Goal: Information Seeking & Learning: Learn about a topic

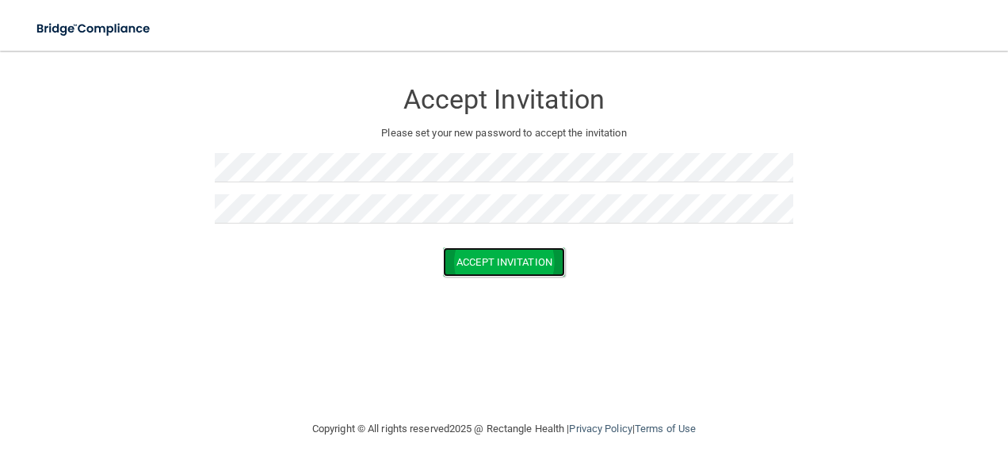
click at [523, 271] on button "Accept Invitation" at bounding box center [504, 261] width 122 height 29
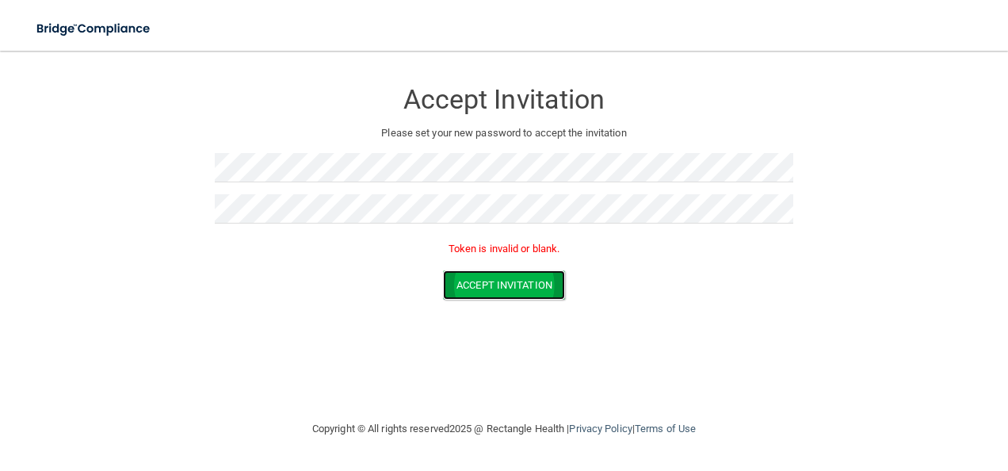
click at [482, 281] on button "Accept Invitation" at bounding box center [504, 284] width 122 height 29
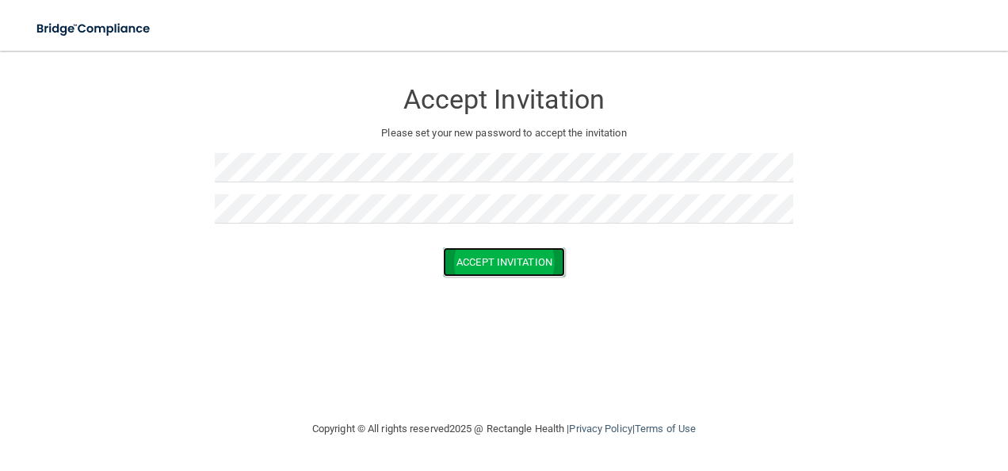
click at [499, 251] on button "Accept Invitation" at bounding box center [504, 261] width 122 height 29
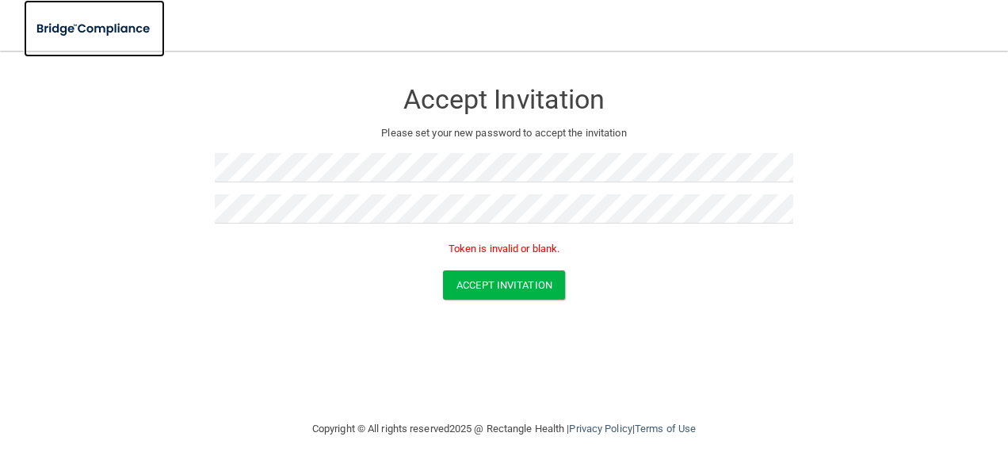
click at [67, 22] on img at bounding box center [94, 29] width 141 height 32
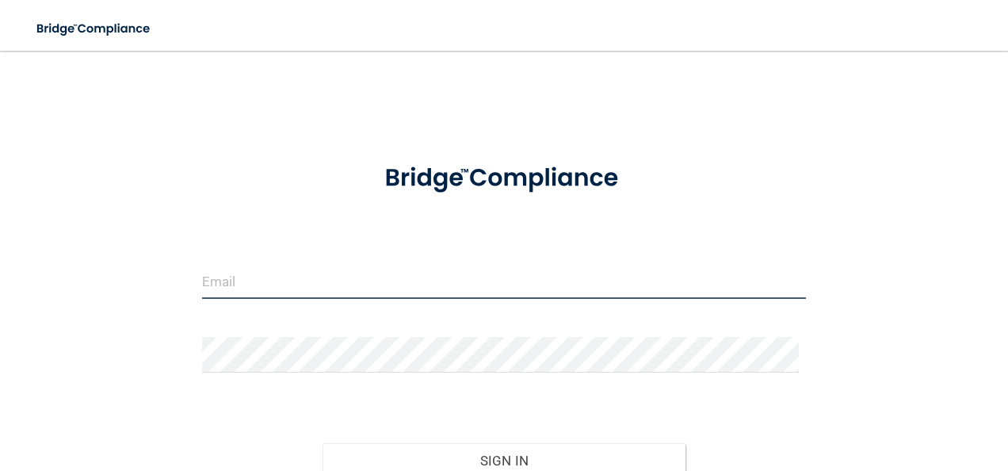
click at [262, 273] on input "email" at bounding box center [504, 281] width 605 height 36
type input "[EMAIL_ADDRESS][DOMAIN_NAME]"
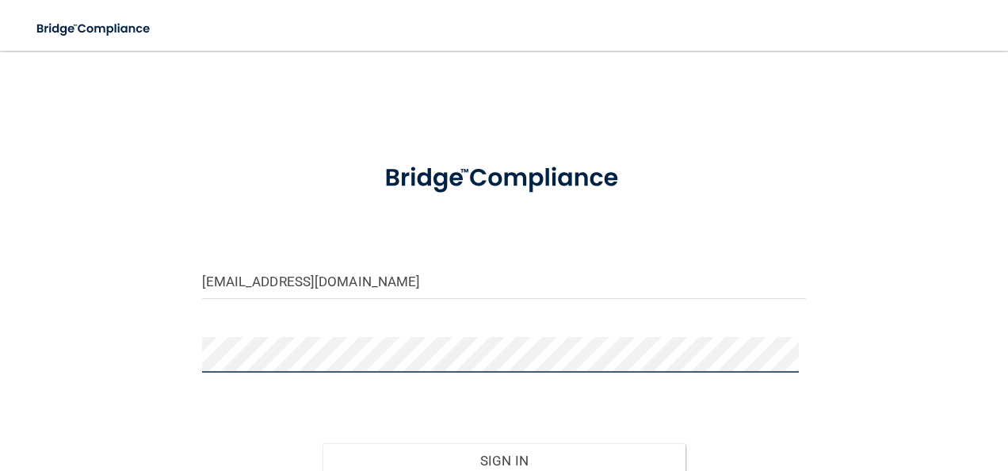
click at [323, 443] on button "Sign In" at bounding box center [504, 460] width 363 height 35
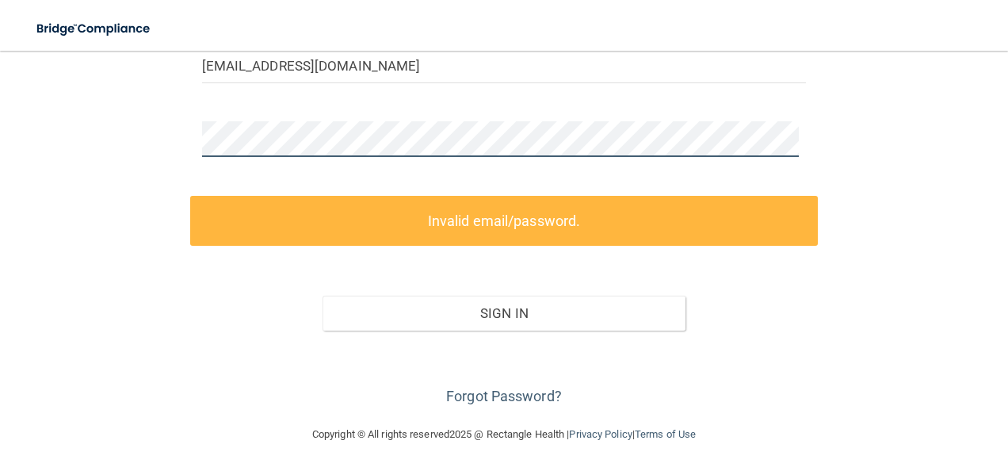
scroll to position [216, 0]
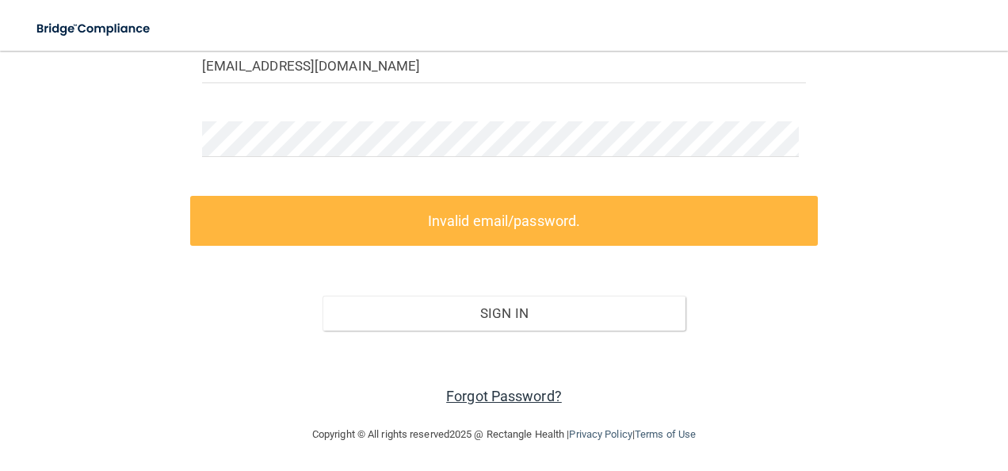
click at [509, 388] on link "Forgot Password?" at bounding box center [504, 396] width 116 height 17
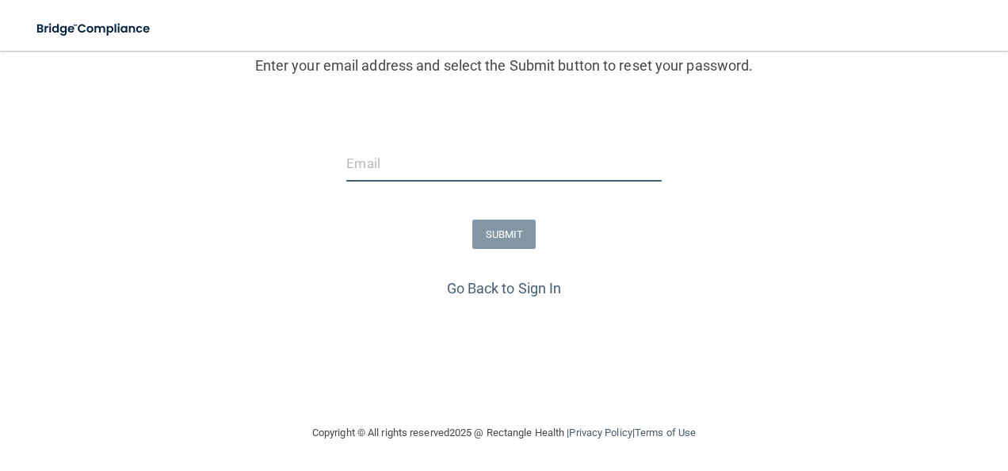
click at [372, 168] on input "email" at bounding box center [503, 164] width 315 height 36
type input "[EMAIL_ADDRESS][DOMAIN_NAME]"
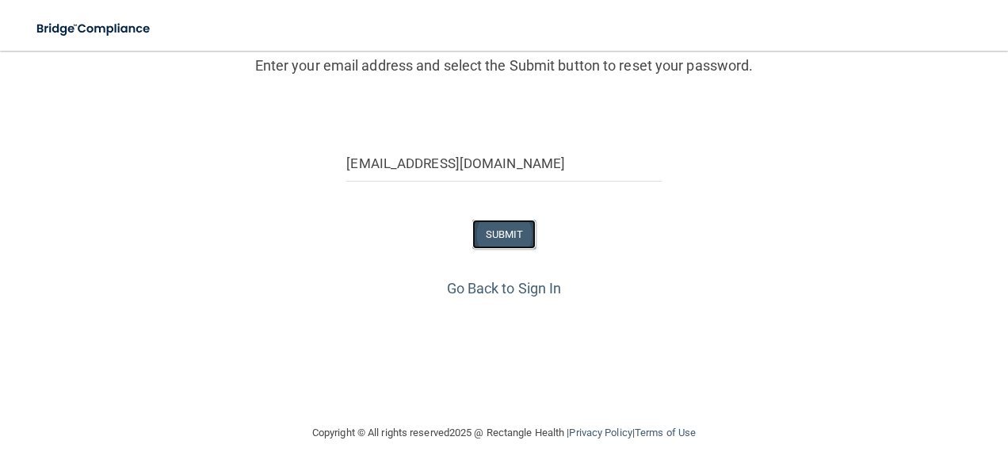
click at [502, 235] on button "SUBMIT" at bounding box center [504, 234] width 64 height 29
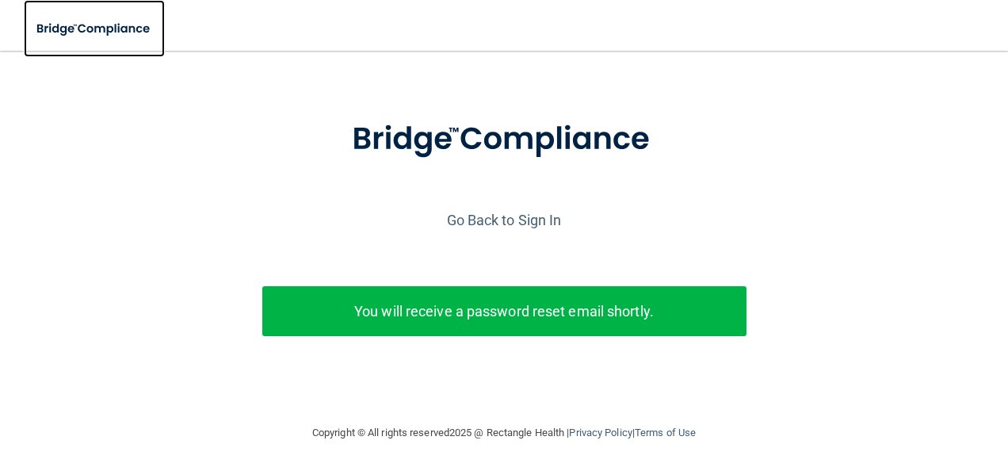
click at [106, 29] on img at bounding box center [94, 29] width 141 height 32
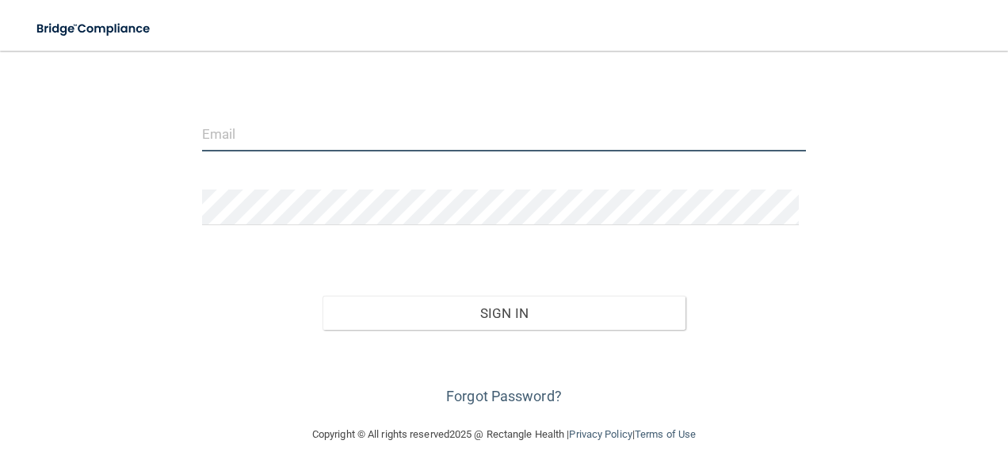
click at [220, 135] on input "email" at bounding box center [504, 134] width 605 height 36
type input "[EMAIL_ADDRESS][DOMAIN_NAME]"
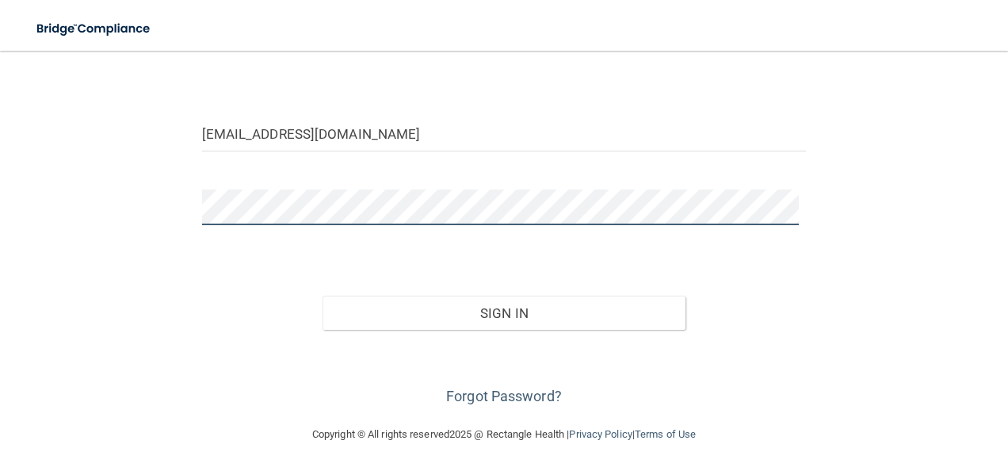
click at [323, 296] on button "Sign In" at bounding box center [504, 313] width 363 height 35
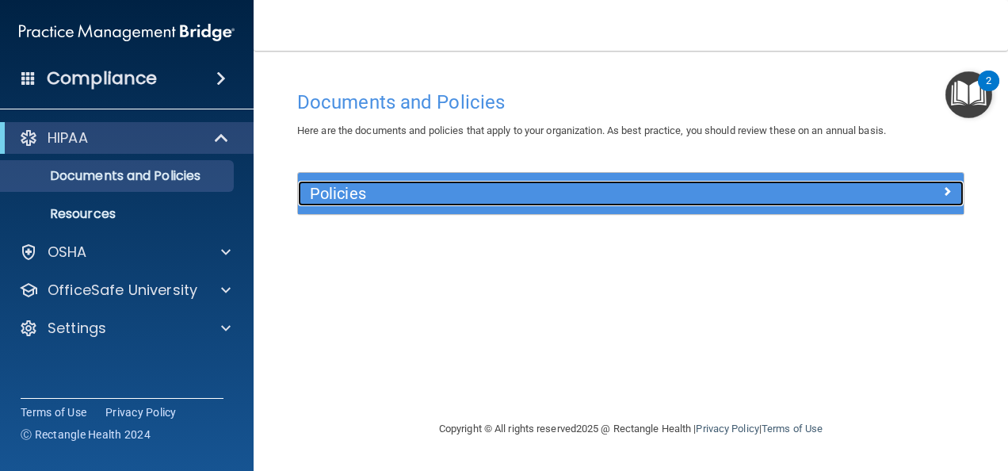
click at [341, 185] on h5 "Policies" at bounding box center [548, 193] width 476 height 17
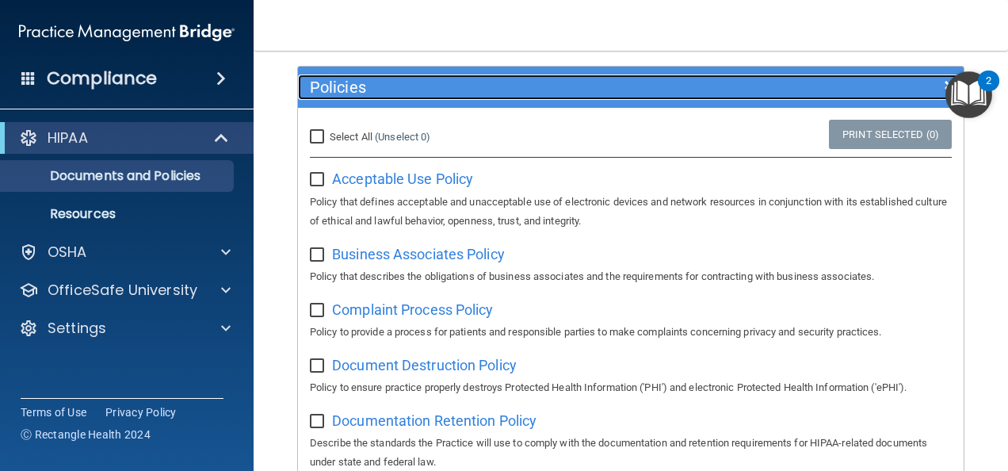
scroll to position [107, 0]
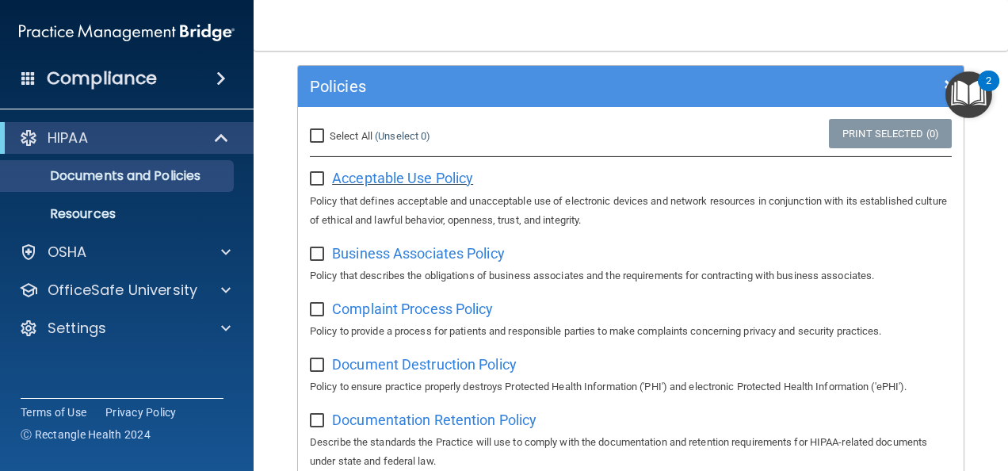
click at [372, 179] on span "Acceptable Use Policy" at bounding box center [402, 178] width 141 height 17
click at [318, 178] on input "checkbox" at bounding box center [319, 179] width 18 height 13
checkbox input "true"
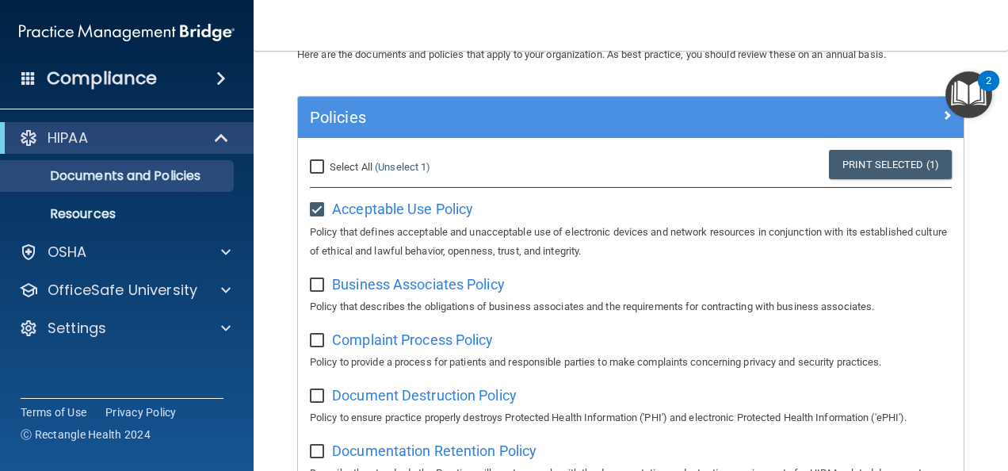
scroll to position [0, 0]
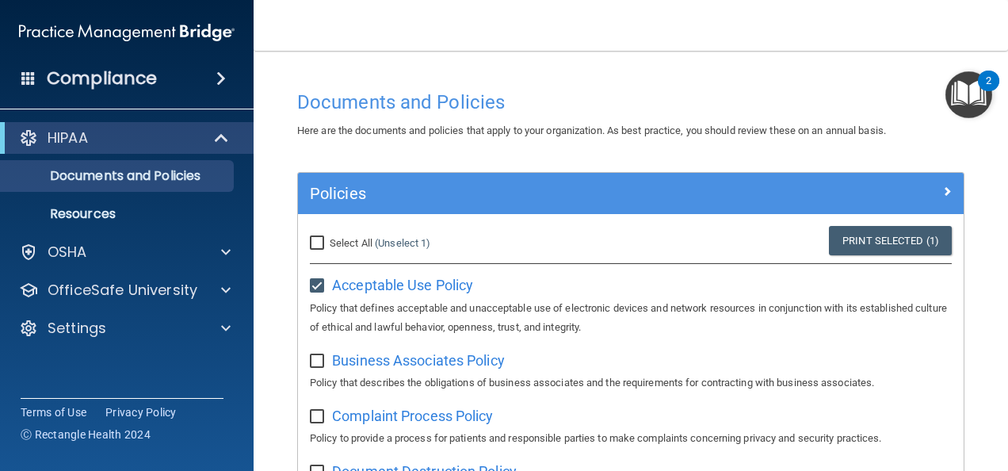
click at [315, 243] on input "Select All (Unselect 1) Unselect All" at bounding box center [319, 243] width 18 height 13
checkbox input "true"
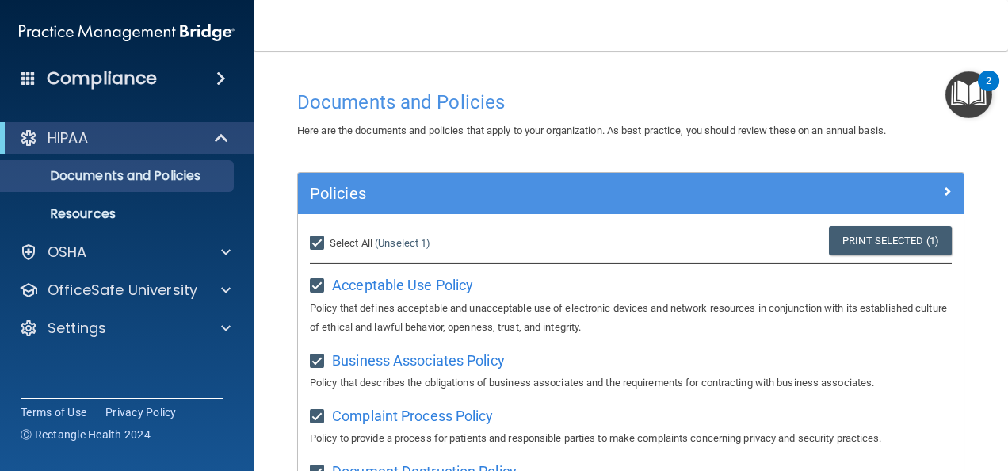
checkbox input "true"
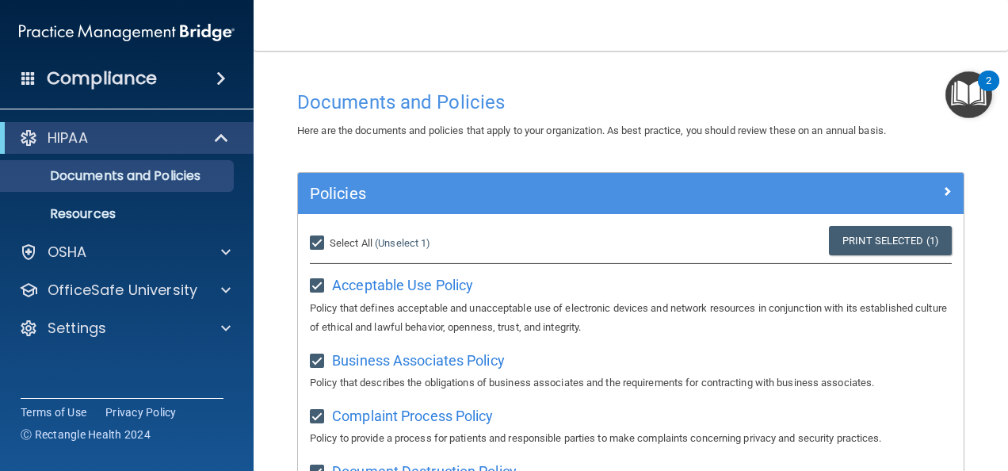
checkbox input "true"
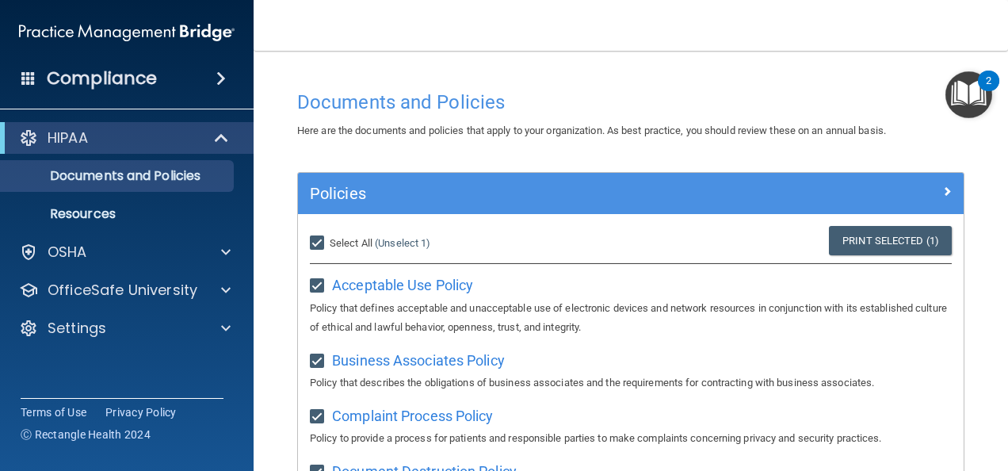
checkbox input "true"
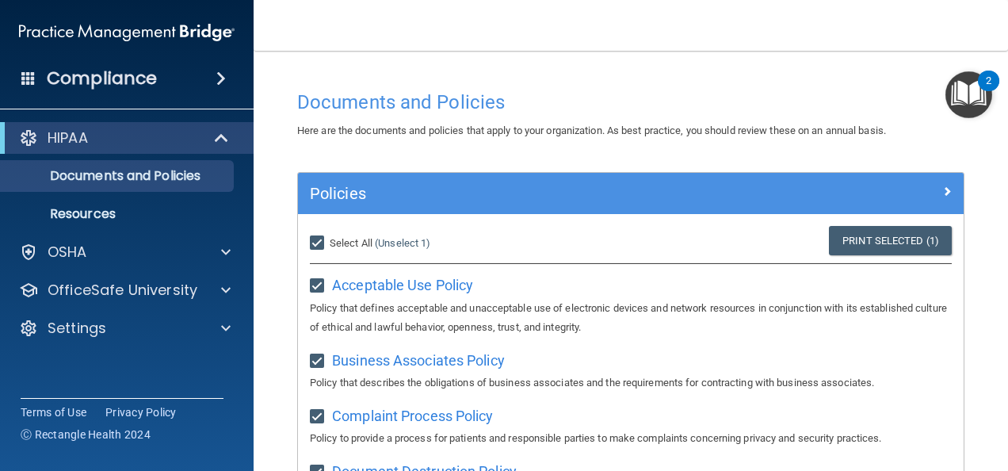
checkbox input "true"
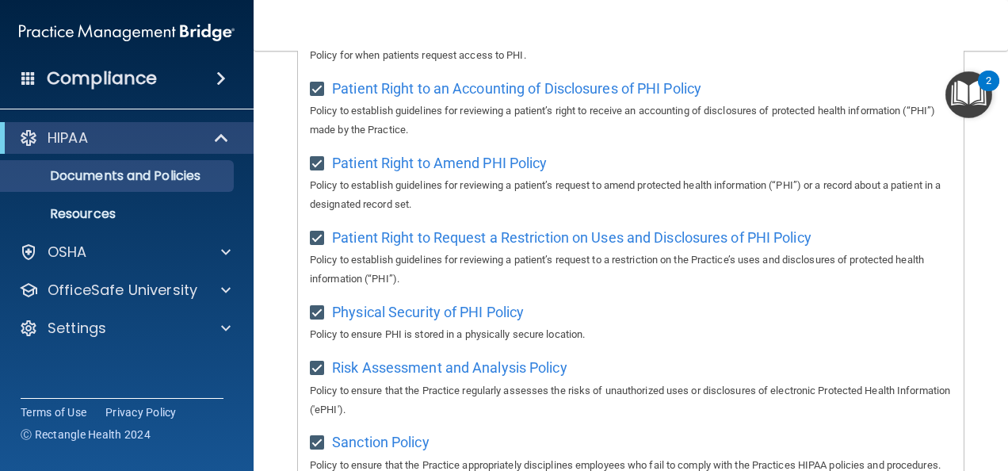
scroll to position [897, 0]
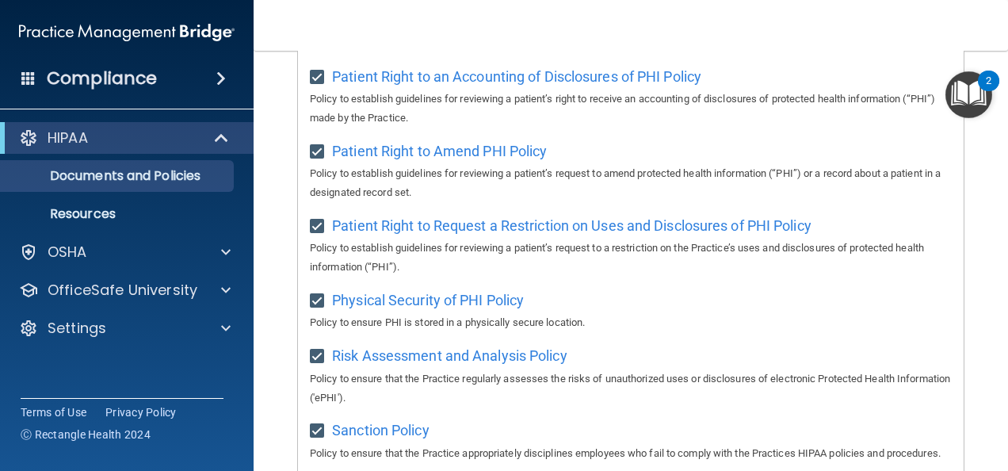
click at [968, 98] on img "Open Resource Center, 2 new notifications" at bounding box center [968, 94] width 47 height 47
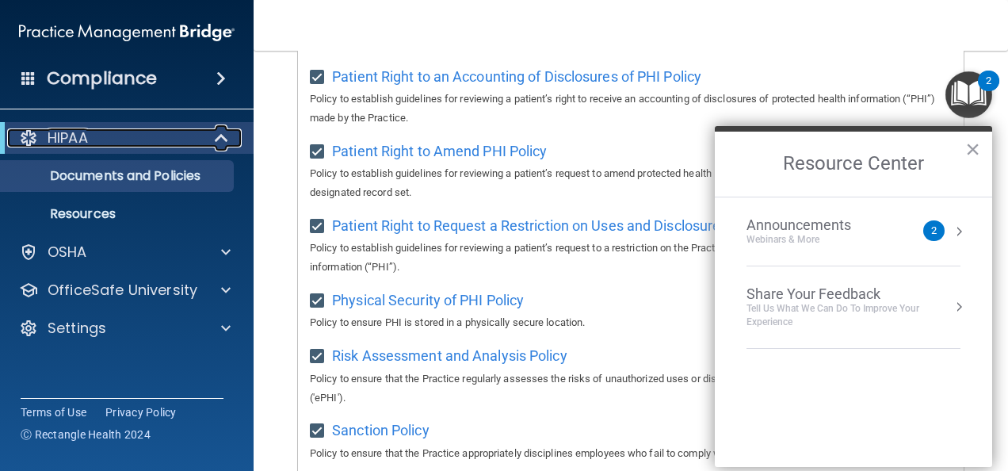
click at [94, 141] on div "HIPAA" at bounding box center [105, 137] width 196 height 19
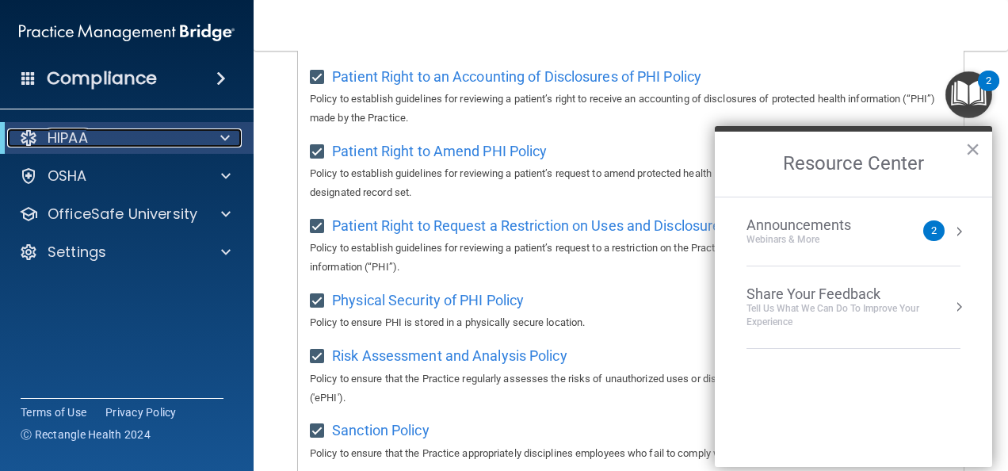
click at [94, 141] on div "HIPAA" at bounding box center [105, 137] width 196 height 19
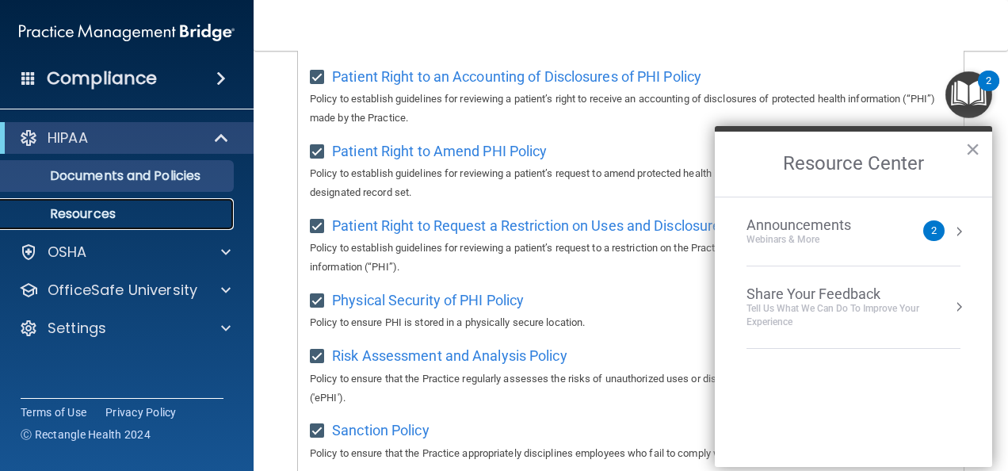
click at [78, 215] on p "Resources" at bounding box center [118, 214] width 216 height 16
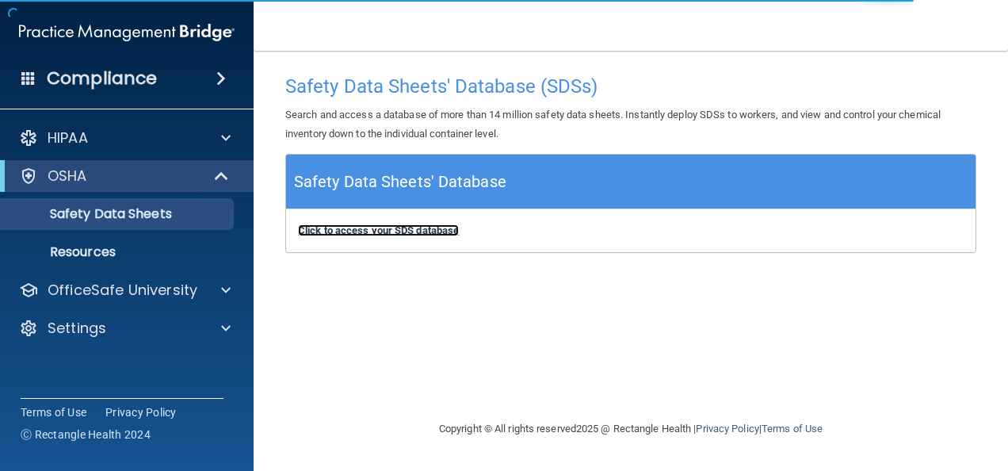
click at [351, 225] on b "Click to access your SDS database" at bounding box center [378, 230] width 161 height 12
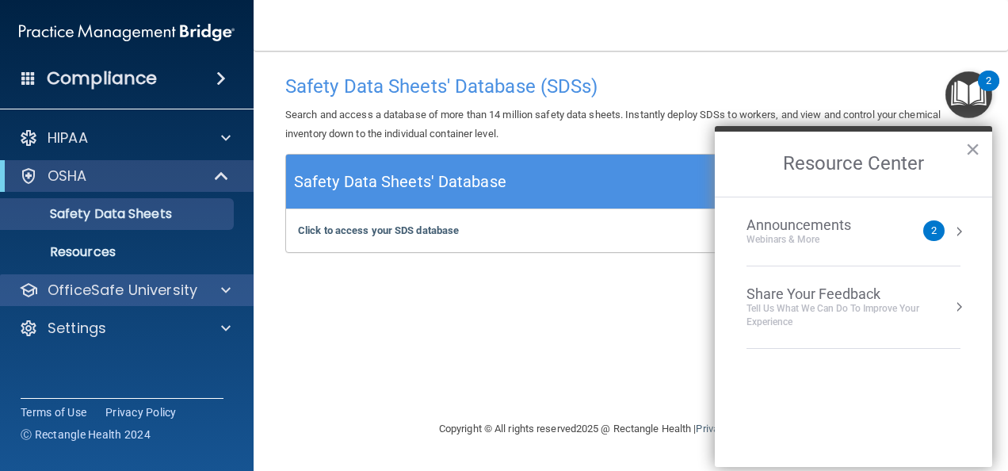
click at [154, 277] on div "OfficeSafe University" at bounding box center [127, 290] width 254 height 32
click at [220, 288] on div at bounding box center [224, 290] width 40 height 19
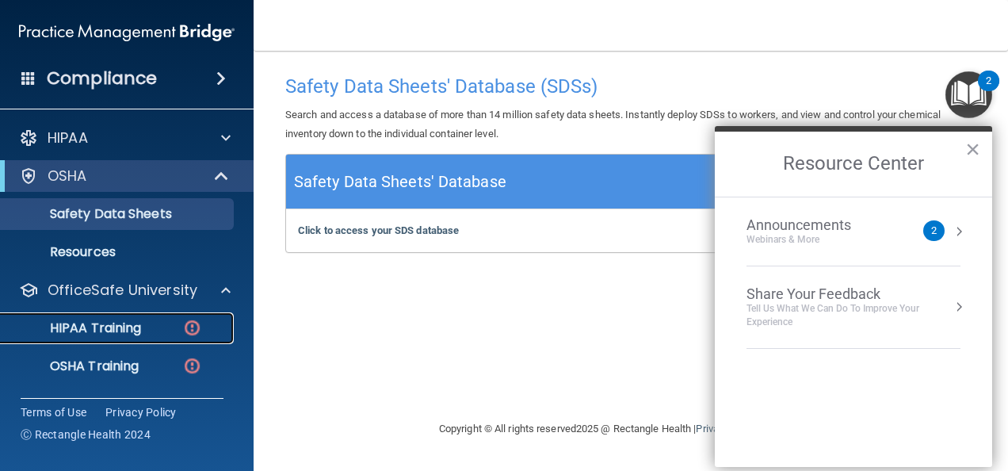
click at [130, 328] on p "HIPAA Training" at bounding box center [75, 328] width 131 height 16
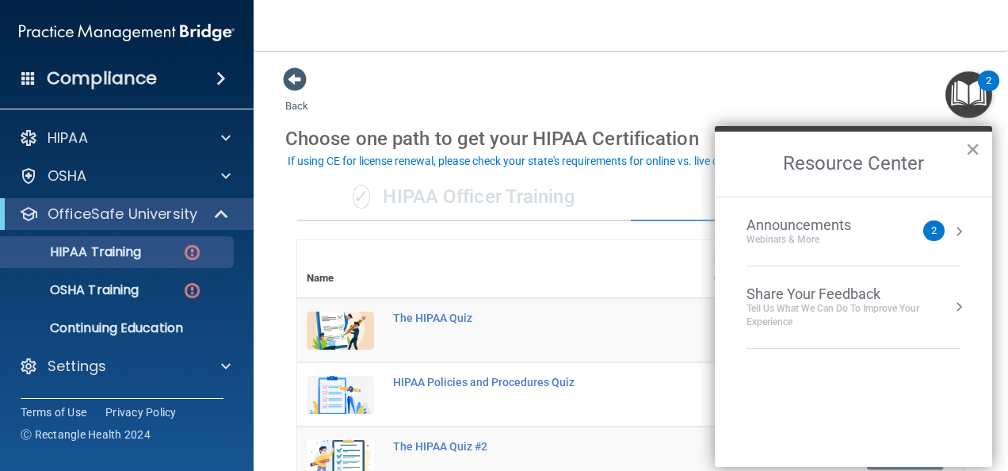
click at [966, 151] on button "×" at bounding box center [972, 148] width 15 height 25
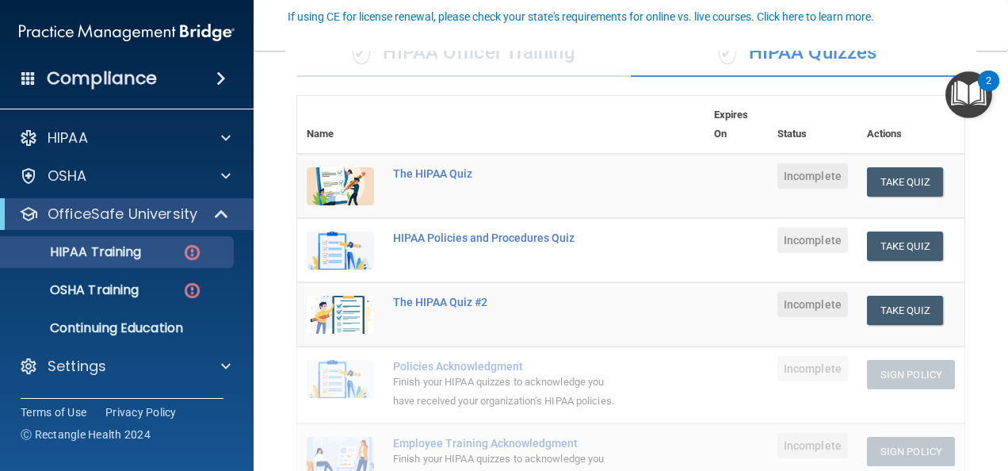
scroll to position [145, 0]
click at [891, 182] on button "Take Quiz" at bounding box center [905, 180] width 76 height 29
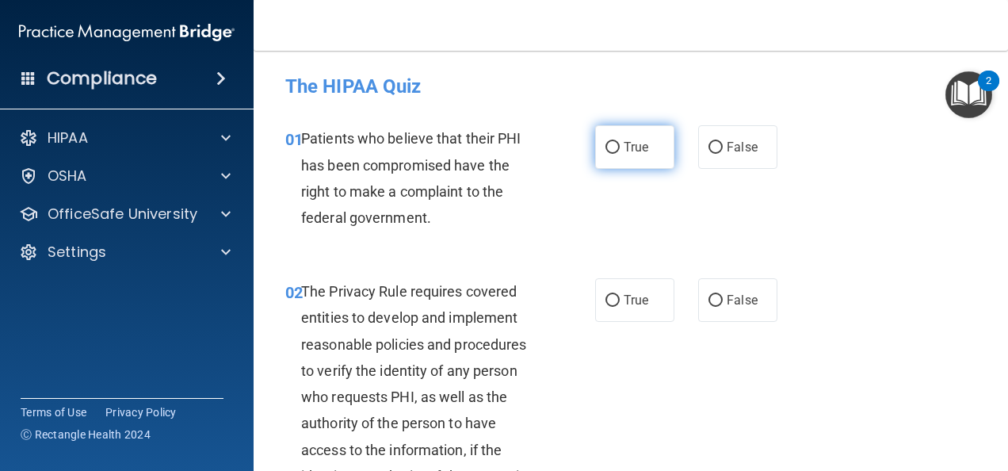
click at [617, 152] on label "True" at bounding box center [634, 147] width 79 height 44
click at [617, 152] on input "True" at bounding box center [612, 148] width 14 height 12
radio input "true"
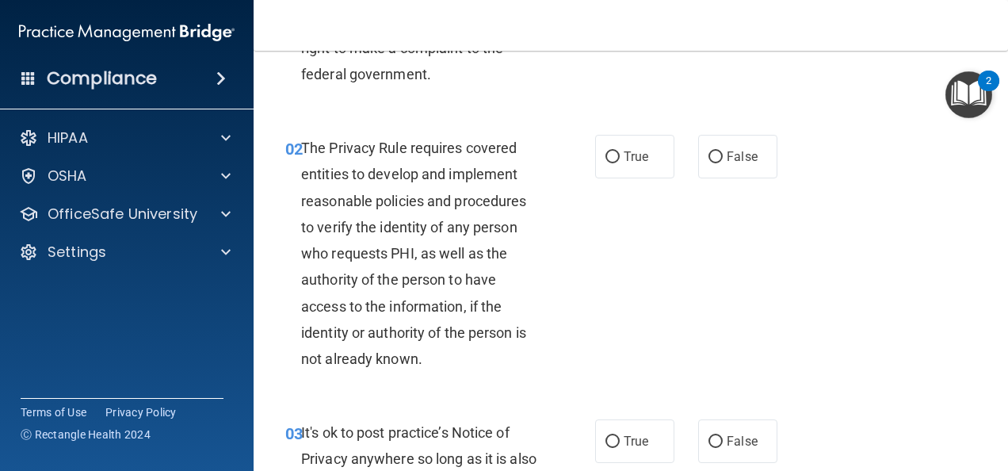
scroll to position [145, 0]
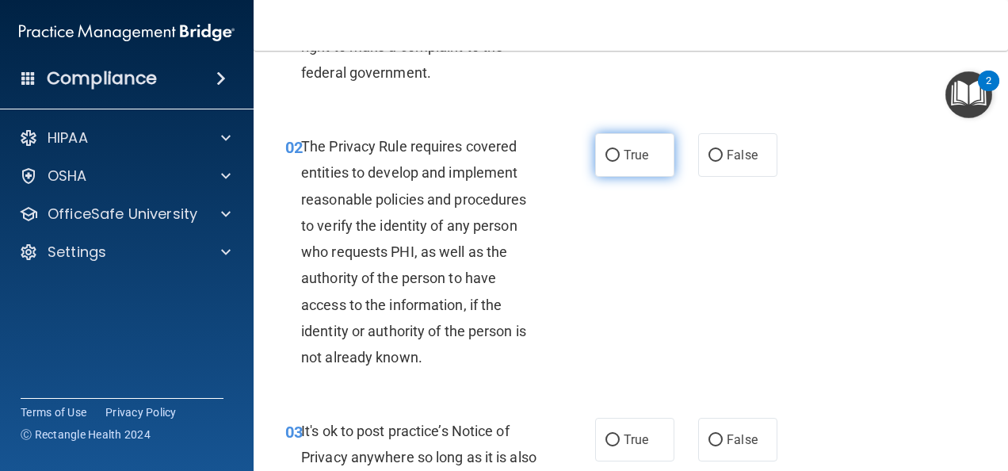
click at [605, 150] on input "True" at bounding box center [612, 156] width 14 height 12
radio input "true"
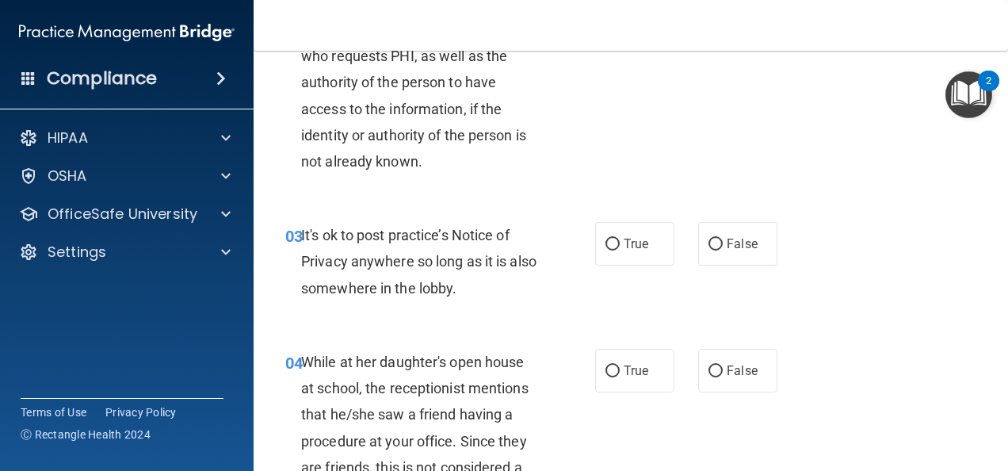
scroll to position [352, 0]
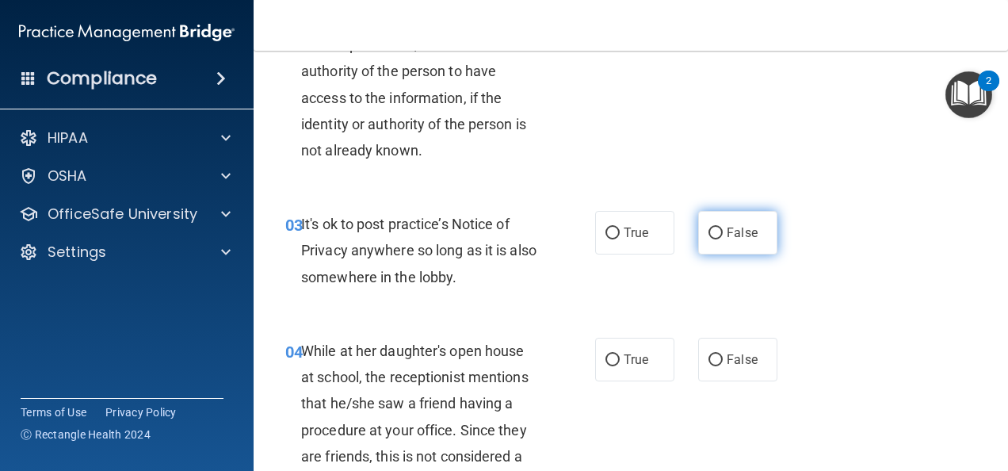
click at [714, 236] on input "False" at bounding box center [716, 233] width 14 height 12
radio input "true"
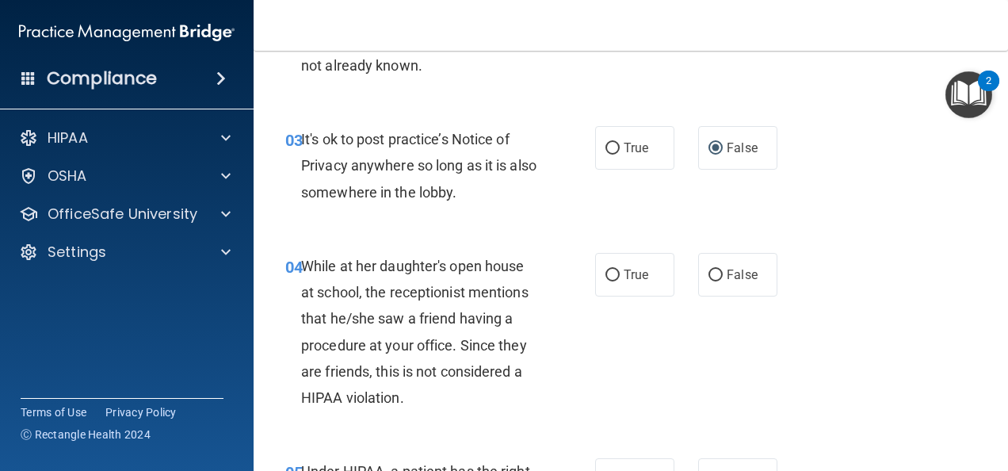
scroll to position [437, 0]
click at [710, 279] on input "False" at bounding box center [716, 275] width 14 height 12
radio input "true"
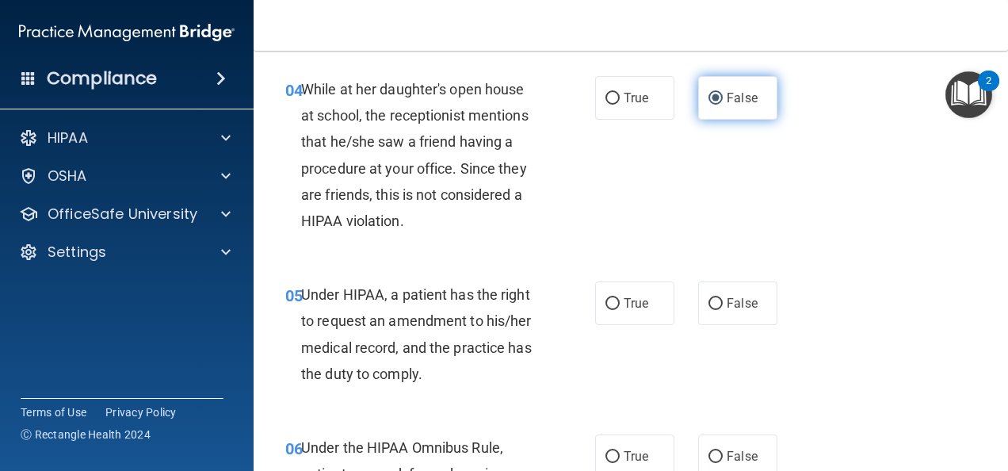
scroll to position [615, 0]
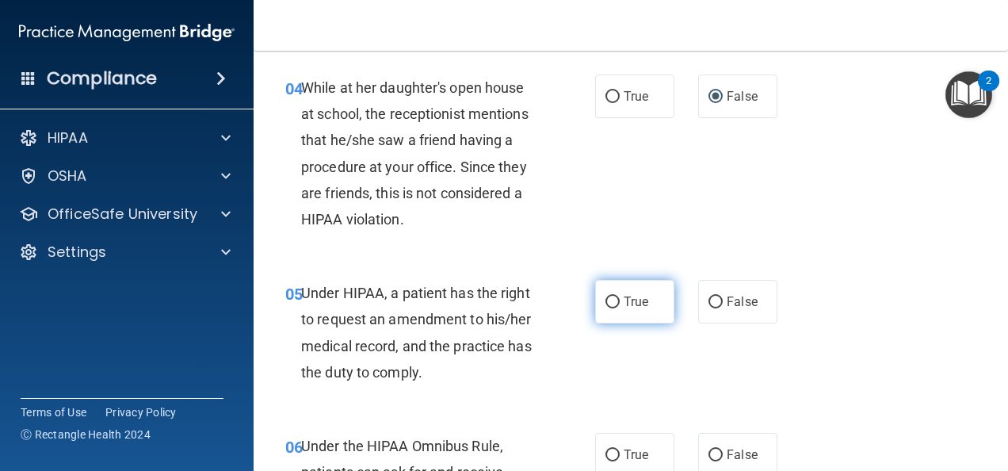
click at [609, 303] on input "True" at bounding box center [612, 302] width 14 height 12
radio input "true"
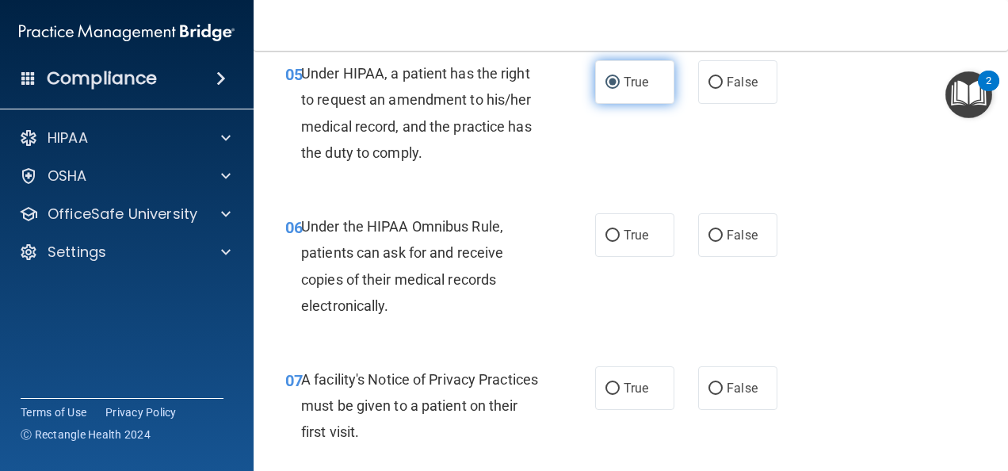
scroll to position [837, 0]
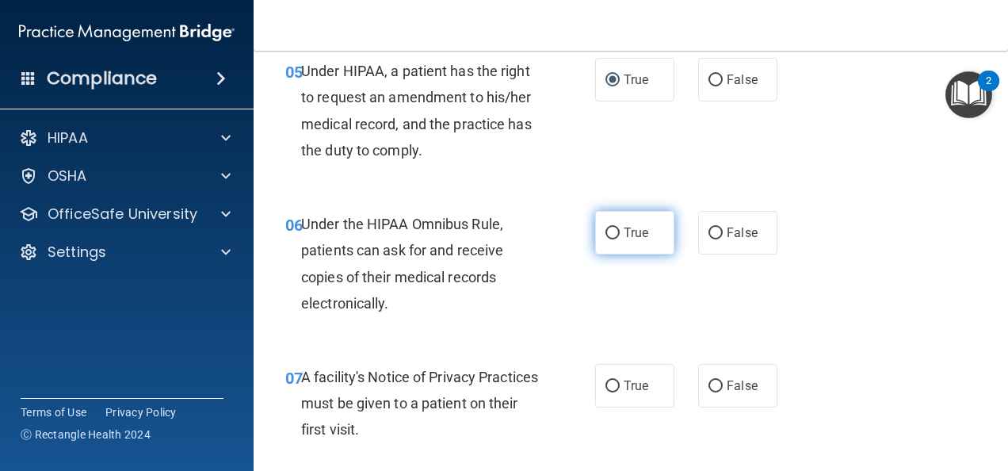
click at [609, 230] on input "True" at bounding box center [612, 233] width 14 height 12
radio input "true"
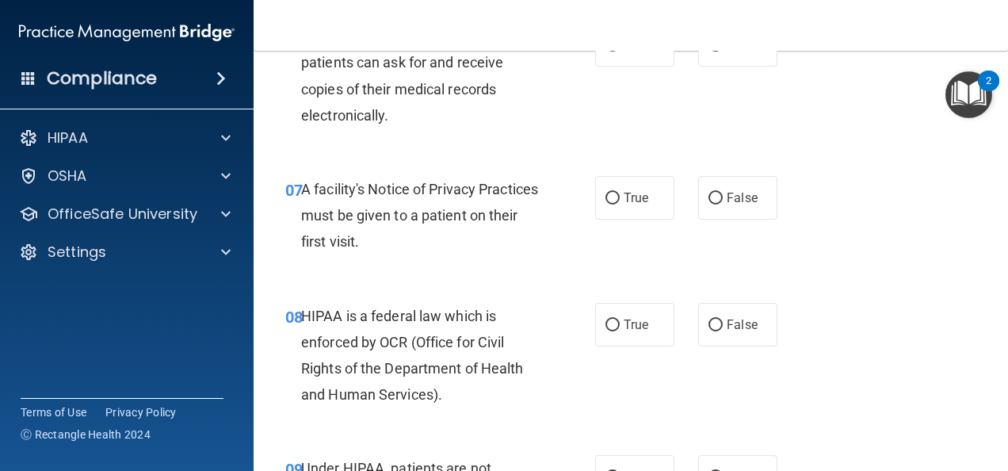
scroll to position [1028, 0]
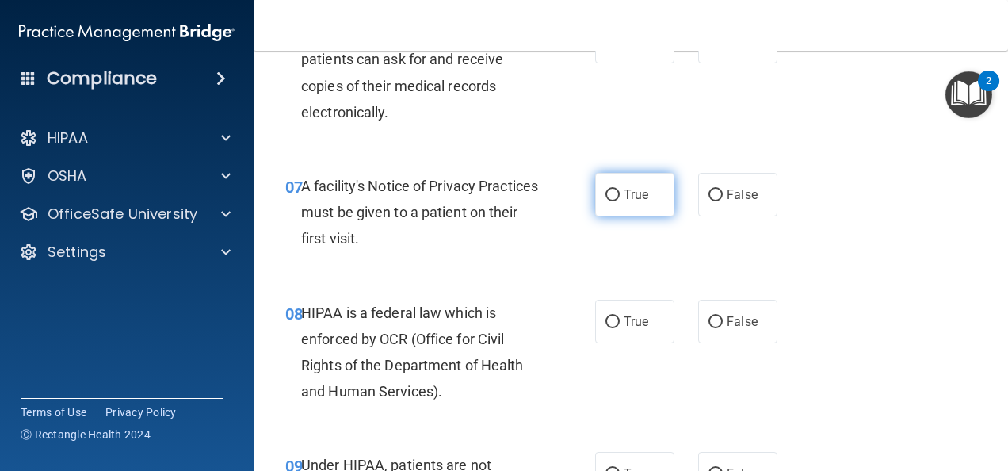
click at [605, 195] on input "True" at bounding box center [612, 195] width 14 height 12
radio input "true"
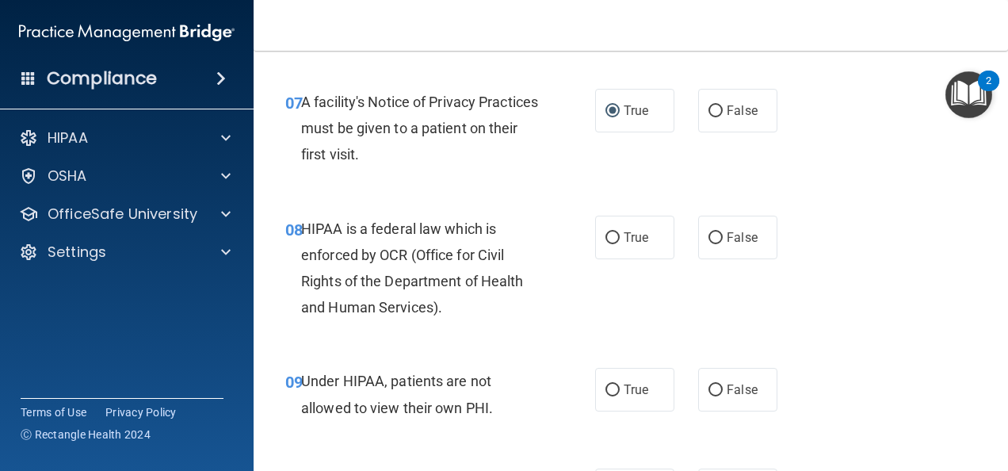
scroll to position [1140, 0]
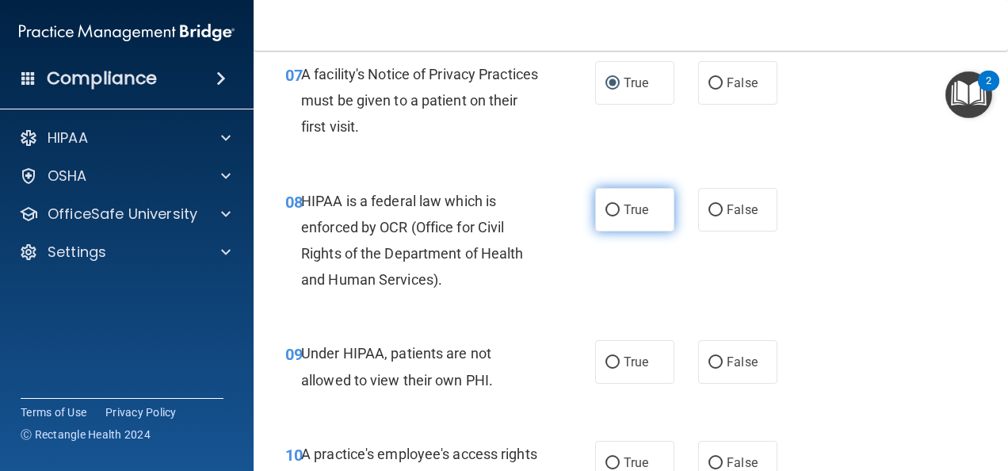
click at [607, 214] on input "True" at bounding box center [612, 210] width 14 height 12
radio input "true"
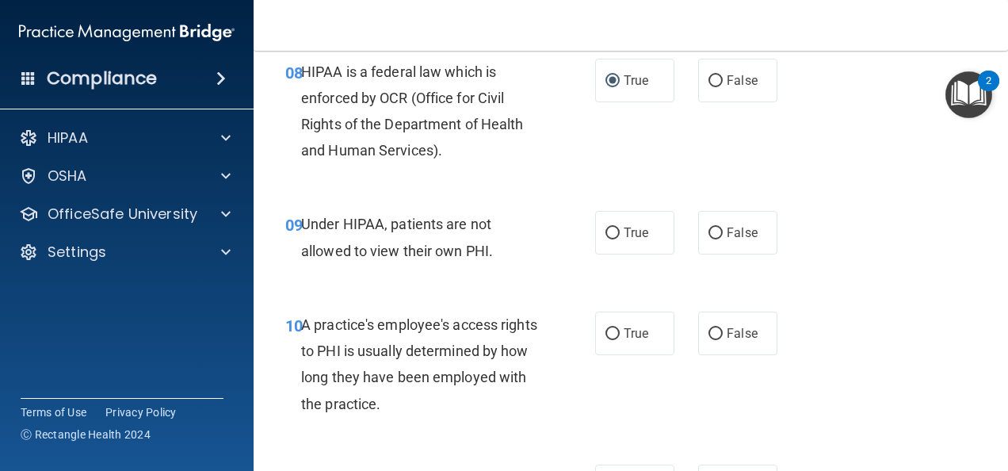
scroll to position [1270, 0]
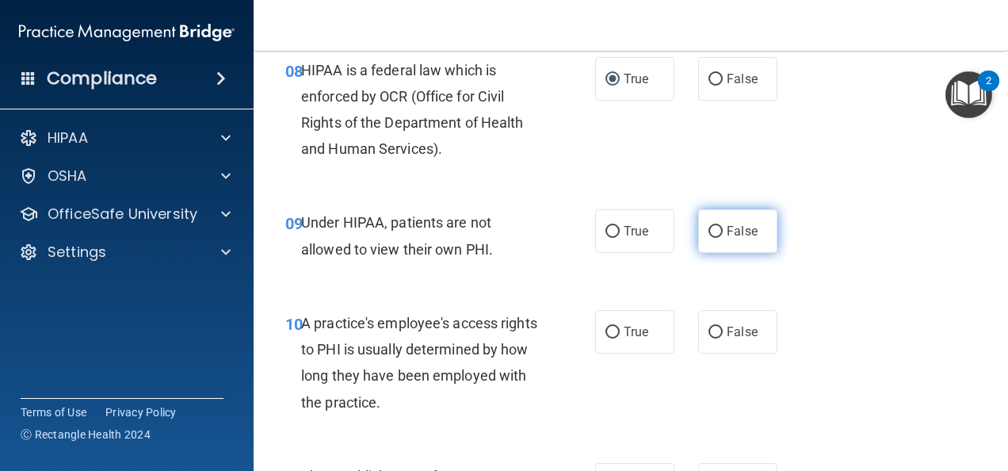
click at [714, 235] on input "False" at bounding box center [716, 232] width 14 height 12
radio input "true"
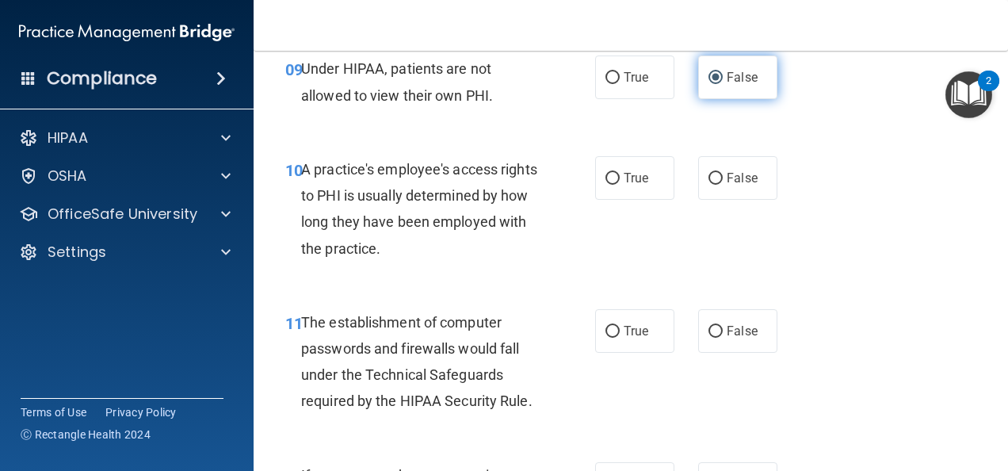
scroll to position [1425, 0]
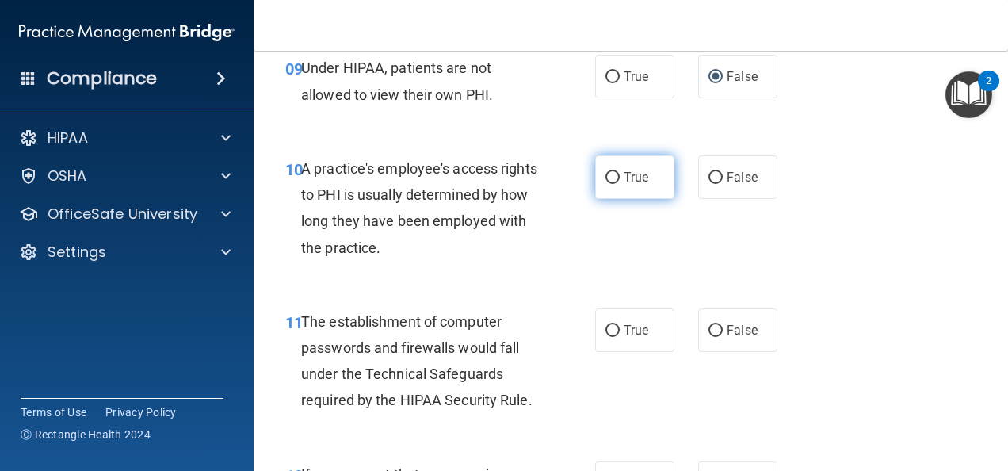
click at [605, 176] on input "True" at bounding box center [612, 178] width 14 height 12
radio input "true"
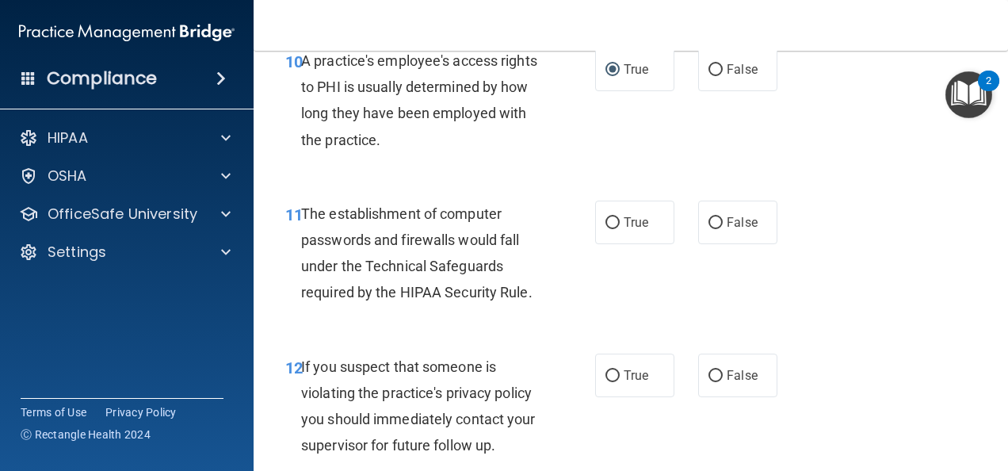
scroll to position [1534, 0]
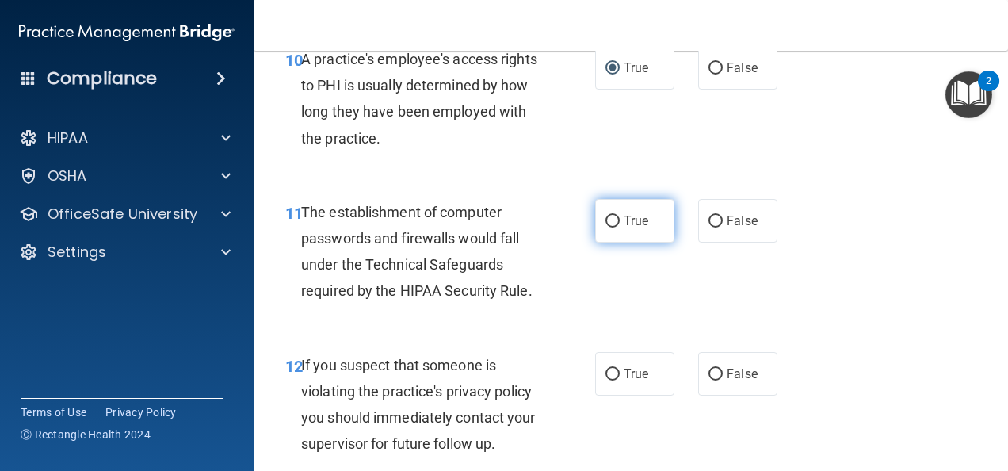
click at [632, 218] on span "True" at bounding box center [636, 220] width 25 height 15
click at [620, 218] on input "True" at bounding box center [612, 222] width 14 height 12
radio input "true"
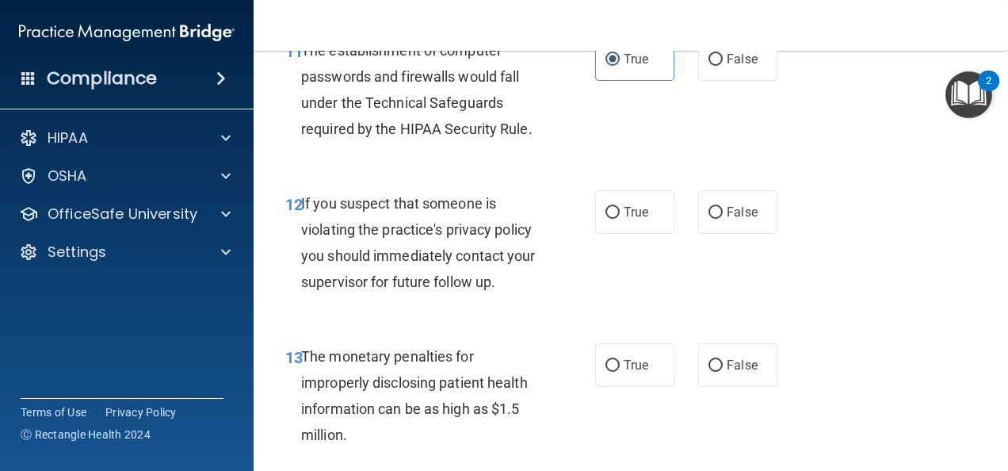
scroll to position [1697, 0]
click at [647, 203] on label "True" at bounding box center [634, 211] width 79 height 44
click at [620, 206] on input "True" at bounding box center [612, 212] width 14 height 12
radio input "true"
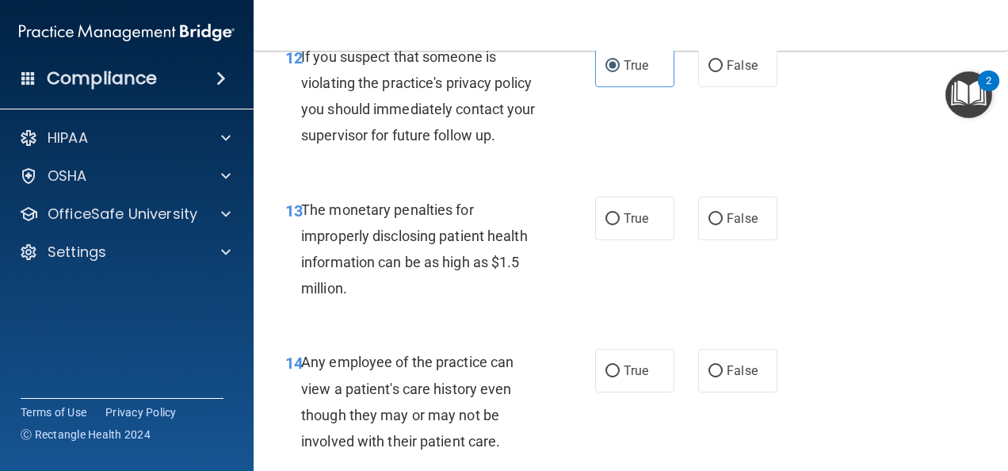
scroll to position [1843, 0]
click at [606, 216] on input "True" at bounding box center [612, 218] width 14 height 12
radio input "true"
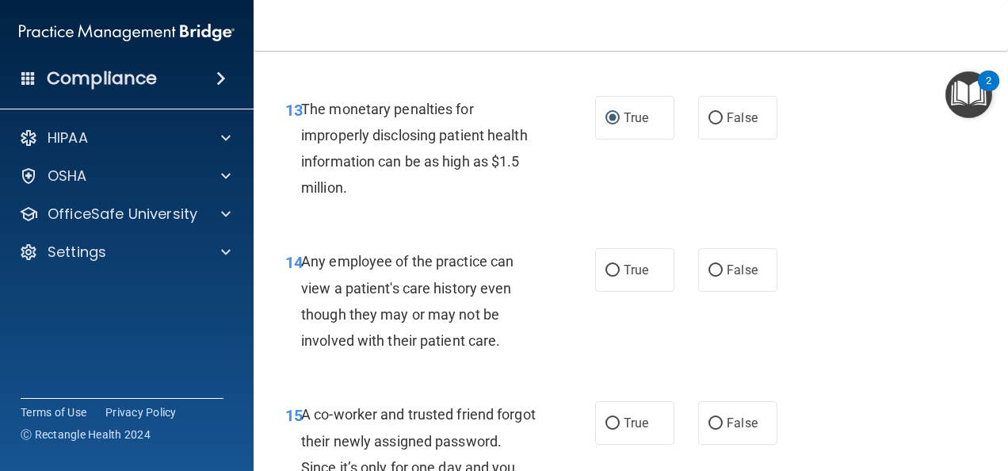
scroll to position [1944, 0]
click at [624, 267] on span "True" at bounding box center [636, 269] width 25 height 15
click at [618, 267] on input "True" at bounding box center [612, 270] width 14 height 12
radio input "true"
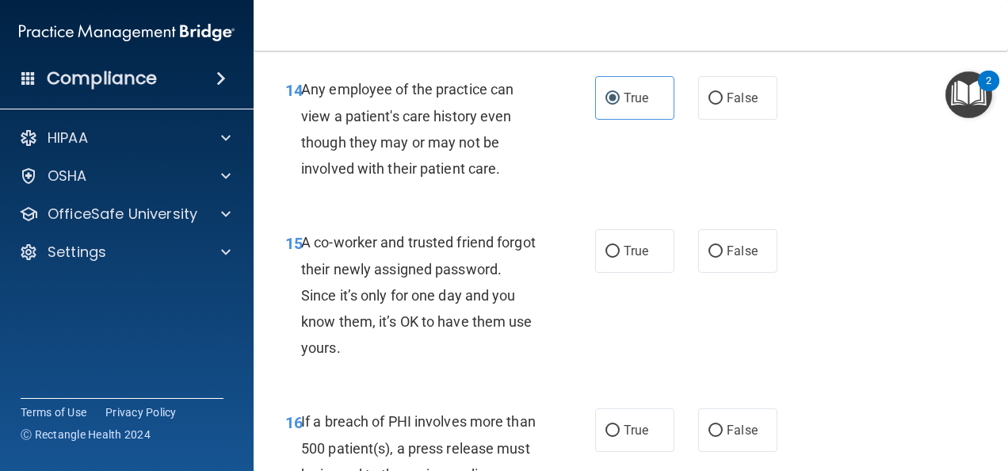
scroll to position [2116, 0]
click at [713, 249] on input "False" at bounding box center [716, 251] width 14 height 12
radio input "true"
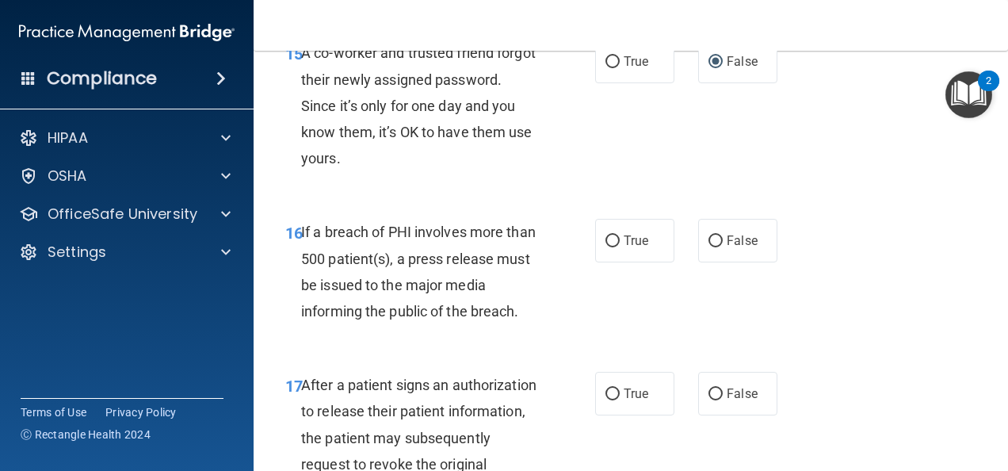
scroll to position [2306, 0]
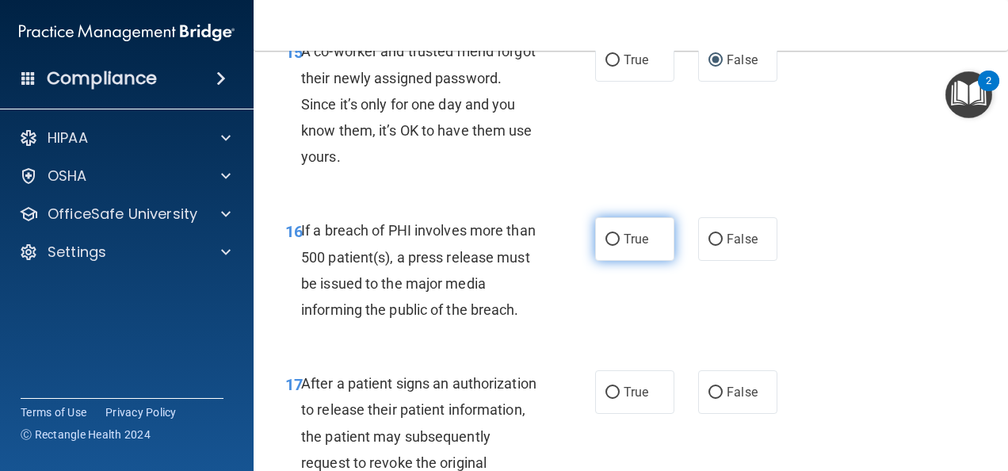
click at [609, 227] on label "True" at bounding box center [634, 239] width 79 height 44
click at [609, 234] on input "True" at bounding box center [612, 240] width 14 height 12
radio input "true"
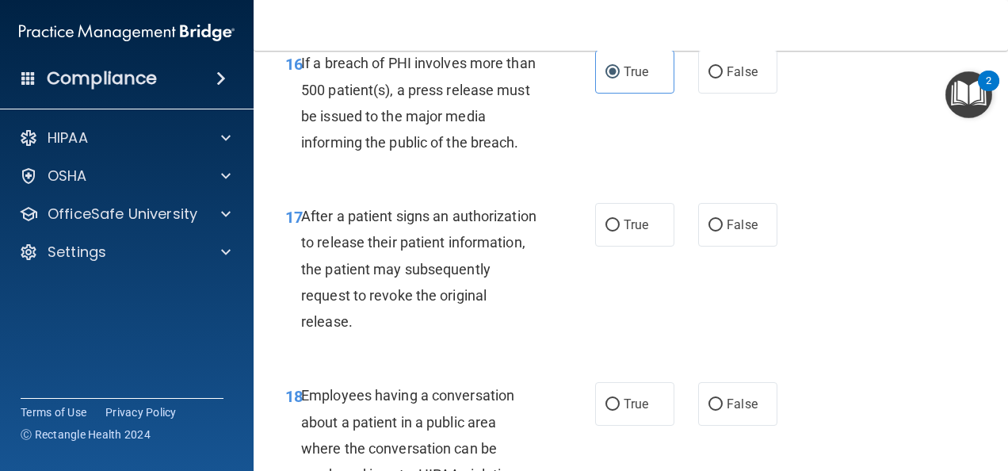
scroll to position [2483, 0]
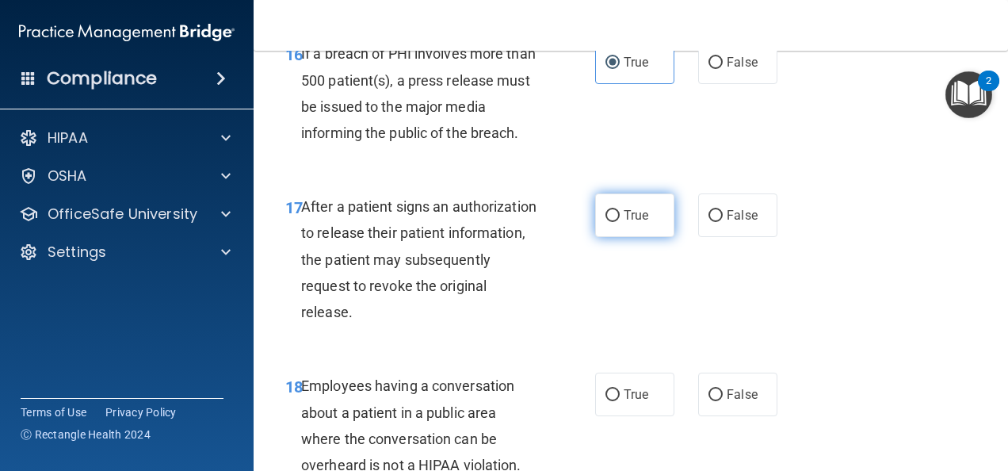
click at [617, 217] on label "True" at bounding box center [634, 215] width 79 height 44
click at [617, 217] on input "True" at bounding box center [612, 216] width 14 height 12
radio input "true"
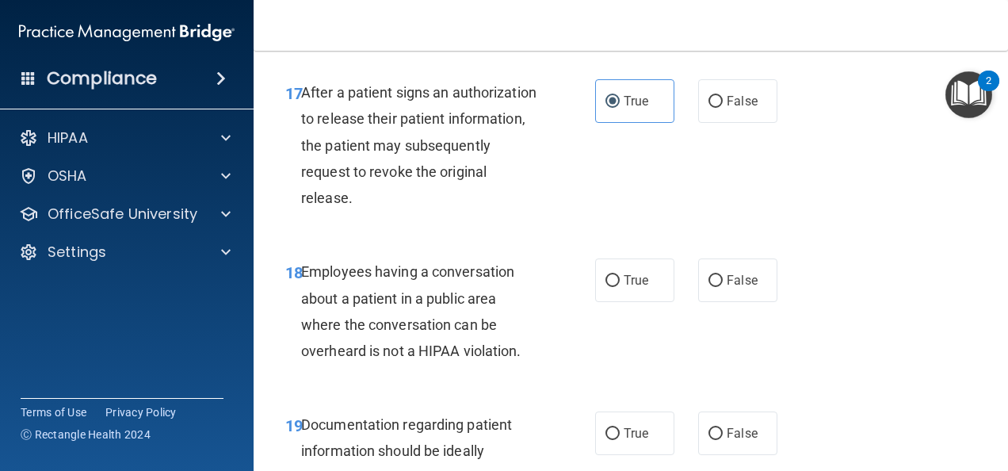
scroll to position [2599, 0]
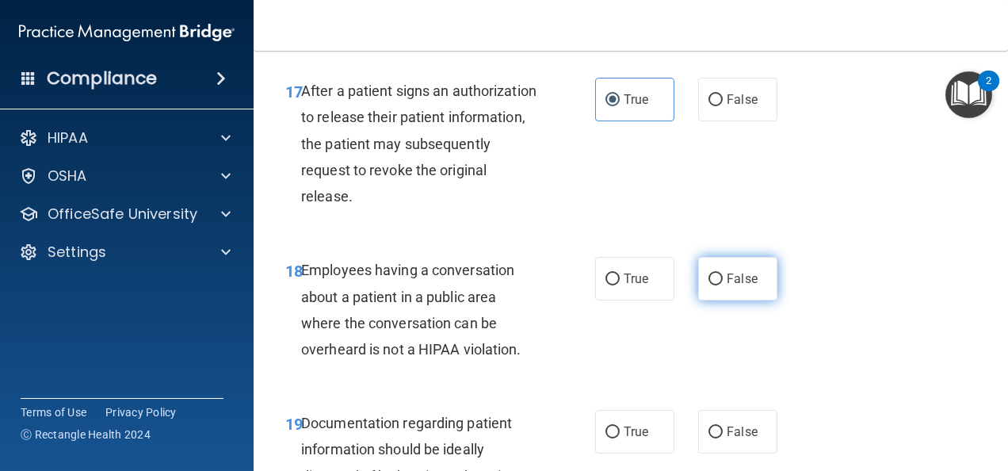
click at [715, 284] on input "False" at bounding box center [716, 279] width 14 height 12
radio input "true"
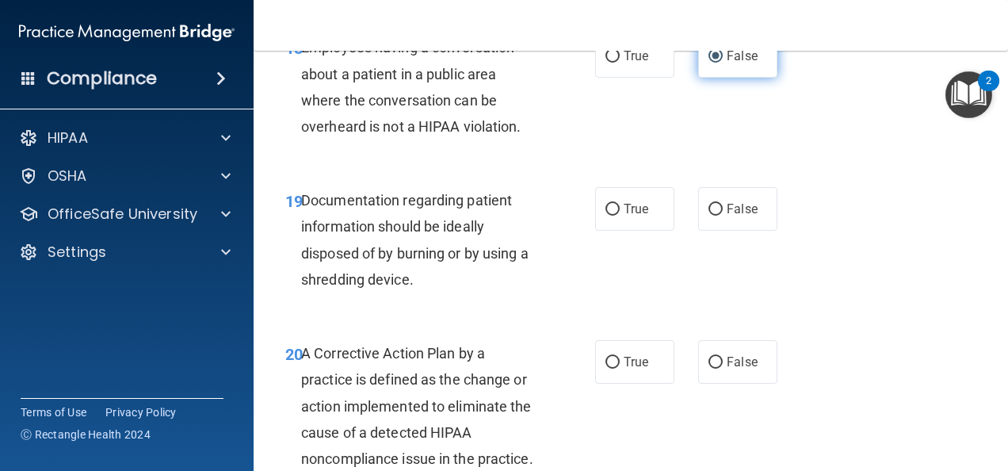
scroll to position [2825, 0]
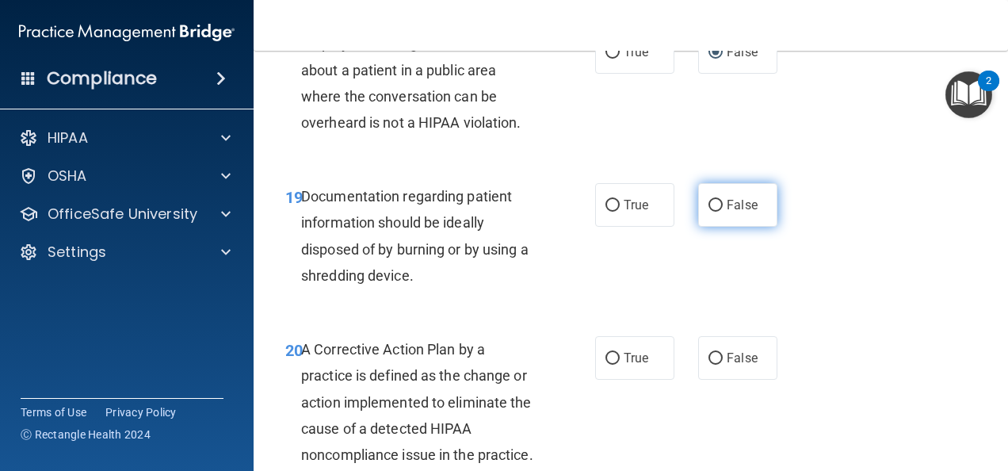
click at [709, 200] on input "False" at bounding box center [716, 206] width 14 height 12
radio input "true"
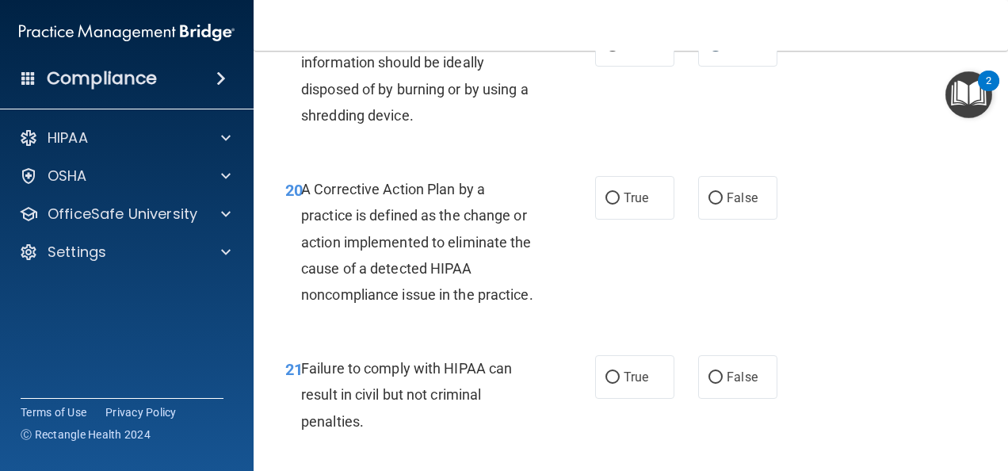
scroll to position [2986, 0]
click at [616, 203] on label "True" at bounding box center [634, 197] width 79 height 44
click at [616, 203] on input "True" at bounding box center [612, 198] width 14 height 12
radio input "true"
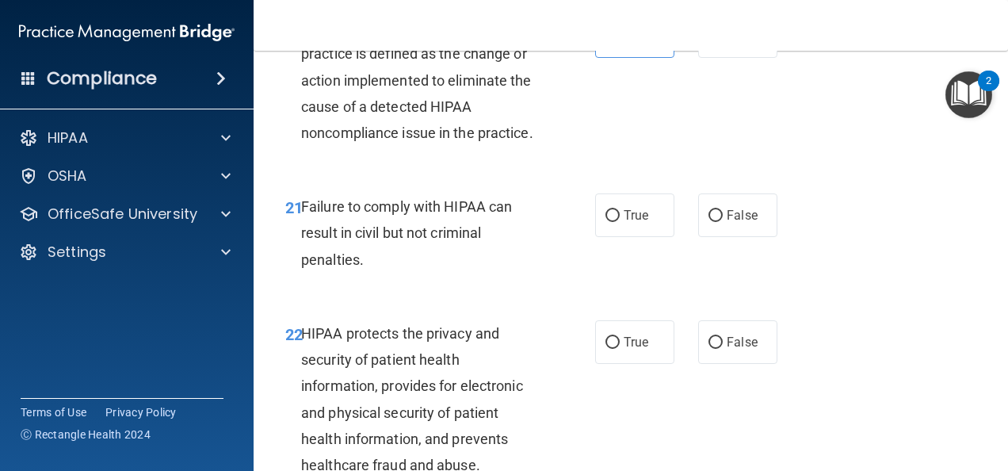
scroll to position [3148, 0]
click at [624, 222] on span "True" at bounding box center [636, 214] width 25 height 15
click at [620, 221] on input "True" at bounding box center [612, 215] width 14 height 12
radio input "true"
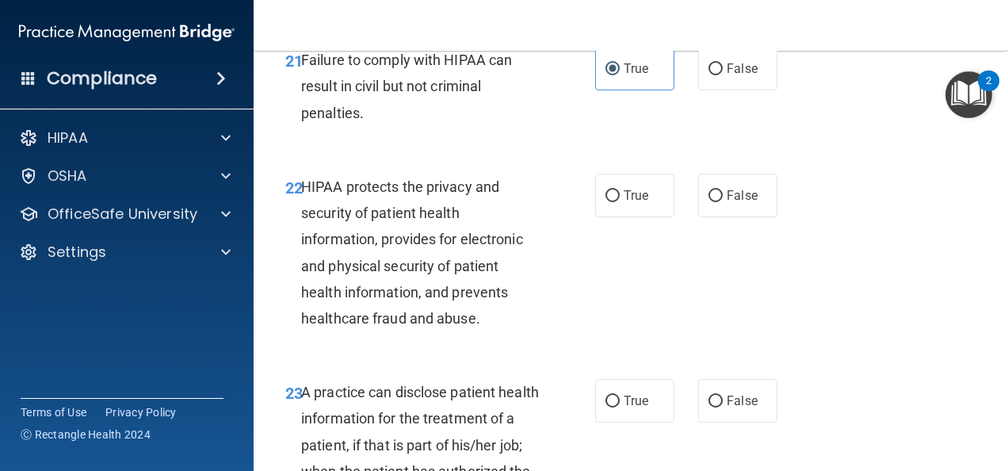
scroll to position [3294, 0]
click at [613, 201] on input "True" at bounding box center [612, 195] width 14 height 12
radio input "true"
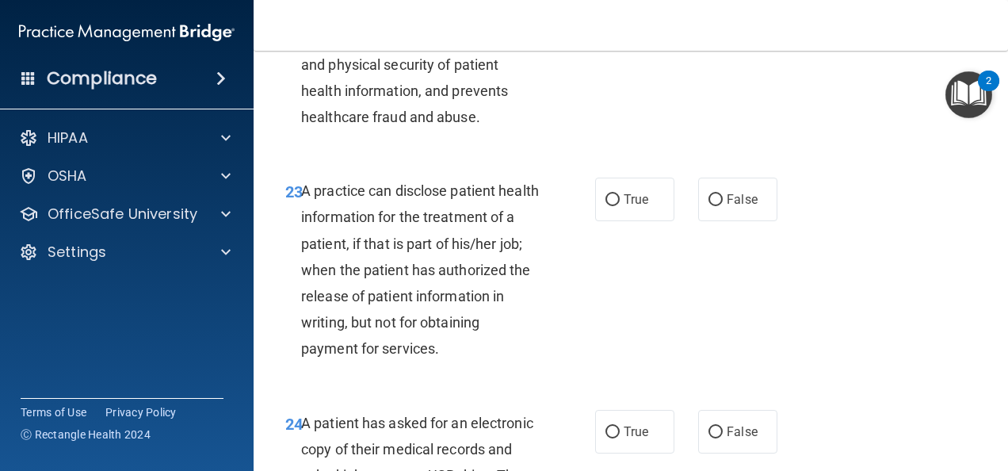
scroll to position [3508, 0]
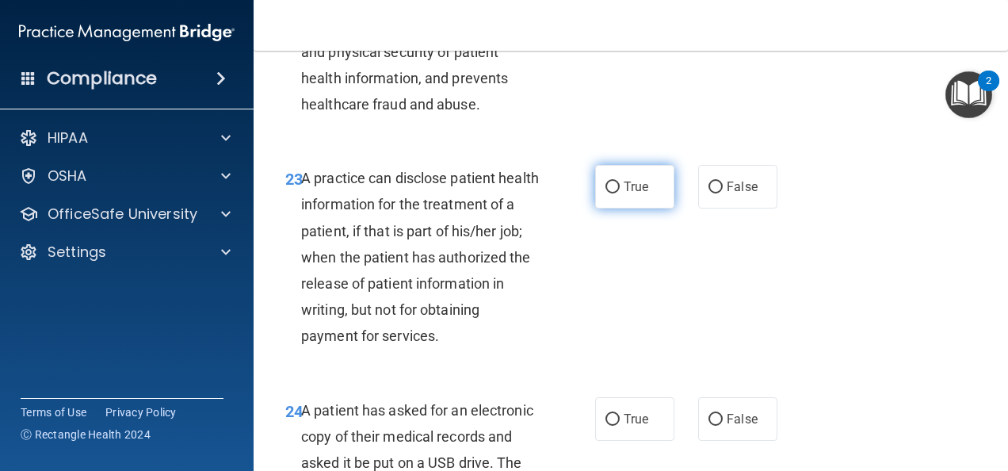
click at [624, 194] on span "True" at bounding box center [636, 186] width 25 height 15
click at [618, 193] on input "True" at bounding box center [612, 187] width 14 height 12
radio input "true"
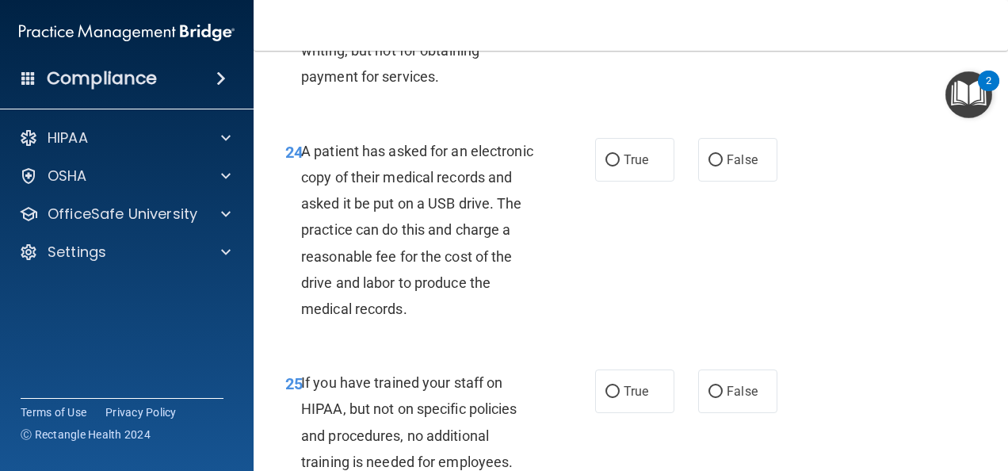
scroll to position [3769, 0]
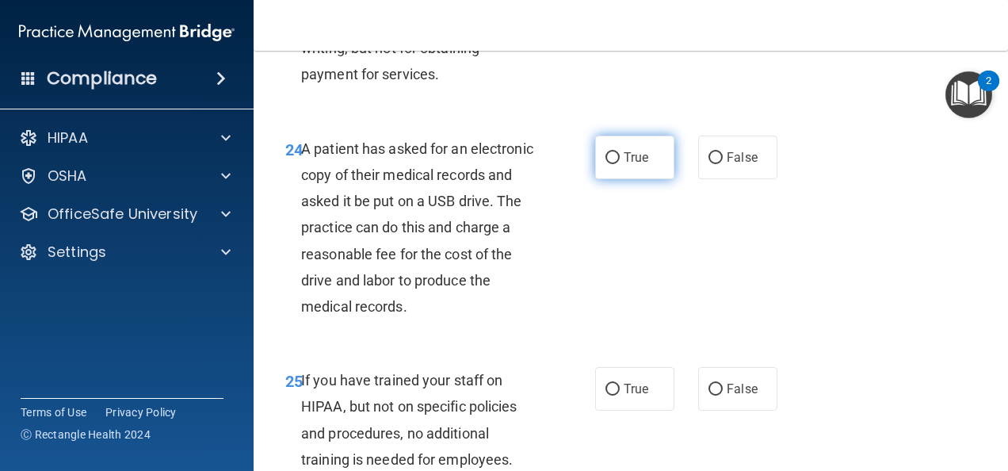
click at [607, 164] on input "True" at bounding box center [612, 158] width 14 height 12
radio input "true"
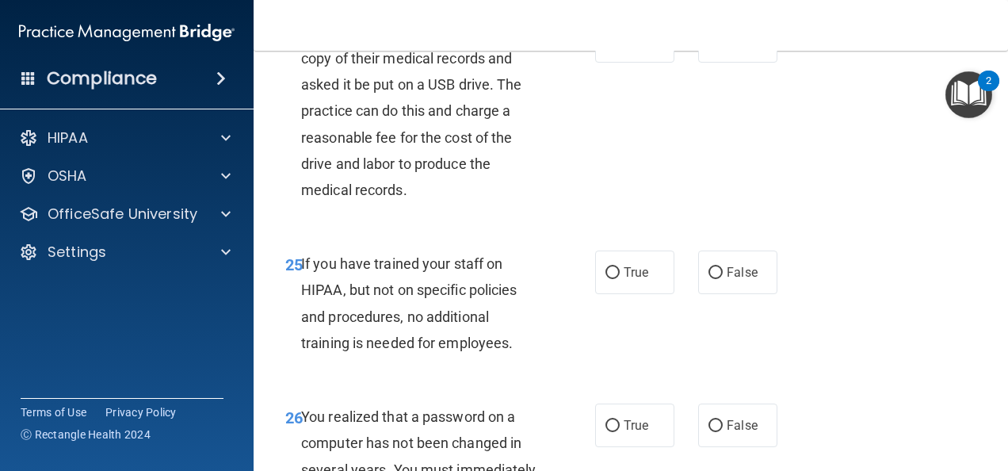
scroll to position [3887, 0]
click at [715, 47] on input "False" at bounding box center [716, 41] width 14 height 12
radio input "true"
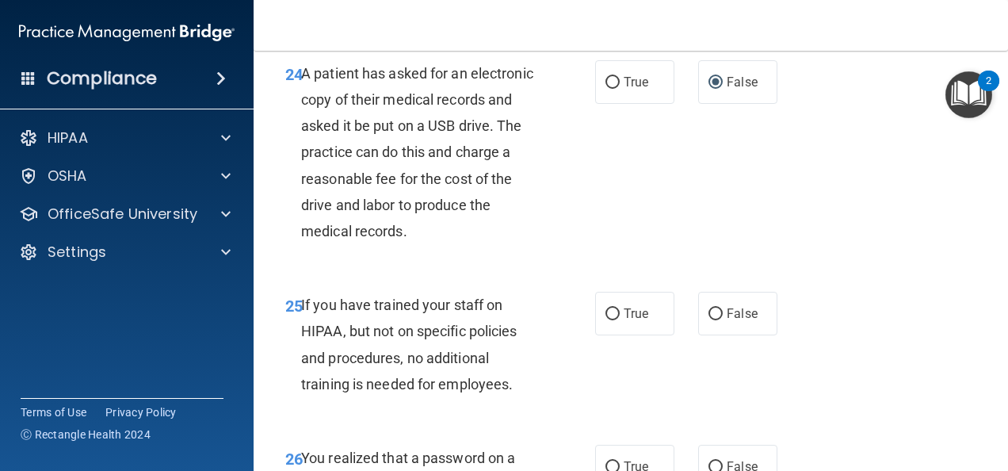
scroll to position [3844, 0]
click at [604, 105] on label "True" at bounding box center [634, 83] width 79 height 44
click at [605, 90] on input "True" at bounding box center [612, 84] width 14 height 12
radio input "true"
radio input "false"
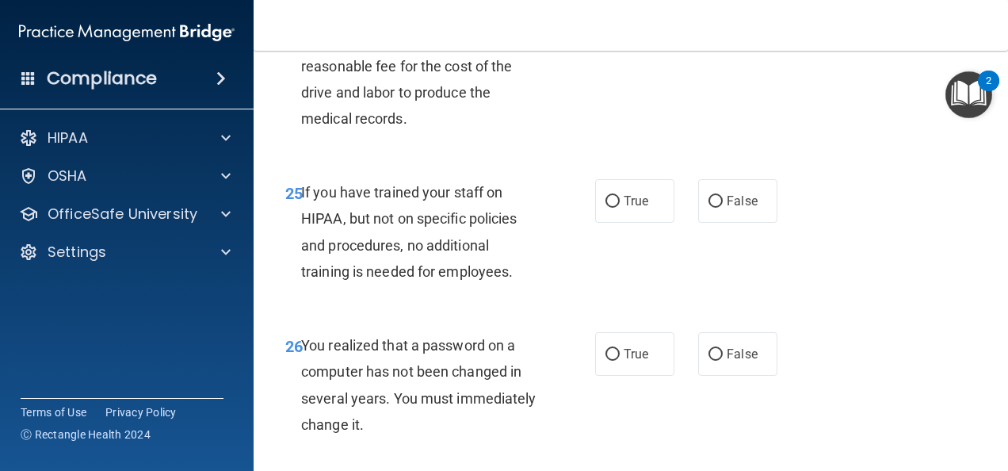
scroll to position [3959, 0]
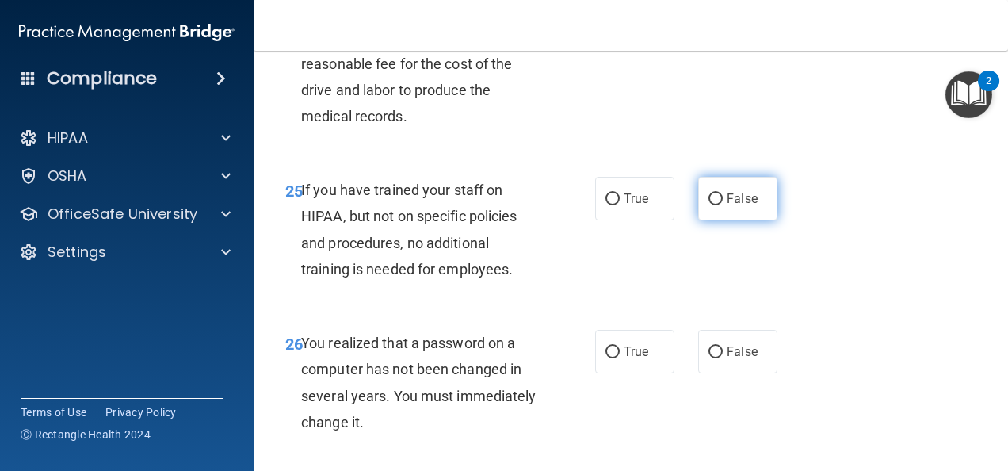
click at [732, 206] on span "False" at bounding box center [742, 198] width 31 height 15
click at [723, 205] on input "False" at bounding box center [716, 199] width 14 height 12
radio input "true"
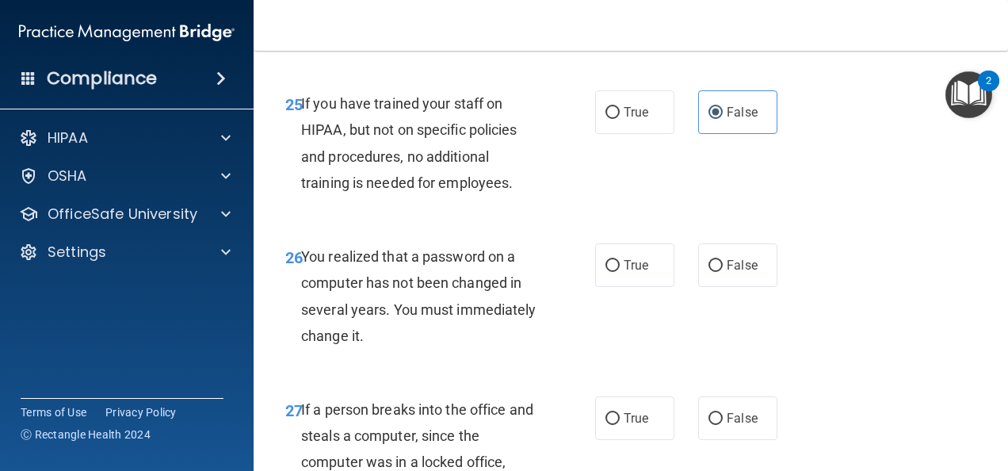
scroll to position [4072, 0]
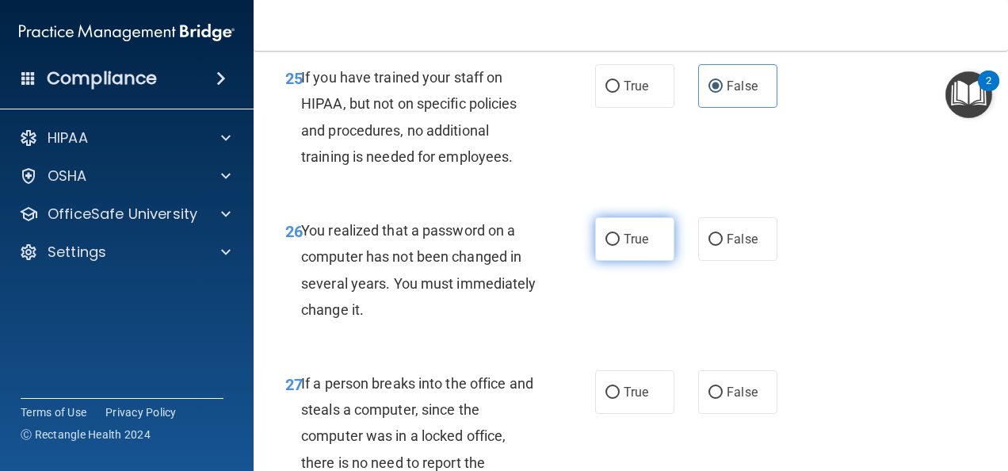
click at [605, 246] on input "True" at bounding box center [612, 240] width 14 height 12
radio input "true"
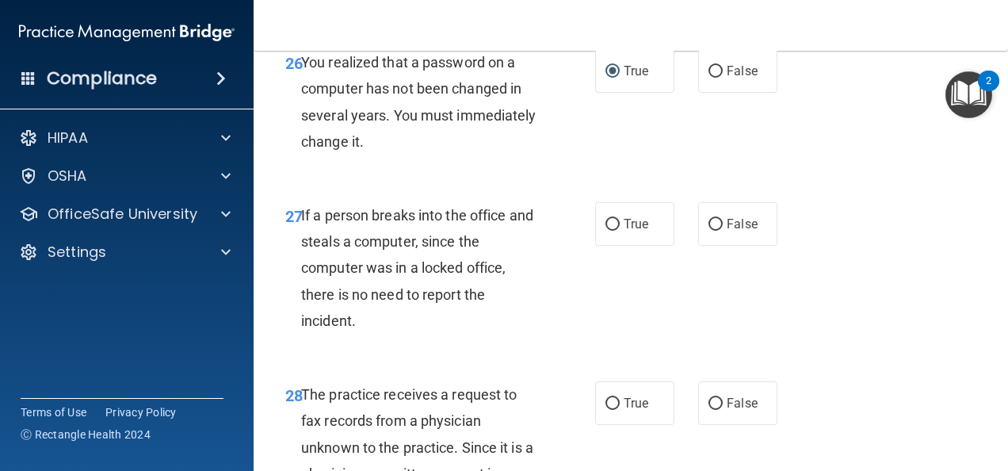
scroll to position [4241, 0]
click at [728, 231] on span "False" at bounding box center [742, 223] width 31 height 15
click at [723, 230] on input "False" at bounding box center [716, 224] width 14 height 12
radio input "true"
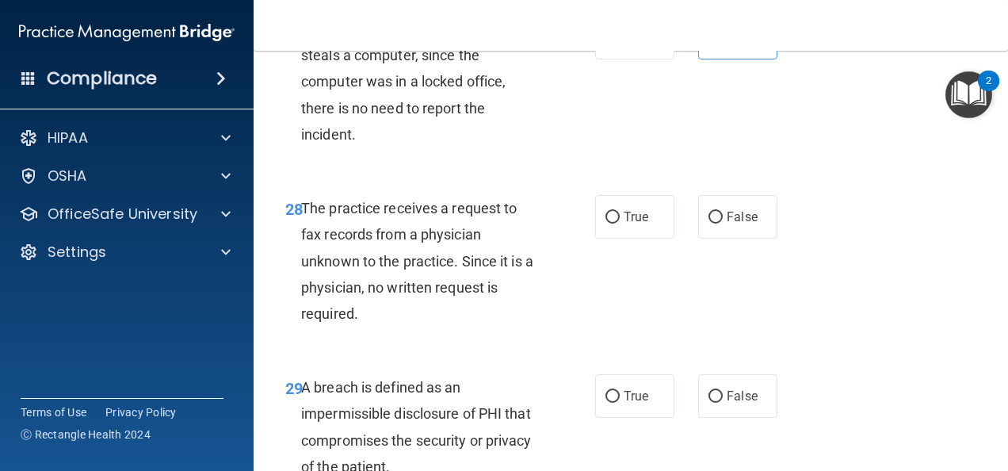
scroll to position [4429, 0]
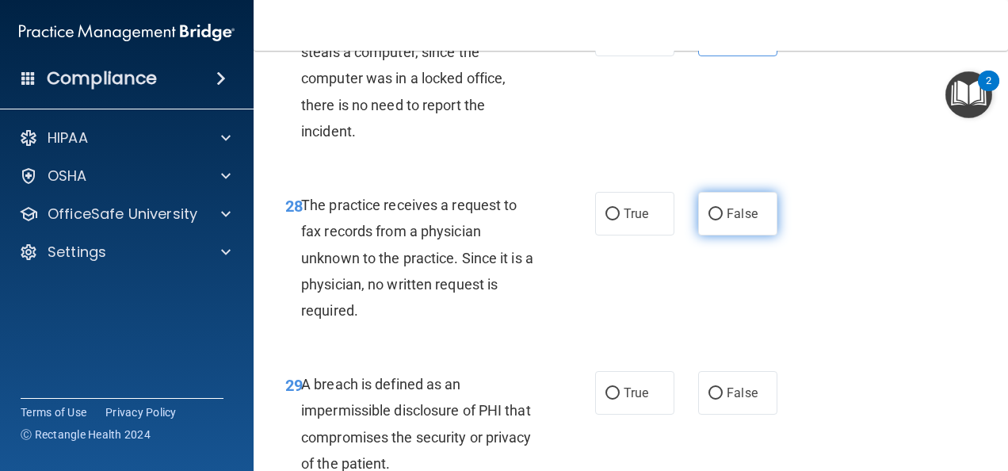
click at [739, 221] on span "False" at bounding box center [742, 213] width 31 height 15
click at [723, 220] on input "False" at bounding box center [716, 214] width 14 height 12
radio input "true"
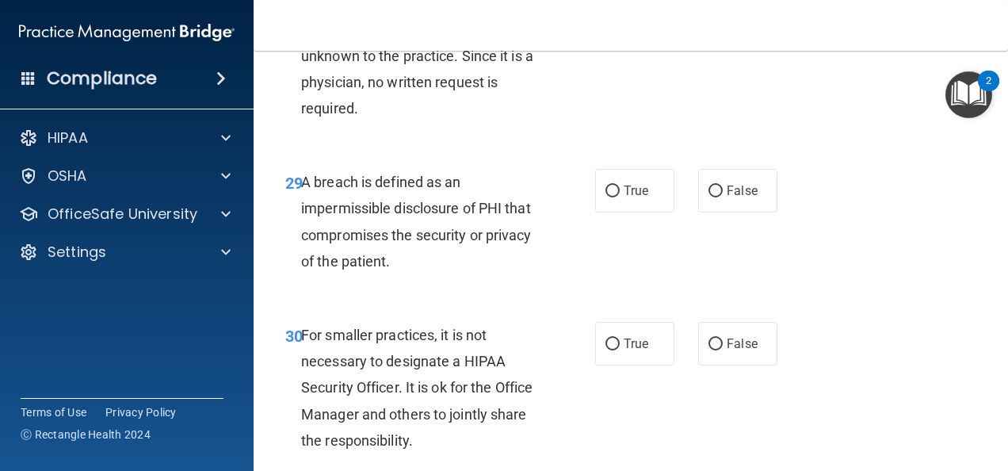
scroll to position [4633, 0]
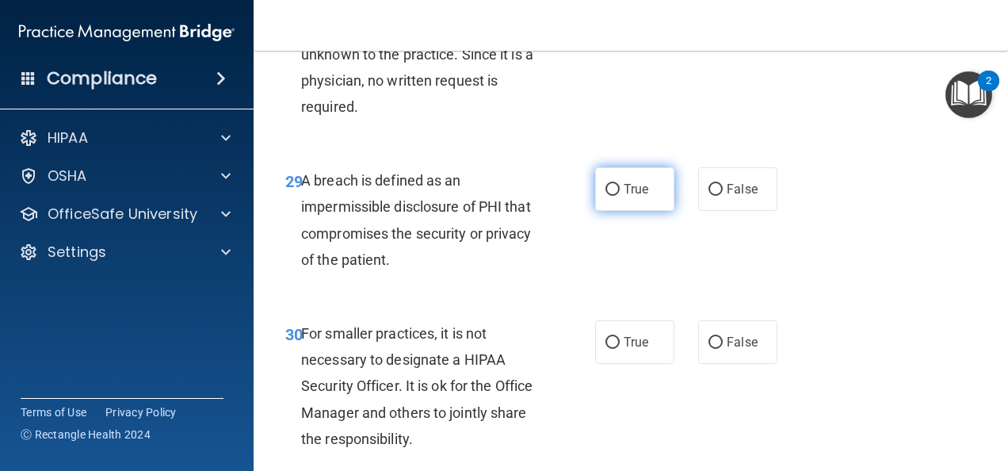
click at [605, 196] on input "True" at bounding box center [612, 190] width 14 height 12
radio input "true"
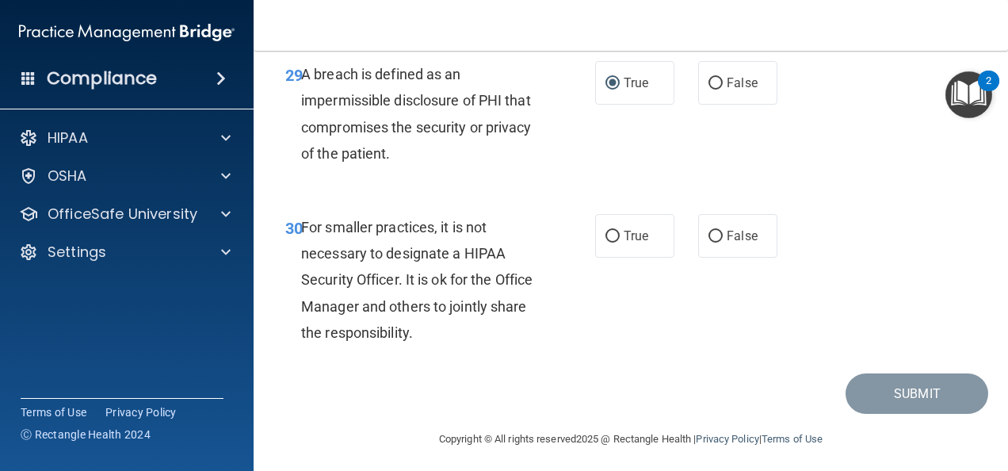
scroll to position [4771, 0]
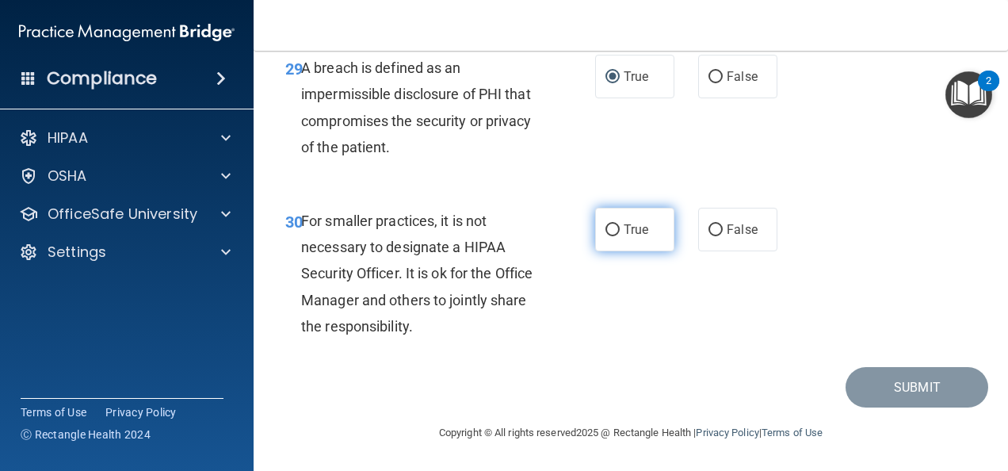
click at [605, 231] on input "True" at bounding box center [612, 230] width 14 height 12
radio input "true"
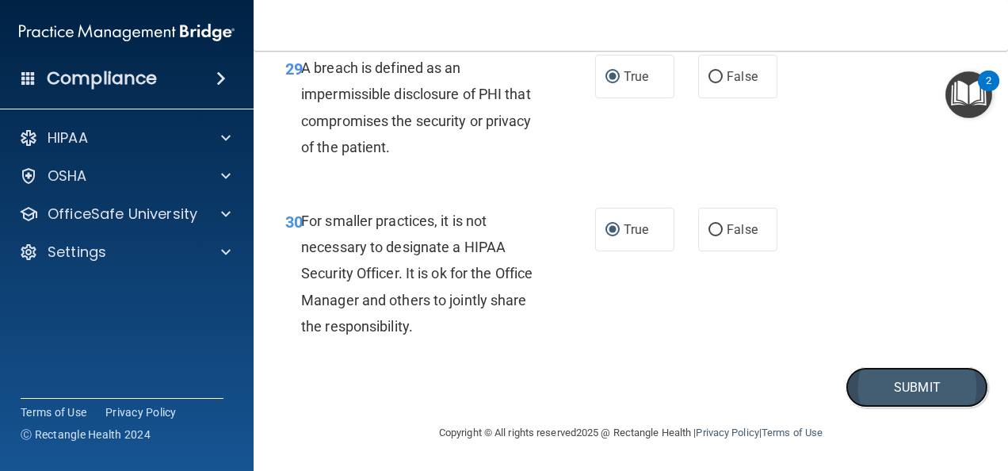
click at [886, 383] on button "Submit" at bounding box center [917, 387] width 143 height 40
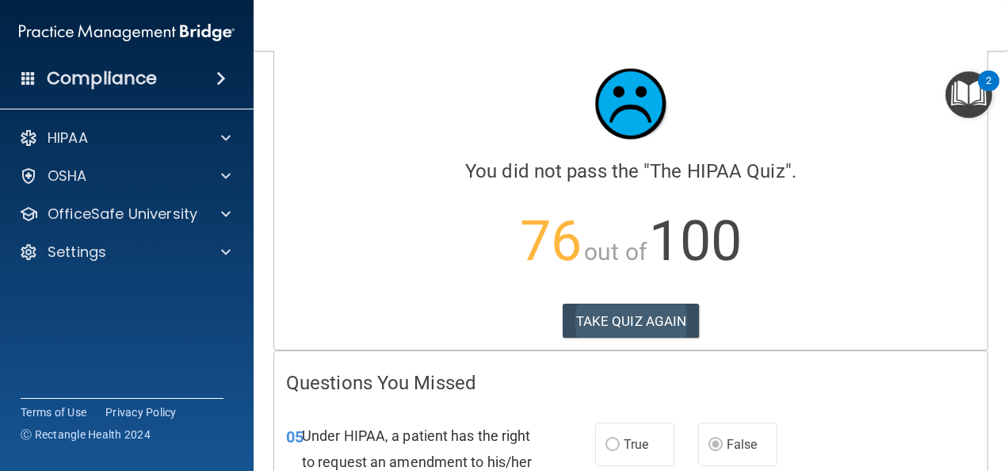
scroll to position [10, 0]
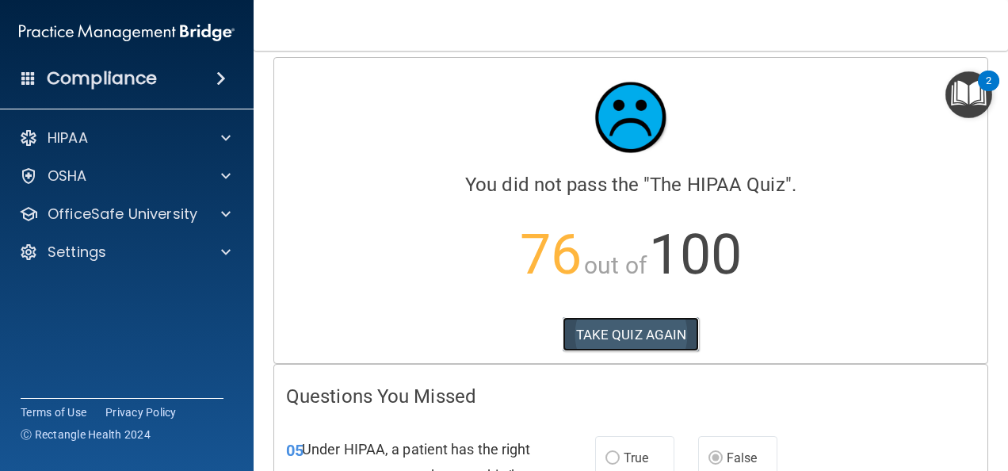
click at [610, 339] on button "TAKE QUIZ AGAIN" at bounding box center [631, 334] width 137 height 35
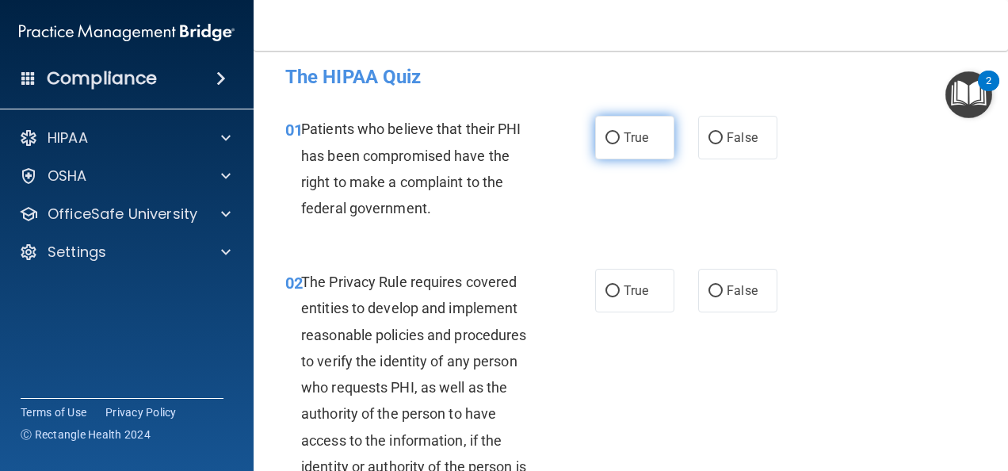
click at [617, 133] on label "True" at bounding box center [634, 138] width 79 height 44
click at [617, 133] on input "True" at bounding box center [612, 138] width 14 height 12
radio input "true"
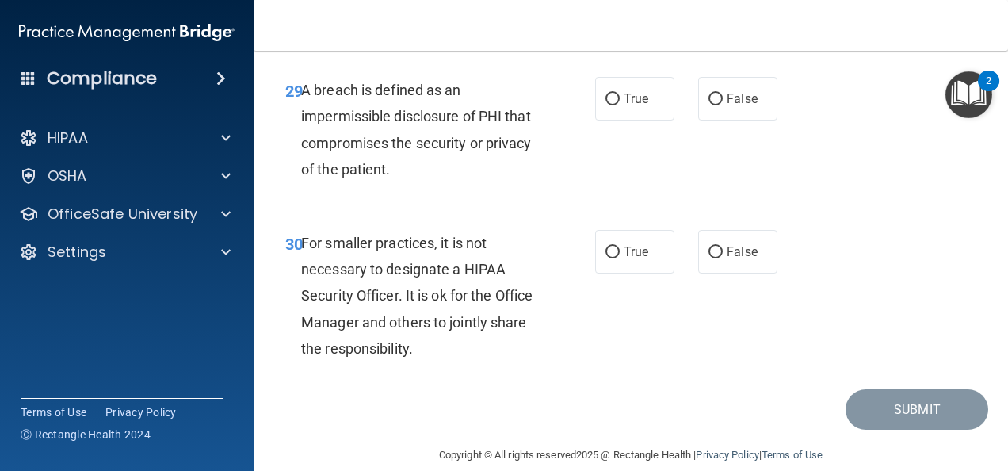
scroll to position [4771, 0]
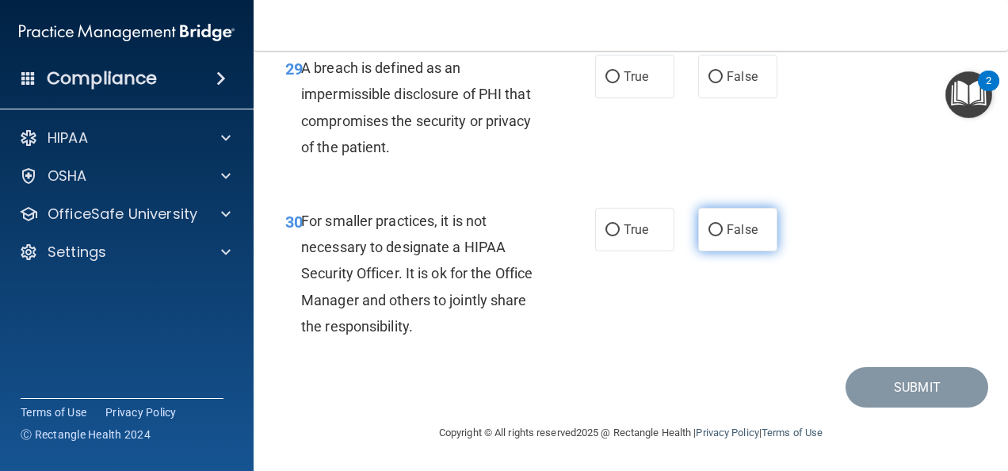
click at [732, 230] on span "False" at bounding box center [742, 229] width 31 height 15
click at [723, 230] on input "False" at bounding box center [716, 230] width 14 height 12
radio input "true"
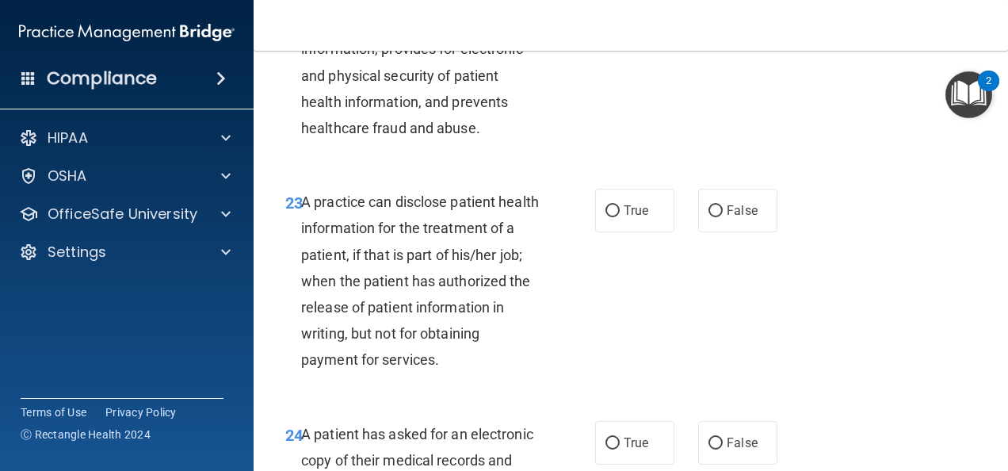
scroll to position [3492, 0]
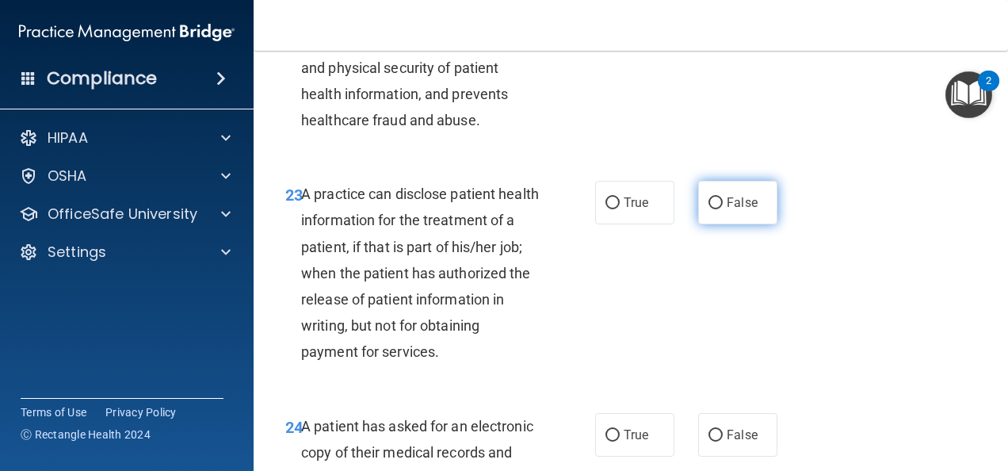
click at [727, 210] on span "False" at bounding box center [742, 202] width 31 height 15
click at [723, 209] on input "False" at bounding box center [716, 203] width 14 height 12
radio input "true"
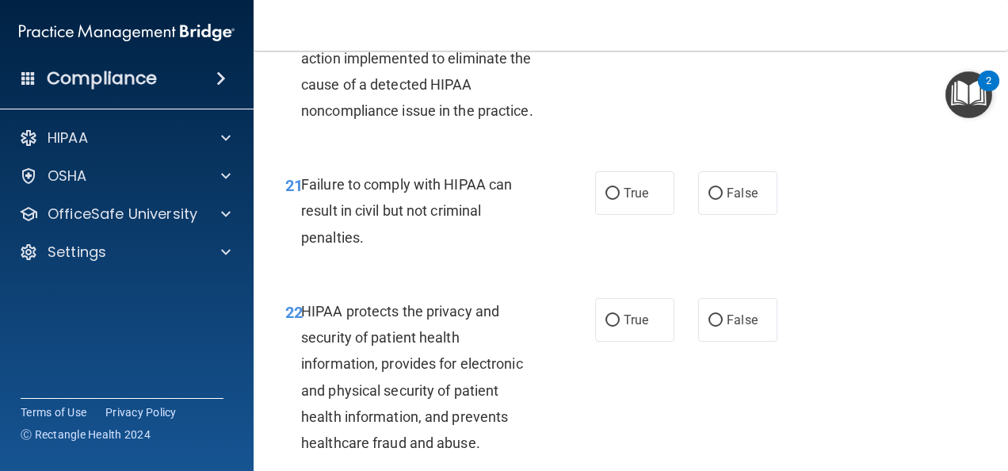
scroll to position [3170, 0]
click at [712, 201] on label "False" at bounding box center [737, 192] width 79 height 44
click at [712, 199] on input "False" at bounding box center [716, 193] width 14 height 12
radio input "true"
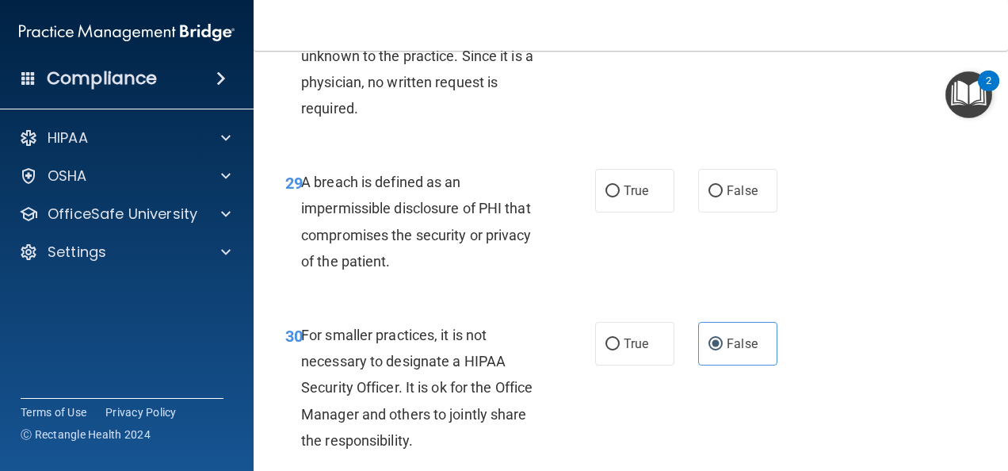
scroll to position [4630, 0]
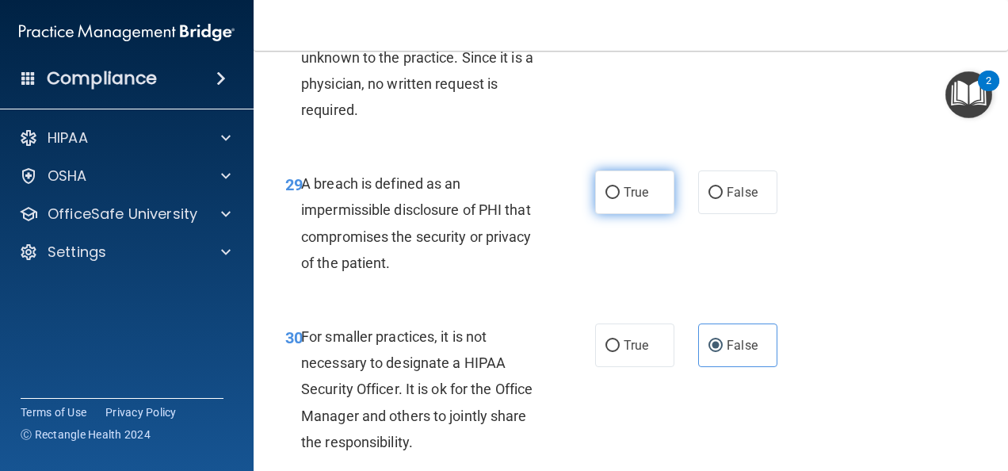
click at [644, 214] on label "True" at bounding box center [634, 192] width 79 height 44
click at [620, 199] on input "True" at bounding box center [612, 193] width 14 height 12
radio input "true"
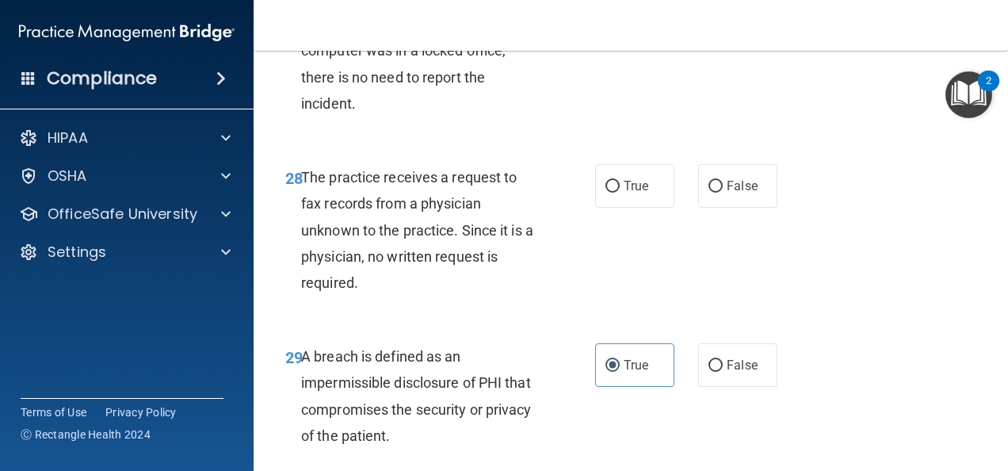
scroll to position [4456, 0]
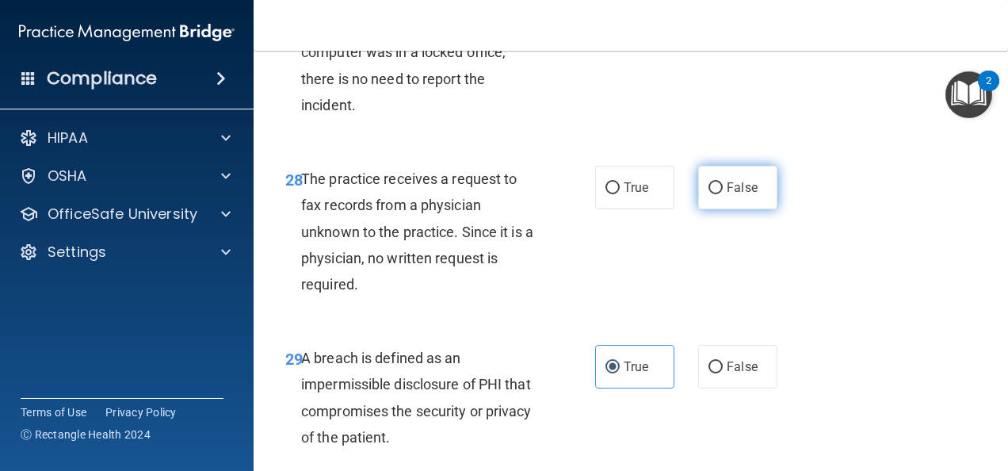
click at [735, 209] on label "False" at bounding box center [737, 188] width 79 height 44
click at [723, 194] on input "False" at bounding box center [716, 188] width 14 height 12
radio input "true"
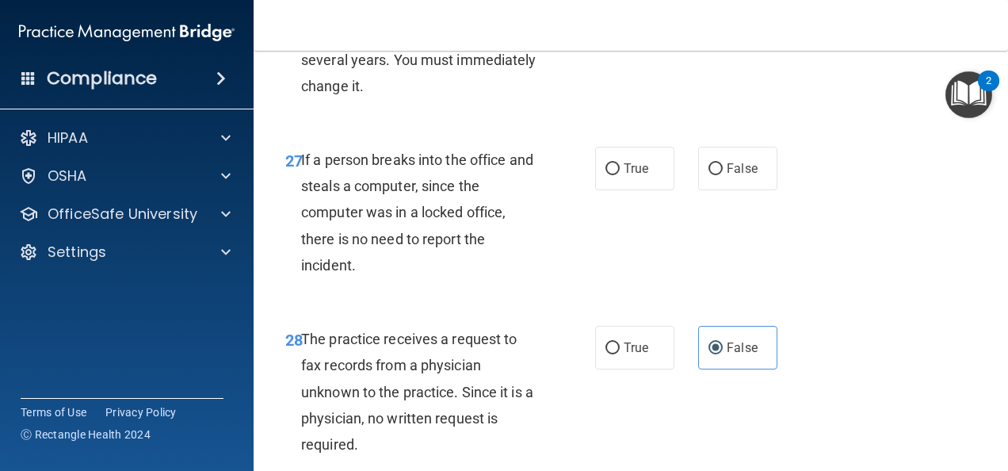
scroll to position [4294, 0]
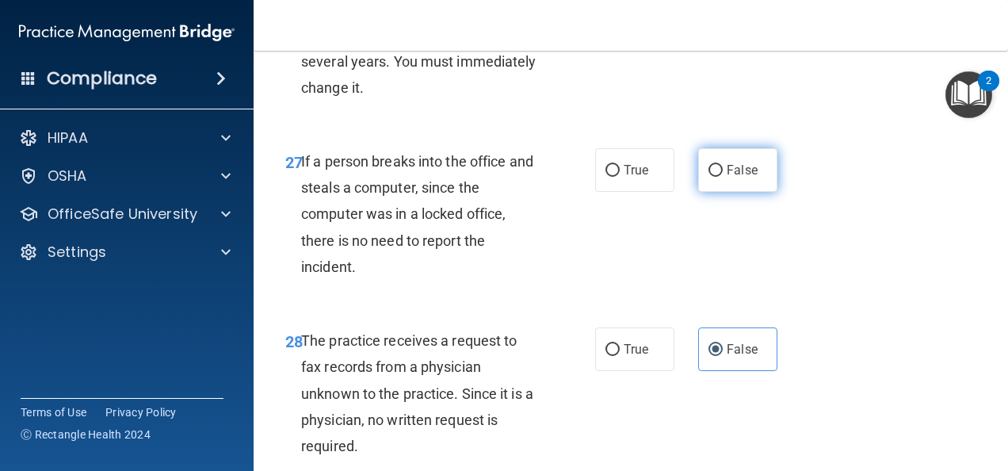
click at [714, 188] on label "False" at bounding box center [737, 170] width 79 height 44
click at [714, 177] on input "False" at bounding box center [716, 171] width 14 height 12
radio input "true"
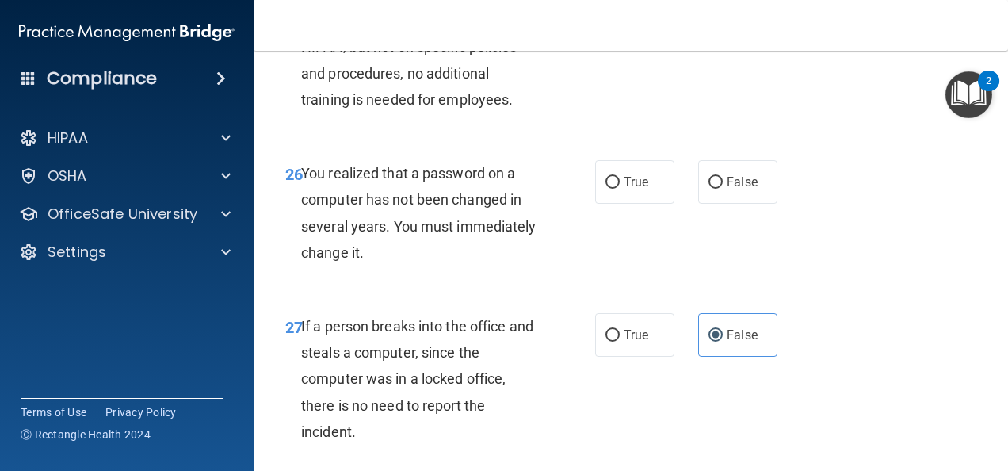
scroll to position [4118, 0]
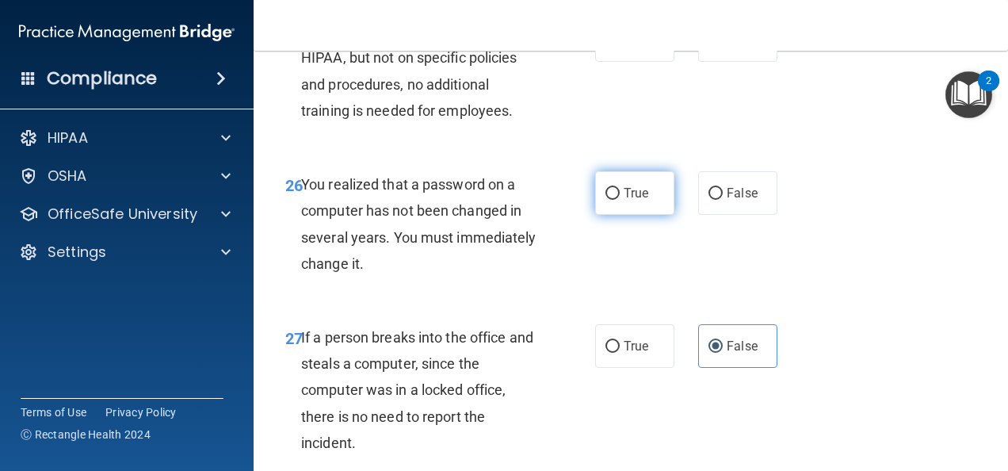
click at [628, 201] on span "True" at bounding box center [636, 192] width 25 height 15
click at [620, 200] on input "True" at bounding box center [612, 194] width 14 height 12
radio input "true"
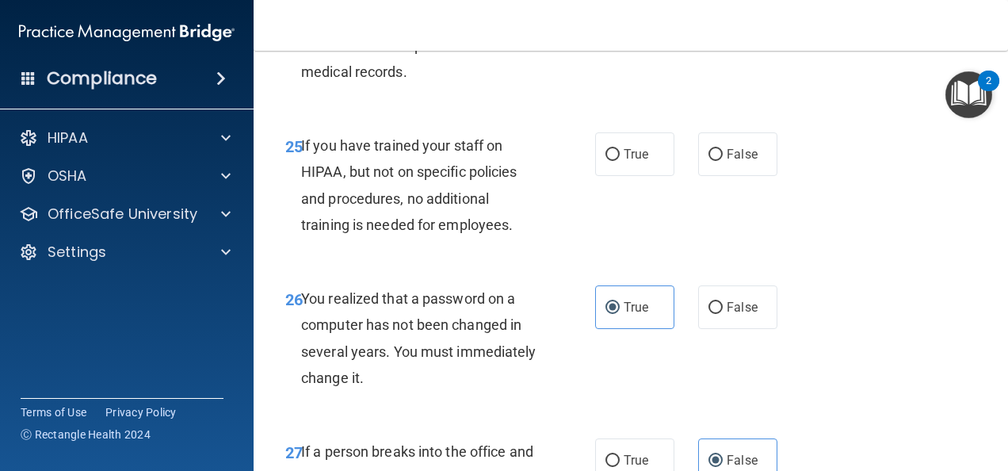
scroll to position [4002, 0]
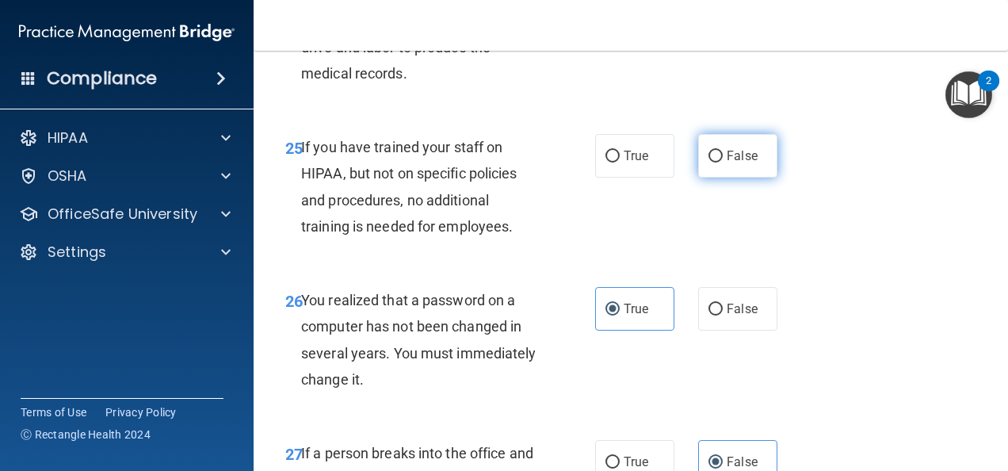
click at [745, 178] on label "False" at bounding box center [737, 156] width 79 height 44
click at [723, 162] on input "False" at bounding box center [716, 157] width 14 height 12
radio input "true"
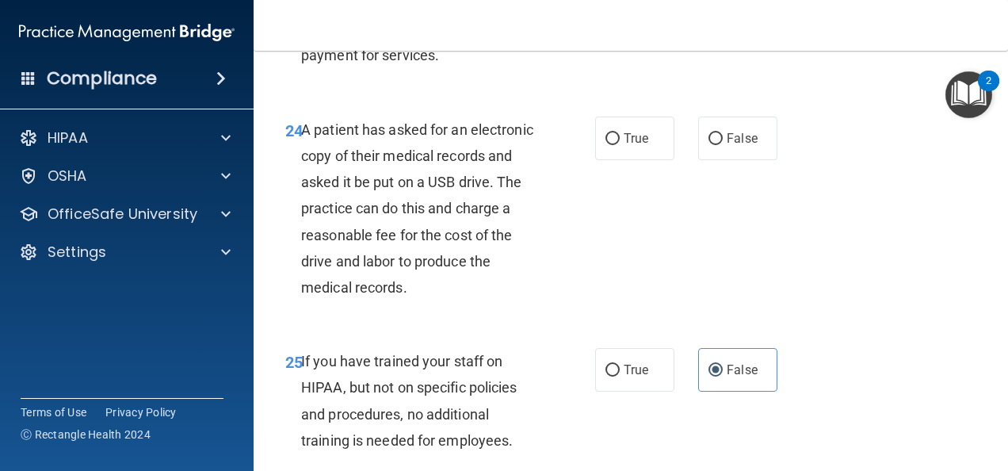
scroll to position [3788, 0]
click at [630, 146] on span "True" at bounding box center [636, 138] width 25 height 15
click at [620, 145] on input "True" at bounding box center [612, 139] width 14 height 12
radio input "true"
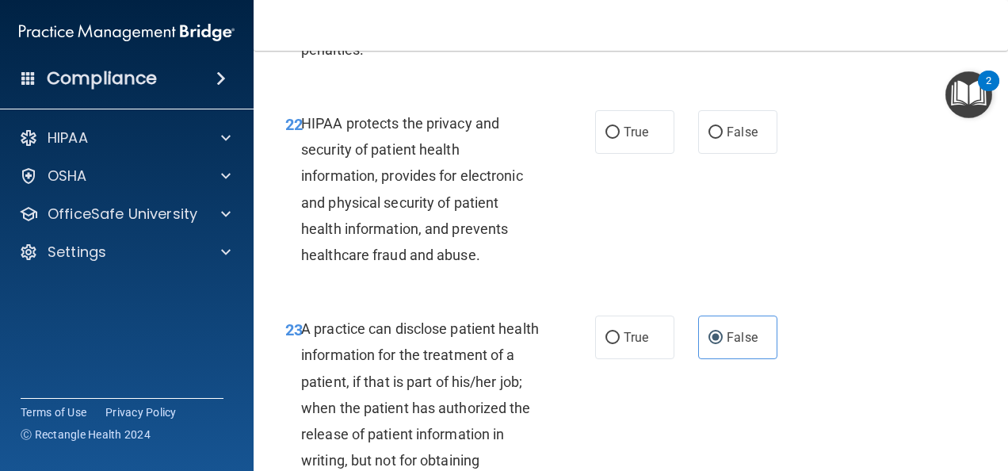
scroll to position [3335, 0]
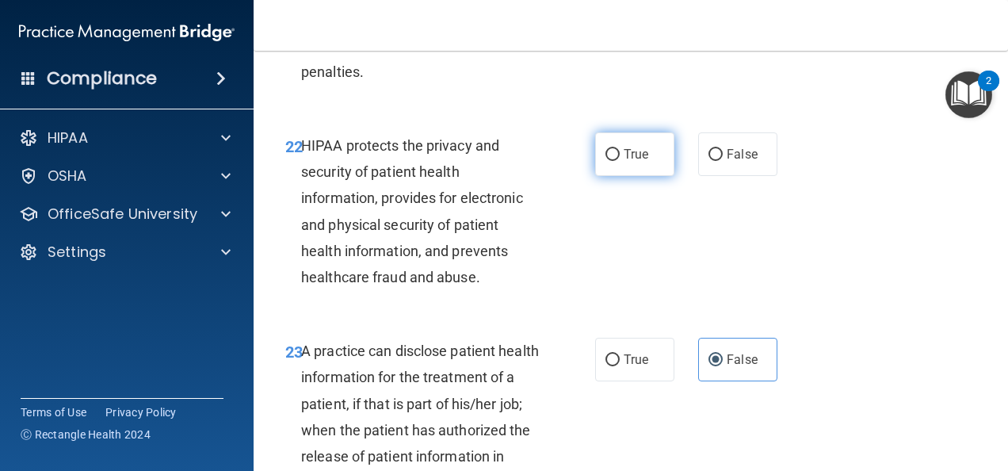
click at [626, 162] on span "True" at bounding box center [636, 154] width 25 height 15
click at [620, 161] on input "True" at bounding box center [612, 155] width 14 height 12
radio input "true"
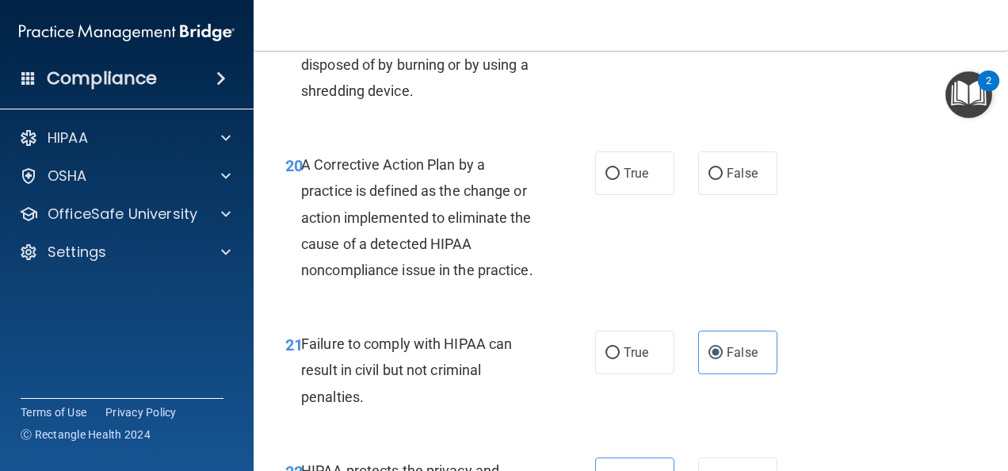
scroll to position [2996, 0]
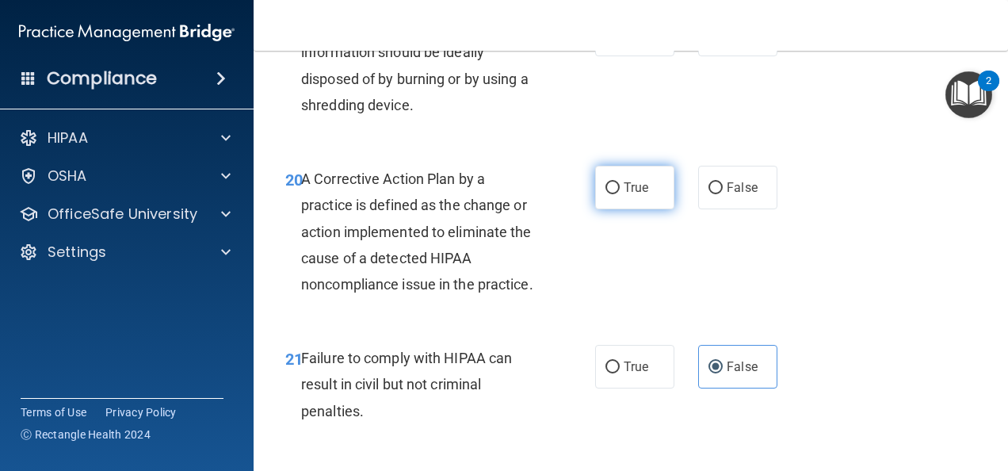
click at [621, 194] on label "True" at bounding box center [634, 188] width 79 height 44
click at [620, 194] on input "True" at bounding box center [612, 188] width 14 height 12
radio input "true"
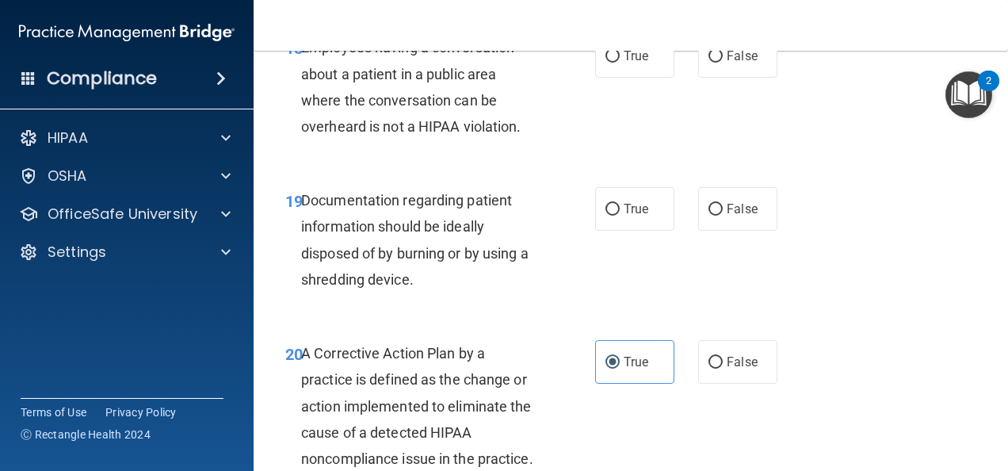
scroll to position [2821, 0]
click at [634, 199] on label "True" at bounding box center [634, 209] width 79 height 44
click at [620, 204] on input "True" at bounding box center [612, 210] width 14 height 12
radio input "true"
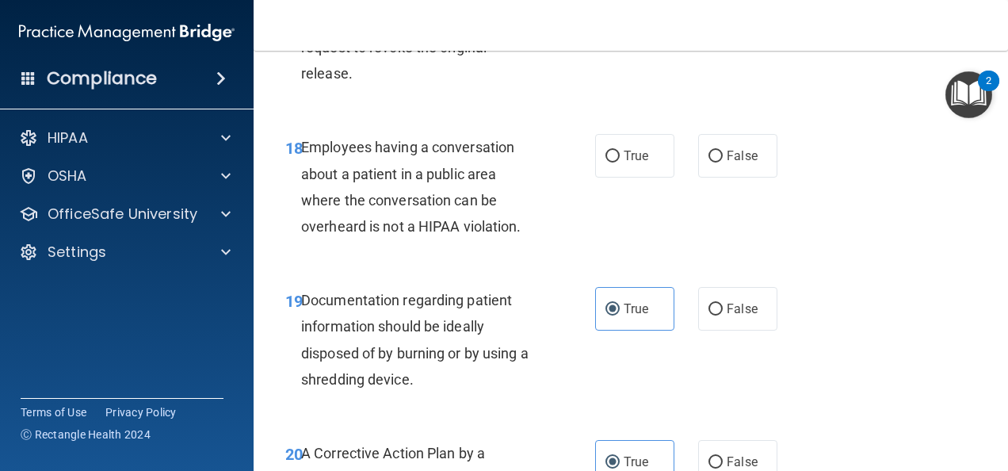
scroll to position [2683, 0]
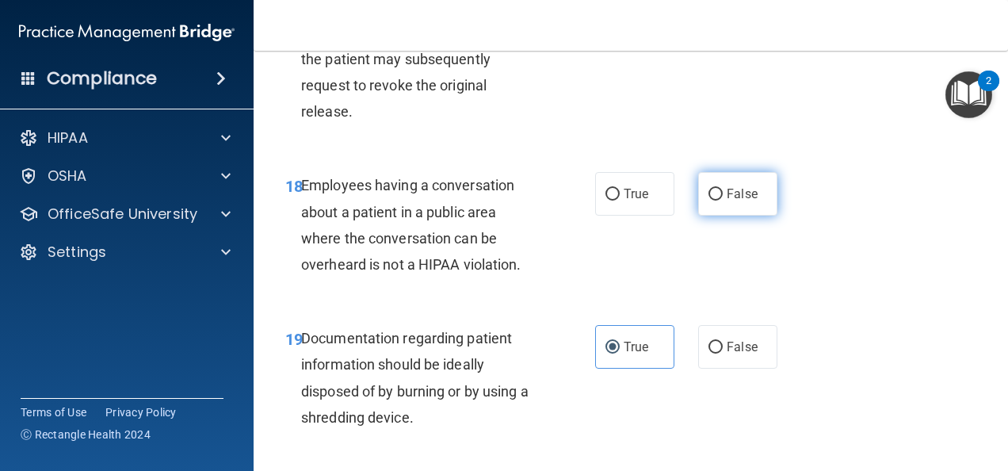
click at [747, 195] on span "False" at bounding box center [742, 193] width 31 height 15
click at [723, 195] on input "False" at bounding box center [716, 195] width 14 height 12
radio input "true"
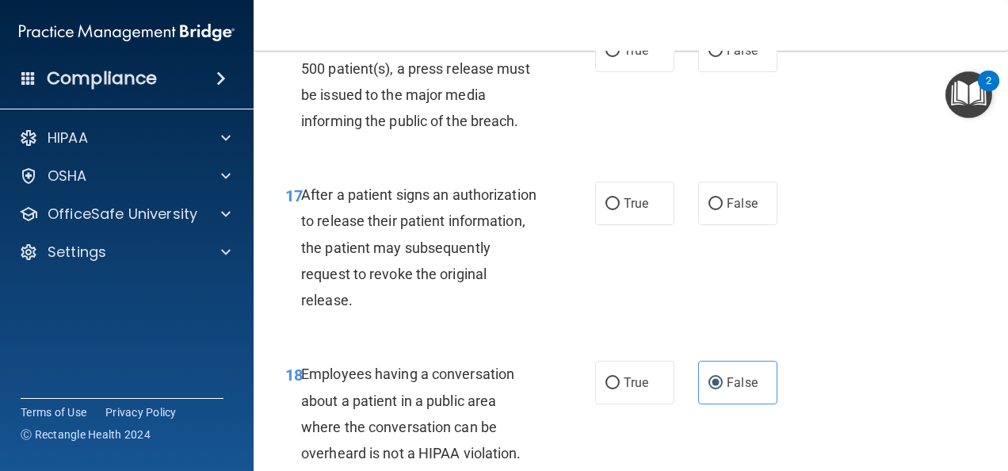
scroll to position [2490, 0]
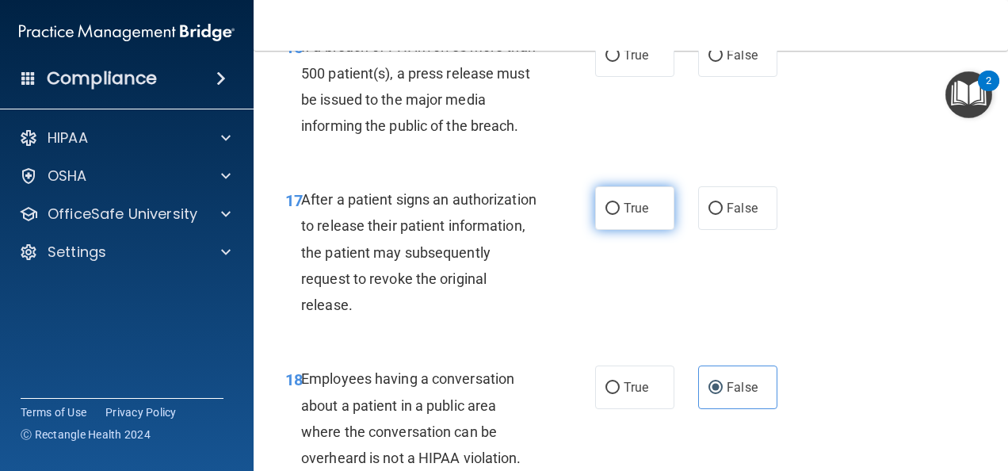
click at [642, 201] on span "True" at bounding box center [636, 208] width 25 height 15
click at [620, 203] on input "True" at bounding box center [612, 209] width 14 height 12
radio input "true"
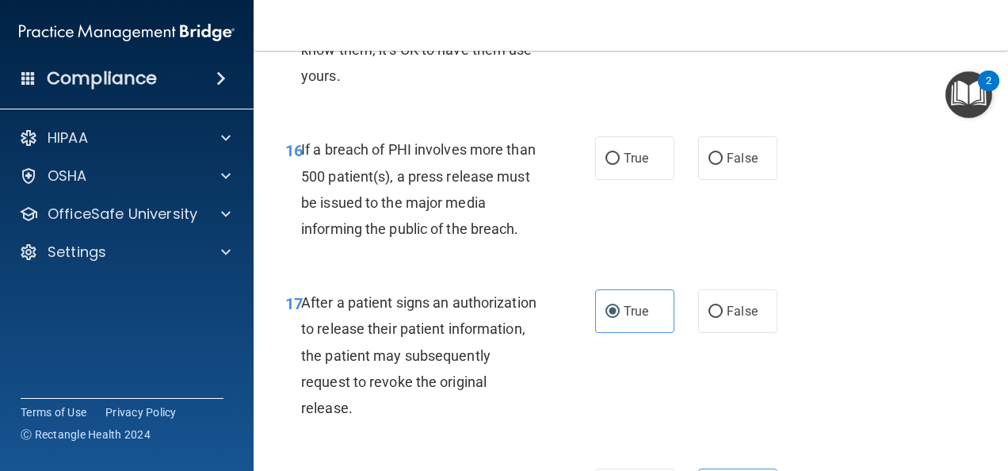
scroll to position [2374, 0]
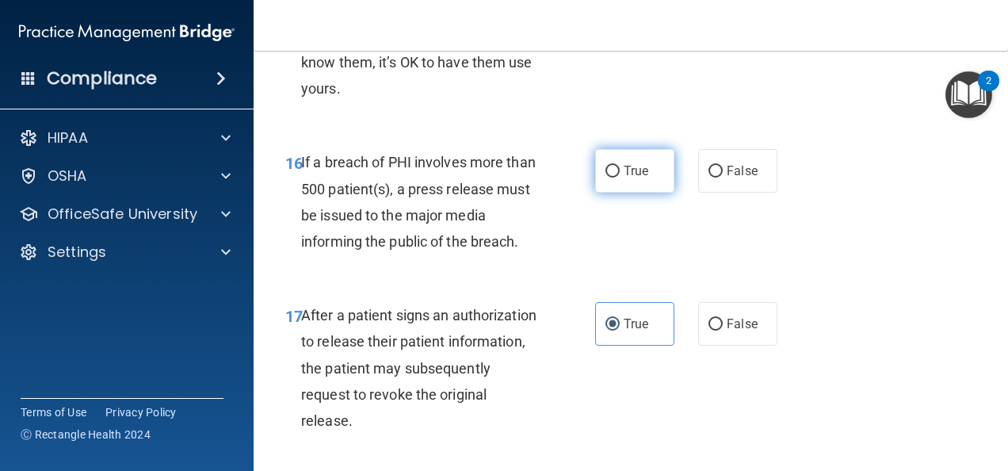
click at [625, 181] on label "True" at bounding box center [634, 171] width 79 height 44
click at [620, 178] on input "True" at bounding box center [612, 172] width 14 height 12
radio input "true"
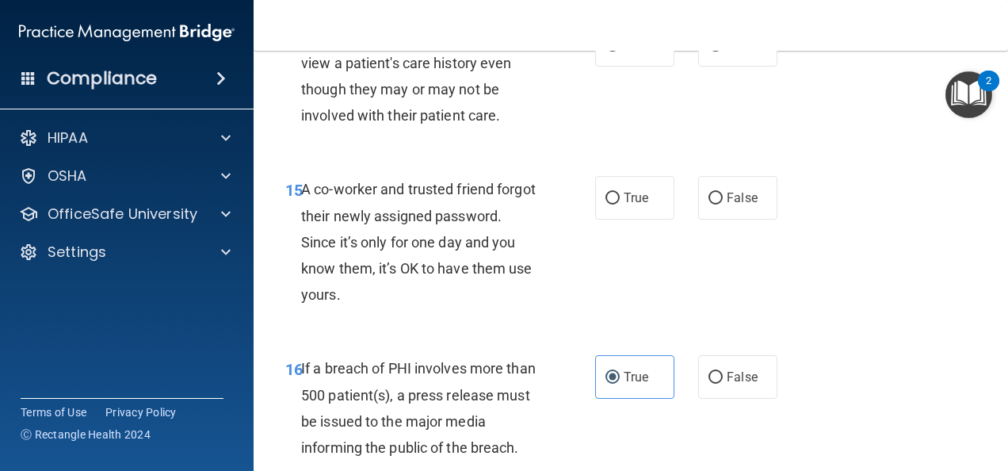
scroll to position [2168, 0]
click at [727, 202] on span "False" at bounding box center [742, 197] width 31 height 15
click at [723, 202] on input "False" at bounding box center [716, 199] width 14 height 12
radio input "true"
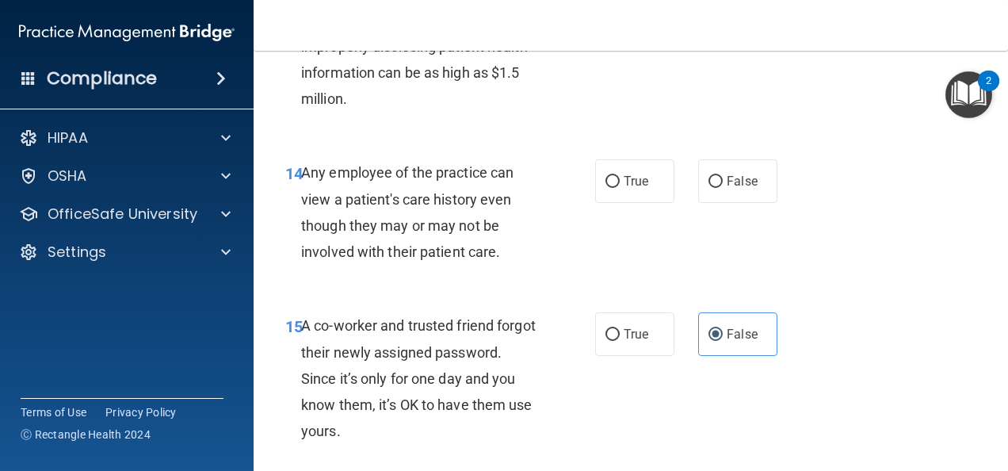
scroll to position [2029, 0]
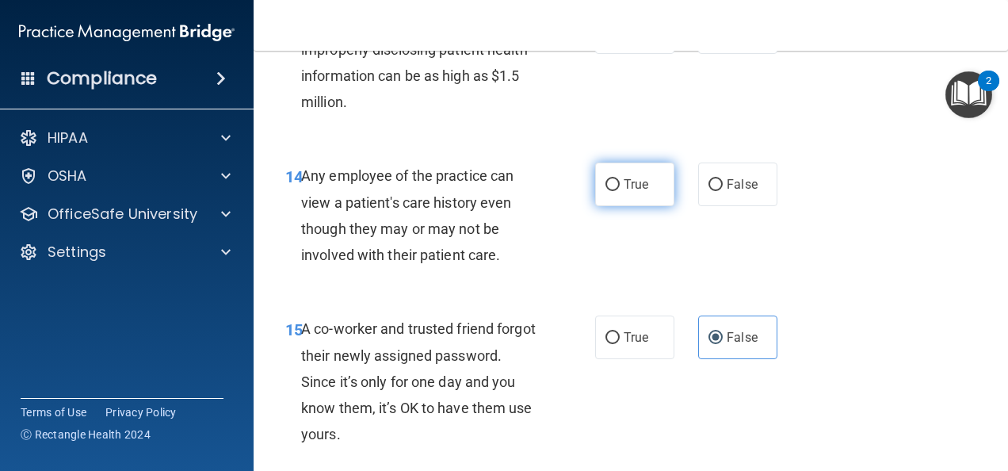
click at [636, 173] on label "True" at bounding box center [634, 184] width 79 height 44
click at [620, 179] on input "True" at bounding box center [612, 185] width 14 height 12
radio input "true"
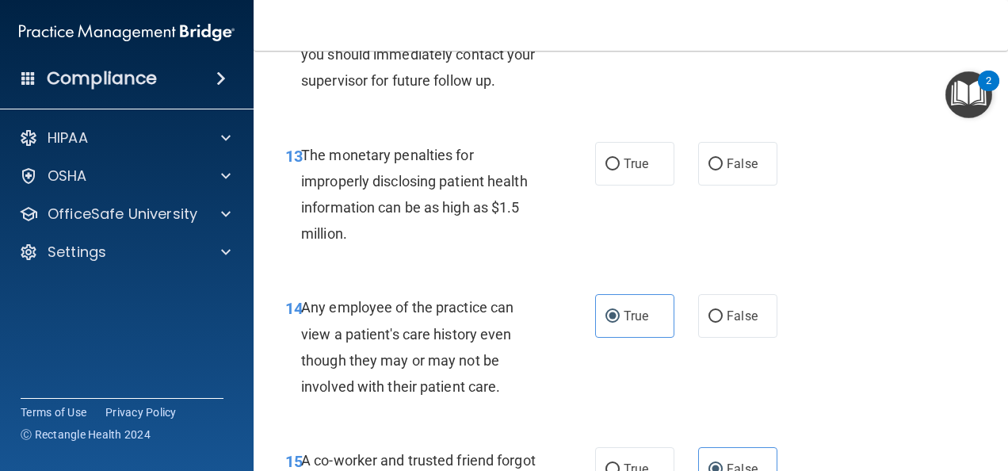
scroll to position [1888, 0]
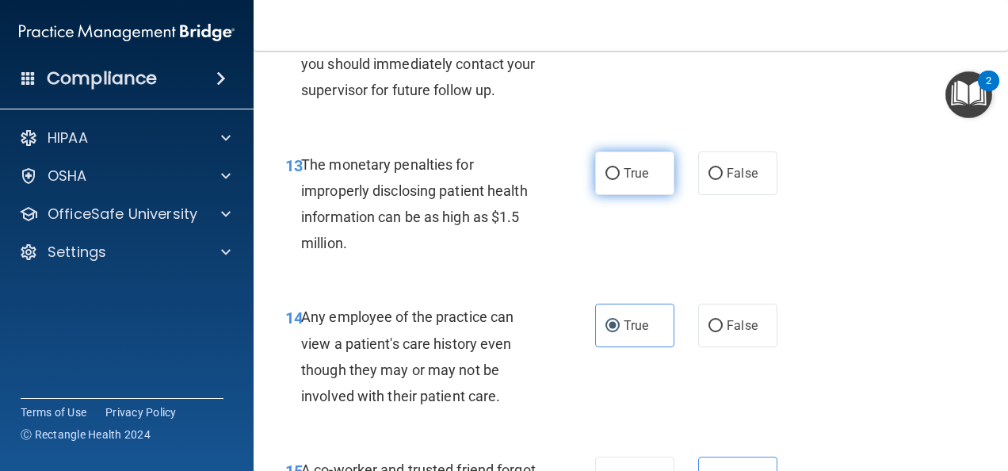
click at [609, 170] on input "True" at bounding box center [612, 174] width 14 height 12
radio input "true"
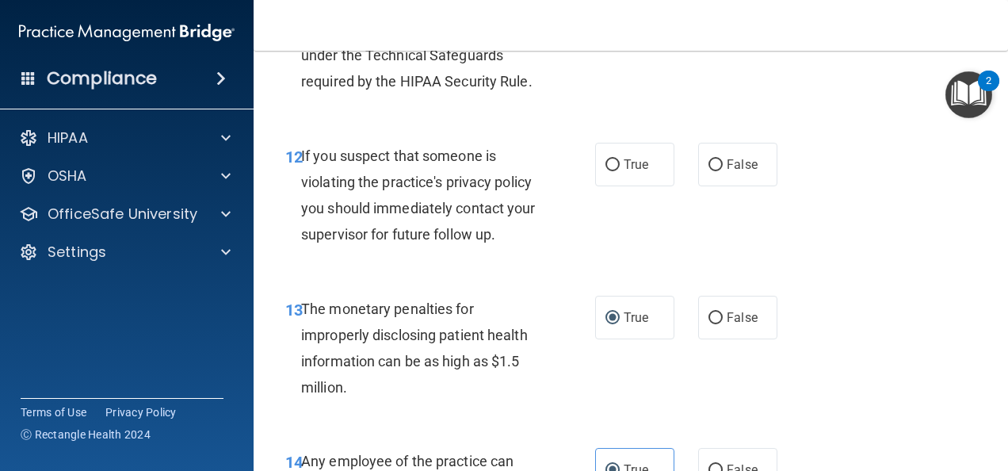
scroll to position [1742, 0]
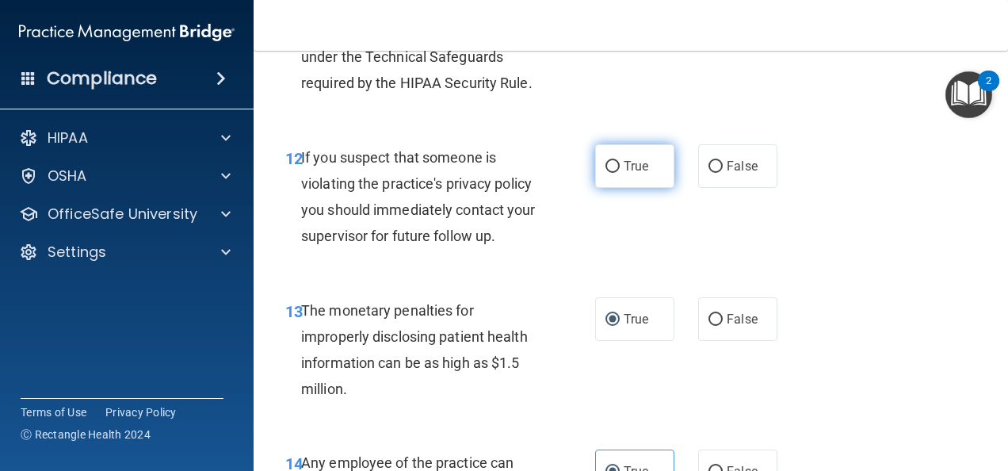
click at [623, 156] on label "True" at bounding box center [634, 166] width 79 height 44
click at [620, 161] on input "True" at bounding box center [612, 167] width 14 height 12
radio input "true"
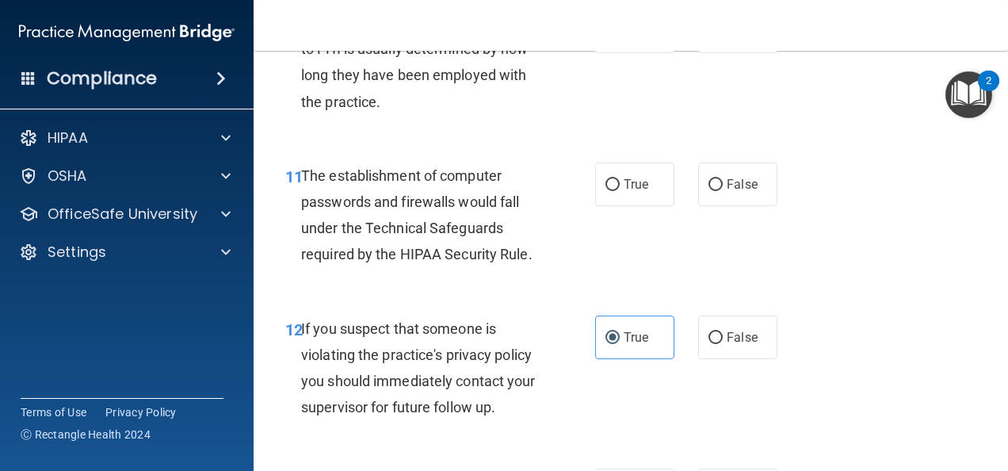
scroll to position [1568, 0]
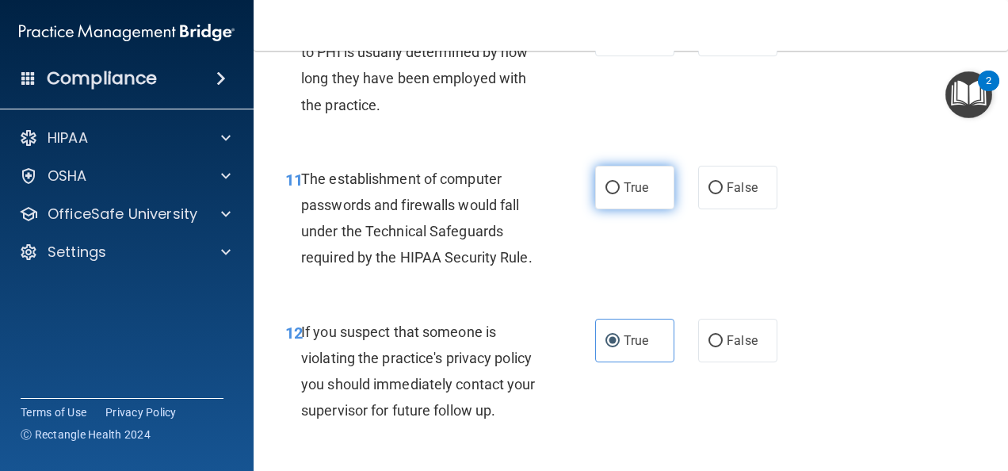
click at [643, 186] on label "True" at bounding box center [634, 188] width 79 height 44
click at [620, 186] on input "True" at bounding box center [612, 188] width 14 height 12
radio input "true"
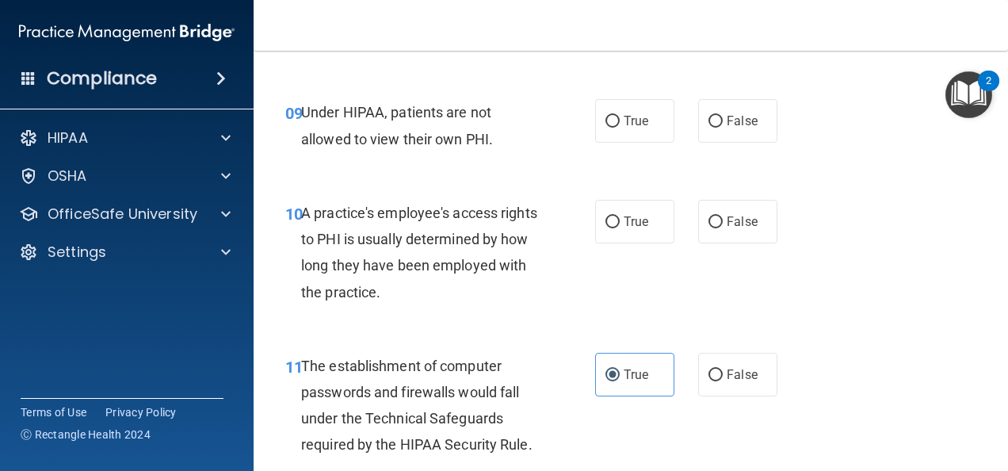
scroll to position [1374, 0]
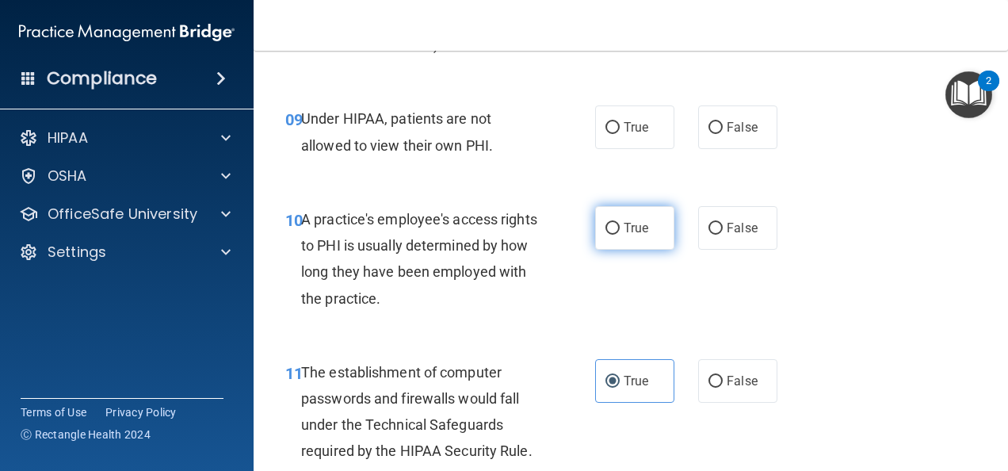
click at [644, 235] on label "True" at bounding box center [634, 228] width 79 height 44
click at [620, 235] on input "True" at bounding box center [612, 229] width 14 height 12
radio input "true"
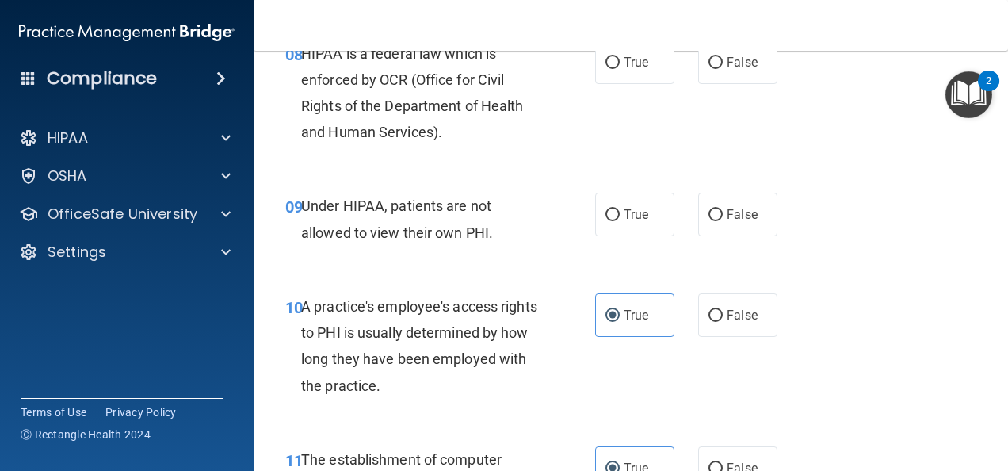
scroll to position [1284, 0]
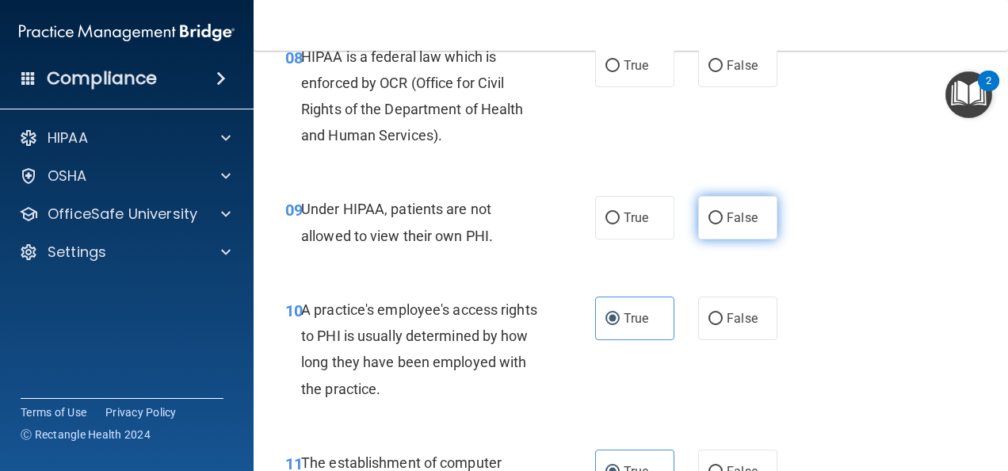
click at [735, 222] on span "False" at bounding box center [742, 217] width 31 height 15
click at [723, 222] on input "False" at bounding box center [716, 218] width 14 height 12
radio input "true"
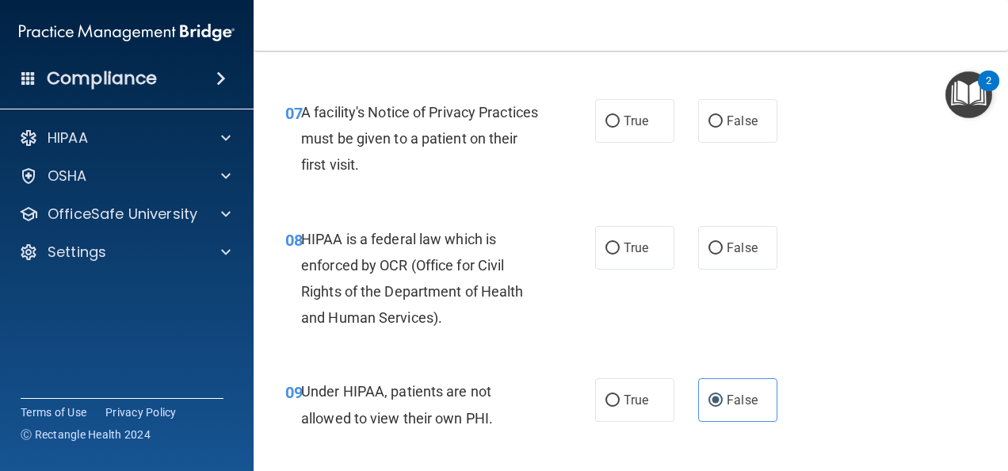
scroll to position [1102, 0]
click at [621, 263] on label "True" at bounding box center [634, 248] width 79 height 44
click at [620, 254] on input "True" at bounding box center [612, 249] width 14 height 12
radio input "true"
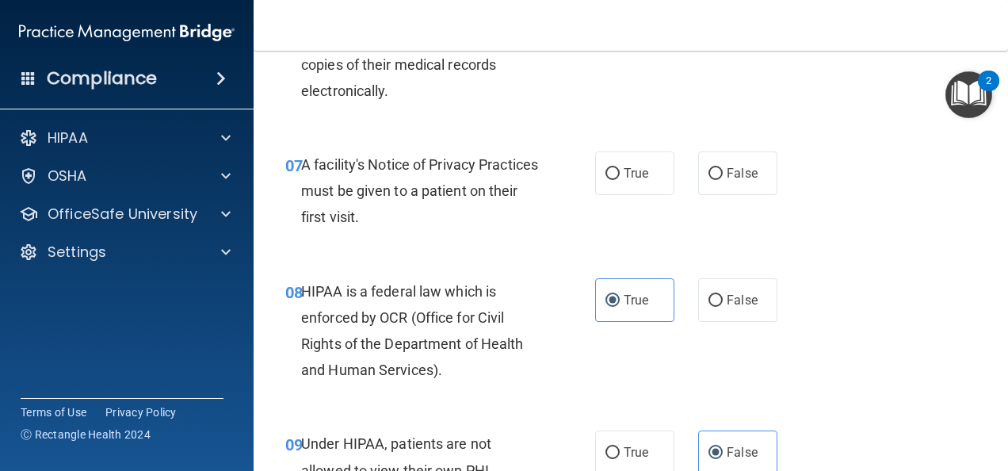
scroll to position [1030, 0]
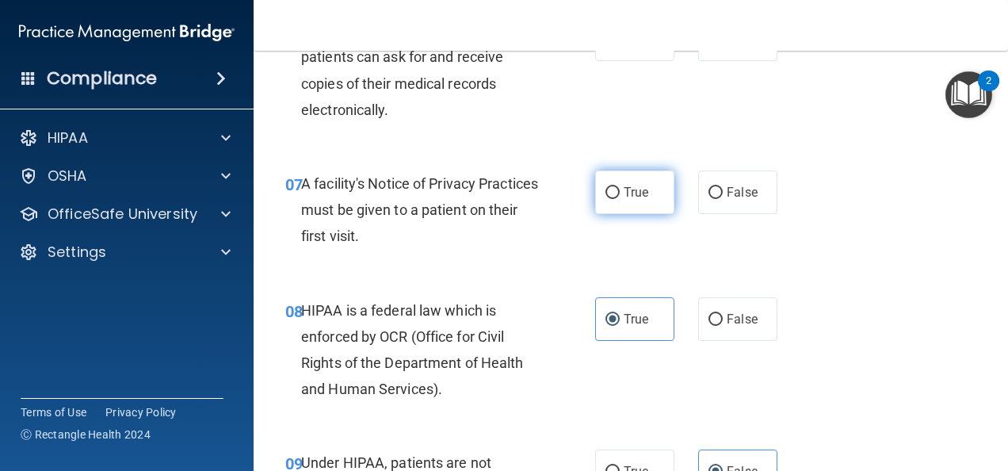
click at [630, 193] on span "True" at bounding box center [636, 192] width 25 height 15
click at [620, 193] on input "True" at bounding box center [612, 193] width 14 height 12
radio input "true"
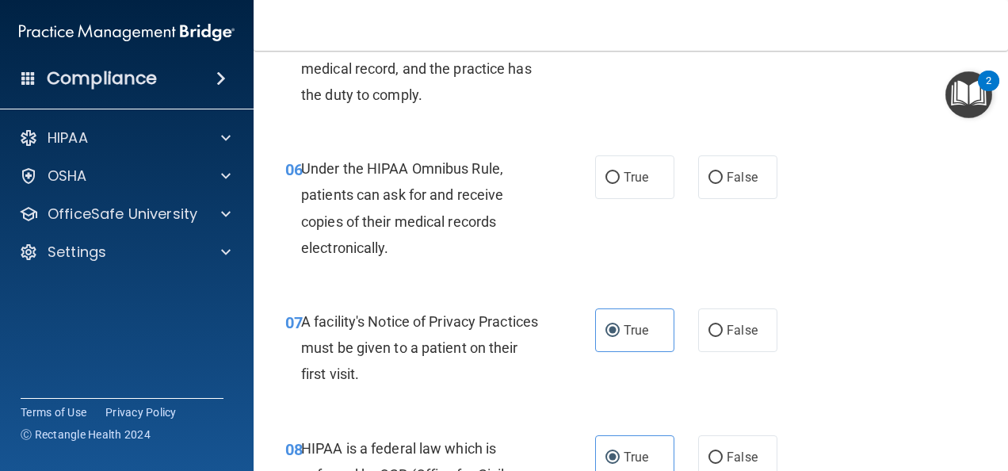
scroll to position [892, 0]
click at [623, 164] on label "True" at bounding box center [634, 177] width 79 height 44
click at [620, 172] on input "True" at bounding box center [612, 178] width 14 height 12
radio input "true"
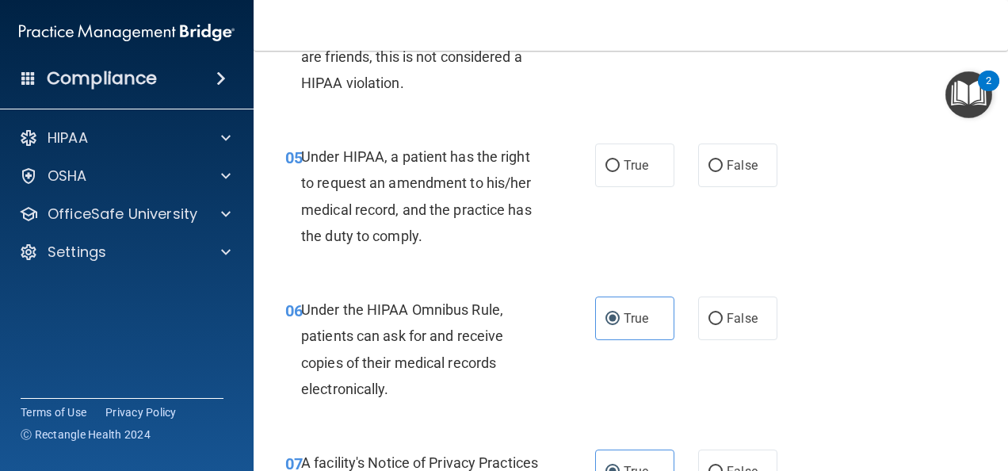
scroll to position [747, 0]
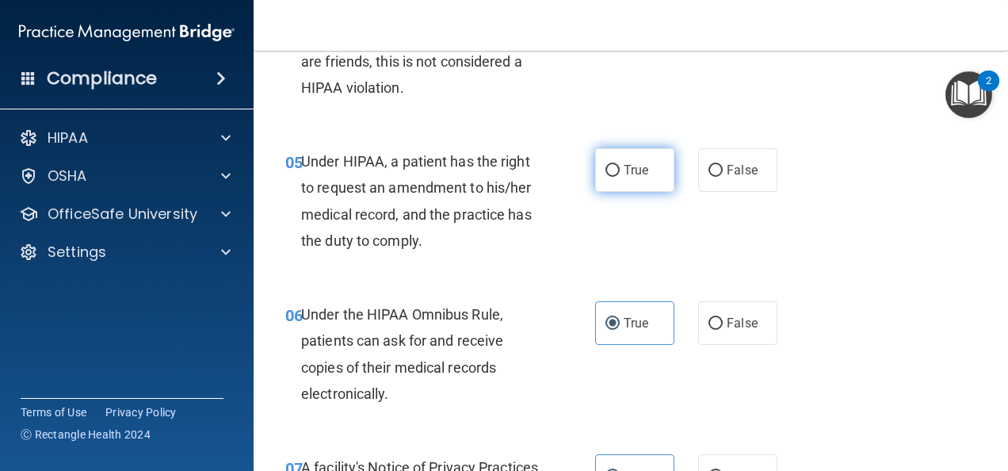
click at [638, 173] on span "True" at bounding box center [636, 169] width 25 height 15
click at [620, 173] on input "True" at bounding box center [612, 171] width 14 height 12
radio input "true"
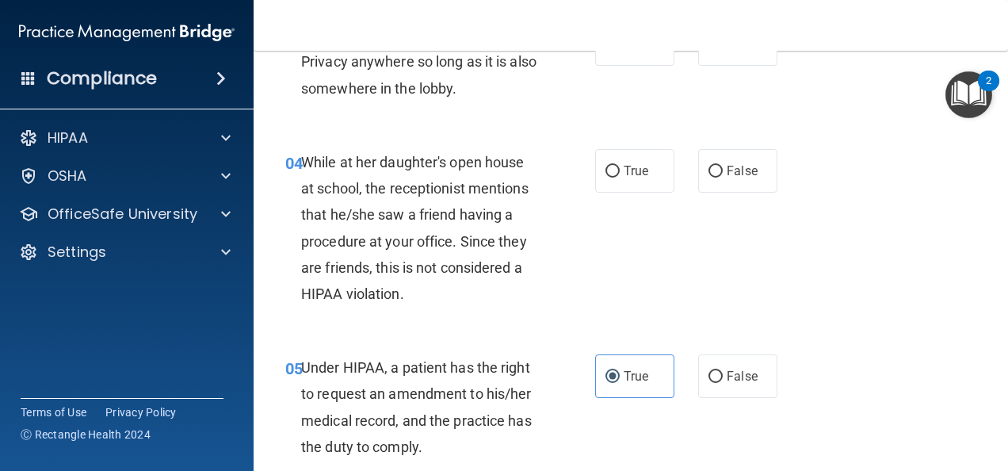
scroll to position [537, 0]
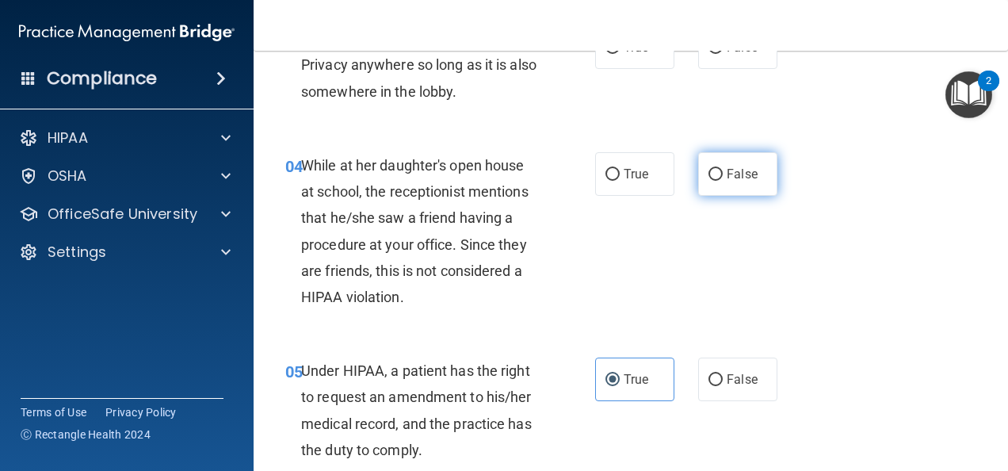
click at [709, 176] on input "False" at bounding box center [716, 175] width 14 height 12
radio input "true"
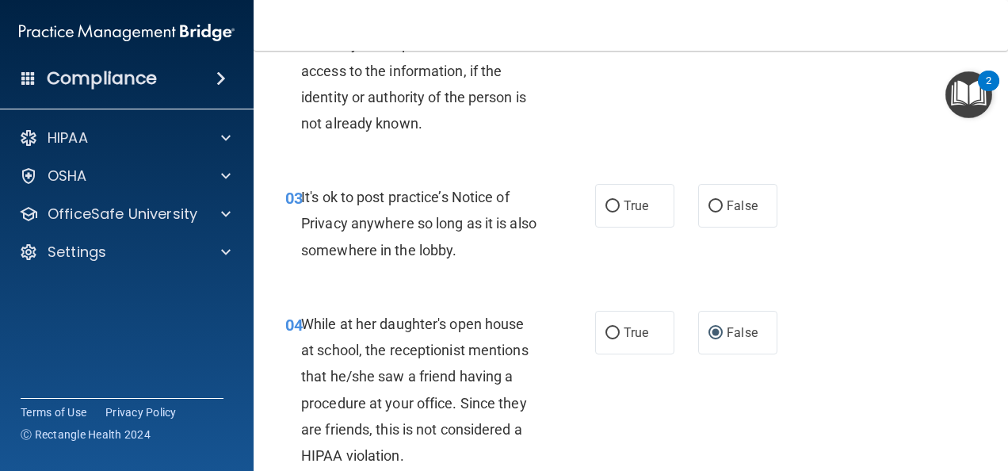
scroll to position [366, 0]
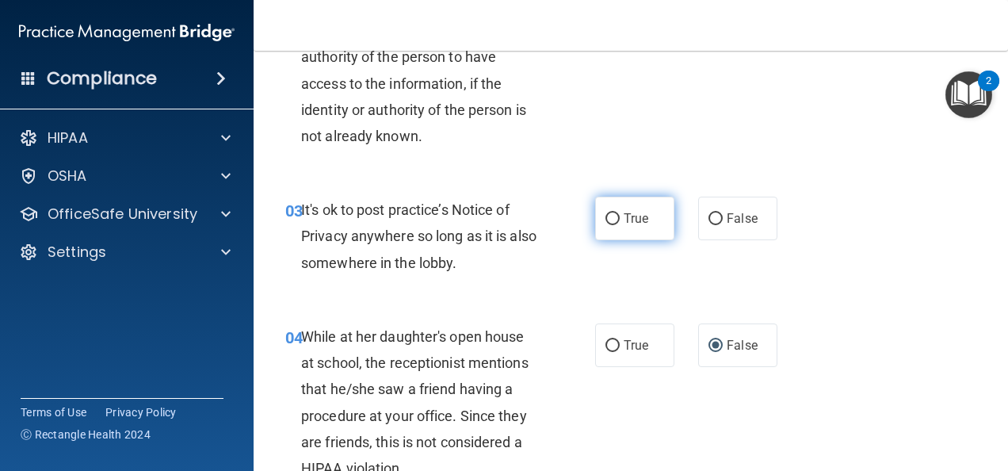
click at [617, 216] on label "True" at bounding box center [634, 219] width 79 height 44
click at [617, 216] on input "True" at bounding box center [612, 219] width 14 height 12
radio input "true"
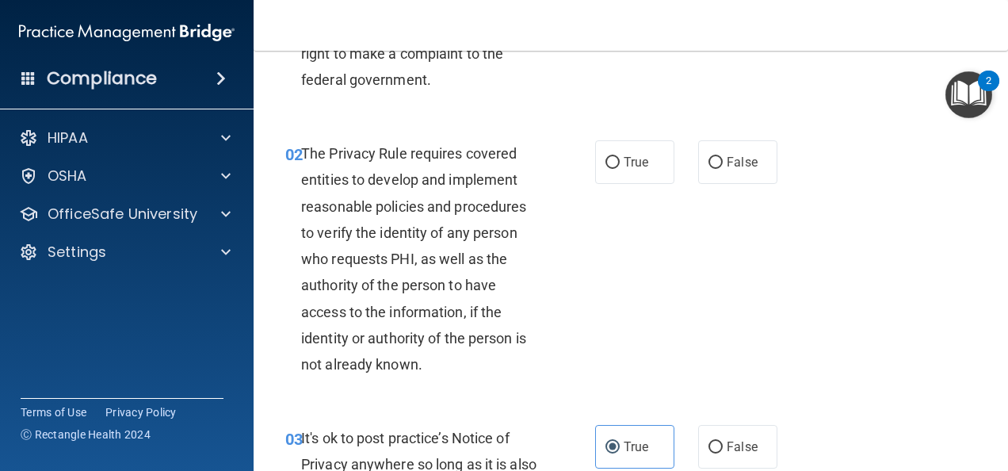
scroll to position [136, 0]
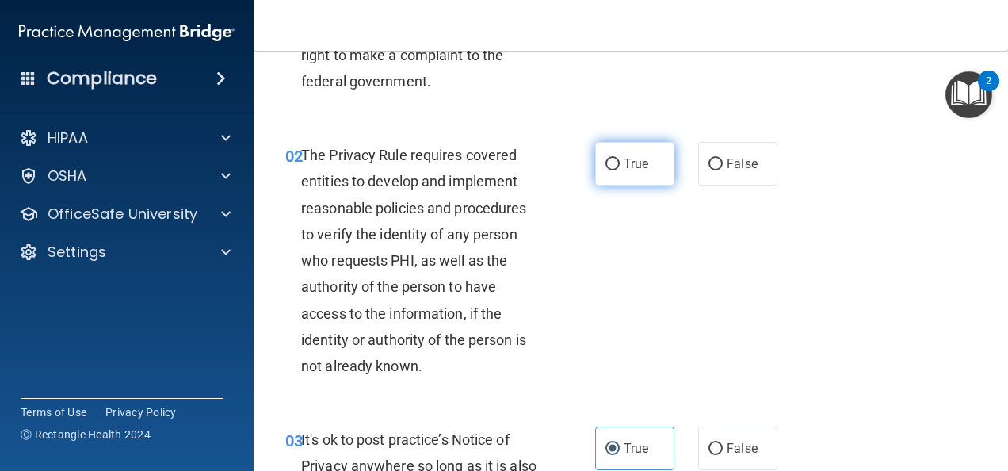
click at [609, 154] on label "True" at bounding box center [634, 164] width 79 height 44
click at [609, 159] on input "True" at bounding box center [612, 165] width 14 height 12
radio input "true"
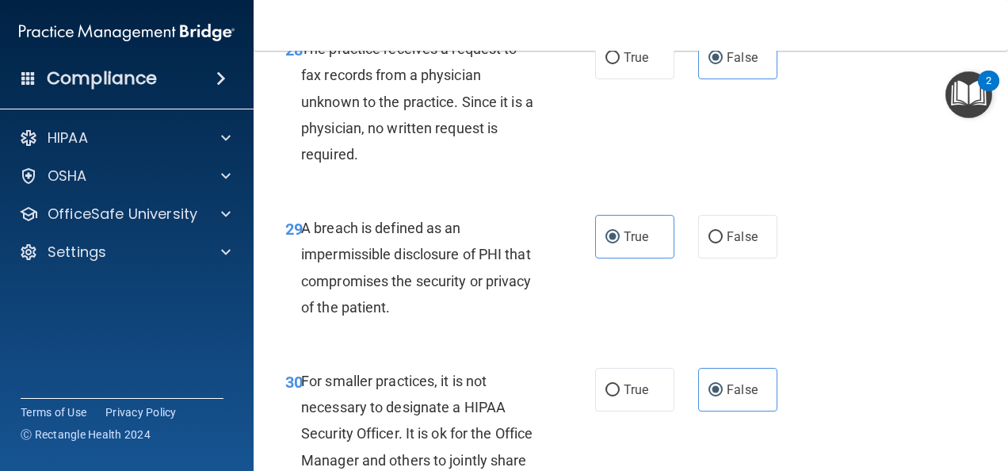
scroll to position [4771, 0]
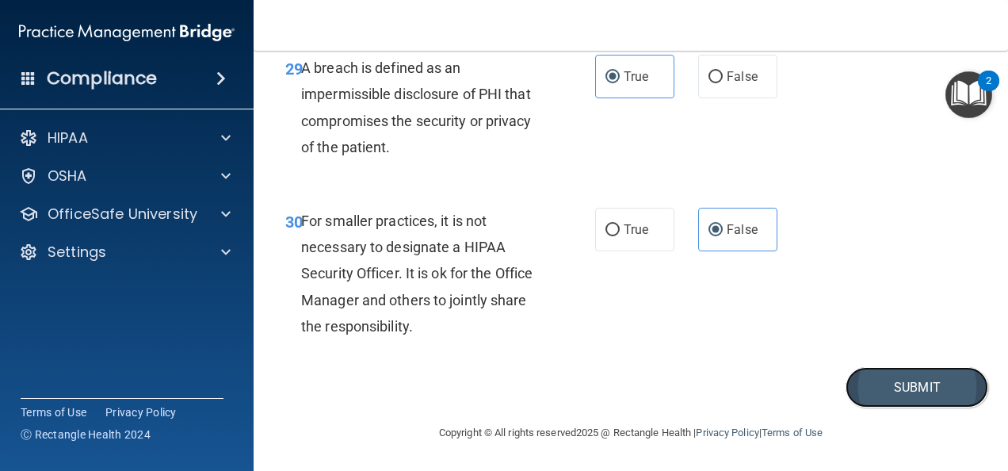
click at [888, 374] on button "Submit" at bounding box center [917, 387] width 143 height 40
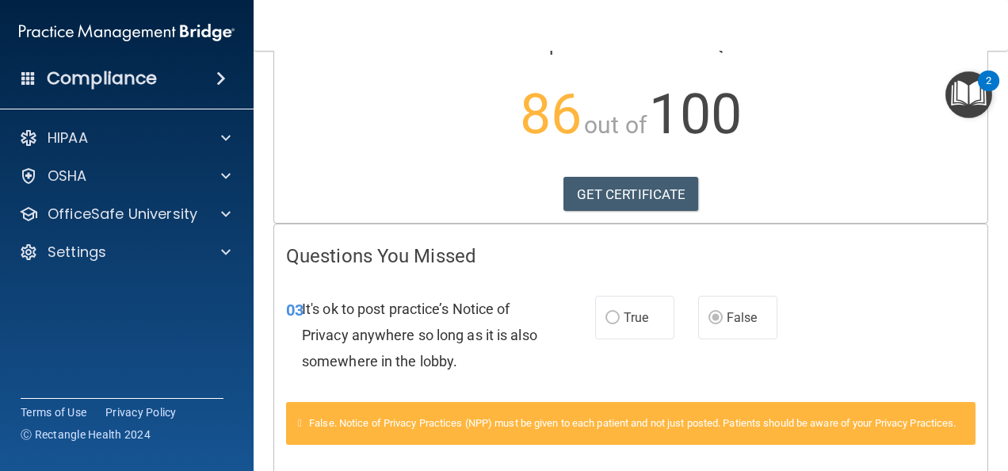
scroll to position [151, 0]
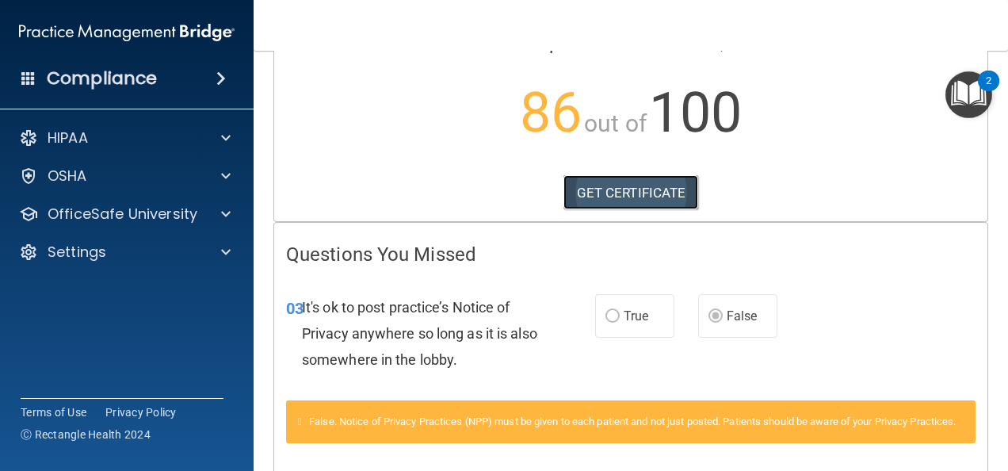
click at [633, 191] on link "GET CERTIFICATE" at bounding box center [631, 192] width 136 height 35
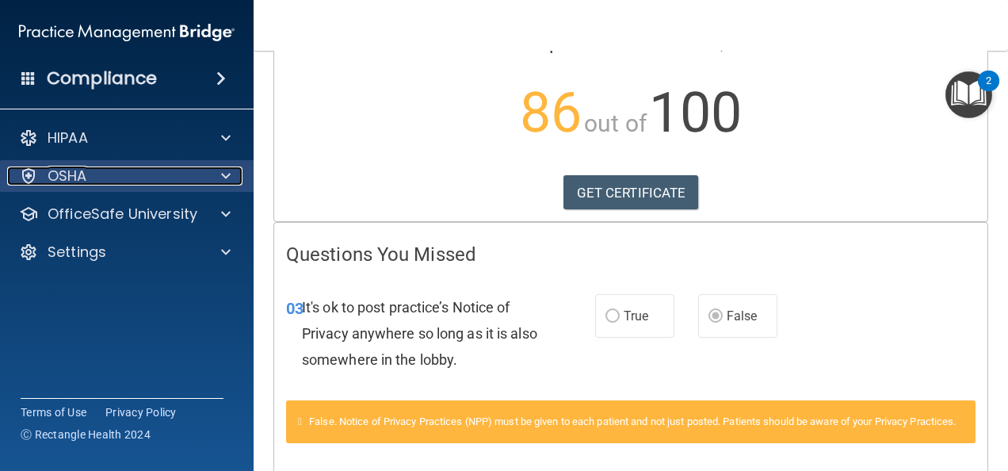
click at [101, 173] on div "OSHA" at bounding box center [105, 175] width 197 height 19
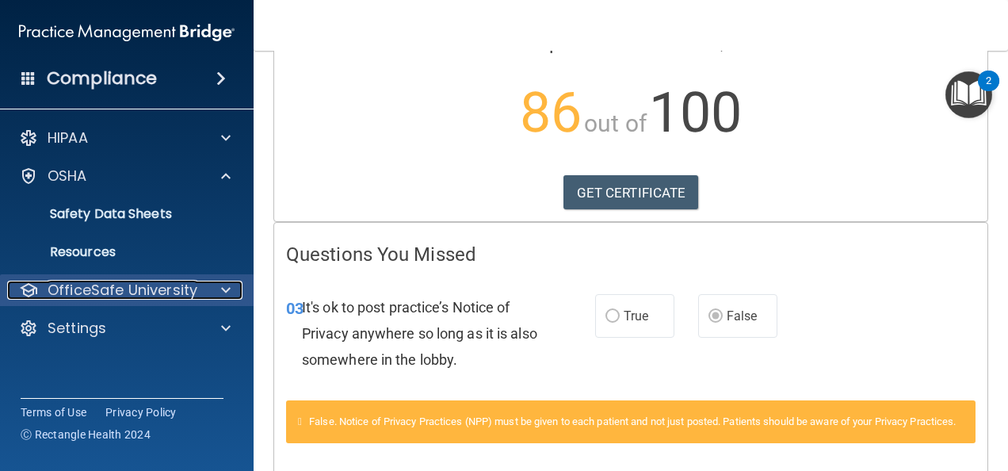
click at [133, 282] on p "OfficeSafe University" at bounding box center [123, 290] width 150 height 19
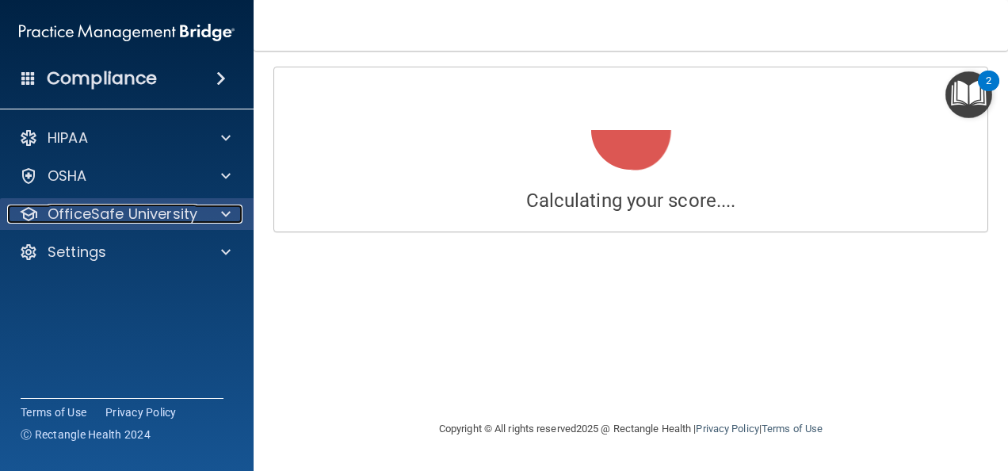
click at [117, 210] on p "OfficeSafe University" at bounding box center [123, 213] width 150 height 19
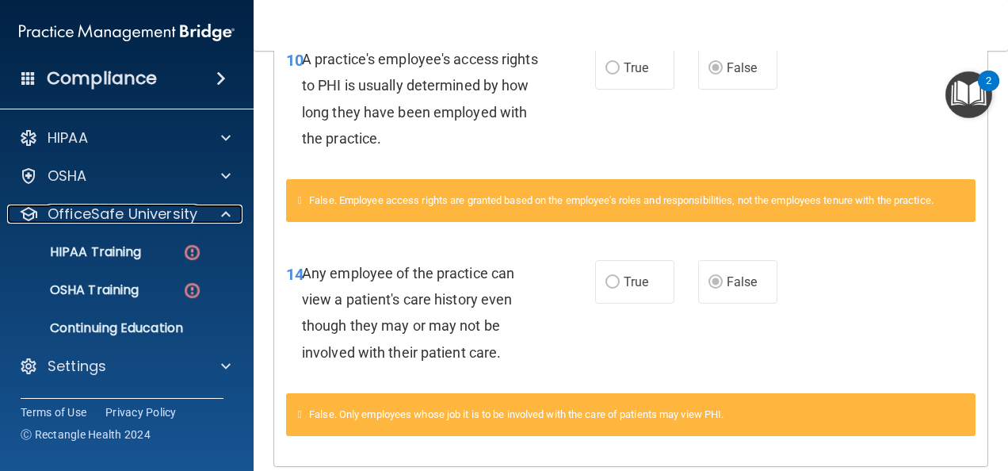
scroll to position [877, 0]
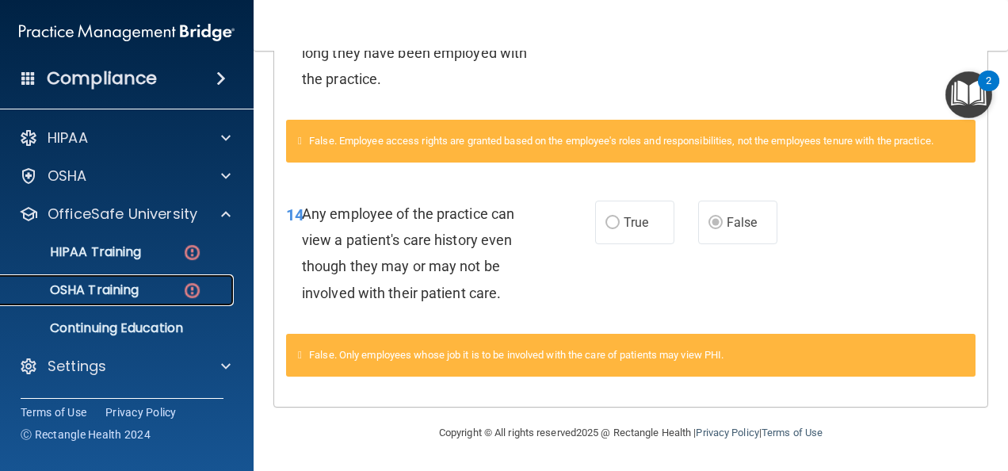
click at [78, 285] on p "OSHA Training" at bounding box center [74, 290] width 128 height 16
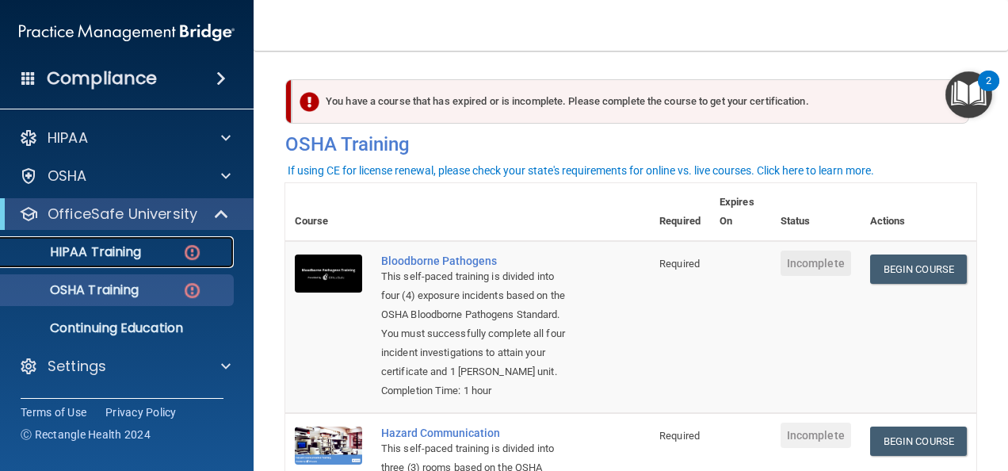
click at [128, 241] on link "HIPAA Training" at bounding box center [109, 252] width 250 height 32
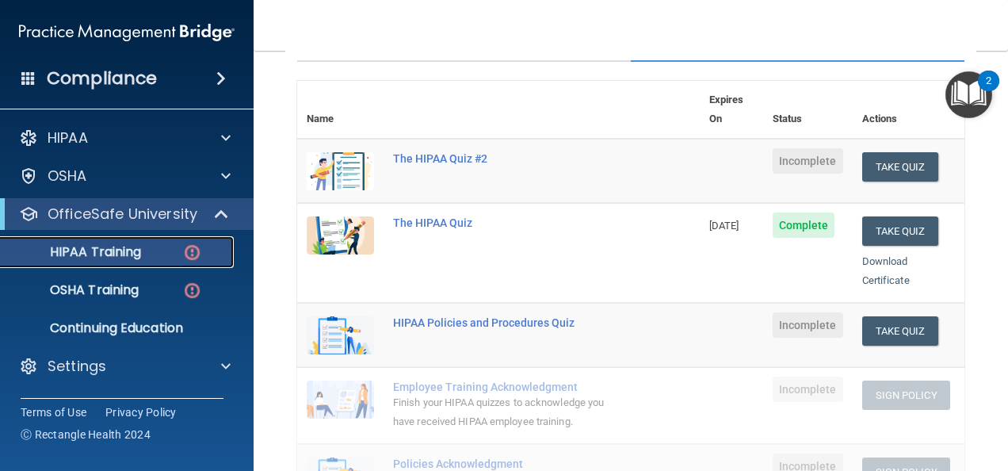
scroll to position [159, 0]
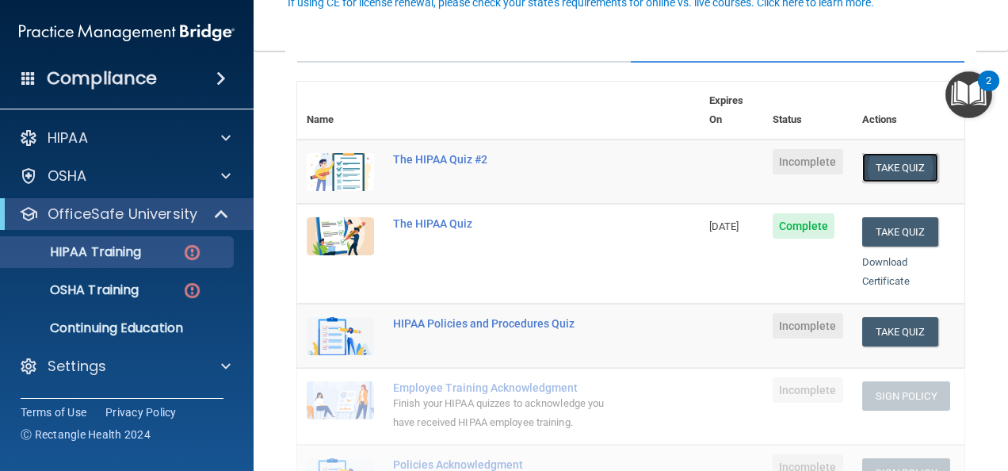
click at [872, 153] on button "Take Quiz" at bounding box center [900, 167] width 76 height 29
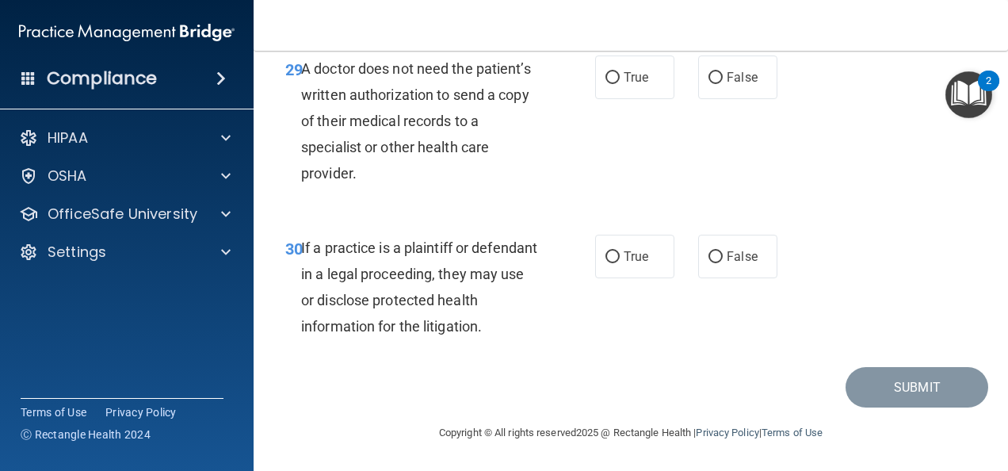
scroll to position [4688, 0]
click at [615, 99] on label "True" at bounding box center [634, 77] width 79 height 44
click at [615, 84] on input "True" at bounding box center [612, 78] width 14 height 12
radio input "true"
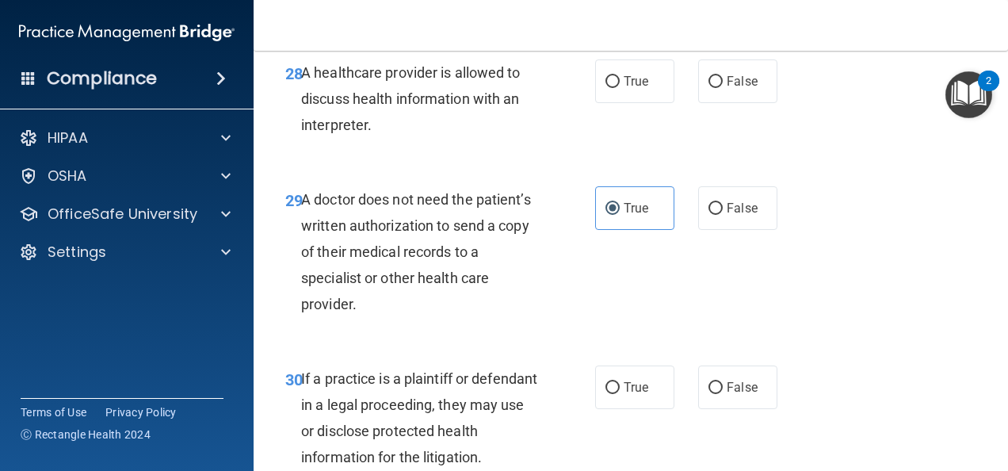
scroll to position [4527, 0]
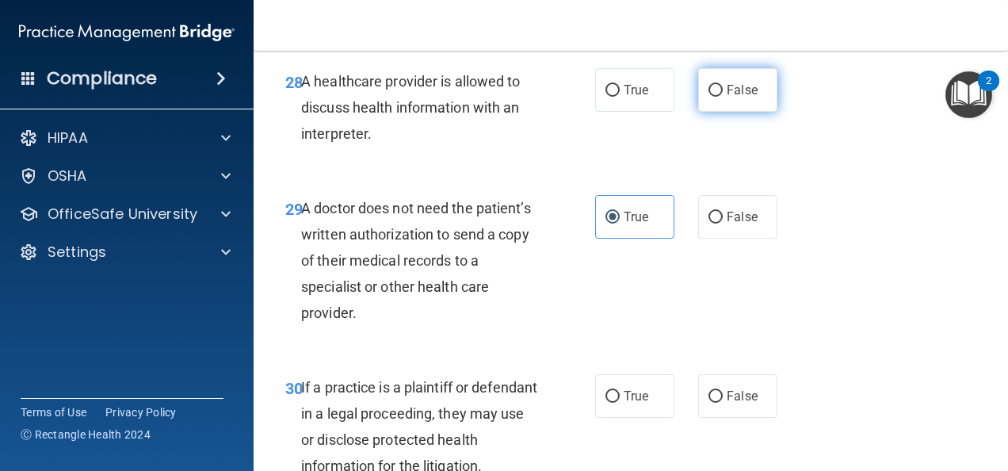
click at [723, 112] on label "False" at bounding box center [737, 90] width 79 height 44
click at [723, 97] on input "False" at bounding box center [716, 91] width 14 height 12
radio input "true"
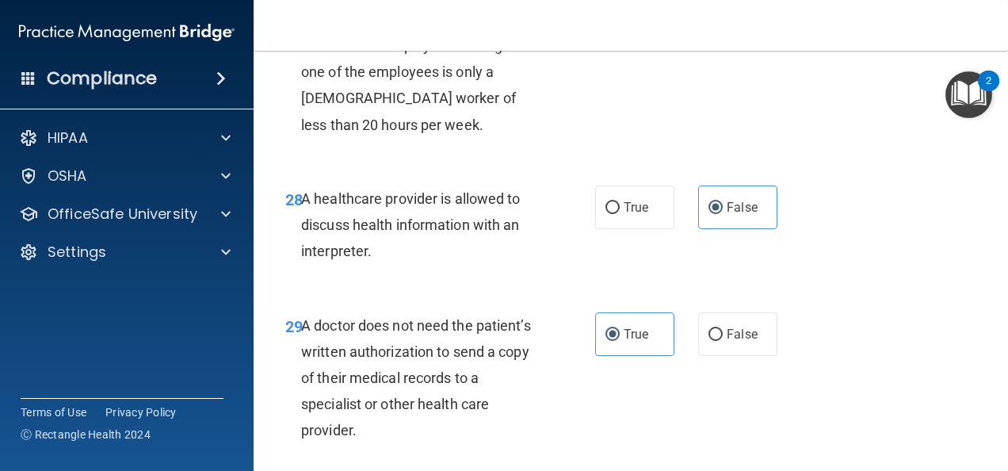
scroll to position [4409, 0]
click at [630, 216] on span "True" at bounding box center [636, 208] width 25 height 15
click at [620, 215] on input "True" at bounding box center [612, 209] width 14 height 12
radio input "true"
radio input "false"
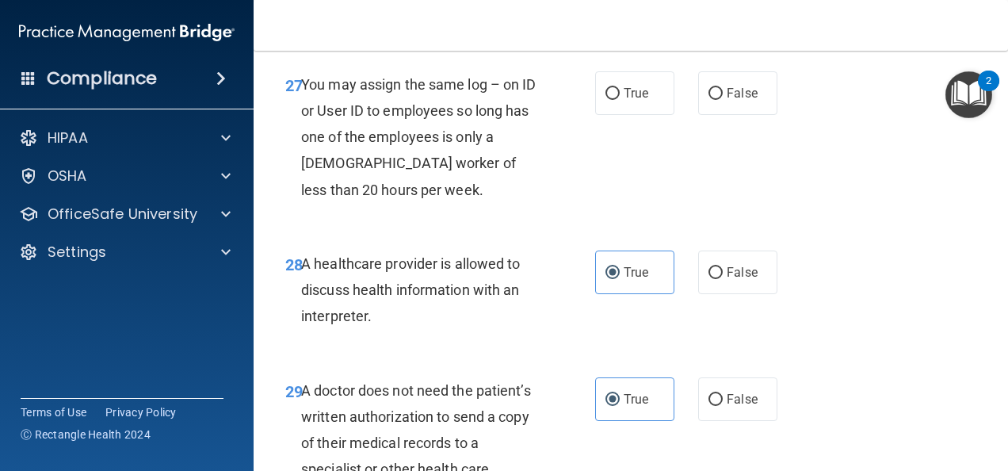
scroll to position [4343, 0]
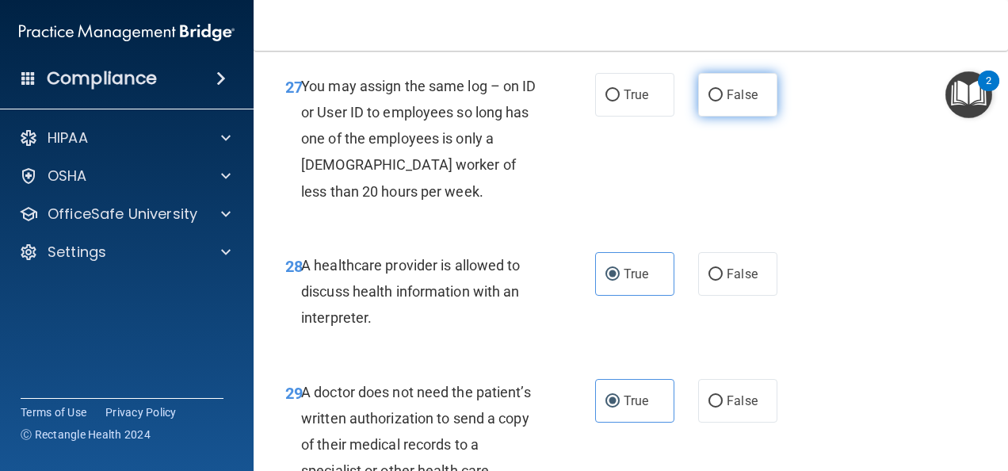
click at [717, 117] on label "False" at bounding box center [737, 95] width 79 height 44
click at [717, 101] on input "False" at bounding box center [716, 96] width 14 height 12
radio input "true"
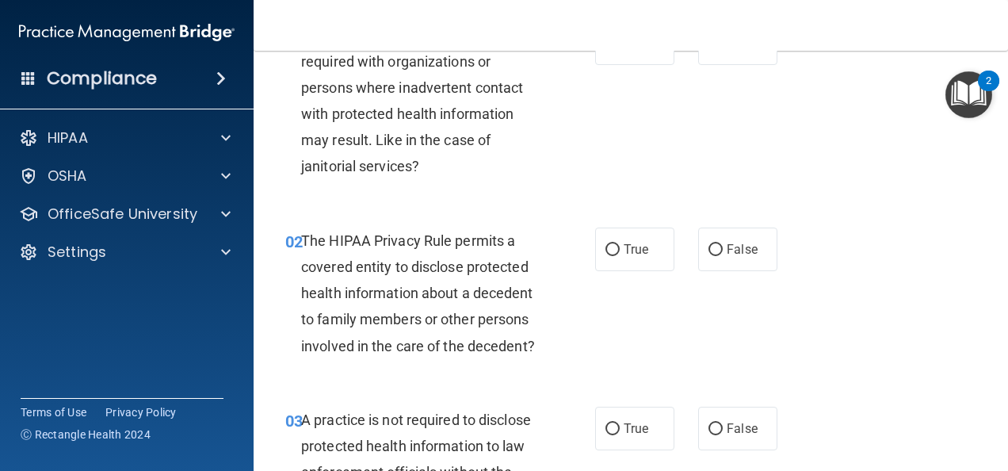
scroll to position [17, 0]
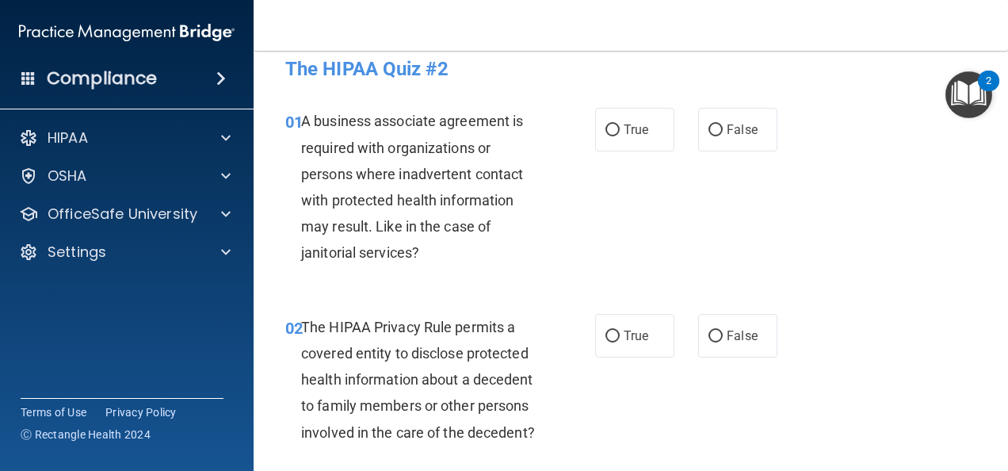
click at [959, 102] on img "Open Resource Center, 2 new notifications" at bounding box center [968, 94] width 47 height 47
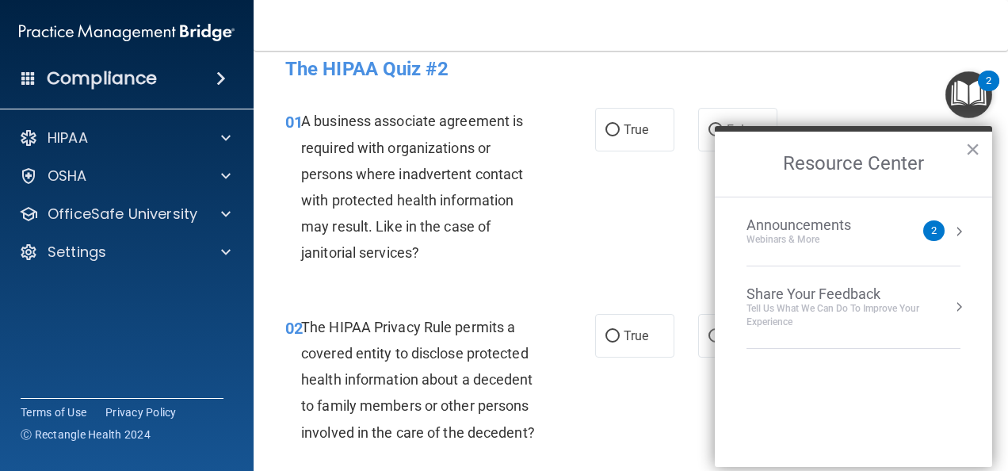
click at [972, 83] on img "Open Resource Center, 2 new notifications" at bounding box center [968, 94] width 47 height 47
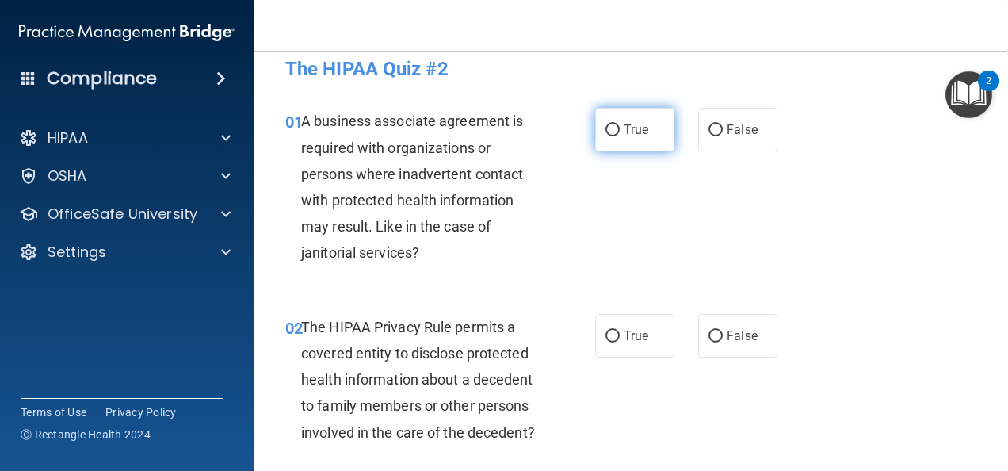
click at [626, 143] on label "True" at bounding box center [634, 130] width 79 height 44
click at [620, 136] on input "True" at bounding box center [612, 130] width 14 height 12
radio input "true"
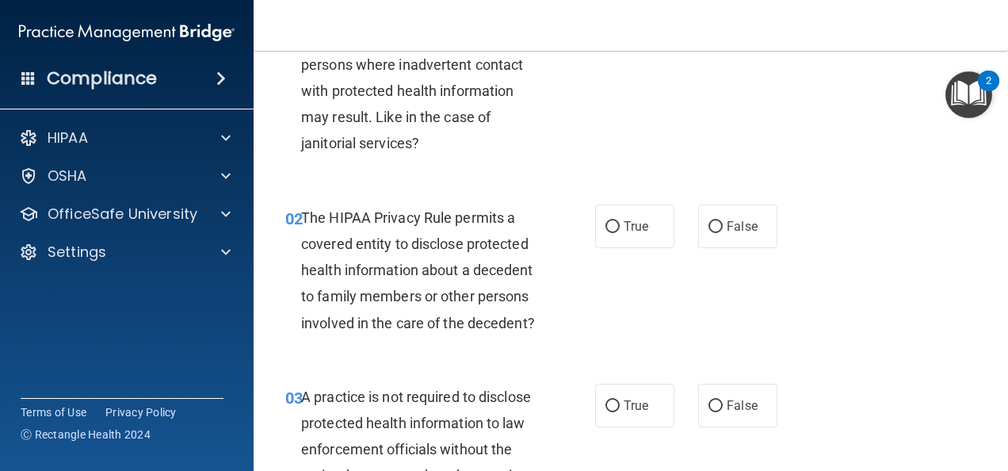
scroll to position [128, 0]
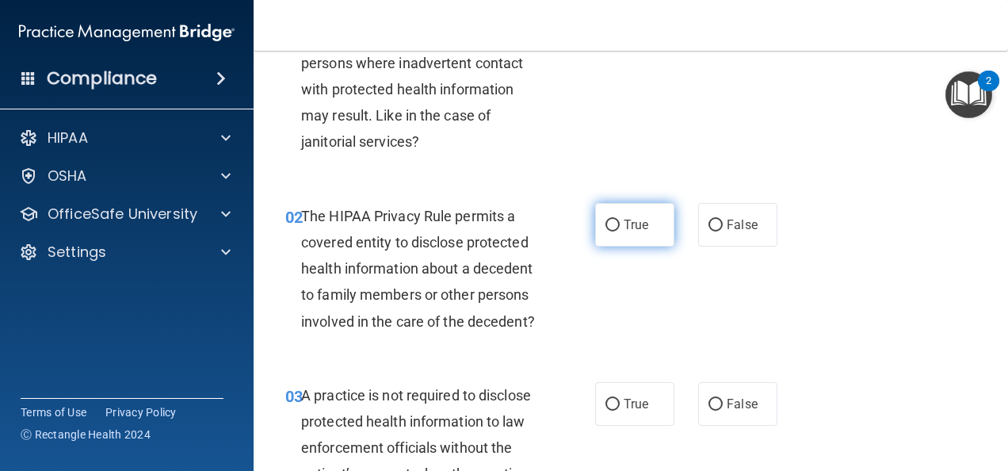
click at [608, 223] on input "True" at bounding box center [612, 226] width 14 height 12
radio input "true"
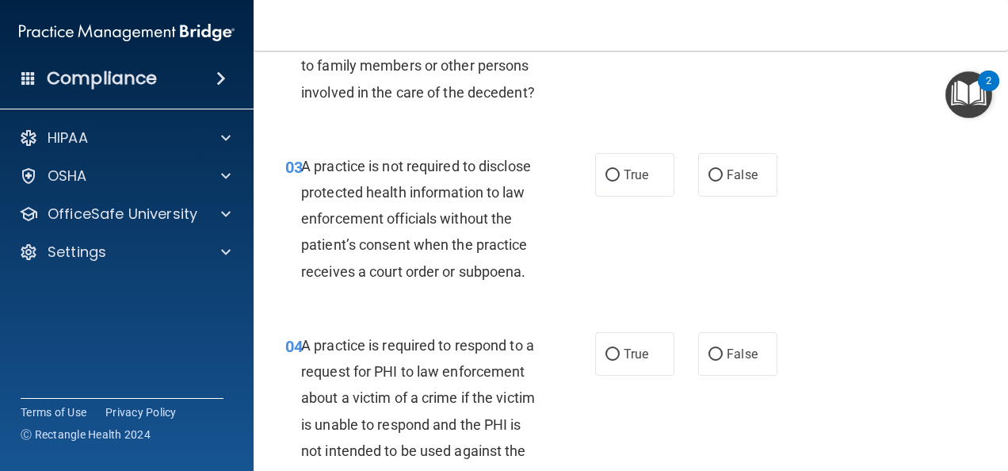
scroll to position [358, 0]
click at [721, 196] on label "False" at bounding box center [737, 174] width 79 height 44
click at [721, 181] on input "False" at bounding box center [716, 175] width 14 height 12
radio input "true"
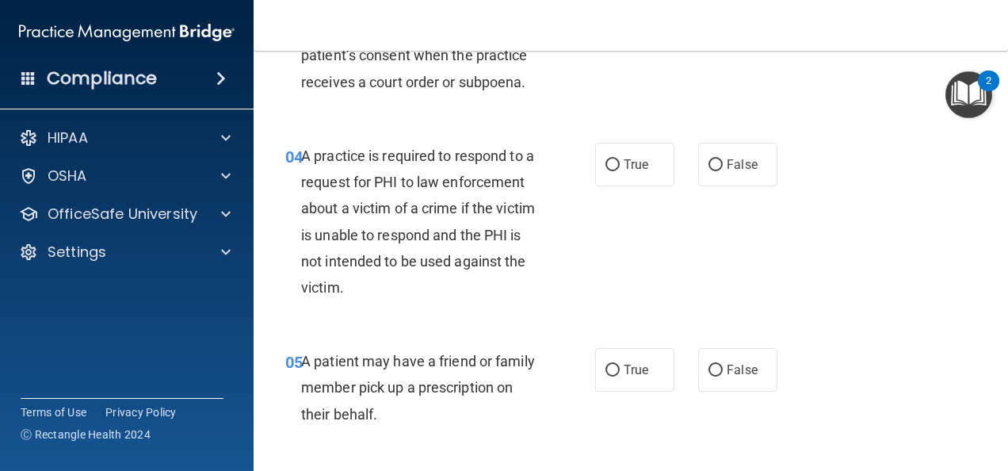
scroll to position [552, 0]
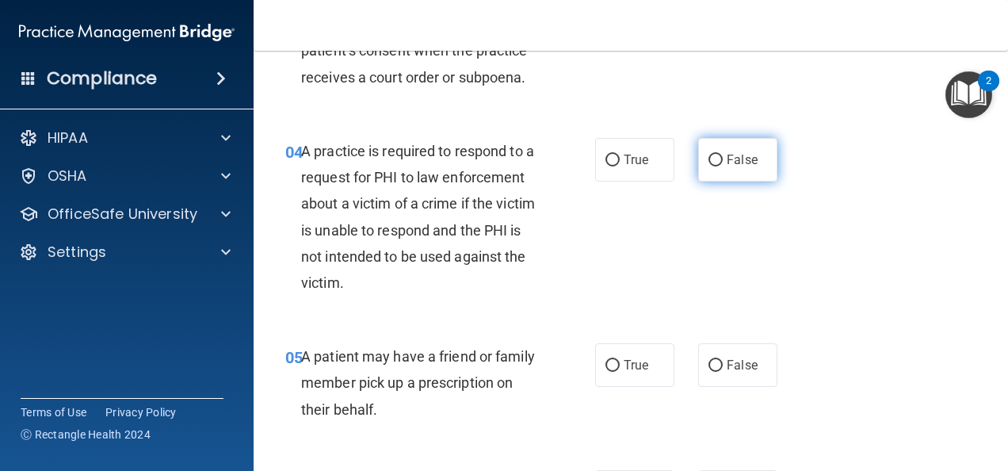
click at [739, 167] on span "False" at bounding box center [742, 159] width 31 height 15
click at [723, 166] on input "False" at bounding box center [716, 161] width 14 height 12
radio input "true"
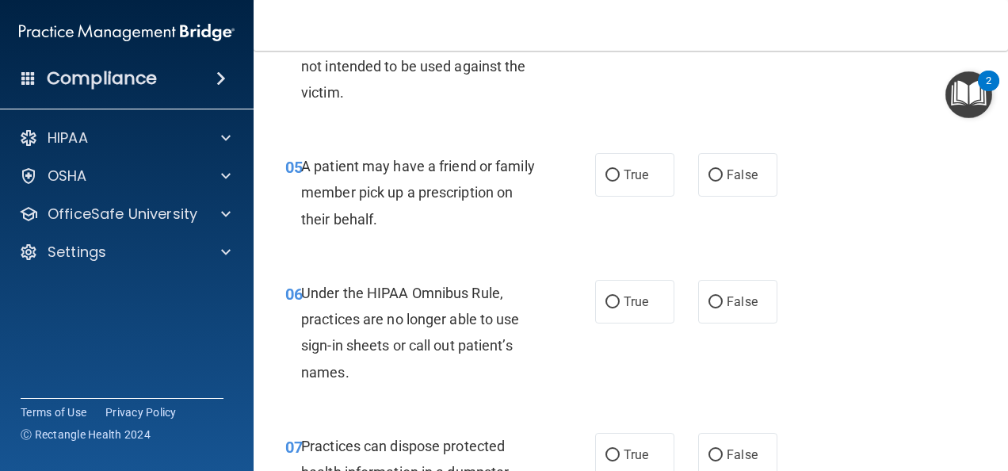
scroll to position [744, 0]
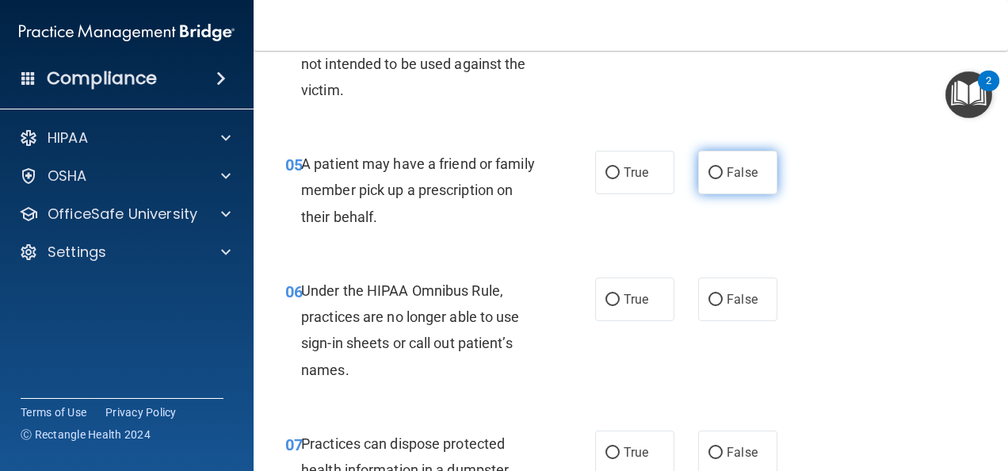
click at [728, 180] on span "False" at bounding box center [742, 172] width 31 height 15
click at [723, 179] on input "False" at bounding box center [716, 173] width 14 height 12
radio input "true"
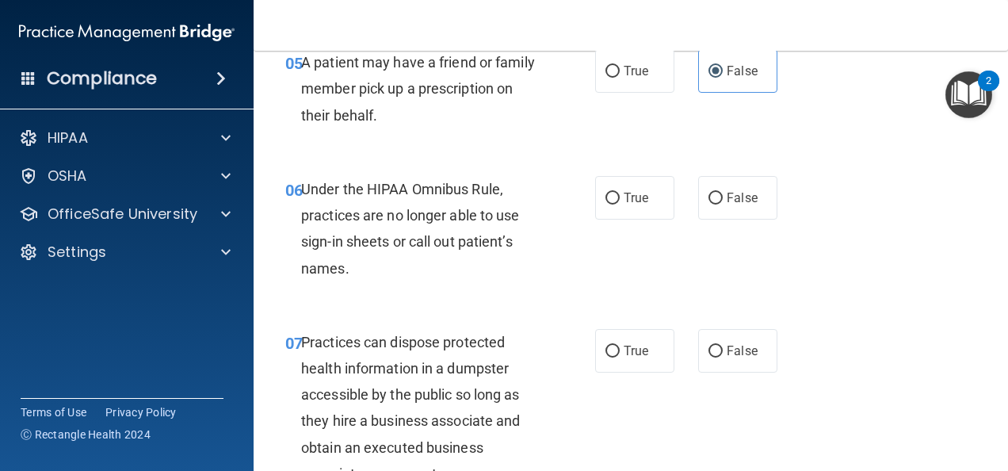
scroll to position [857, 0]
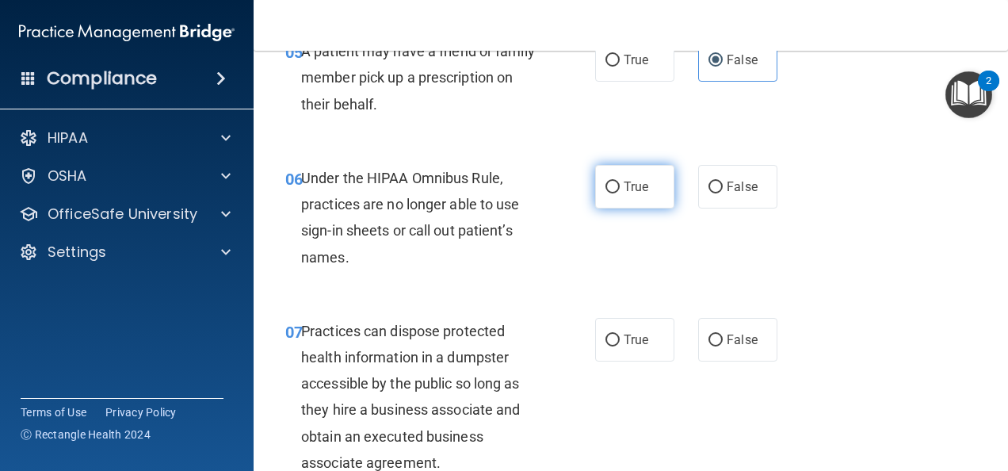
click at [624, 194] on span "True" at bounding box center [636, 186] width 25 height 15
click at [618, 193] on input "True" at bounding box center [612, 187] width 14 height 12
radio input "true"
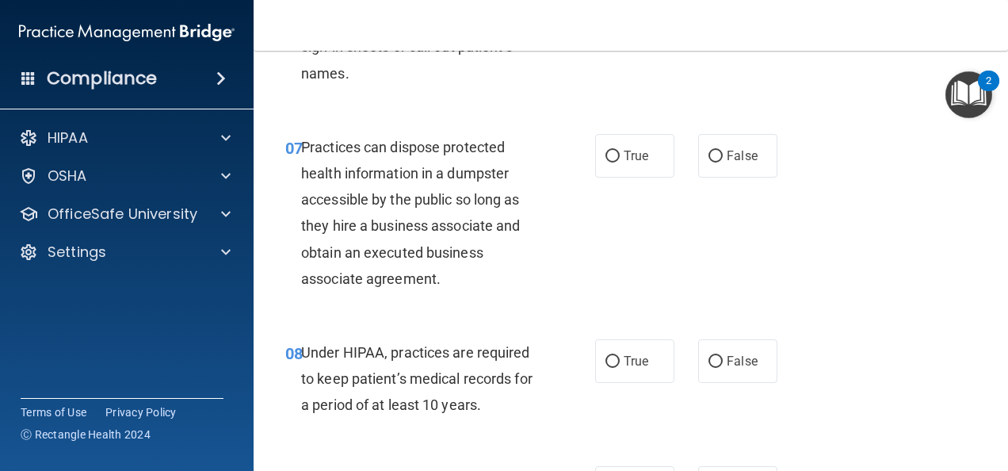
scroll to position [1041, 0]
click at [727, 162] on span "False" at bounding box center [742, 154] width 31 height 15
click at [723, 162] on input "False" at bounding box center [716, 156] width 14 height 12
radio input "true"
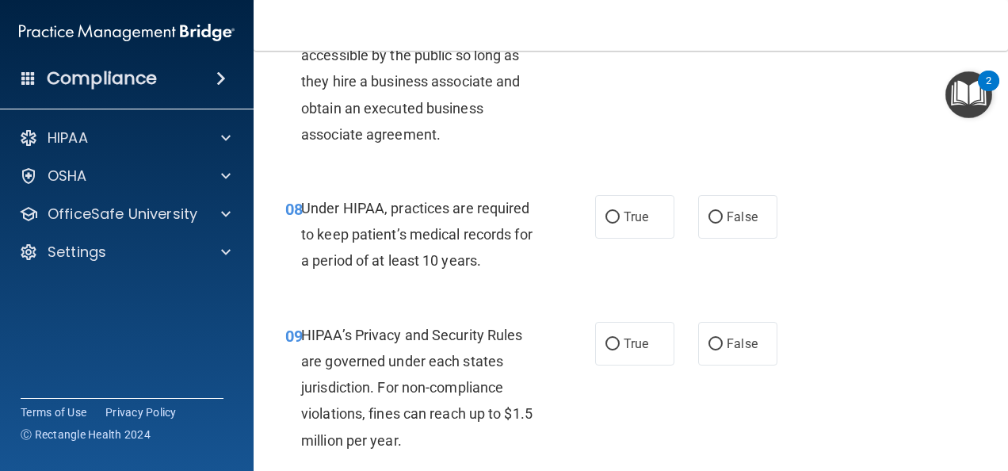
scroll to position [1195, 0]
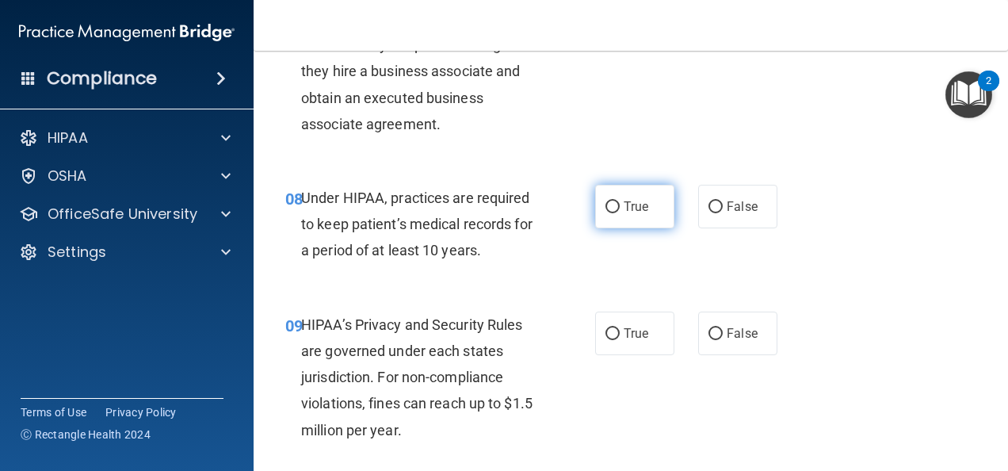
click at [614, 211] on label "True" at bounding box center [634, 207] width 79 height 44
click at [614, 211] on input "True" at bounding box center [612, 207] width 14 height 12
radio input "true"
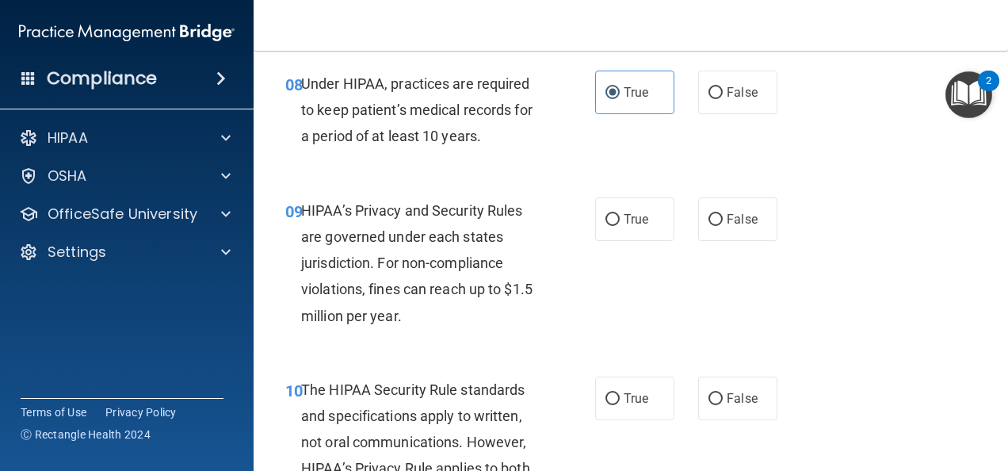
scroll to position [1346, 0]
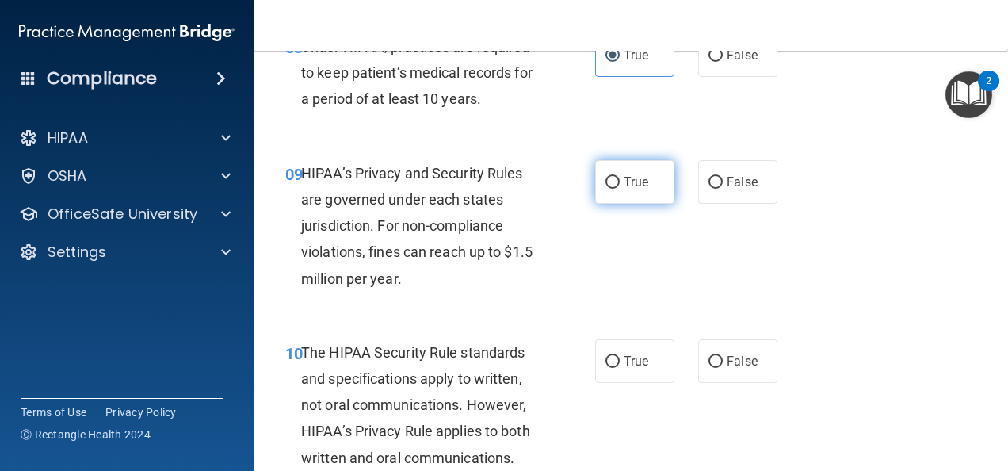
click at [624, 189] on span "True" at bounding box center [636, 181] width 25 height 15
click at [620, 189] on input "True" at bounding box center [612, 183] width 14 height 12
radio input "true"
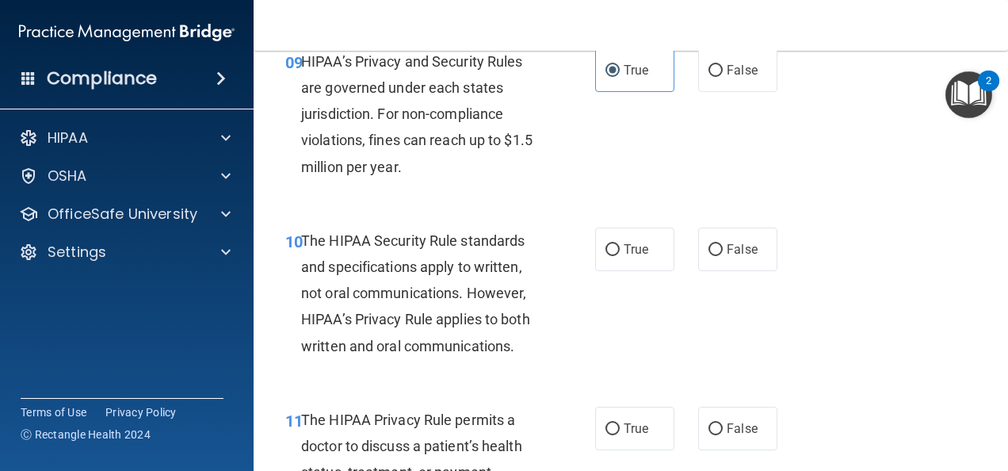
scroll to position [1497, 0]
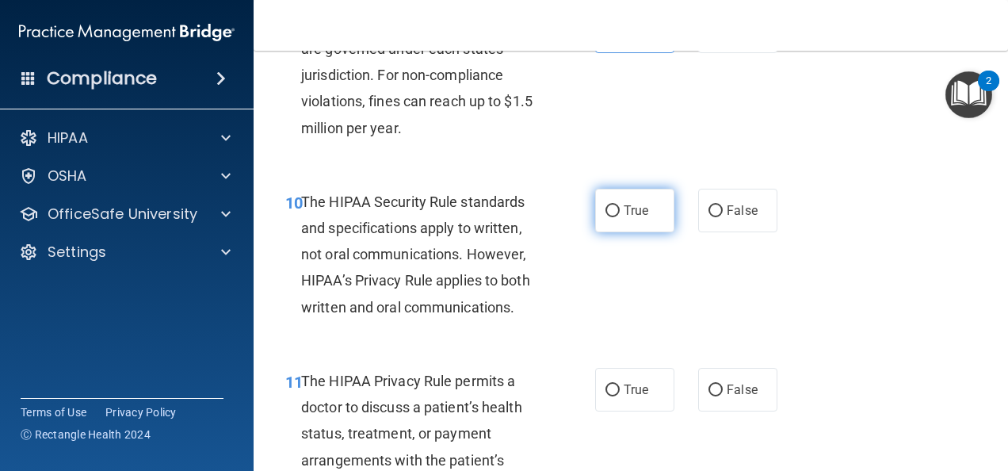
click at [615, 232] on label "True" at bounding box center [634, 211] width 79 height 44
click at [615, 217] on input "True" at bounding box center [612, 211] width 14 height 12
radio input "true"
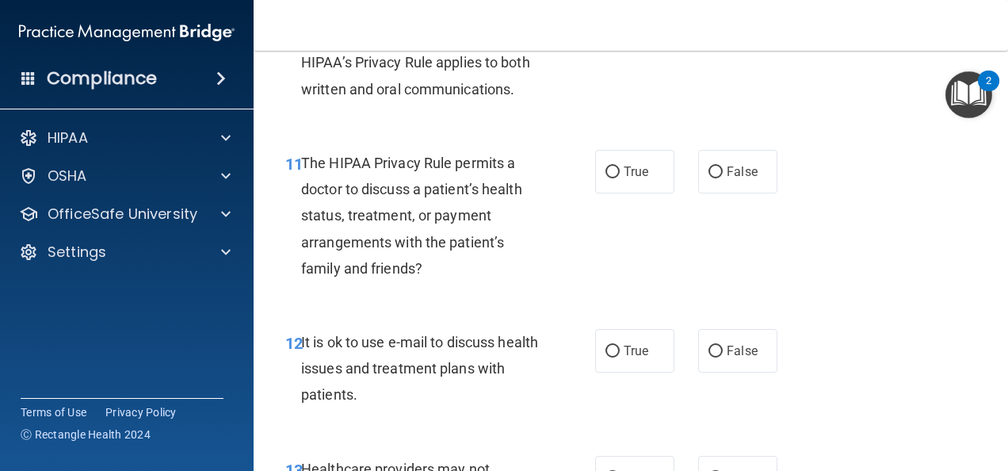
scroll to position [1719, 0]
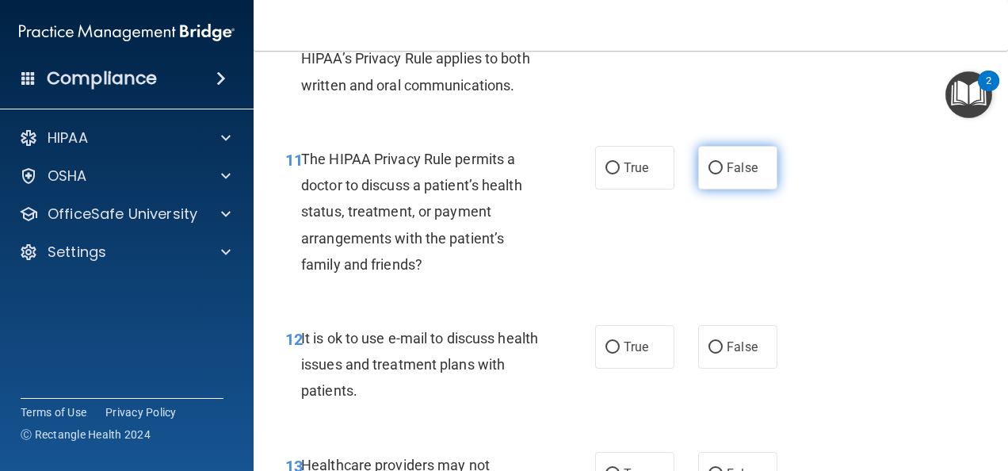
click at [754, 181] on label "False" at bounding box center [737, 168] width 79 height 44
click at [723, 174] on input "False" at bounding box center [716, 168] width 14 height 12
radio input "true"
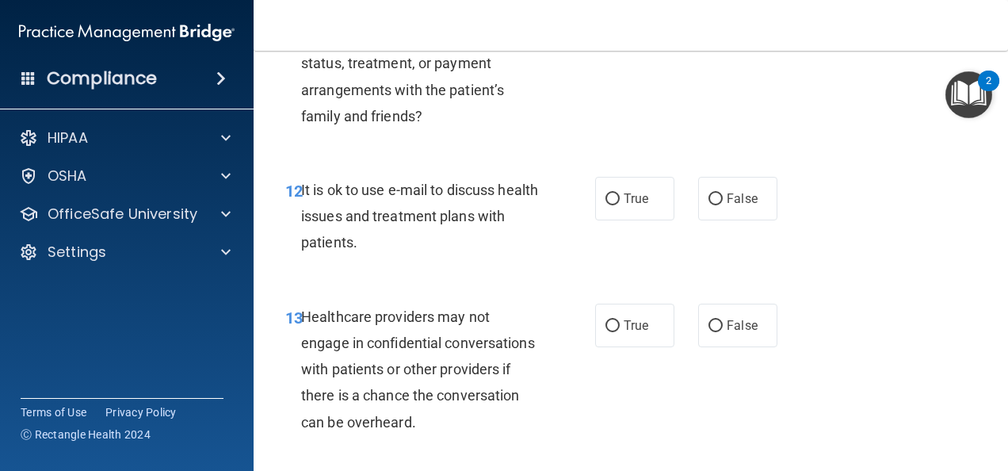
scroll to position [1868, 0]
click at [717, 220] on label "False" at bounding box center [737, 198] width 79 height 44
click at [717, 204] on input "False" at bounding box center [716, 199] width 14 height 12
radio input "true"
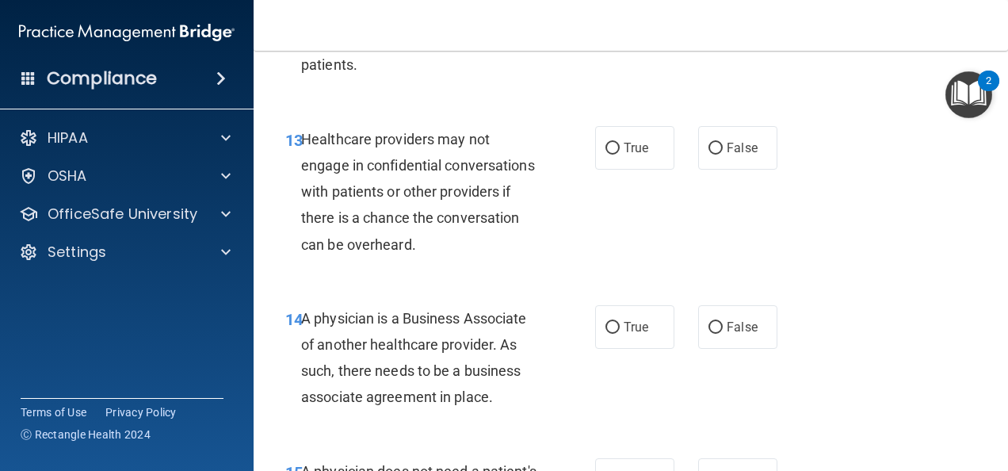
scroll to position [2045, 0]
click at [613, 154] on input "True" at bounding box center [612, 148] width 14 height 12
radio input "true"
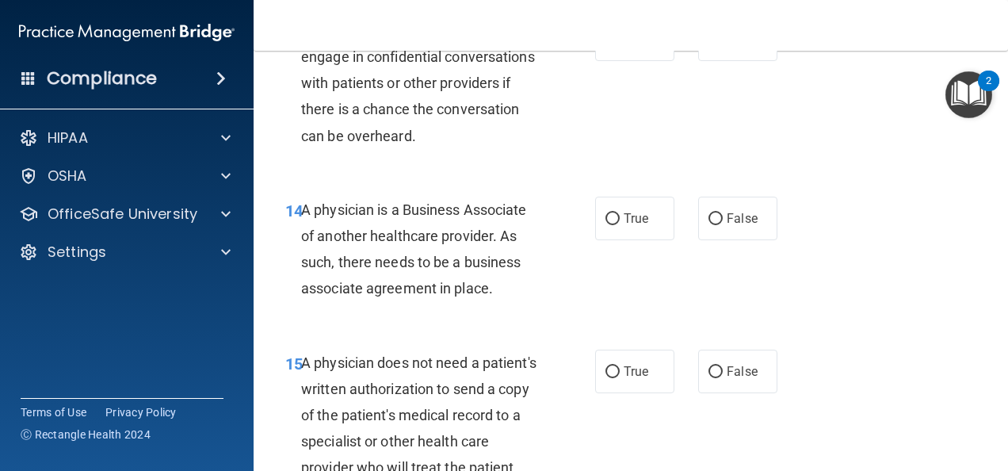
scroll to position [2171, 0]
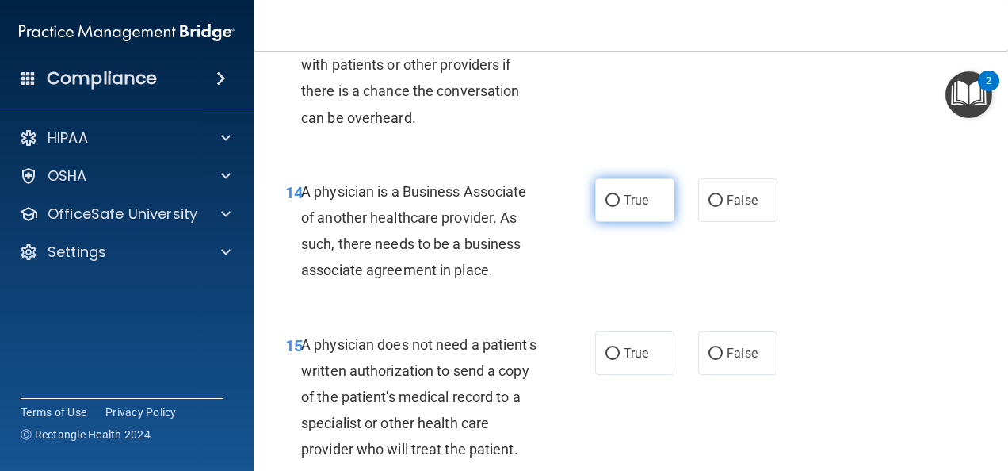
click at [637, 222] on label "True" at bounding box center [634, 200] width 79 height 44
click at [620, 207] on input "True" at bounding box center [612, 201] width 14 height 12
radio input "true"
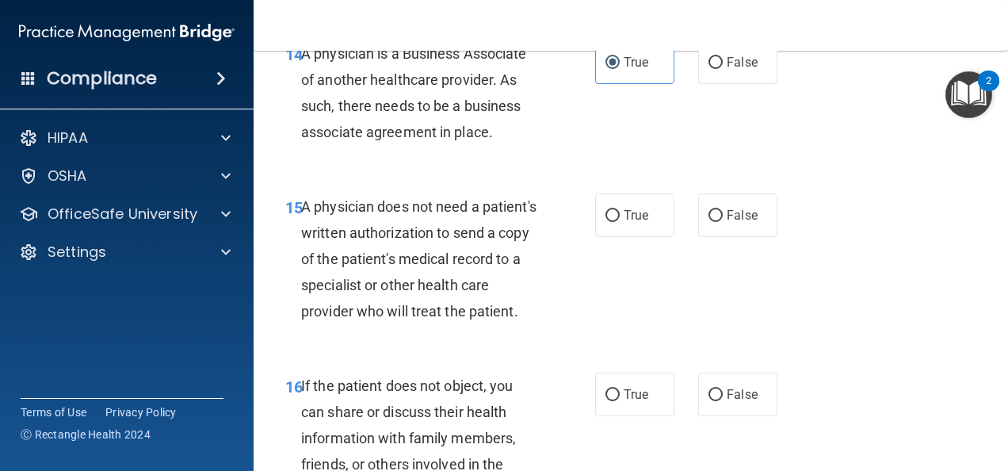
scroll to position [2310, 0]
click at [715, 236] on label "False" at bounding box center [737, 215] width 79 height 44
click at [715, 221] on input "False" at bounding box center [716, 215] width 14 height 12
radio input "true"
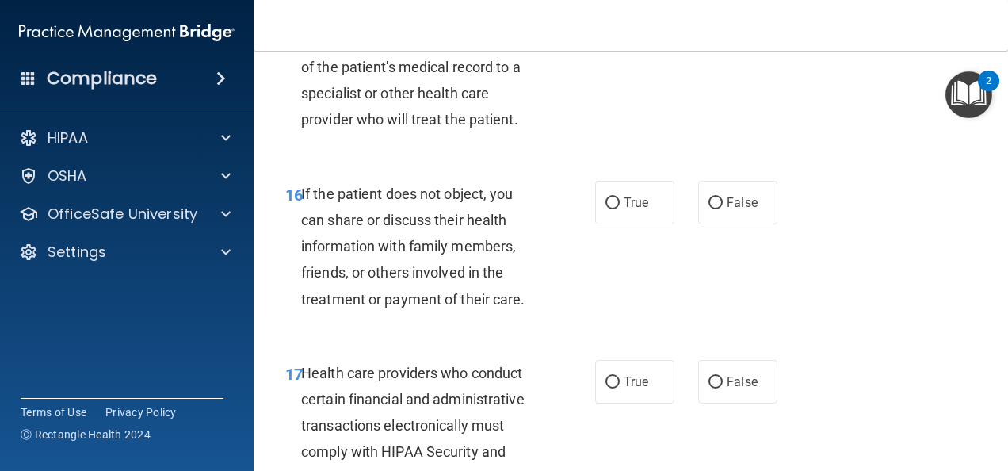
scroll to position [2507, 0]
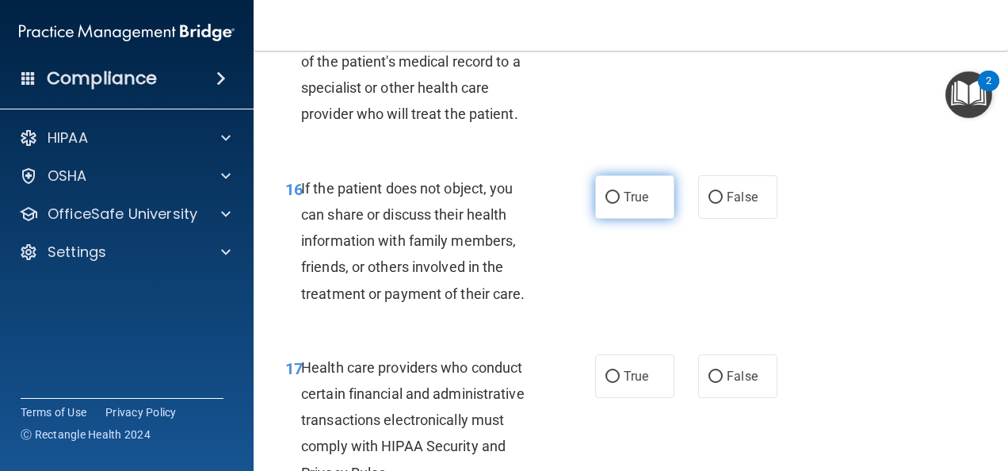
click at [628, 204] on span "True" at bounding box center [636, 196] width 25 height 15
click at [620, 204] on input "True" at bounding box center [612, 198] width 14 height 12
radio input "true"
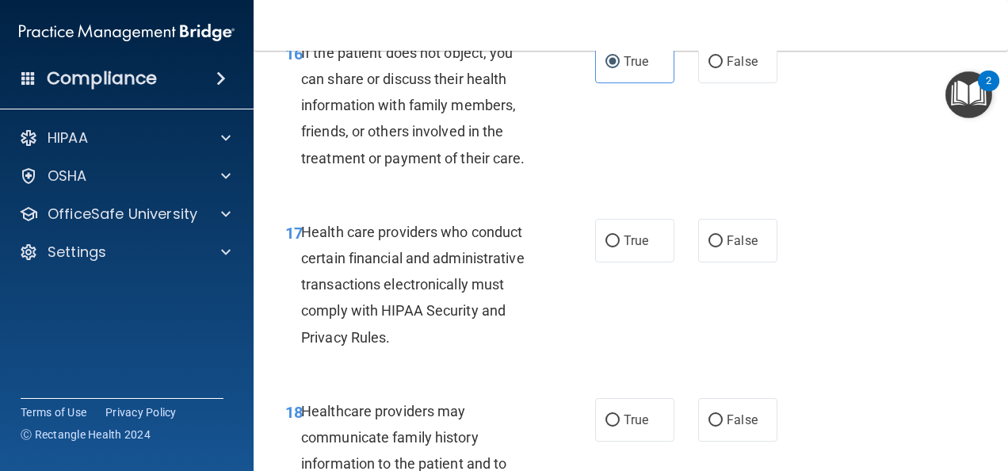
scroll to position [2655, 0]
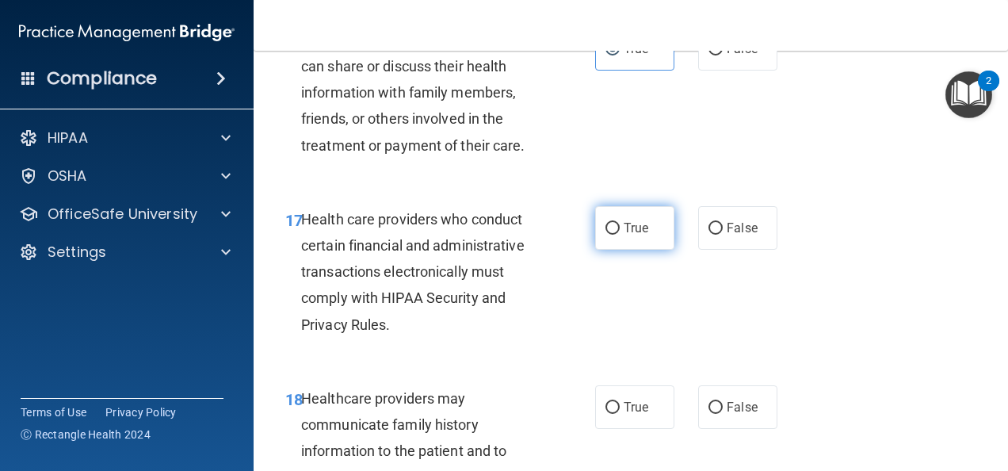
click at [617, 250] on label "True" at bounding box center [634, 228] width 79 height 44
click at [617, 235] on input "True" at bounding box center [612, 229] width 14 height 12
radio input "true"
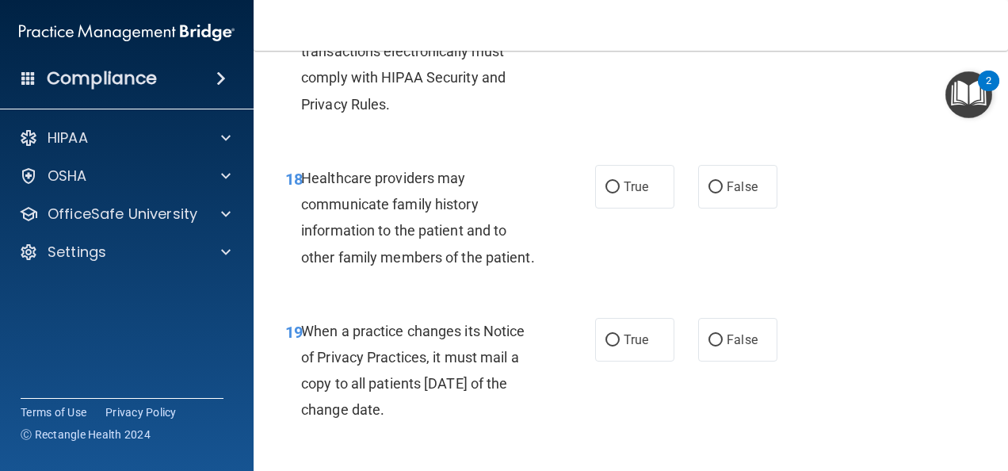
scroll to position [2878, 0]
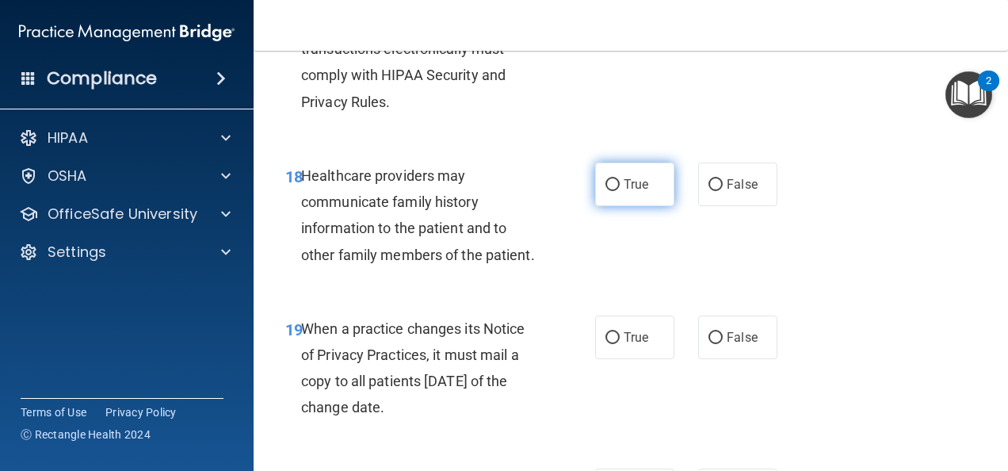
click at [625, 206] on label "True" at bounding box center [634, 184] width 79 height 44
click at [620, 191] on input "True" at bounding box center [612, 185] width 14 height 12
radio input "true"
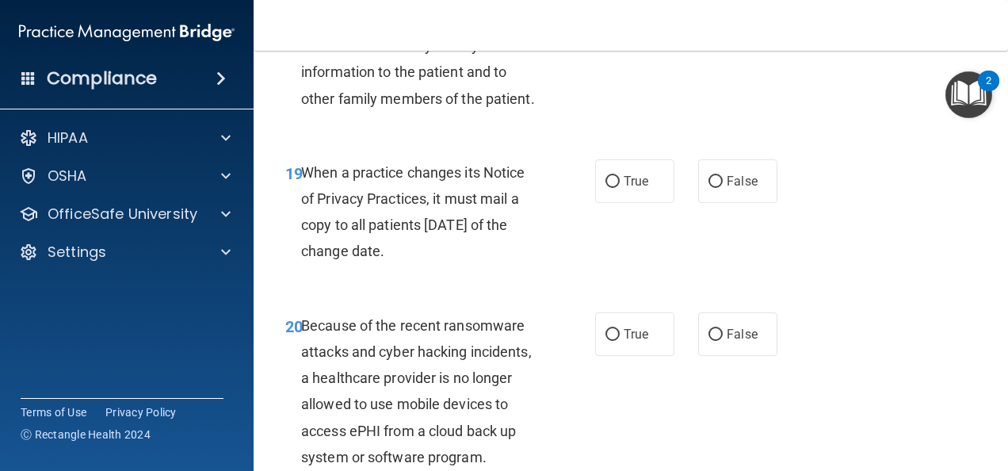
scroll to position [3052, 0]
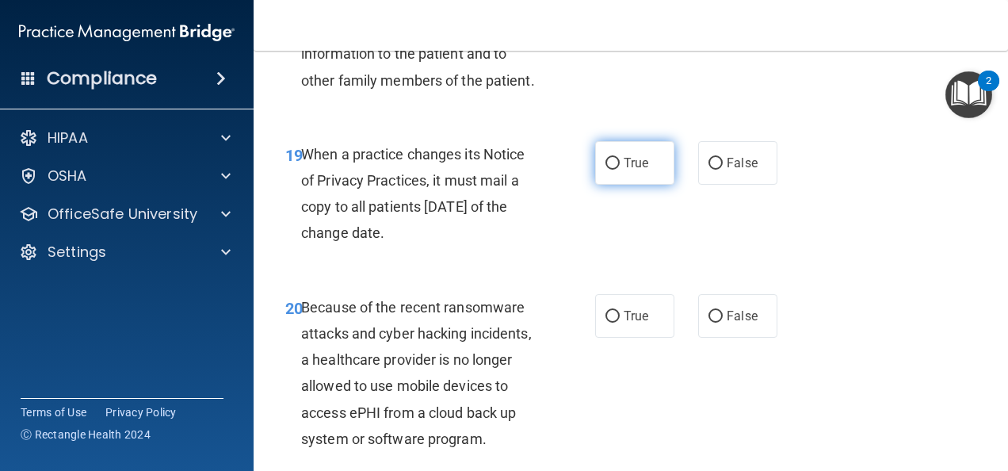
click at [625, 185] on label "True" at bounding box center [634, 163] width 79 height 44
click at [620, 170] on input "True" at bounding box center [612, 164] width 14 height 12
radio input "true"
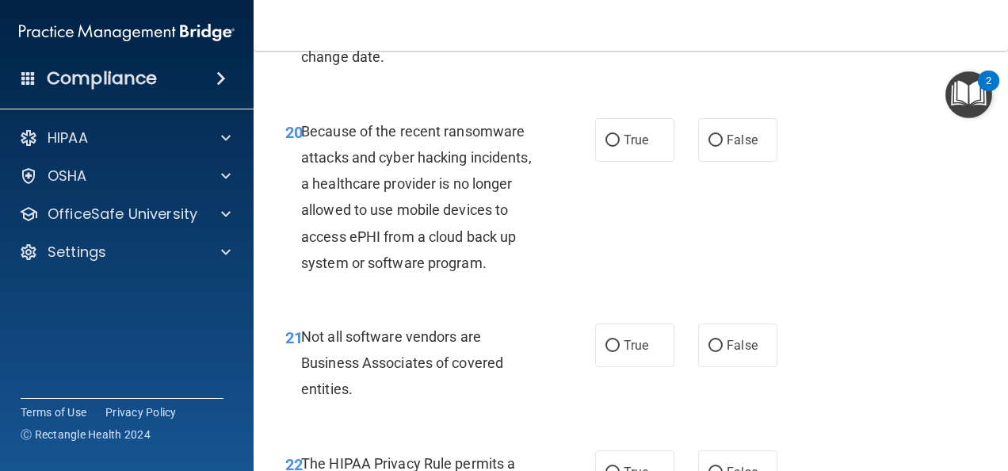
scroll to position [3230, 0]
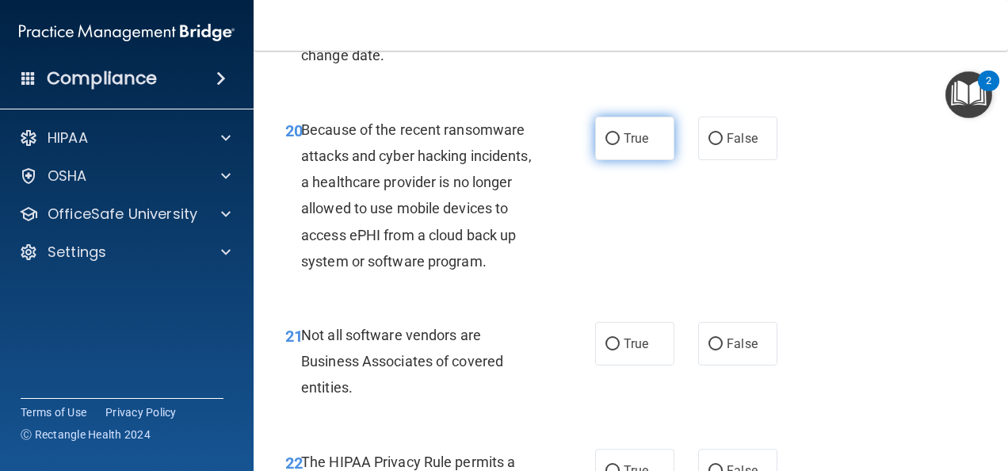
click at [634, 146] on span "True" at bounding box center [636, 138] width 25 height 15
click at [620, 145] on input "True" at bounding box center [612, 139] width 14 height 12
radio input "true"
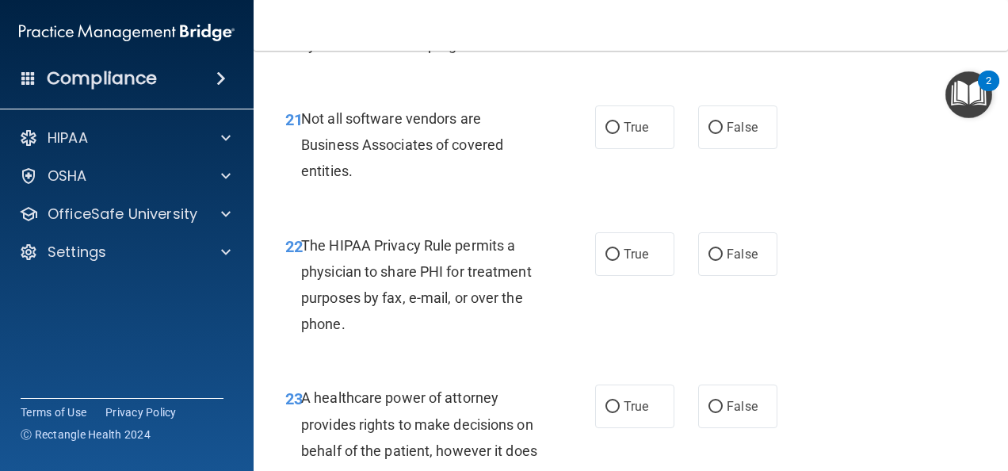
scroll to position [3447, 0]
click at [635, 148] on label "True" at bounding box center [634, 127] width 79 height 44
click at [620, 133] on input "True" at bounding box center [612, 127] width 14 height 12
radio input "true"
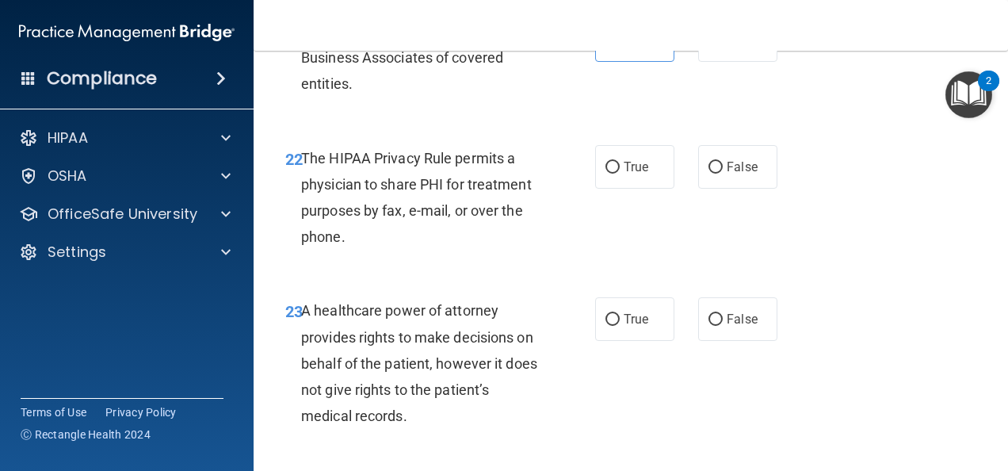
scroll to position [3539, 0]
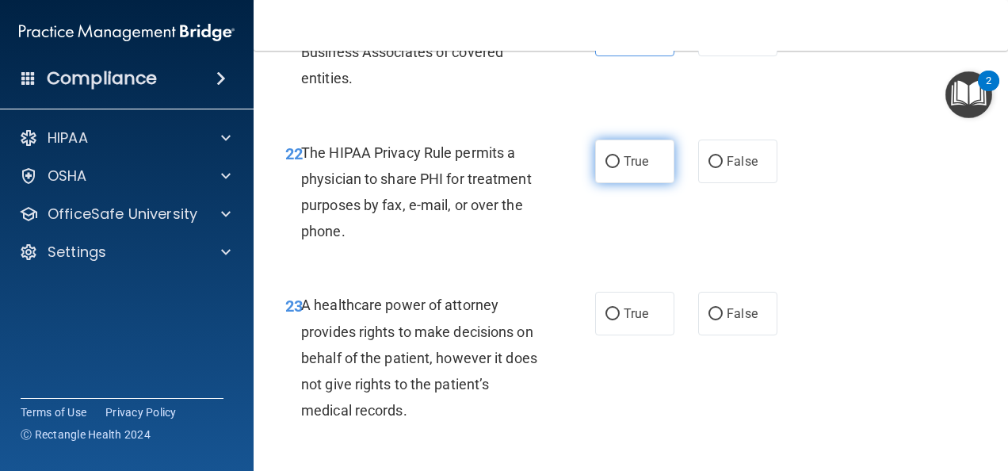
click at [630, 183] on label "True" at bounding box center [634, 161] width 79 height 44
click at [620, 168] on input "True" at bounding box center [612, 162] width 14 height 12
radio input "true"
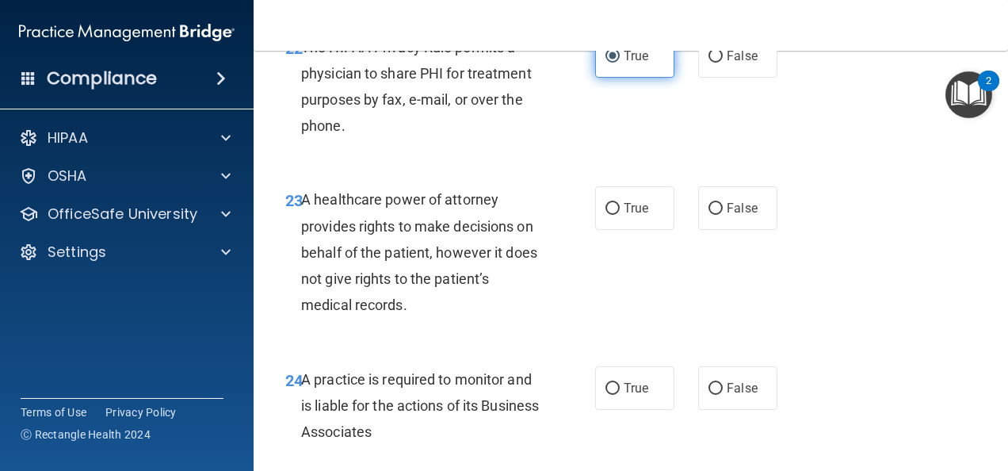
scroll to position [3665, 0]
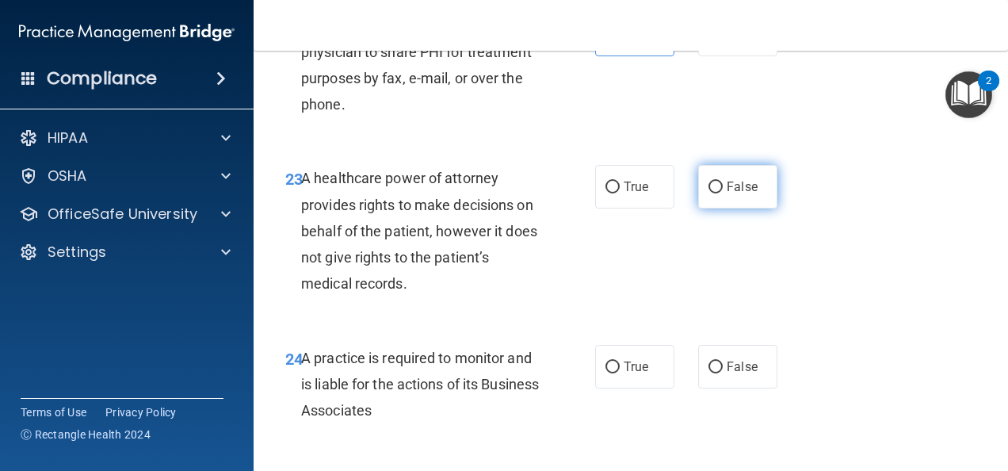
click at [727, 194] on span "False" at bounding box center [742, 186] width 31 height 15
click at [722, 193] on input "False" at bounding box center [716, 187] width 14 height 12
radio input "true"
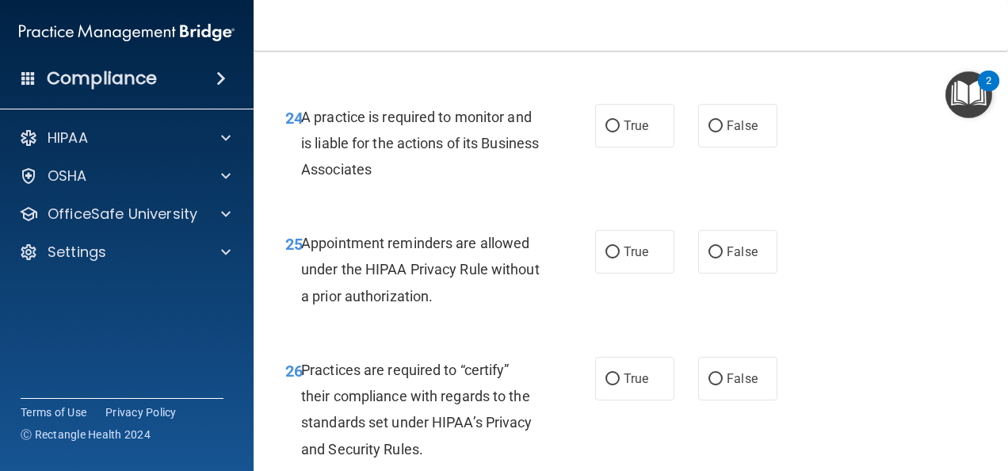
scroll to position [3908, 0]
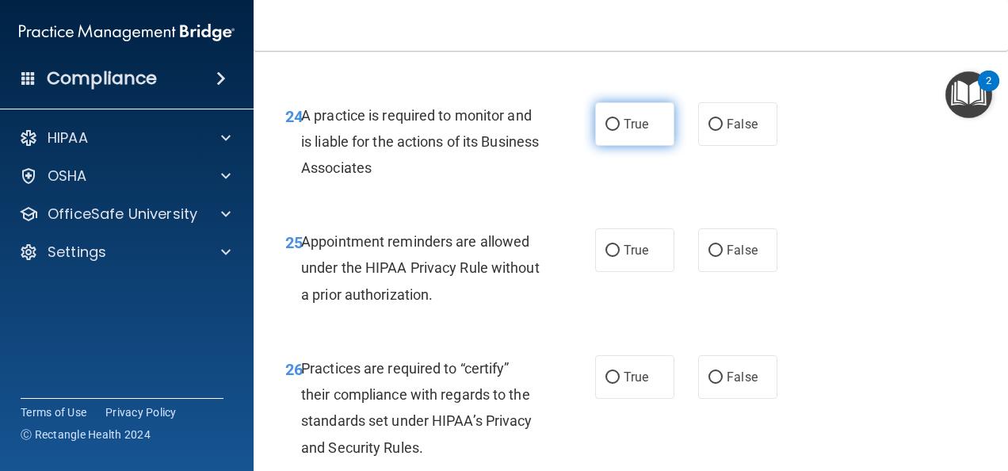
click at [612, 131] on input "True" at bounding box center [612, 125] width 14 height 12
radio input "true"
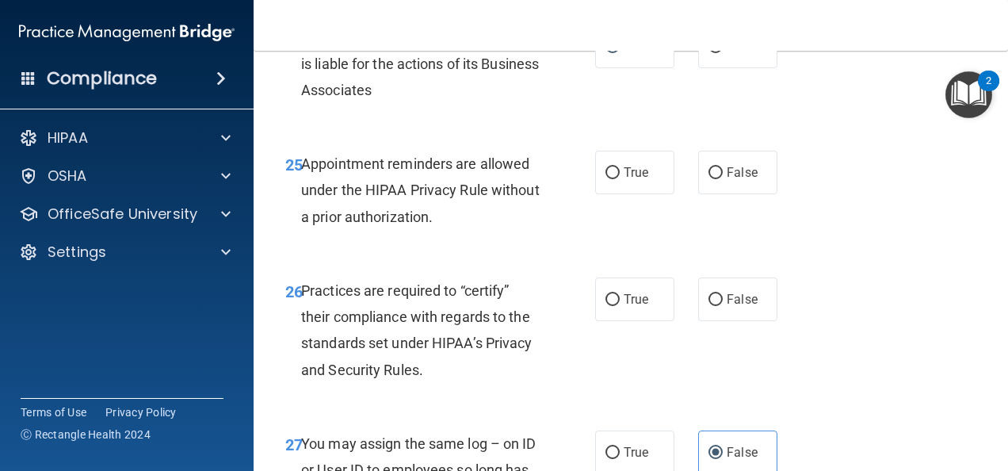
scroll to position [3990, 0]
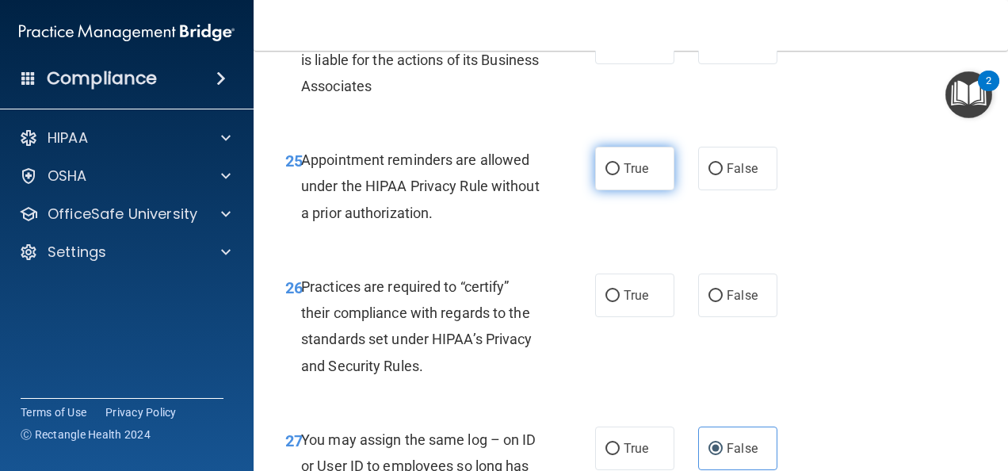
click at [612, 175] on input "True" at bounding box center [612, 169] width 14 height 12
radio input "true"
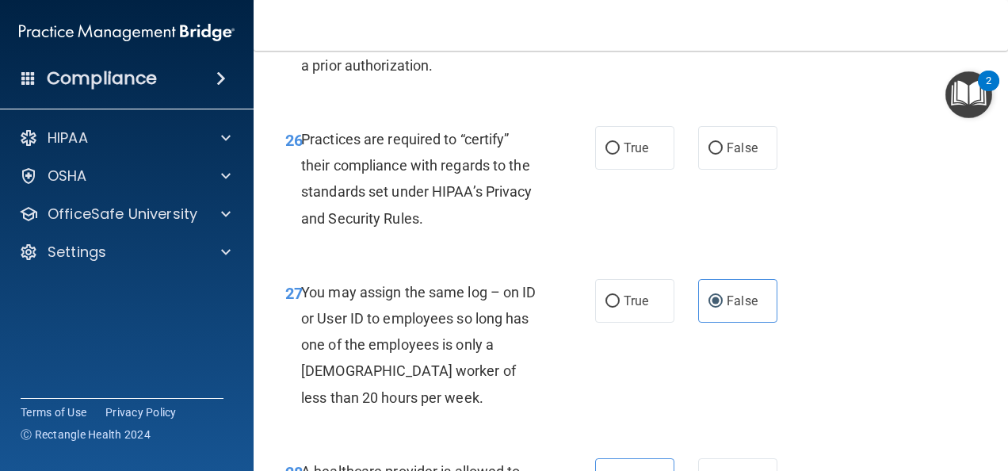
scroll to position [4146, 0]
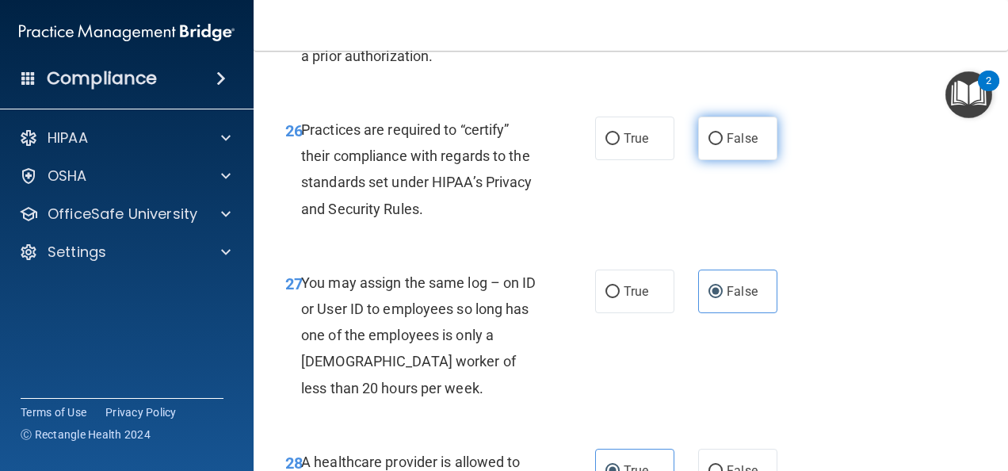
click at [716, 160] on label "False" at bounding box center [737, 139] width 79 height 44
click at [716, 145] on input "False" at bounding box center [716, 139] width 14 height 12
radio input "true"
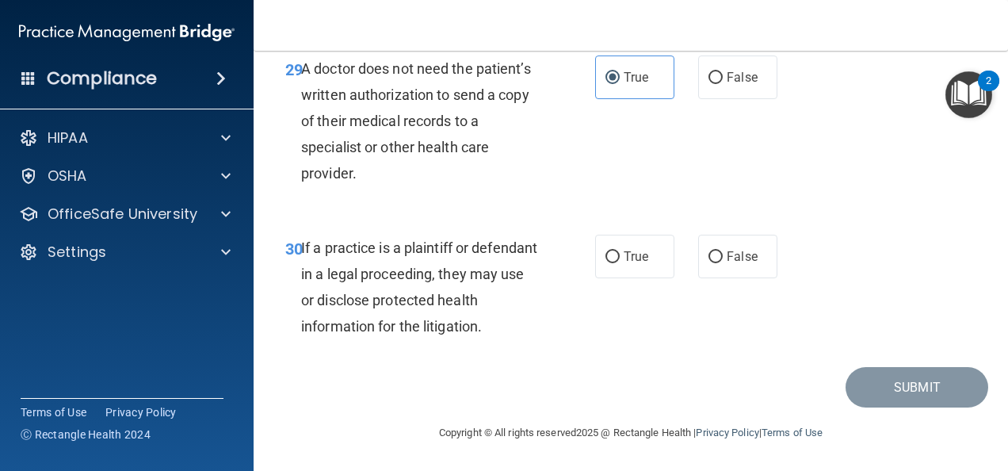
scroll to position [4745, 0]
click at [617, 266] on label "True" at bounding box center [634, 257] width 79 height 44
click at [617, 263] on input "True" at bounding box center [612, 257] width 14 height 12
radio input "true"
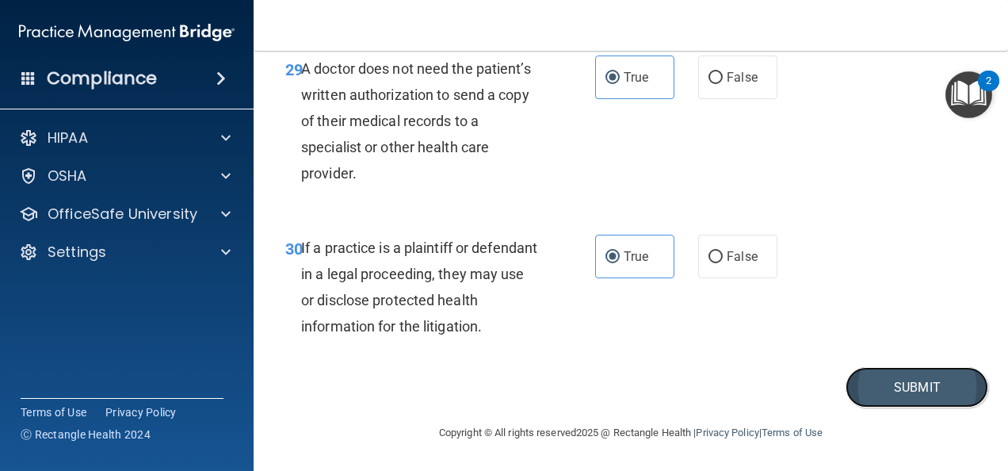
click at [904, 393] on button "Submit" at bounding box center [917, 387] width 143 height 40
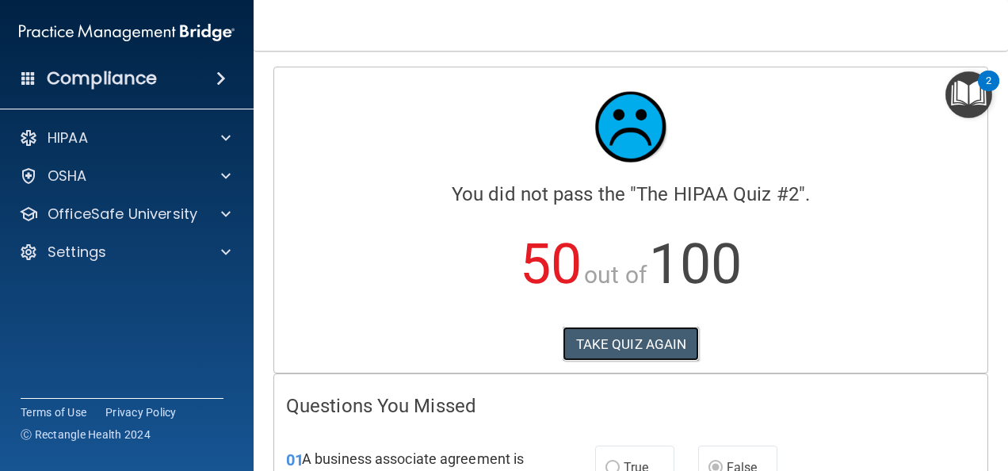
drag, startPoint x: 653, startPoint y: 349, endPoint x: 631, endPoint y: 311, distance: 43.4
click at [631, 311] on div "You did not pass the " The HIPAA Quiz #2 ". 50 out of 100 TAKE QUIZ AGAIN" at bounding box center [630, 197] width 689 height 237
click at [606, 343] on button "TAKE QUIZ AGAIN" at bounding box center [631, 344] width 137 height 35
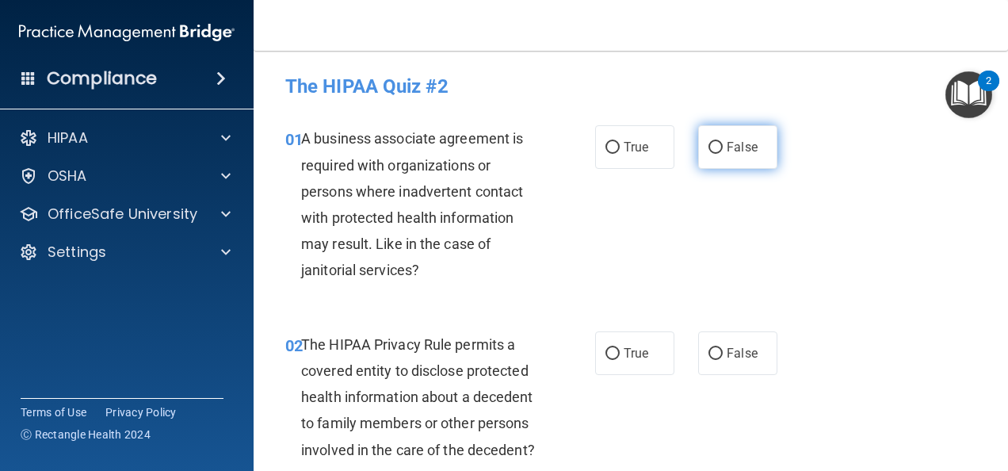
click at [736, 154] on span "False" at bounding box center [742, 146] width 31 height 15
click at [723, 154] on input "False" at bounding box center [716, 148] width 14 height 12
radio input "true"
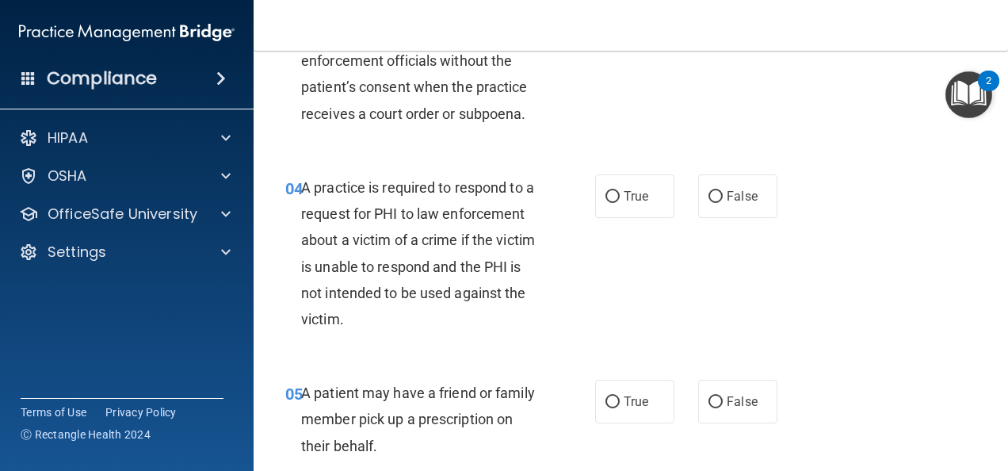
scroll to position [516, 0]
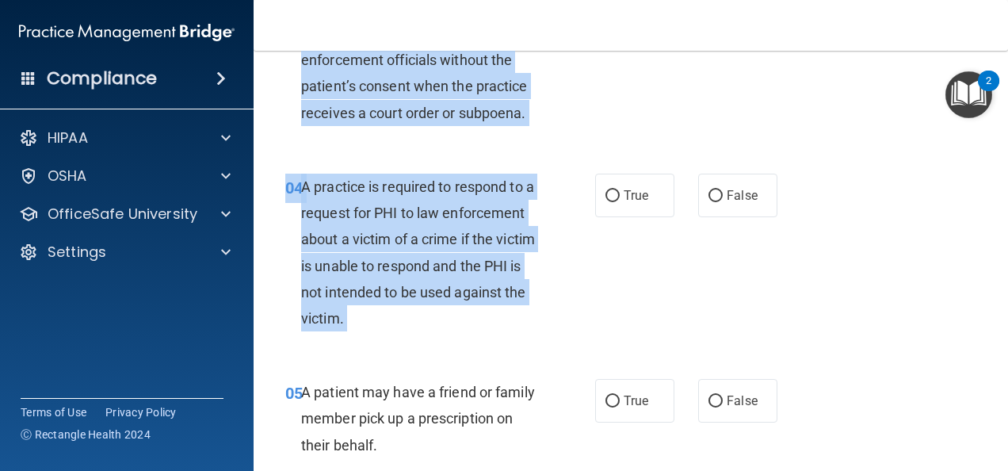
drag, startPoint x: 591, startPoint y: 223, endPoint x: 590, endPoint y: 178, distance: 45.2
drag, startPoint x: 590, startPoint y: 178, endPoint x: 556, endPoint y: 286, distance: 113.0
click at [556, 286] on div "04 A practice is required to respond to a request for PHI to law enforcement ab…" at bounding box center [440, 257] width 357 height 166
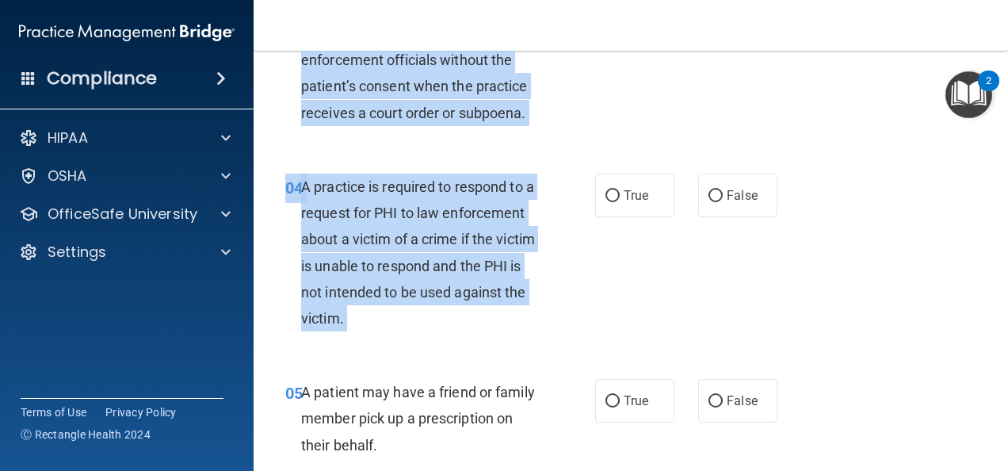
copy div "03 A practice is not required to disclose protected health information to law e…"
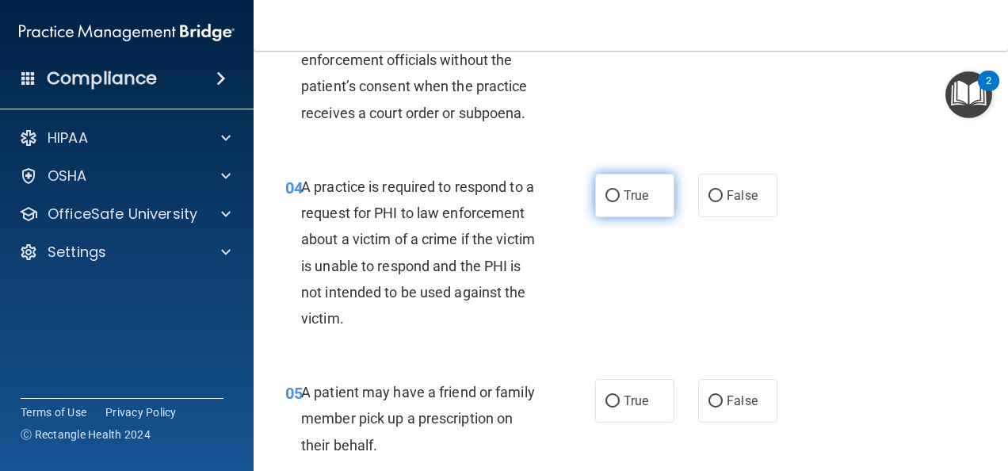
click at [640, 203] on span "True" at bounding box center [636, 195] width 25 height 15
click at [620, 202] on input "True" at bounding box center [612, 196] width 14 height 12
radio input "true"
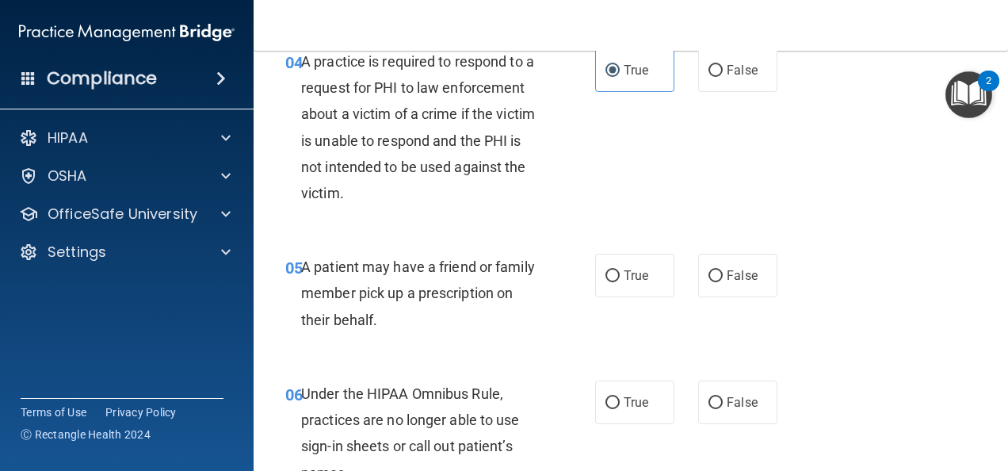
scroll to position [642, 0]
click at [628, 282] on span "True" at bounding box center [636, 274] width 25 height 15
click at [620, 281] on input "True" at bounding box center [612, 275] width 14 height 12
radio input "true"
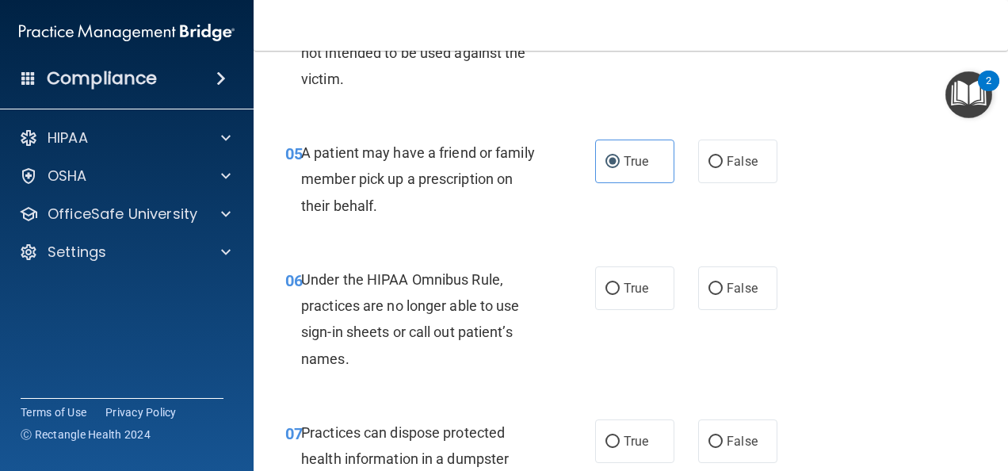
scroll to position [766, 0]
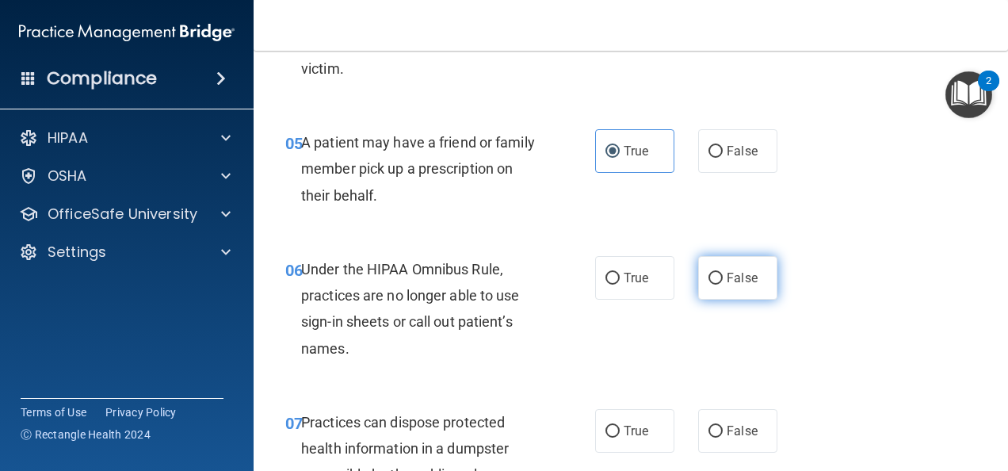
click at [727, 285] on span "False" at bounding box center [742, 277] width 31 height 15
click at [723, 285] on input "False" at bounding box center [716, 279] width 14 height 12
radio input "true"
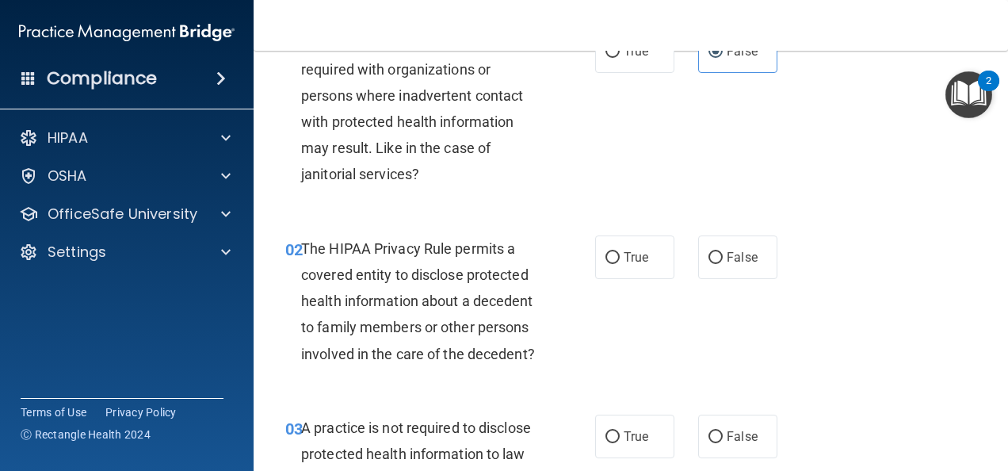
scroll to position [106, 0]
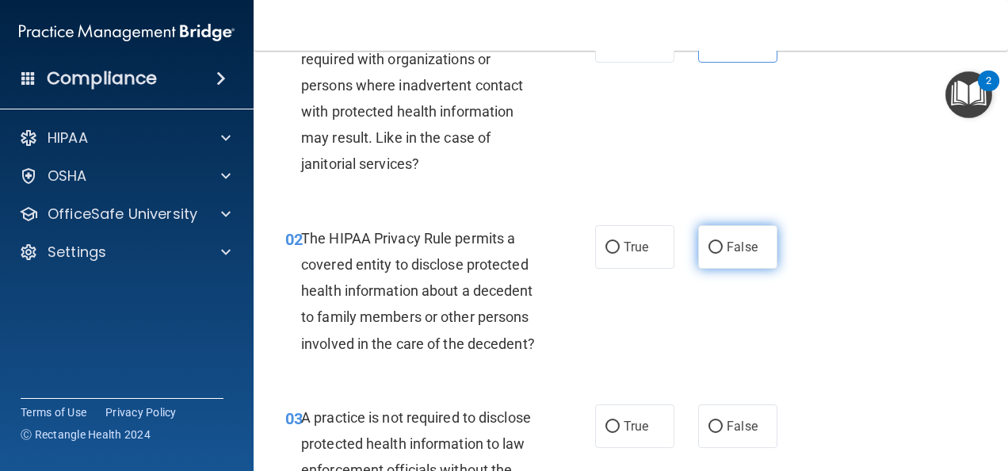
click at [761, 239] on label "False" at bounding box center [737, 247] width 79 height 44
click at [723, 242] on input "False" at bounding box center [716, 248] width 14 height 12
radio input "true"
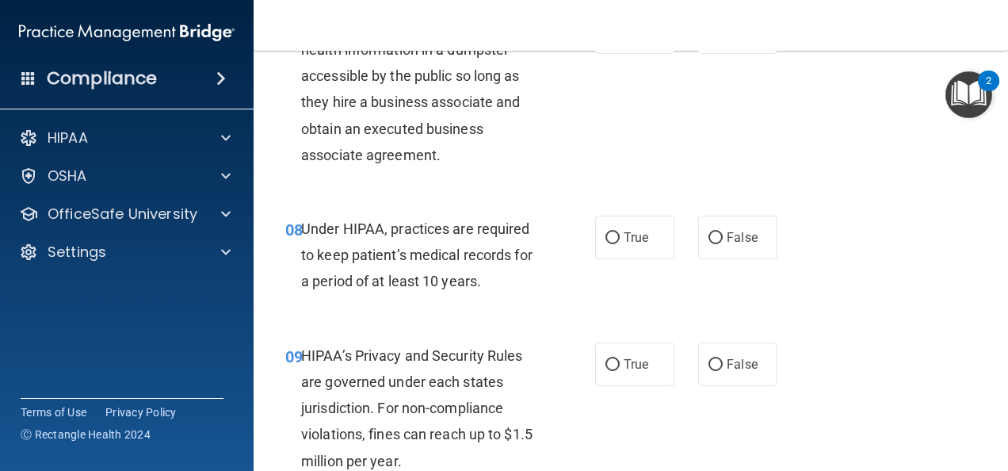
scroll to position [1181, 0]
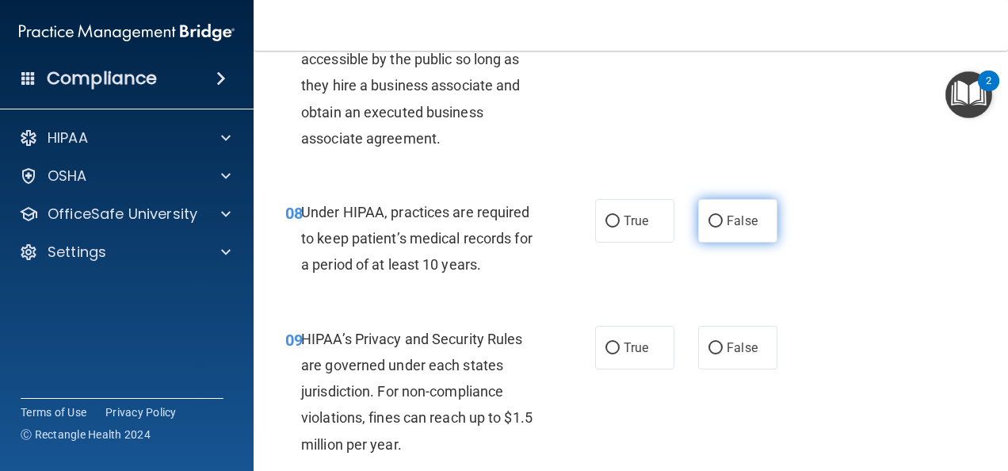
click at [709, 235] on label "False" at bounding box center [737, 221] width 79 height 44
click at [709, 227] on input "False" at bounding box center [716, 222] width 14 height 12
radio input "true"
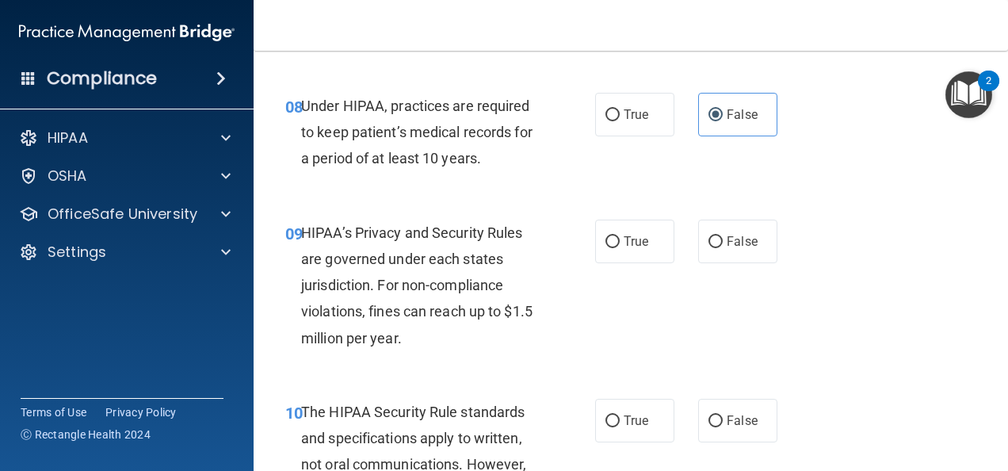
scroll to position [1308, 0]
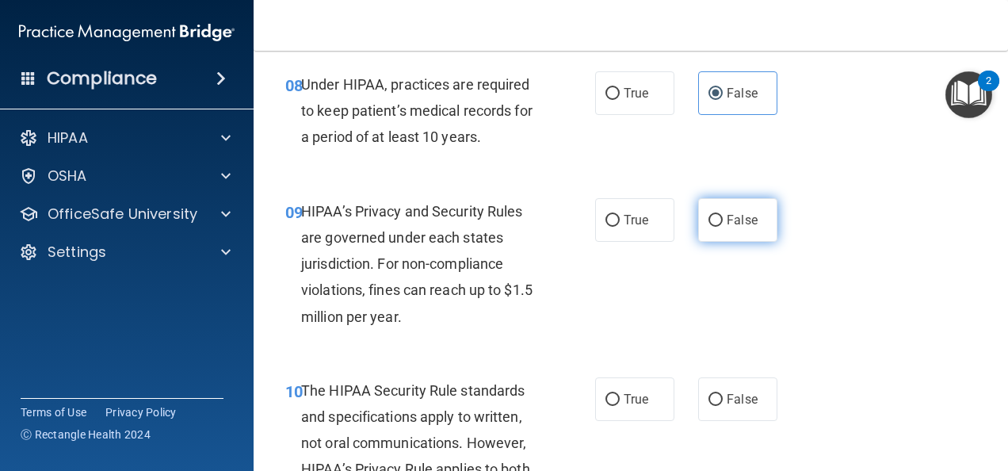
click at [730, 237] on label "False" at bounding box center [737, 220] width 79 height 44
click at [723, 227] on input "False" at bounding box center [716, 221] width 14 height 12
radio input "true"
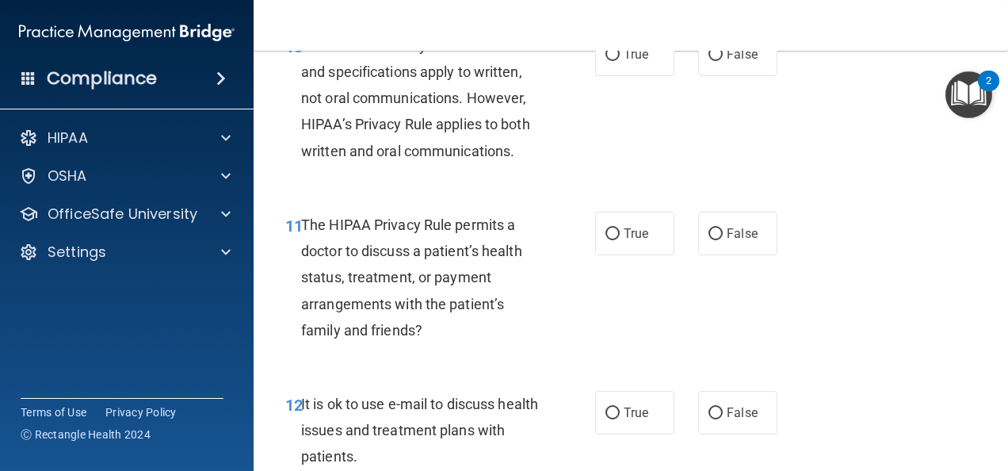
scroll to position [1654, 0]
drag, startPoint x: 628, startPoint y: 265, endPoint x: 615, endPoint y: 261, distance: 14.0
click at [615, 254] on label "True" at bounding box center [634, 233] width 79 height 44
click at [606, 239] on input "True" at bounding box center [612, 233] width 14 height 12
radio input "true"
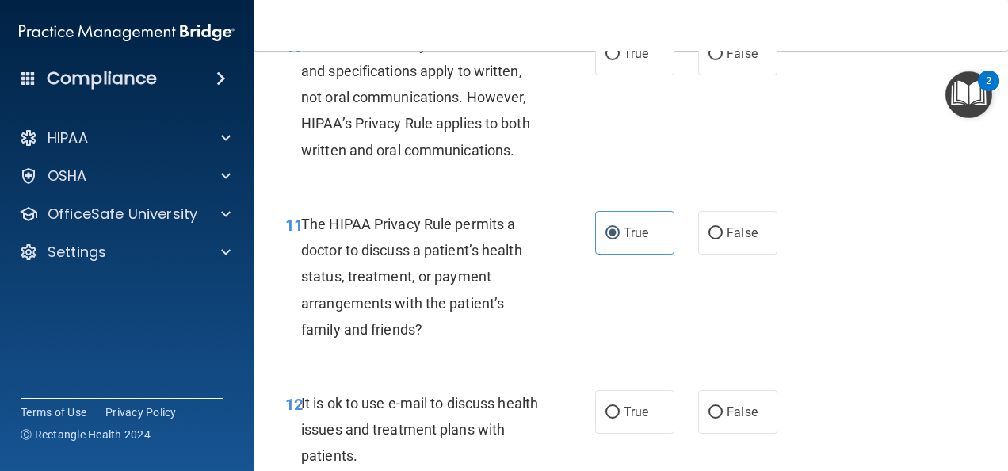
click at [865, 370] on div "11 The HIPAA Privacy Rule permits a doctor to discuss a patient’s health status…" at bounding box center [630, 280] width 715 height 179
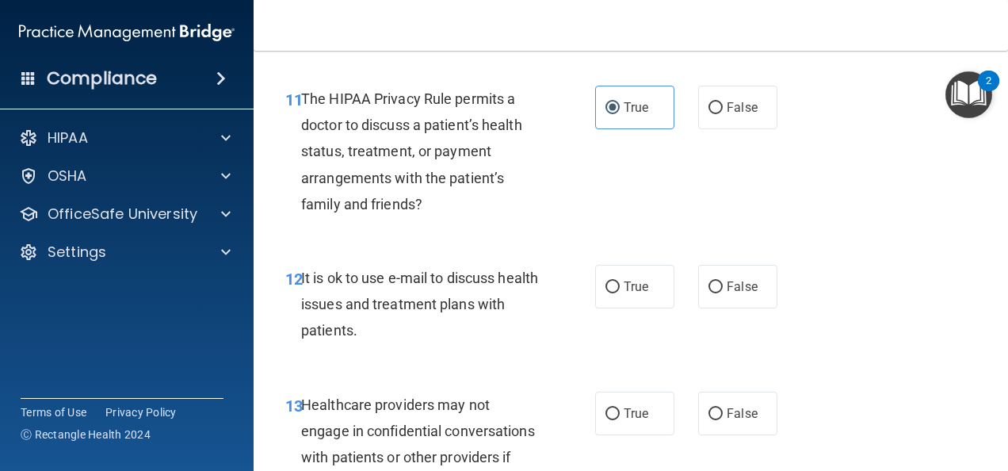
scroll to position [1781, 0]
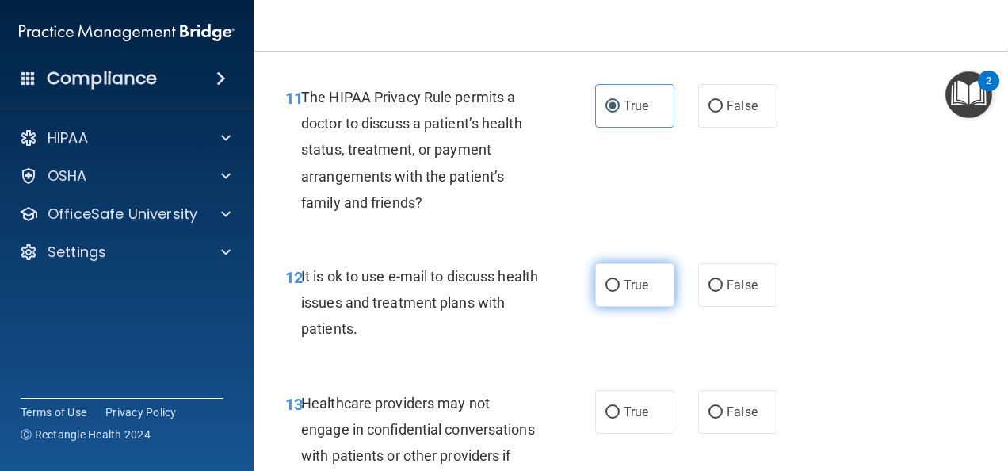
click at [610, 292] on input "True" at bounding box center [612, 286] width 14 height 12
radio input "true"
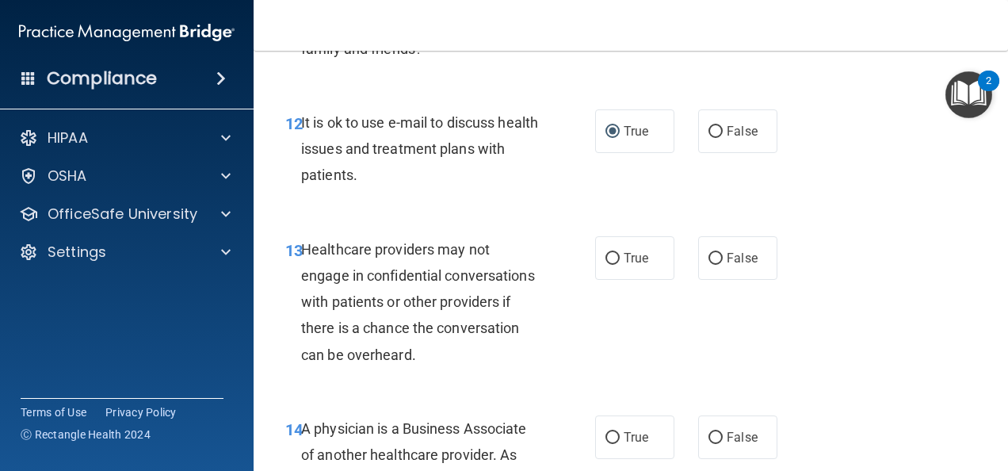
scroll to position [1941, 0]
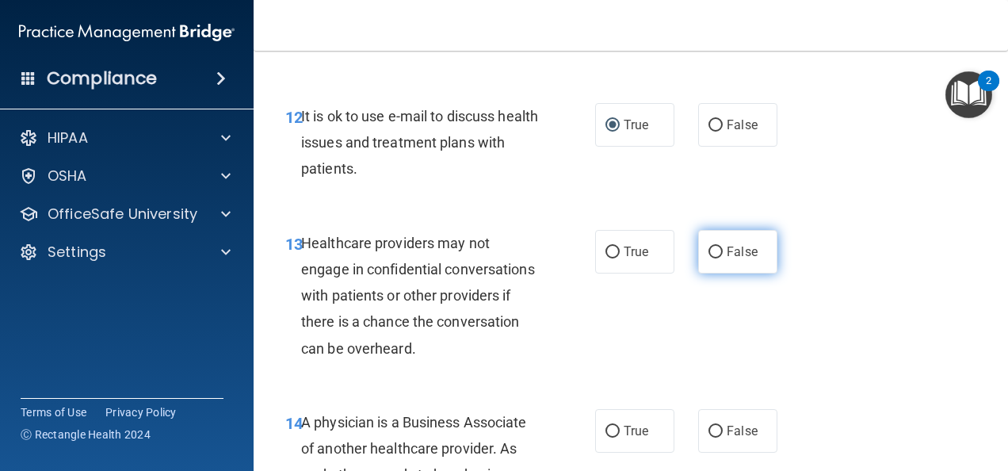
click at [735, 259] on span "False" at bounding box center [742, 251] width 31 height 15
click at [723, 258] on input "False" at bounding box center [716, 252] width 14 height 12
radio input "true"
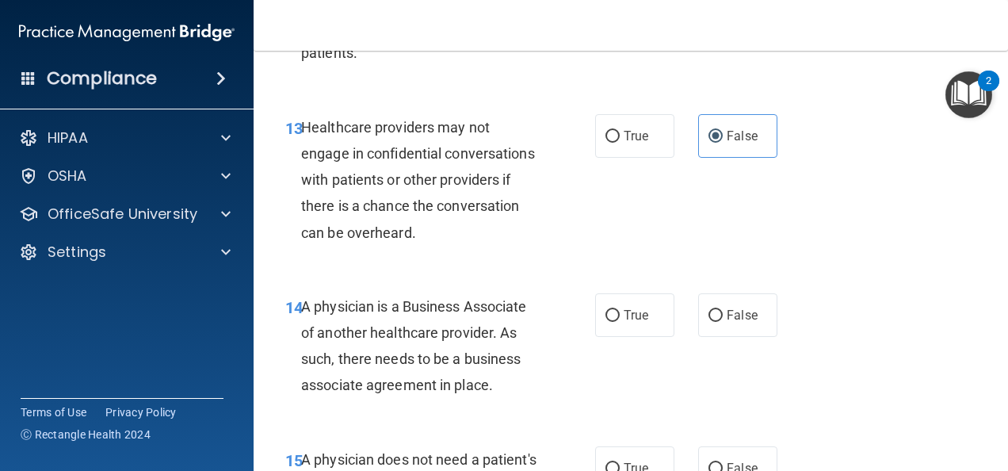
scroll to position [2084, 0]
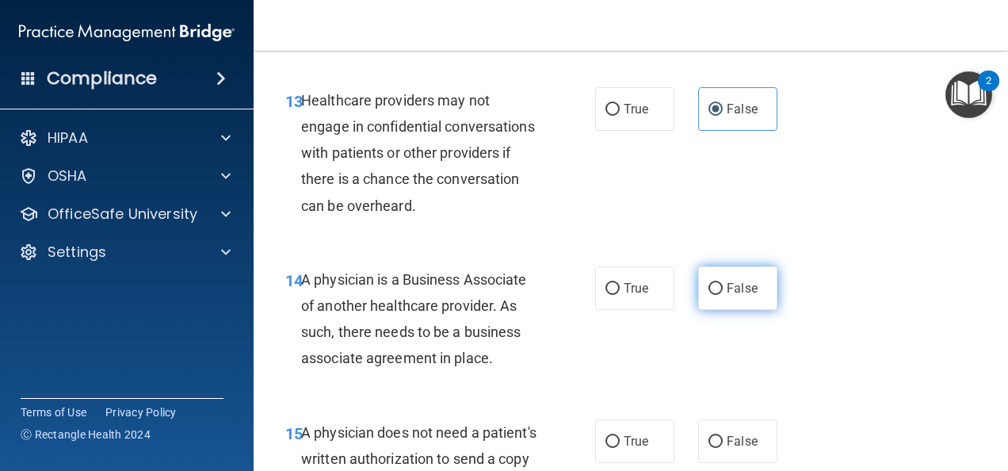
click at [759, 308] on label "False" at bounding box center [737, 288] width 79 height 44
click at [723, 295] on input "False" at bounding box center [716, 289] width 14 height 12
radio input "true"
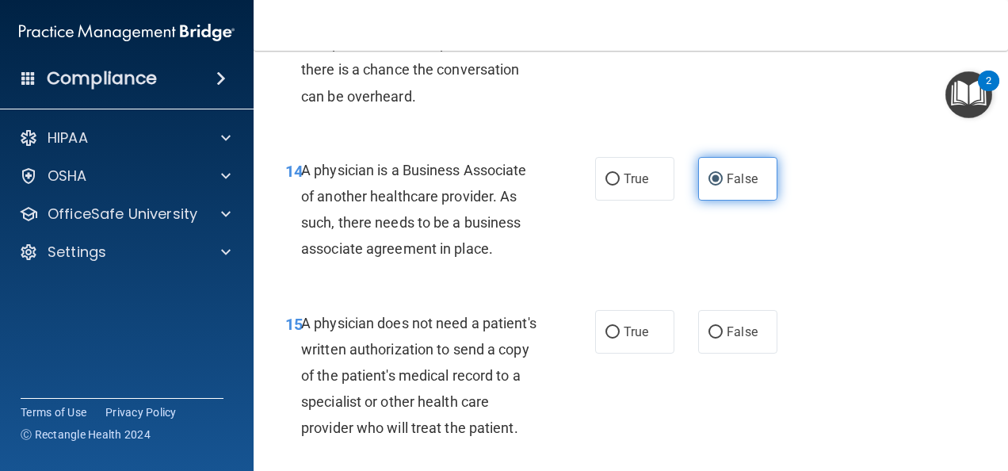
scroll to position [2204, 0]
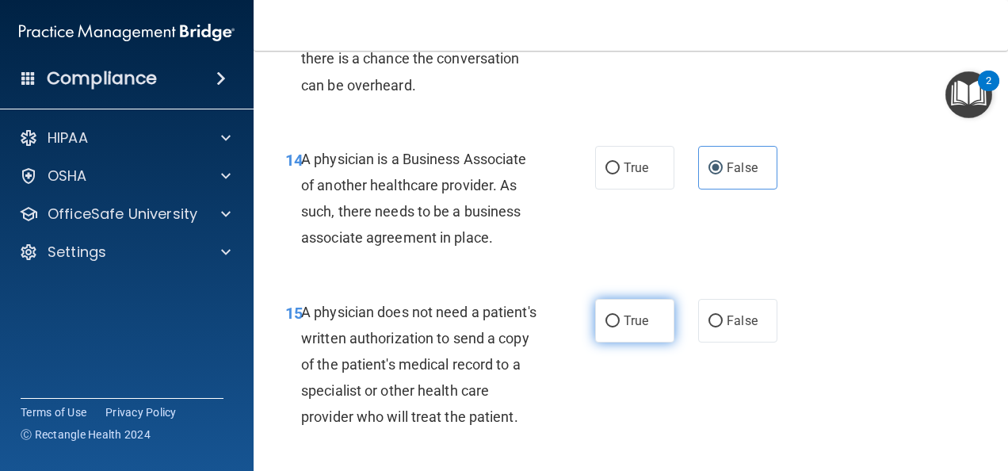
click at [605, 327] on input "True" at bounding box center [612, 321] width 14 height 12
radio input "true"
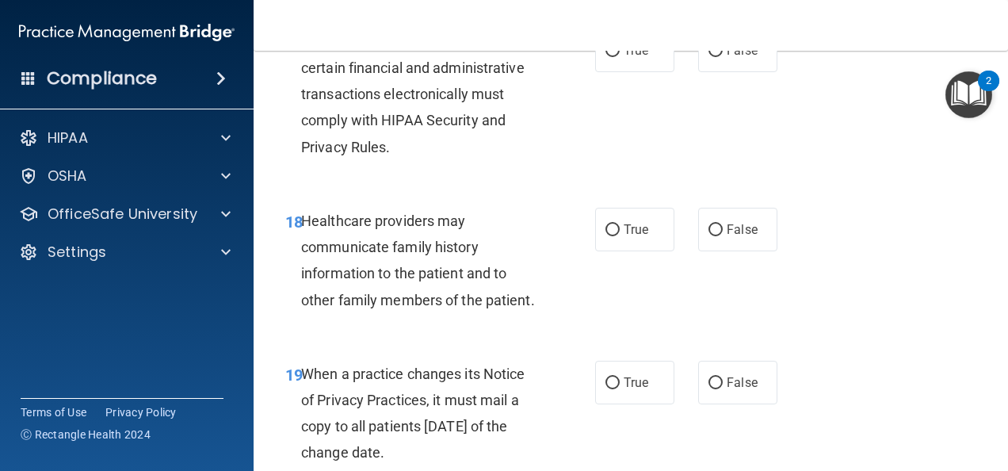
scroll to position [2838, 0]
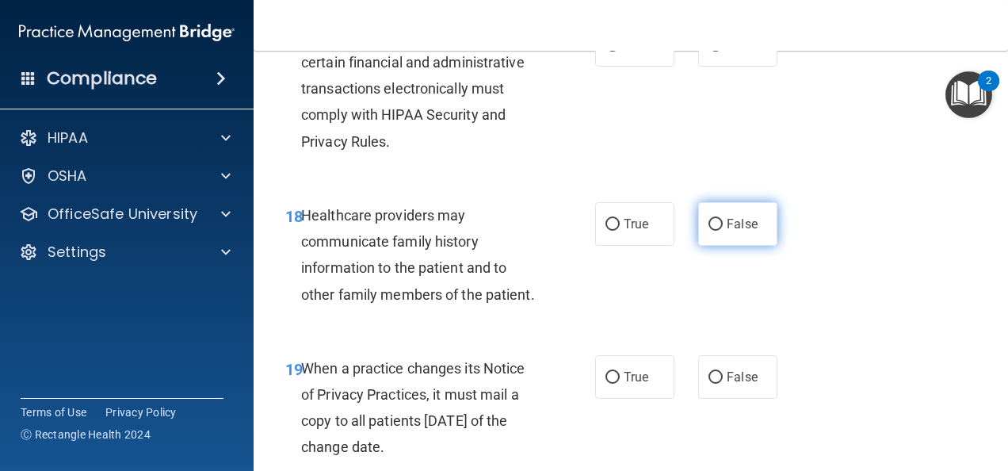
click at [748, 246] on label "False" at bounding box center [737, 224] width 79 height 44
click at [723, 231] on input "False" at bounding box center [716, 225] width 14 height 12
radio input "true"
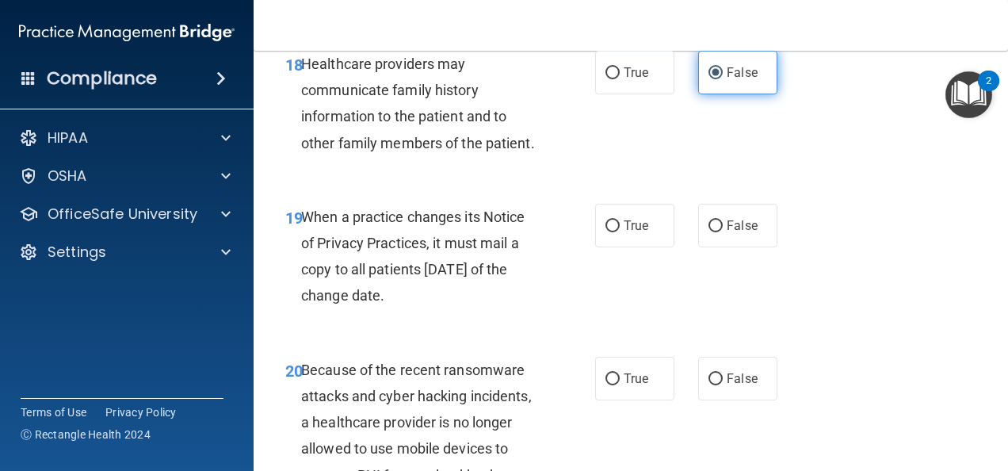
scroll to position [3003, 0]
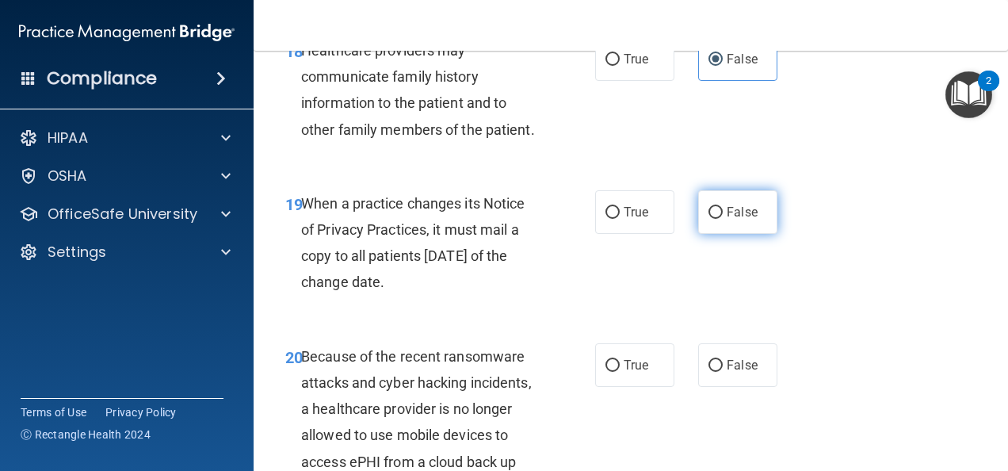
click at [729, 220] on span "False" at bounding box center [742, 211] width 31 height 15
click at [723, 219] on input "False" at bounding box center [716, 213] width 14 height 12
radio input "true"
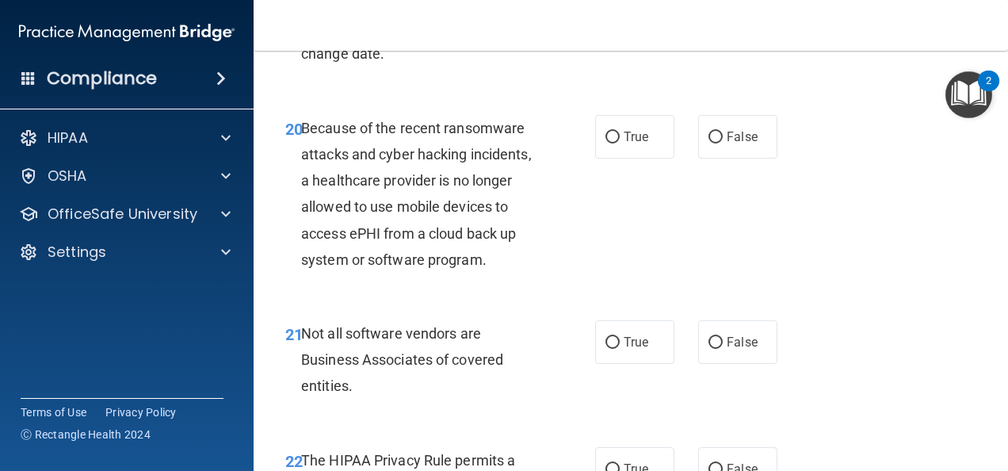
scroll to position [3232, 0]
click at [727, 143] on span "False" at bounding box center [742, 135] width 31 height 15
click at [723, 143] on input "False" at bounding box center [716, 137] width 14 height 12
radio input "true"
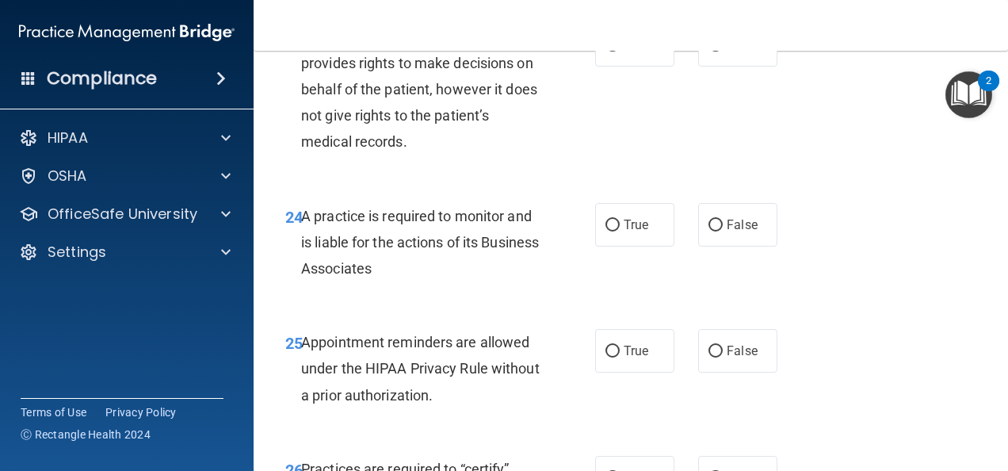
scroll to position [3808, 0]
click at [750, 246] on label "False" at bounding box center [737, 224] width 79 height 44
click at [723, 231] on input "False" at bounding box center [716, 225] width 14 height 12
radio input "true"
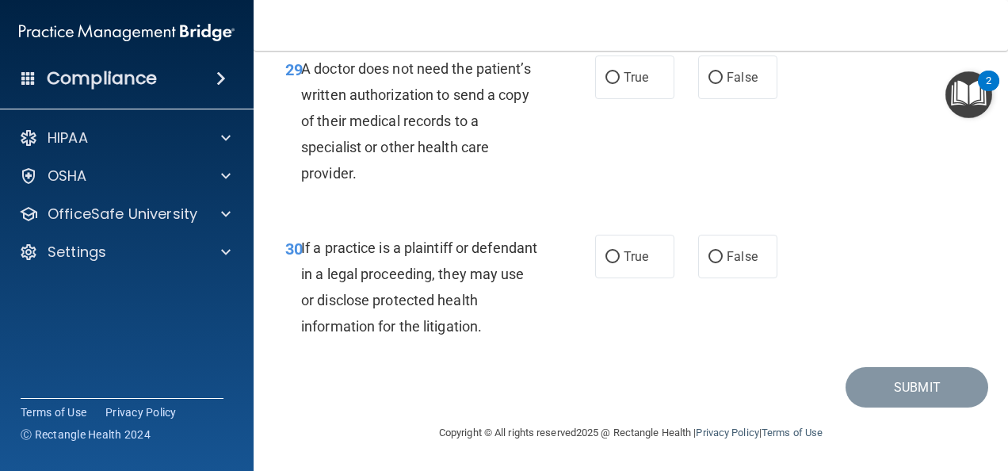
scroll to position [4745, 0]
click at [620, 269] on label "True" at bounding box center [634, 257] width 79 height 44
click at [620, 263] on input "True" at bounding box center [612, 257] width 14 height 12
radio input "true"
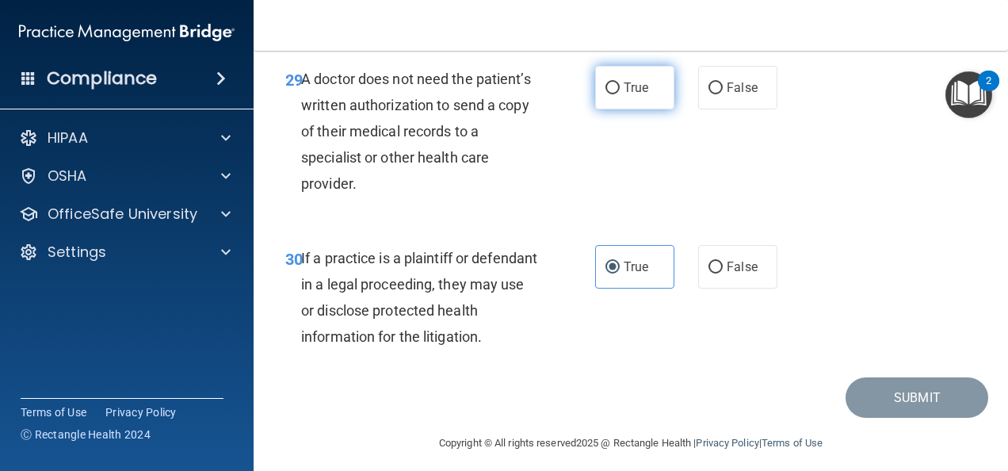
click at [607, 94] on input "True" at bounding box center [612, 88] width 14 height 12
radio input "true"
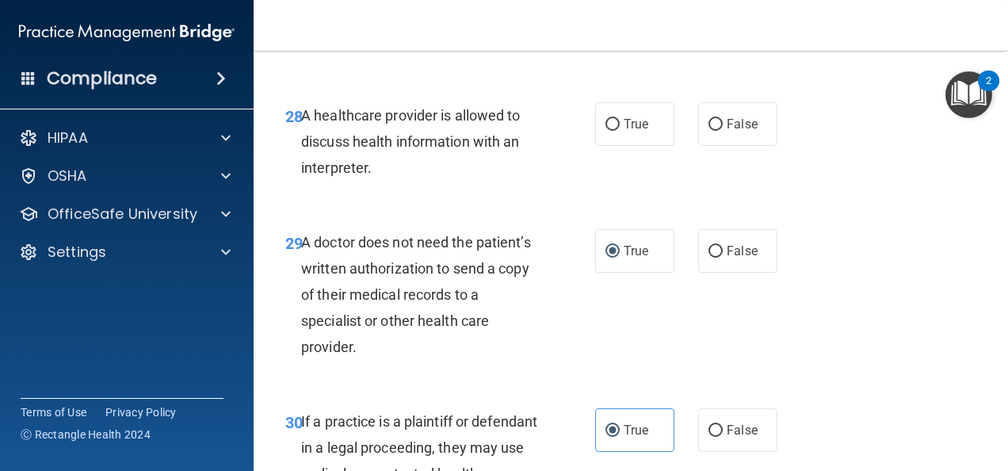
scroll to position [4486, 0]
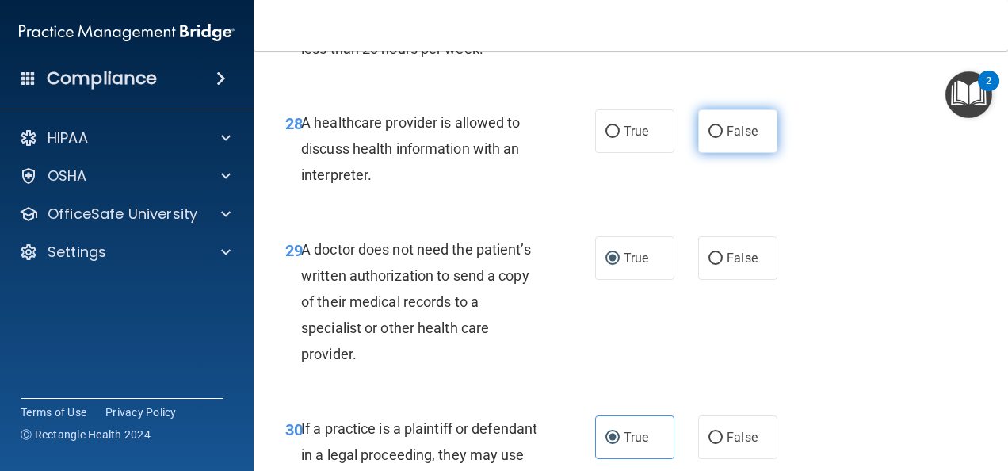
click at [724, 153] on label "False" at bounding box center [737, 131] width 79 height 44
click at [723, 138] on input "False" at bounding box center [716, 132] width 14 height 12
radio input "true"
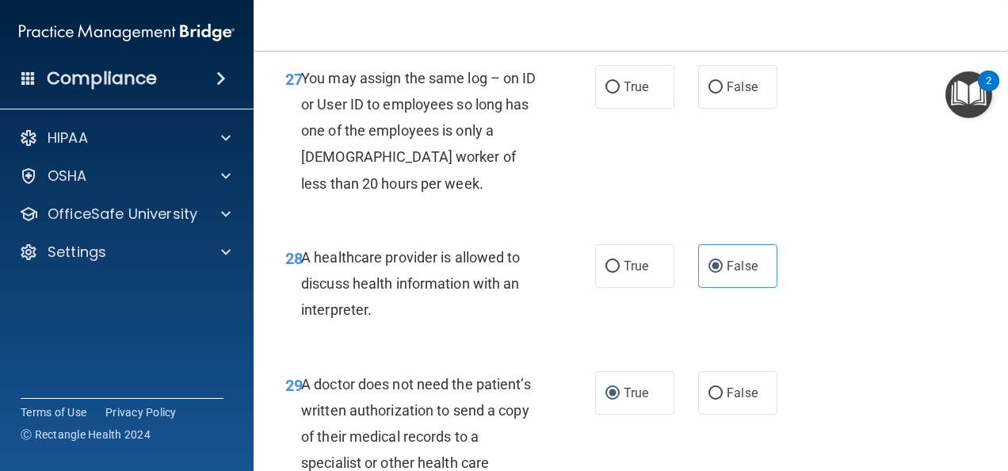
scroll to position [4325, 0]
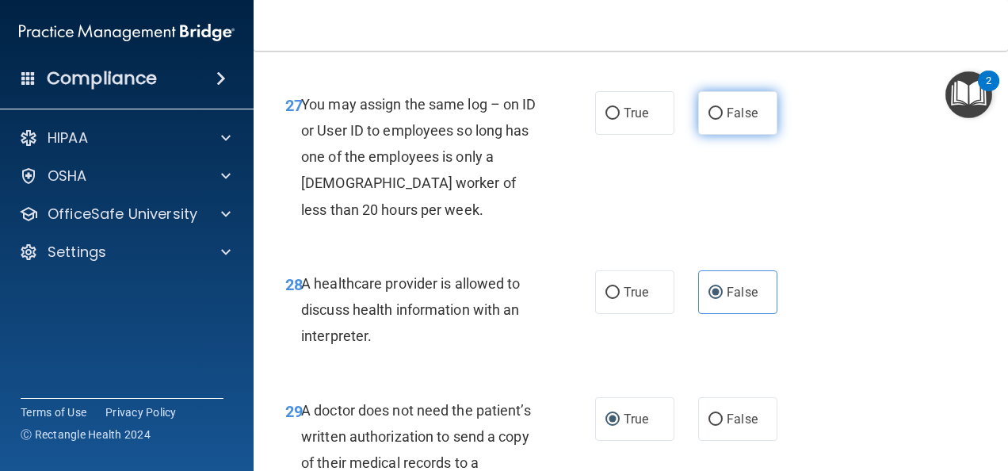
click at [745, 135] on label "False" at bounding box center [737, 113] width 79 height 44
click at [723, 120] on input "False" at bounding box center [716, 114] width 14 height 12
radio input "true"
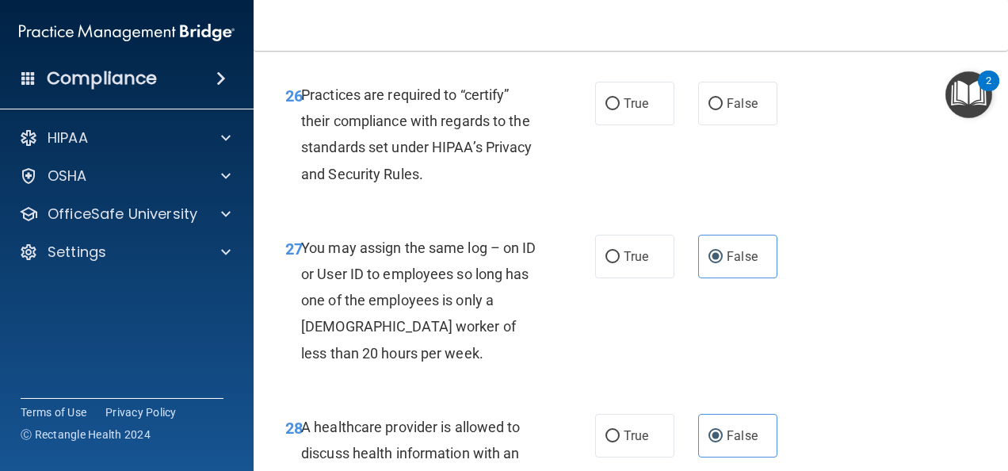
scroll to position [4172, 0]
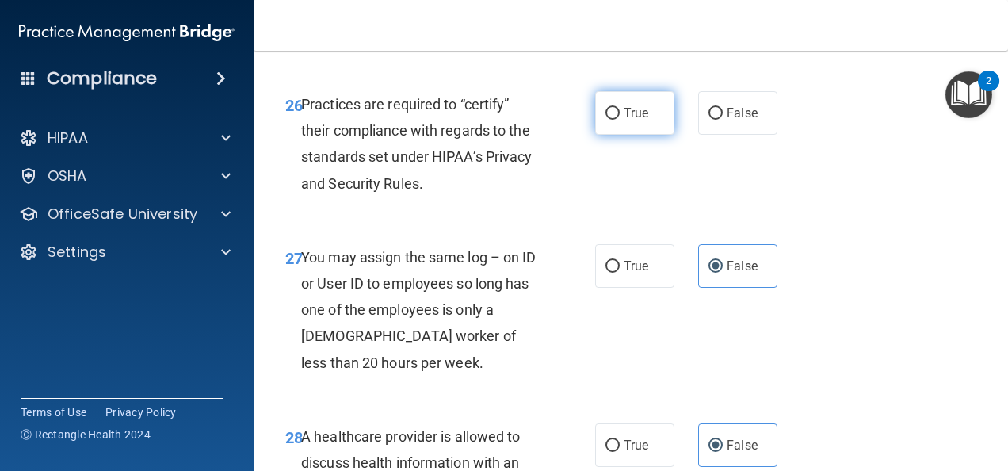
click at [617, 135] on label "True" at bounding box center [634, 113] width 79 height 44
click at [617, 120] on input "True" at bounding box center [612, 114] width 14 height 12
radio input "true"
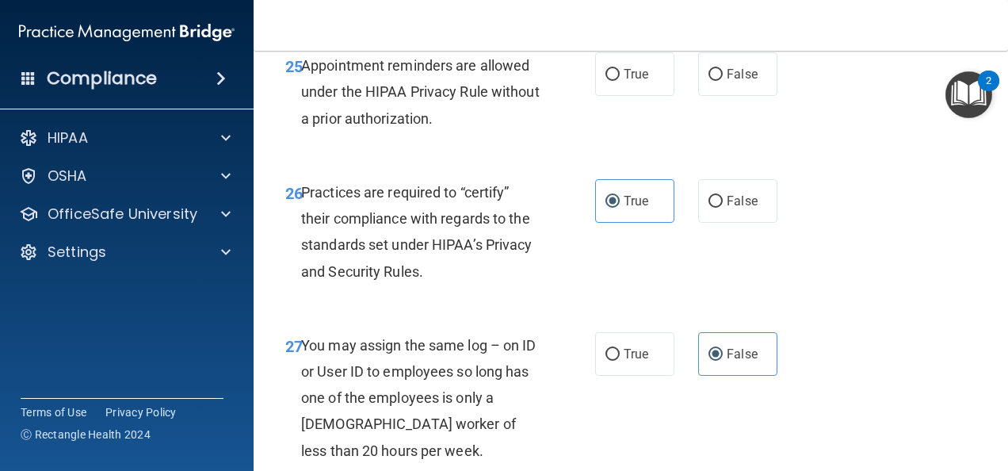
scroll to position [4083, 0]
click at [630, 97] on label "True" at bounding box center [634, 75] width 79 height 44
click at [620, 82] on input "True" at bounding box center [612, 76] width 14 height 12
radio input "true"
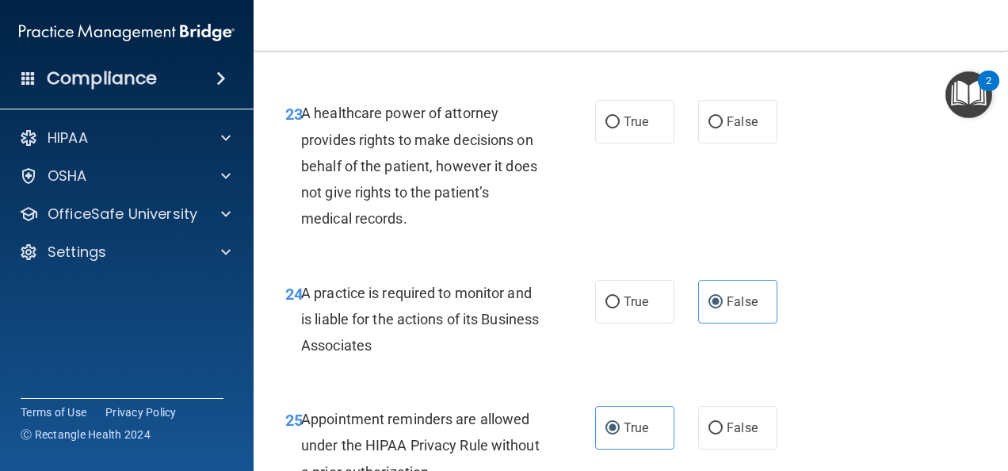
scroll to position [3729, 0]
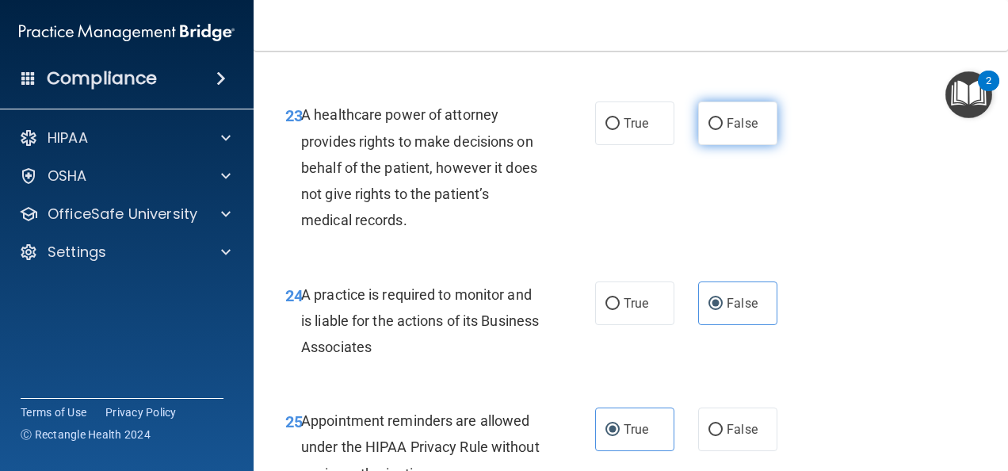
click at [721, 145] on label "False" at bounding box center [737, 123] width 79 height 44
click at [721, 130] on input "False" at bounding box center [716, 124] width 14 height 12
radio input "true"
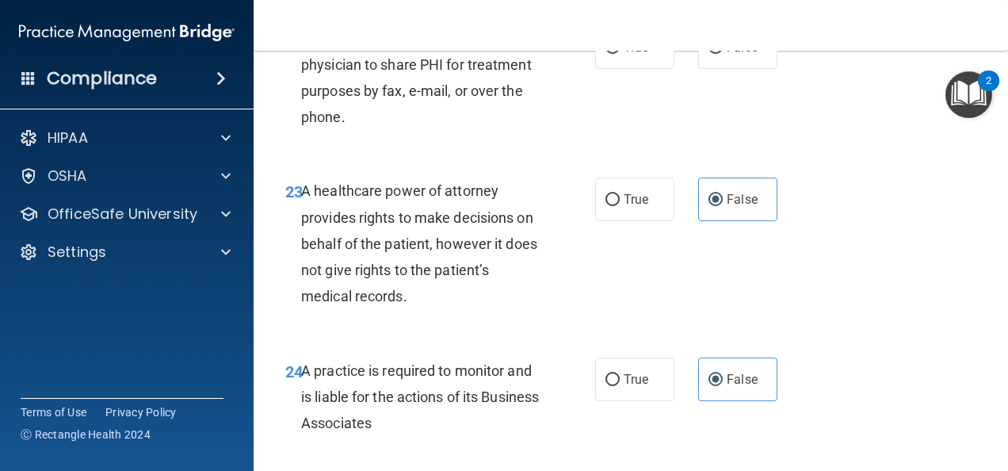
scroll to position [3634, 0]
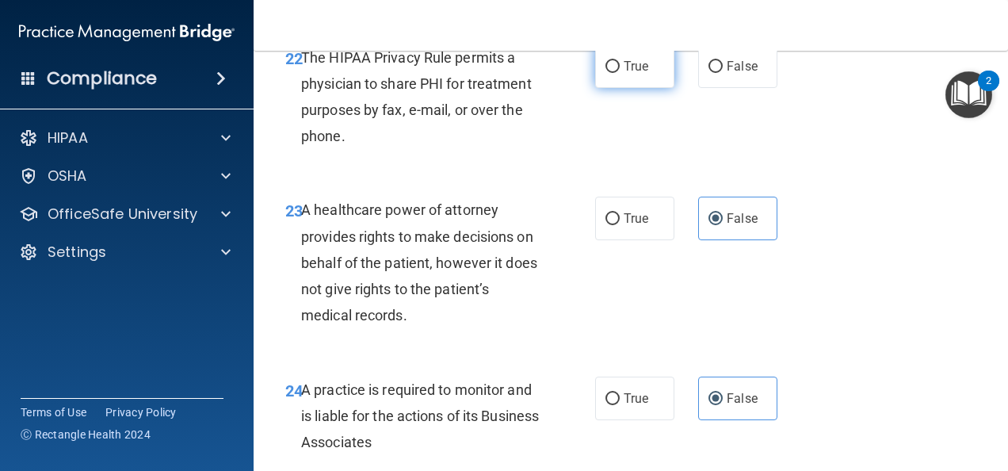
click at [629, 74] on span "True" at bounding box center [636, 66] width 25 height 15
click at [620, 73] on input "True" at bounding box center [612, 67] width 14 height 12
radio input "true"
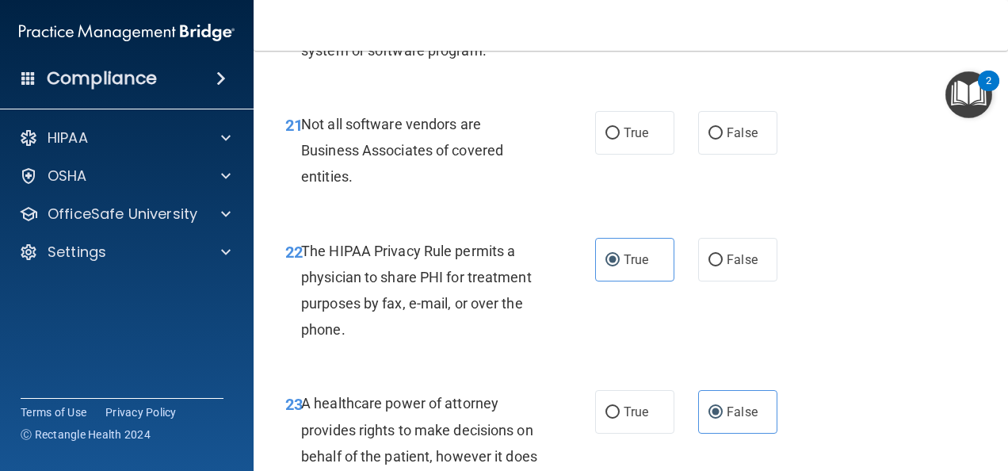
scroll to position [3440, 0]
click at [639, 141] on span "True" at bounding box center [636, 133] width 25 height 15
click at [620, 140] on input "True" at bounding box center [612, 134] width 14 height 12
radio input "true"
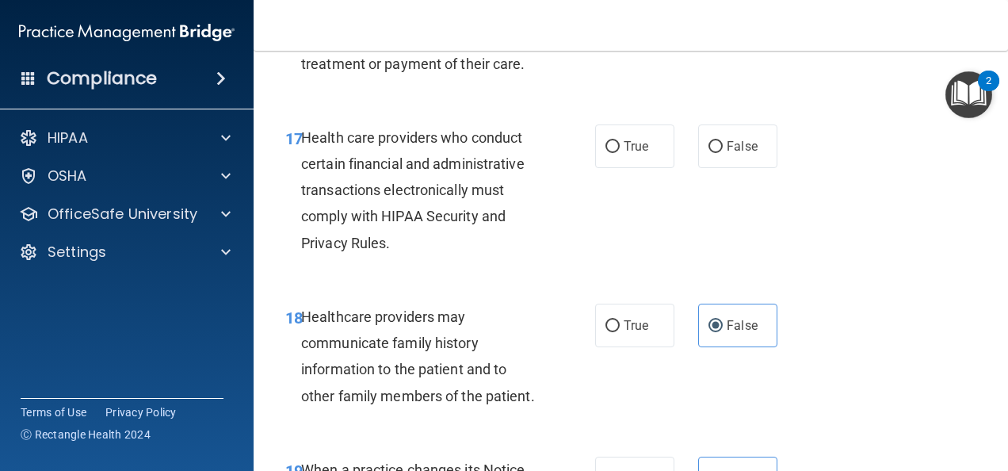
scroll to position [2736, 0]
click at [650, 169] on label "True" at bounding box center [634, 147] width 79 height 44
click at [620, 154] on input "True" at bounding box center [612, 148] width 14 height 12
radio input "true"
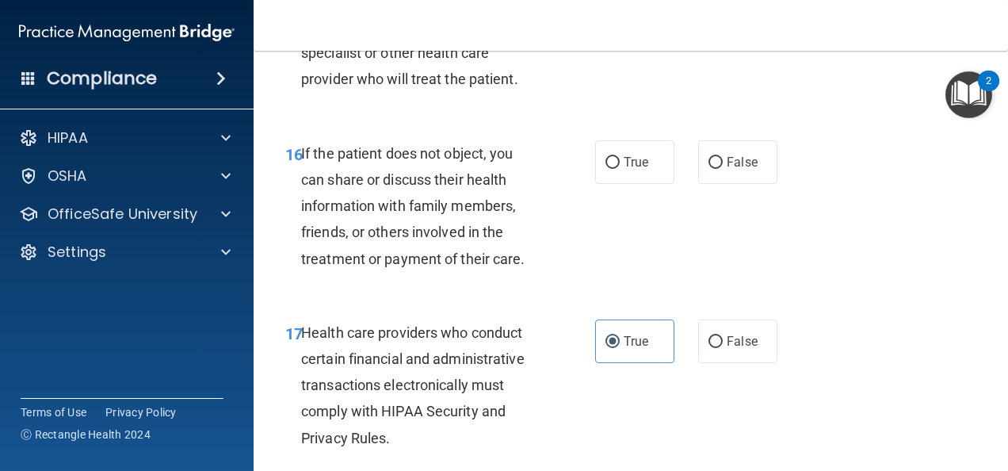
scroll to position [2540, 0]
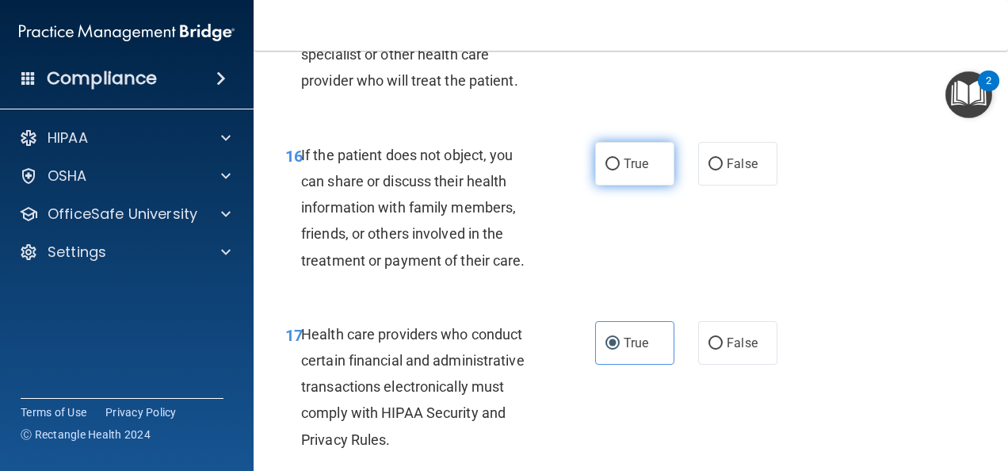
click at [642, 171] on span "True" at bounding box center [636, 163] width 25 height 15
click at [620, 170] on input "True" at bounding box center [612, 165] width 14 height 12
radio input "true"
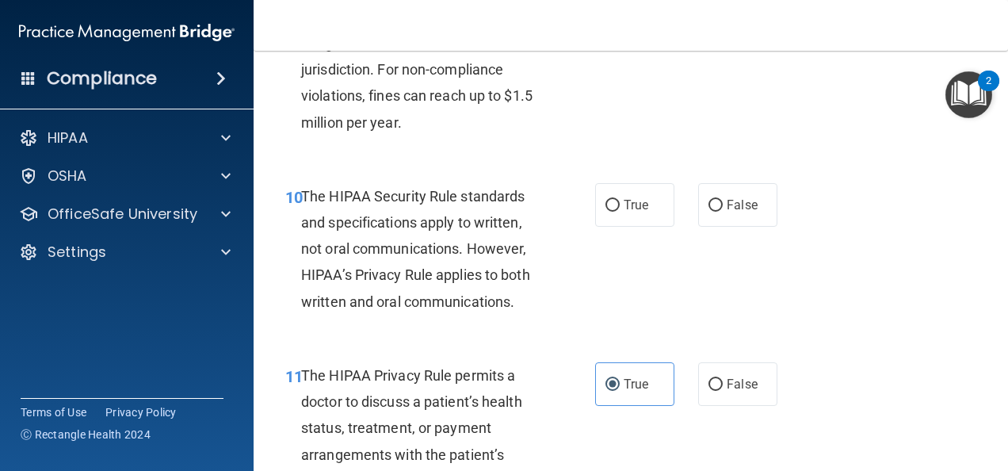
scroll to position [1499, 0]
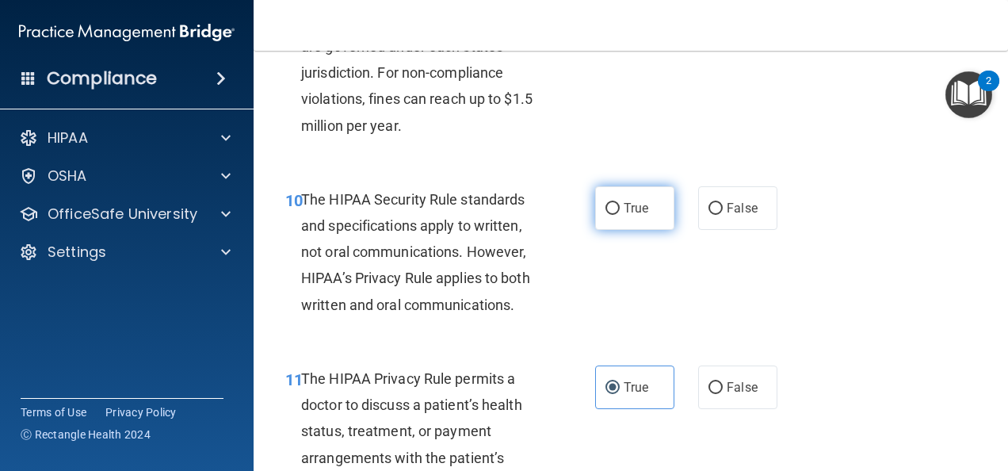
click at [659, 230] on label "True" at bounding box center [634, 208] width 79 height 44
click at [620, 215] on input "True" at bounding box center [612, 209] width 14 height 12
radio input "true"
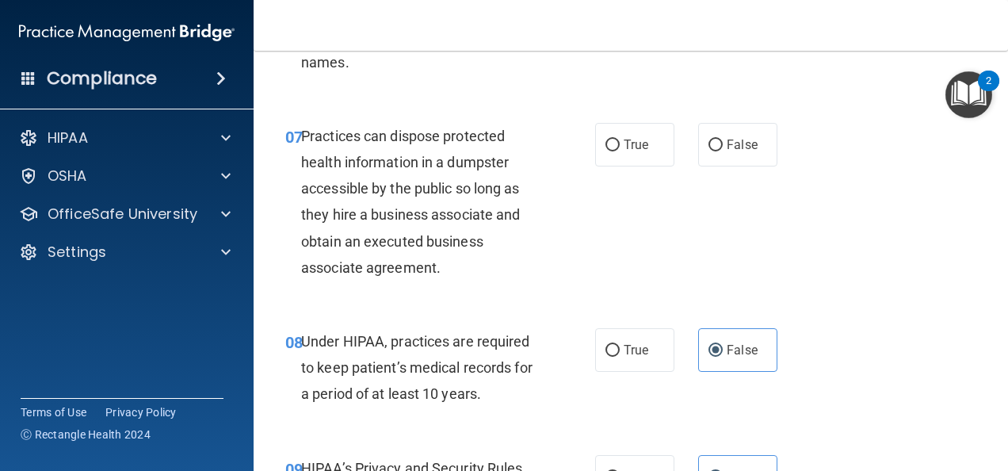
scroll to position [1051, 0]
click at [725, 167] on label "False" at bounding box center [737, 146] width 79 height 44
click at [723, 152] on input "False" at bounding box center [716, 146] width 14 height 12
radio input "true"
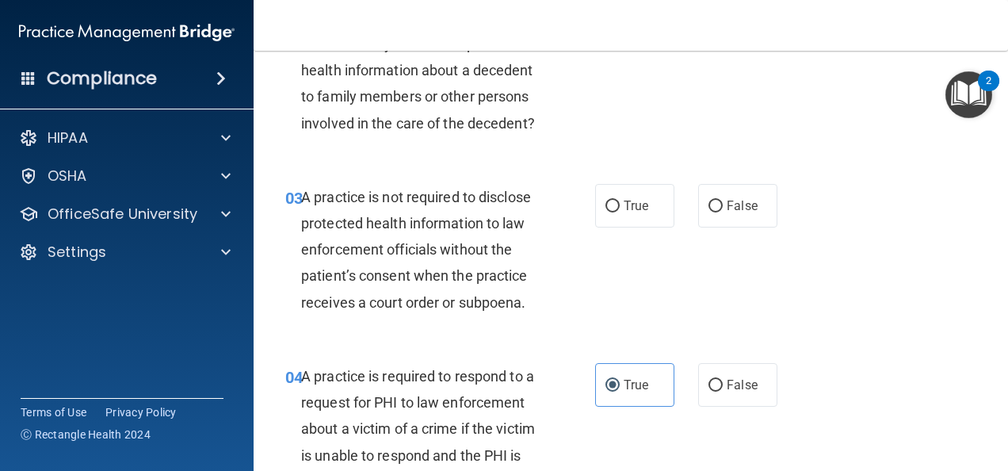
scroll to position [326, 0]
click at [728, 228] on label "False" at bounding box center [737, 207] width 79 height 44
click at [723, 213] on input "False" at bounding box center [716, 207] width 14 height 12
radio input "true"
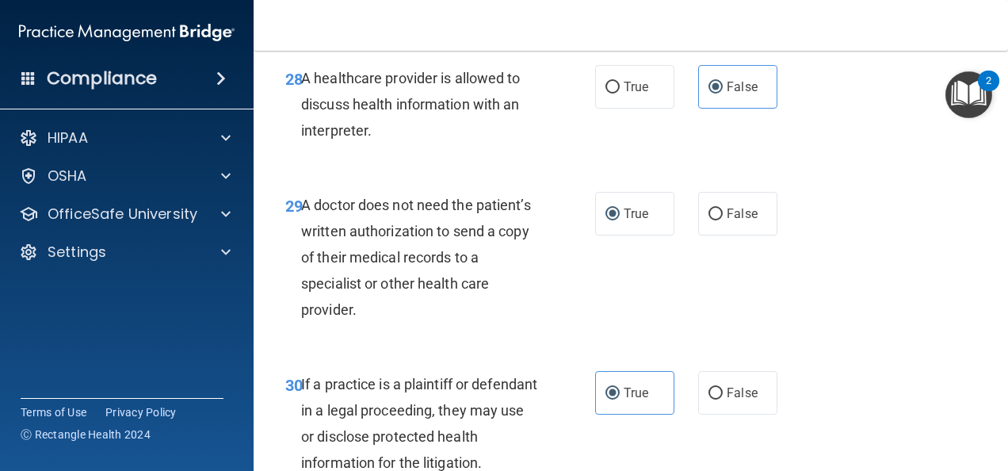
scroll to position [4745, 0]
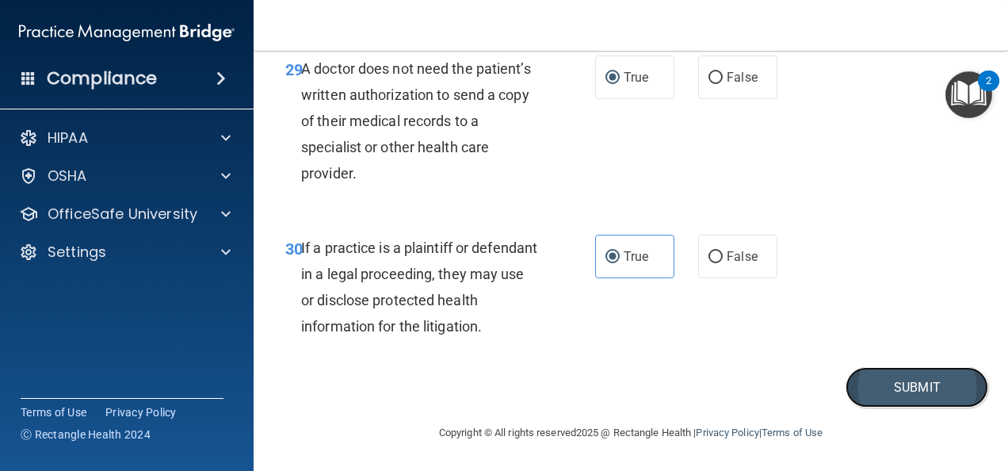
click at [882, 404] on button "Submit" at bounding box center [917, 387] width 143 height 40
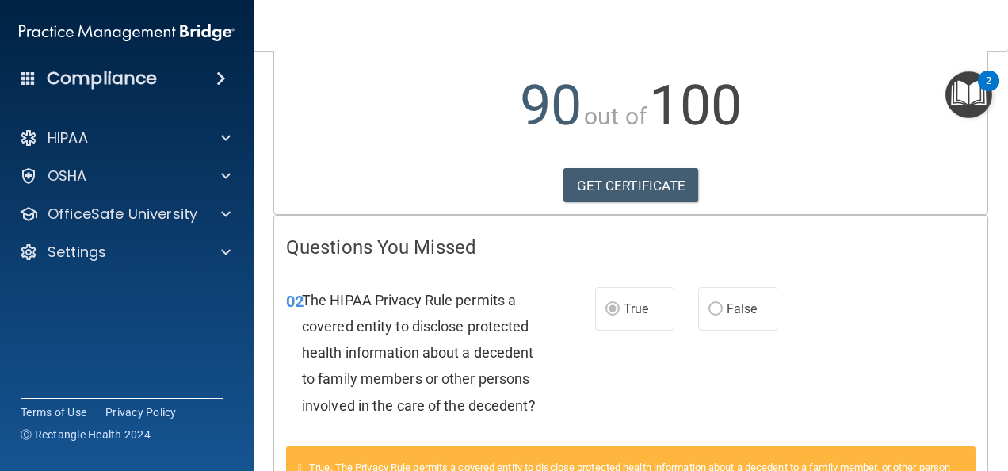
scroll to position [160, 0]
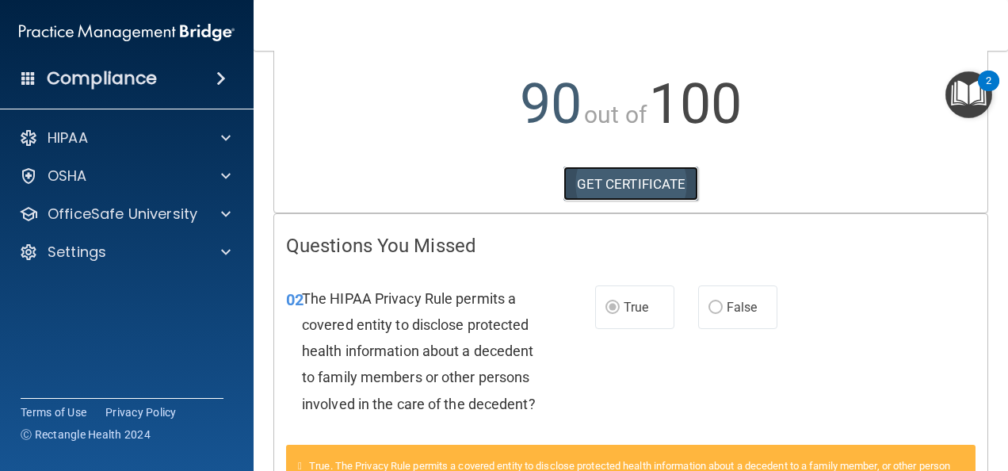
click at [644, 180] on link "GET CERTIFICATE" at bounding box center [631, 183] width 136 height 35
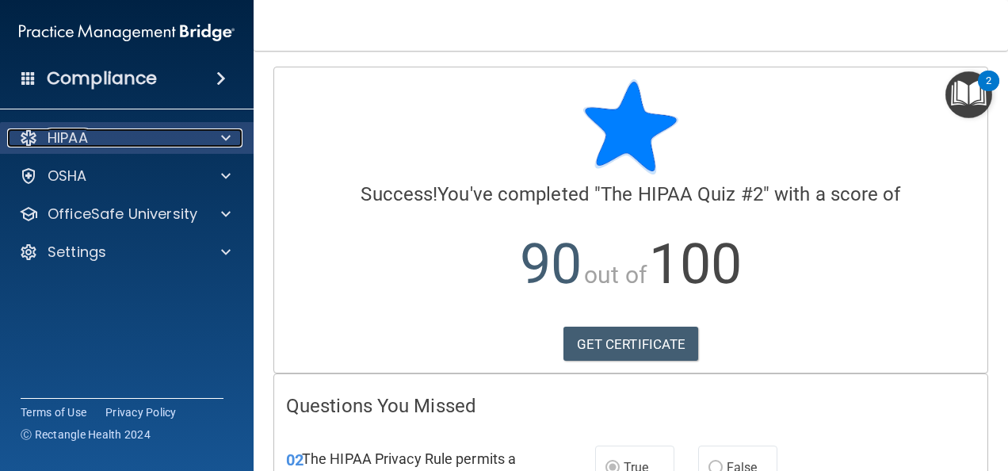
click at [116, 132] on div "HIPAA" at bounding box center [105, 137] width 197 height 19
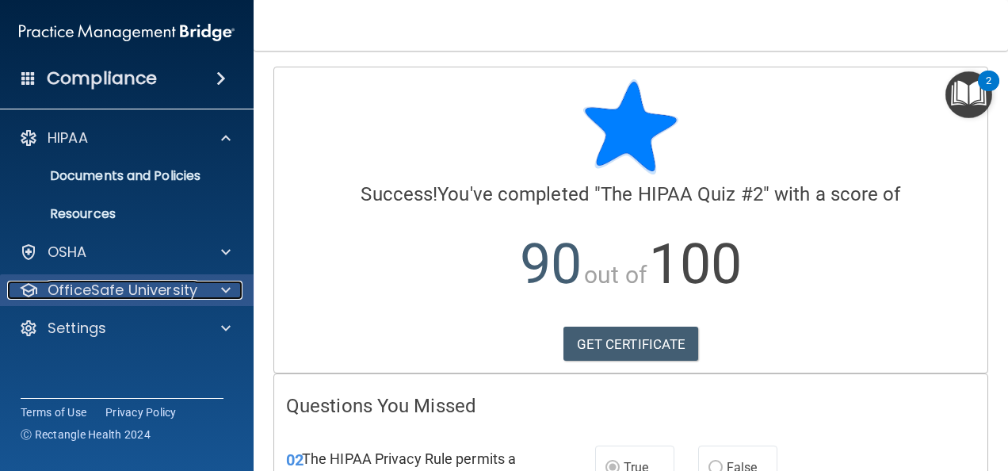
click at [136, 292] on p "OfficeSafe University" at bounding box center [123, 290] width 150 height 19
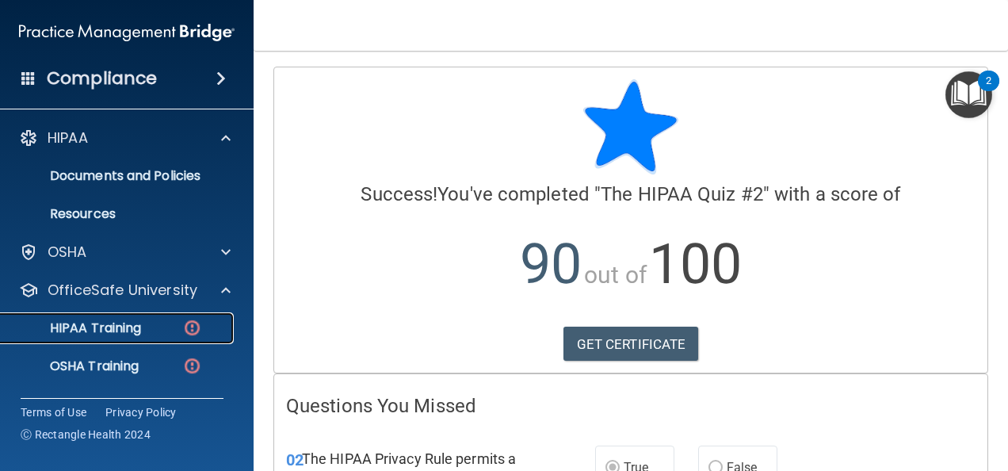
click at [119, 325] on p "HIPAA Training" at bounding box center [75, 328] width 131 height 16
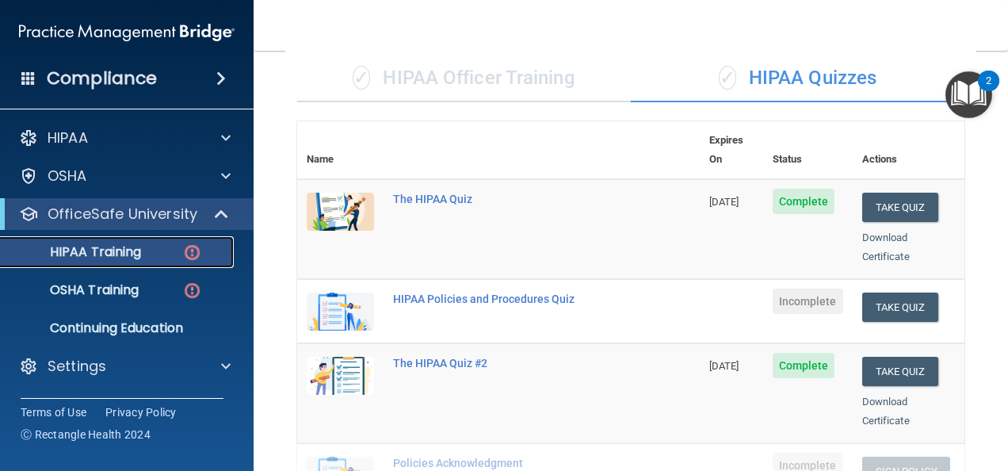
scroll to position [118, 0]
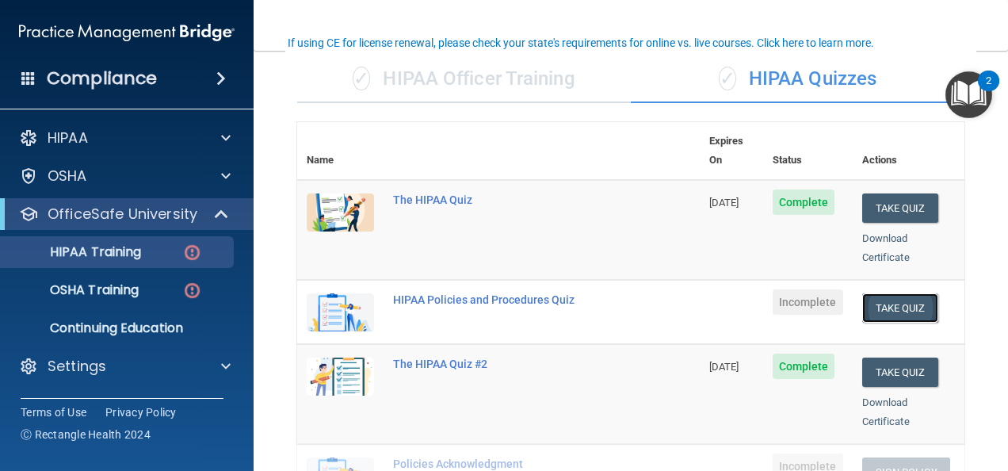
click at [875, 293] on button "Take Quiz" at bounding box center [900, 307] width 76 height 29
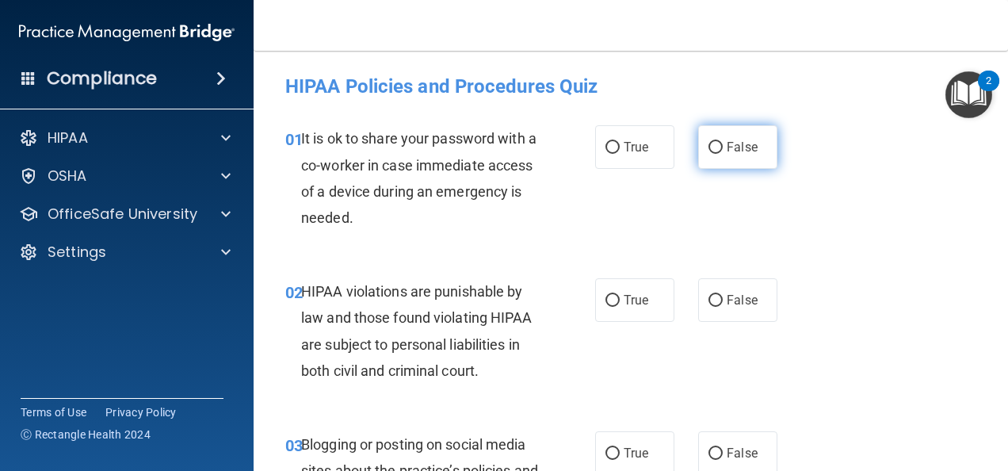
click at [716, 147] on label "False" at bounding box center [737, 147] width 79 height 44
click at [716, 147] on input "False" at bounding box center [716, 148] width 14 height 12
radio input "true"
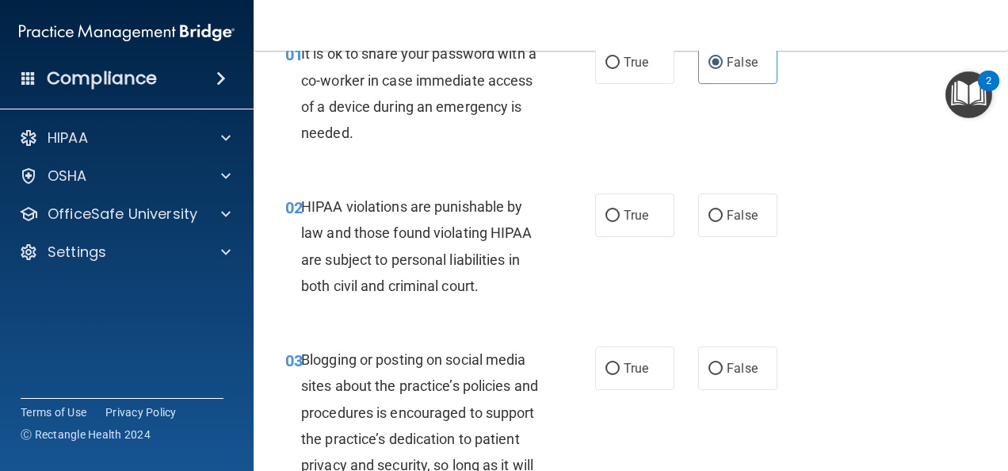
scroll to position [89, 0]
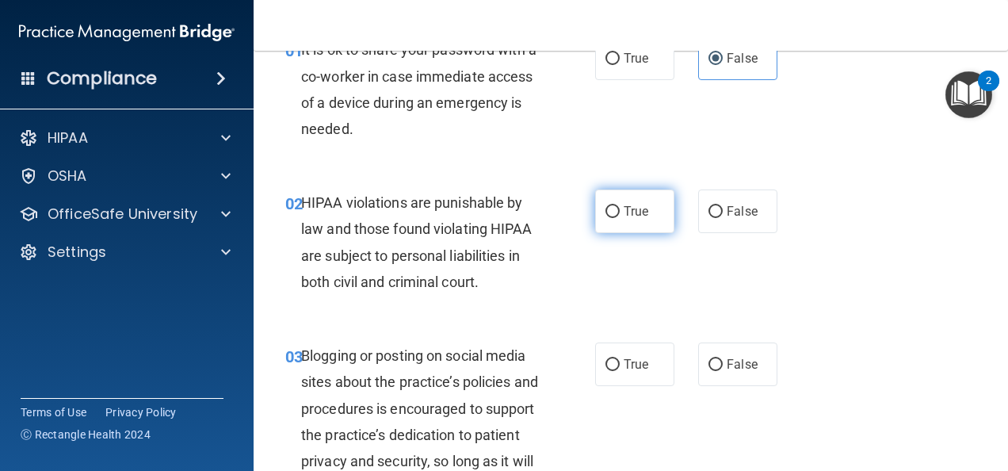
click at [635, 208] on span "True" at bounding box center [636, 211] width 25 height 15
click at [620, 208] on input "True" at bounding box center [612, 212] width 14 height 12
radio input "true"
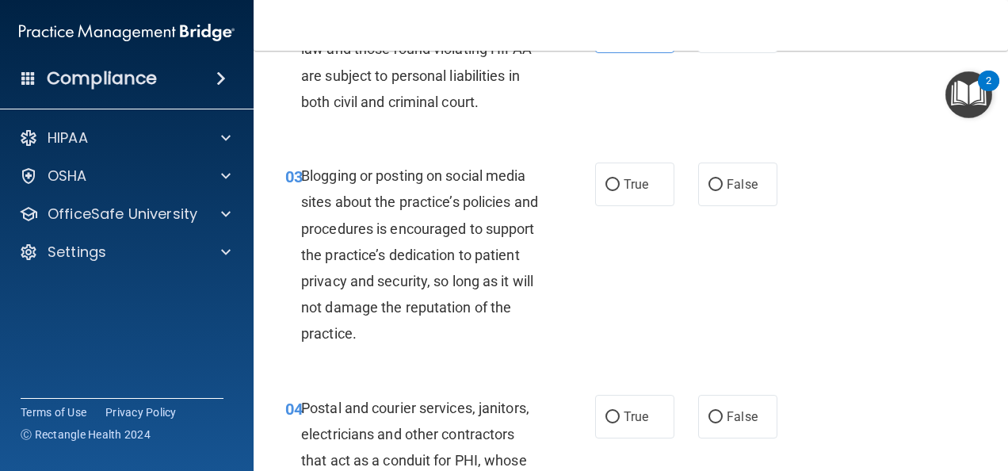
scroll to position [269, 0]
click at [624, 176] on span "True" at bounding box center [636, 183] width 25 height 15
click at [618, 178] on input "True" at bounding box center [612, 184] width 14 height 12
radio input "true"
click at [701, 174] on label "False" at bounding box center [737, 184] width 79 height 44
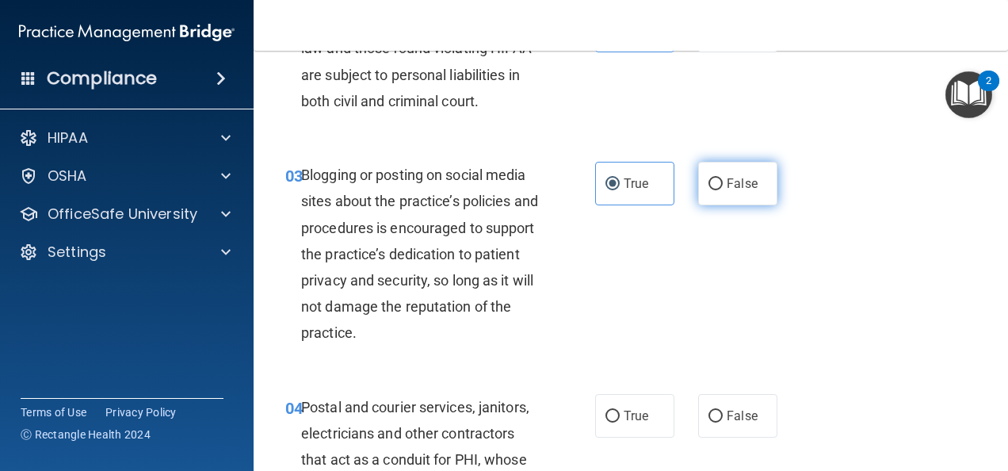
click at [709, 178] on input "False" at bounding box center [716, 184] width 14 height 12
radio input "true"
radio input "false"
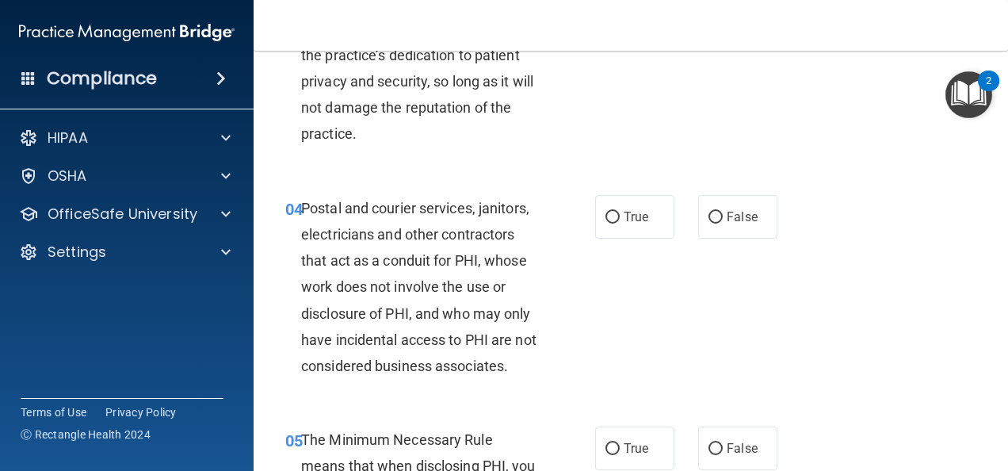
scroll to position [479, 0]
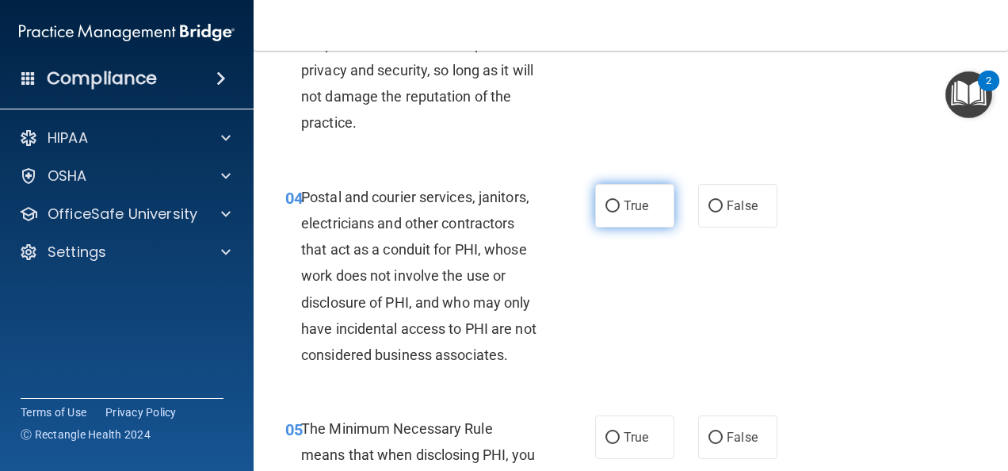
click at [597, 200] on label "True" at bounding box center [634, 206] width 79 height 44
click at [605, 201] on input "True" at bounding box center [612, 207] width 14 height 12
radio input "true"
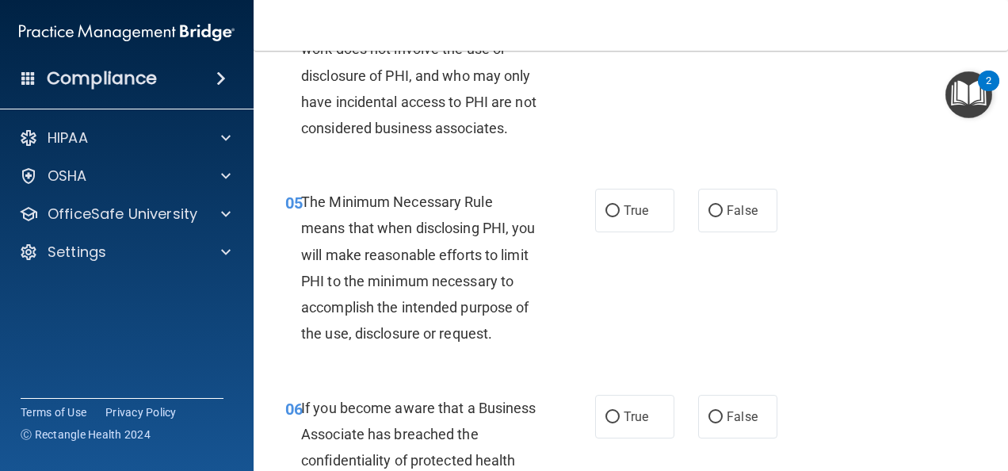
scroll to position [748, 0]
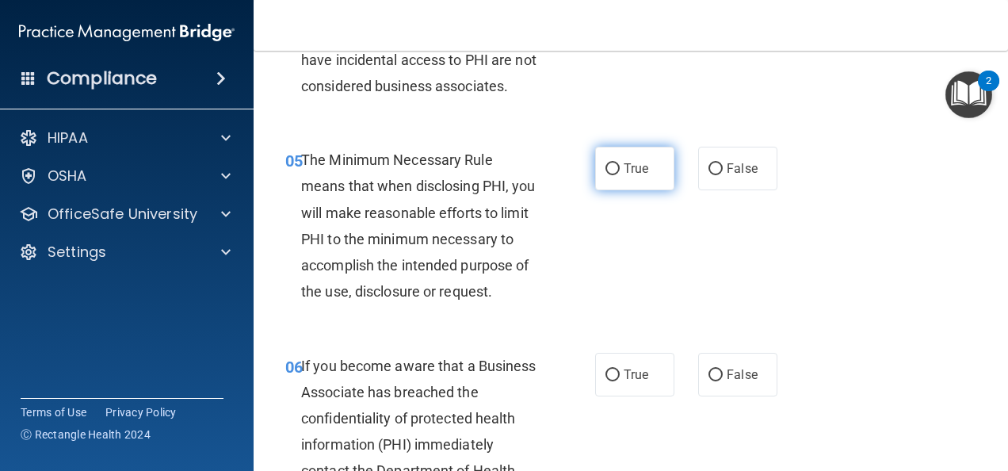
click at [624, 176] on span "True" at bounding box center [636, 168] width 25 height 15
click at [618, 175] on input "True" at bounding box center [612, 169] width 14 height 12
radio input "true"
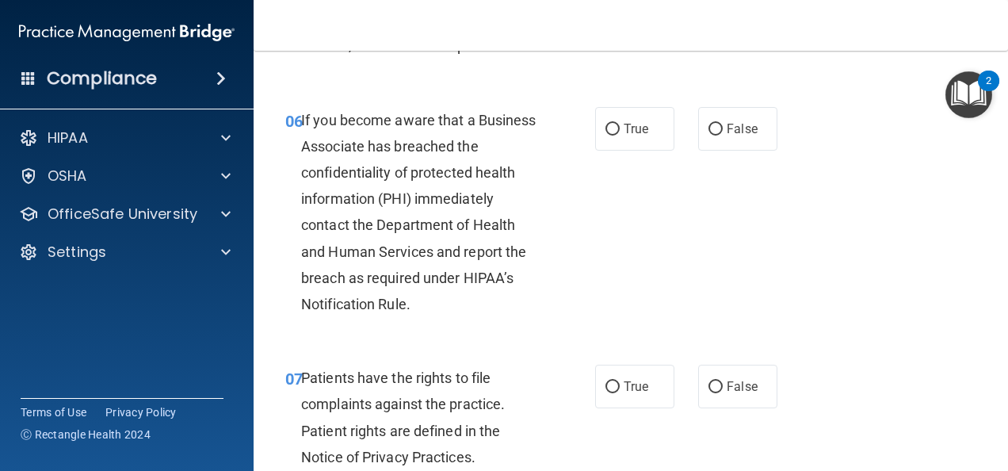
scroll to position [998, 0]
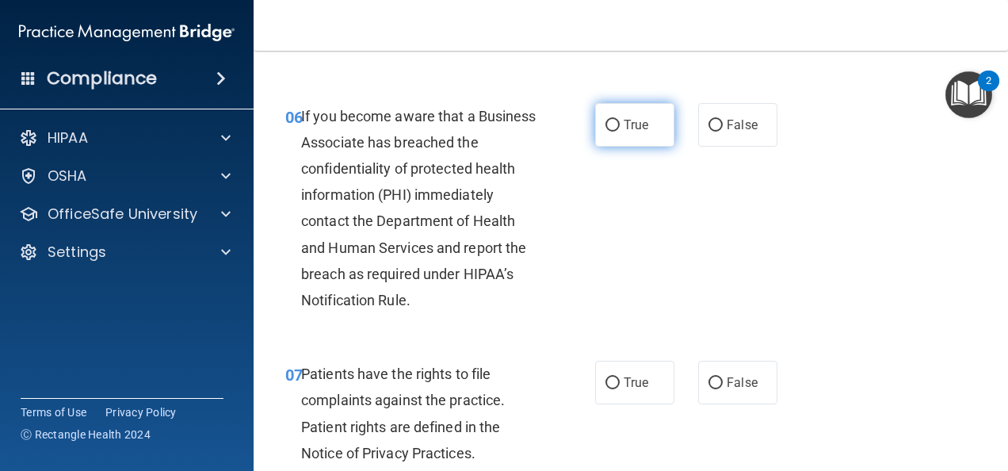
click at [623, 147] on label "True" at bounding box center [634, 125] width 79 height 44
click at [620, 132] on input "True" at bounding box center [612, 126] width 14 height 12
radio input "true"
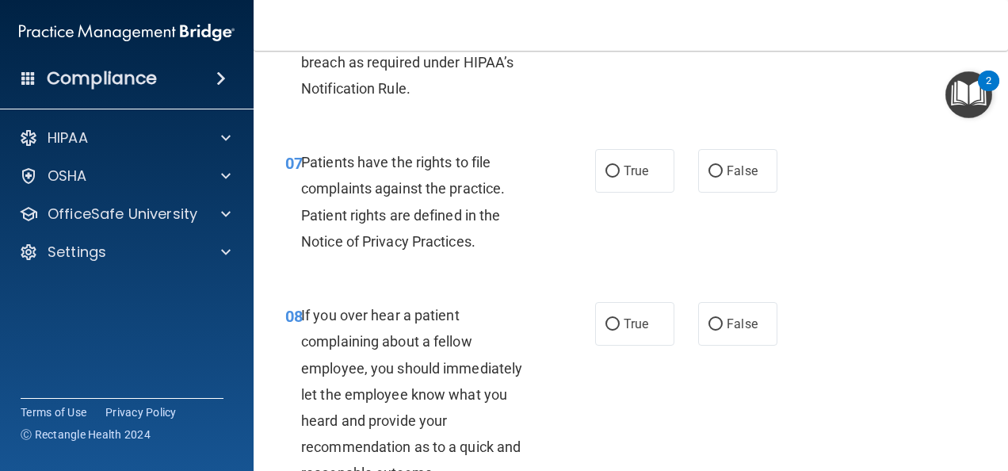
scroll to position [1210, 0]
click at [649, 192] on label "True" at bounding box center [634, 170] width 79 height 44
click at [620, 177] on input "True" at bounding box center [612, 171] width 14 height 12
radio input "true"
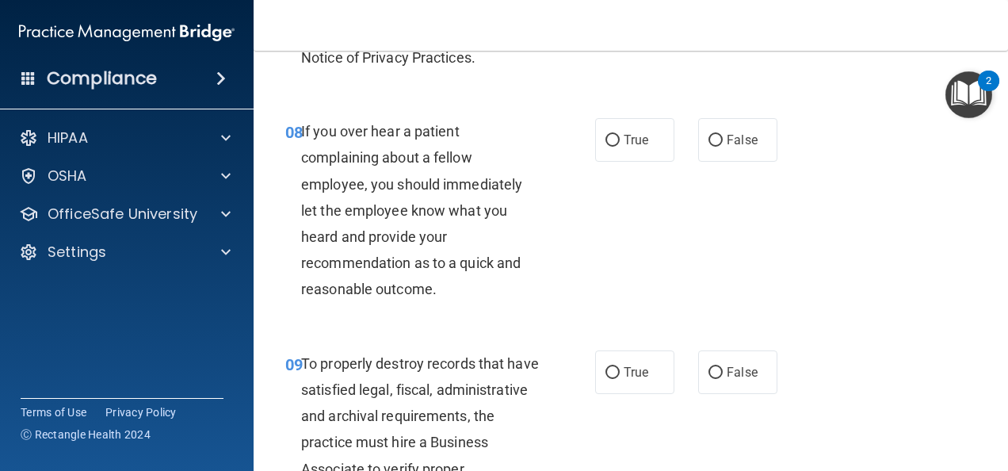
scroll to position [1394, 0]
click at [625, 161] on label "True" at bounding box center [634, 139] width 79 height 44
click at [620, 146] on input "True" at bounding box center [612, 140] width 14 height 12
radio input "true"
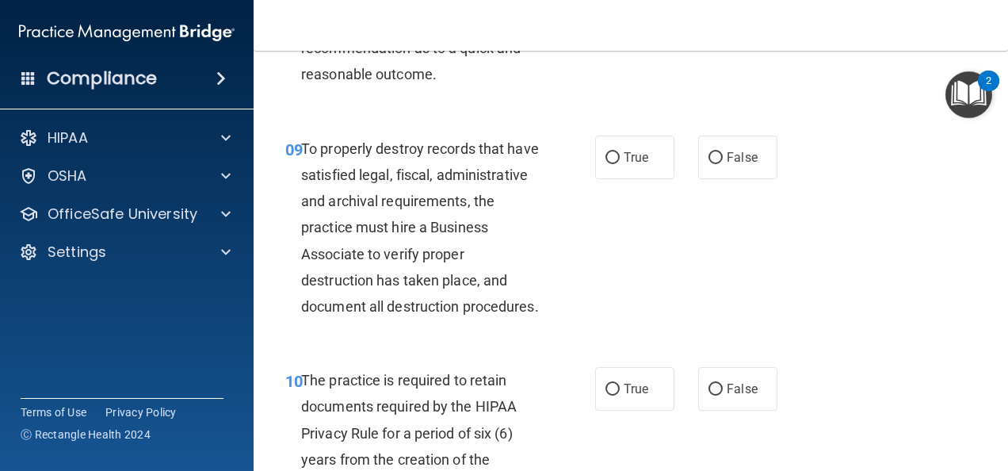
scroll to position [1610, 0]
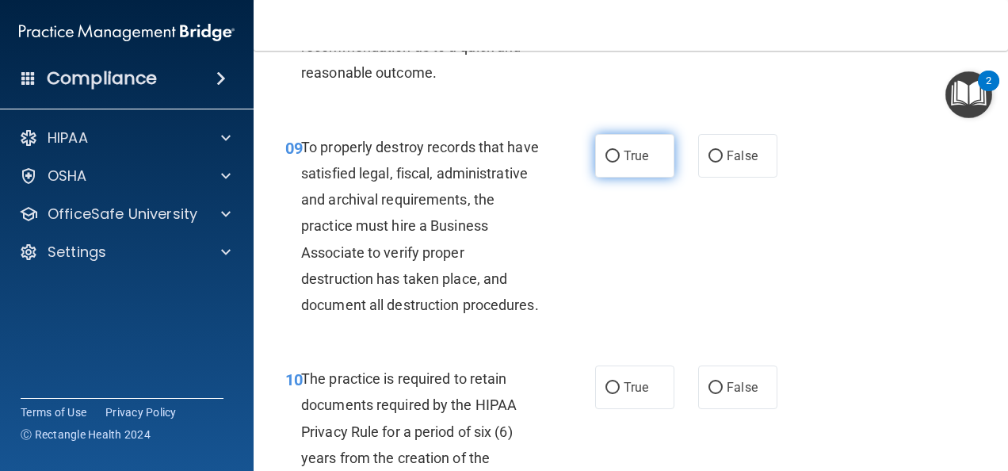
click at [624, 163] on span "True" at bounding box center [636, 155] width 25 height 15
click at [620, 162] on input "True" at bounding box center [612, 157] width 14 height 12
radio input "true"
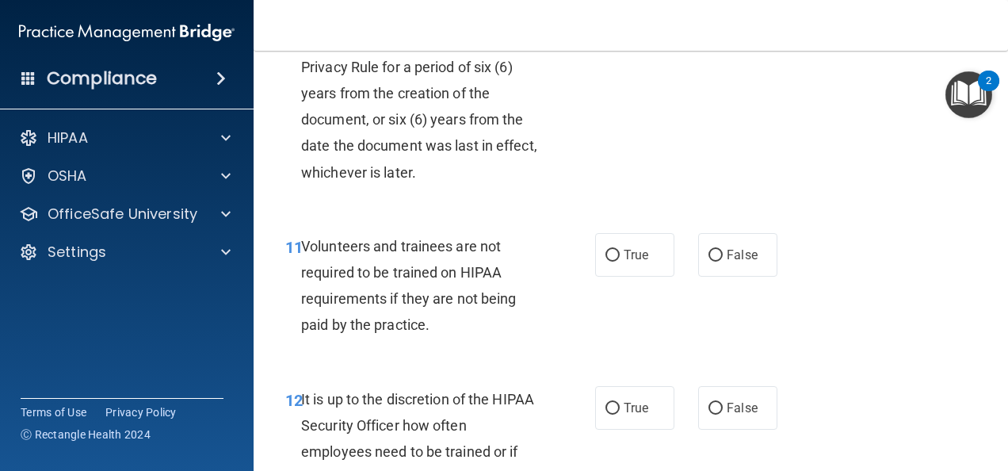
scroll to position [1975, 0]
click at [632, 44] on label "True" at bounding box center [634, 22] width 79 height 44
click at [620, 29] on input "True" at bounding box center [612, 23] width 14 height 12
radio input "true"
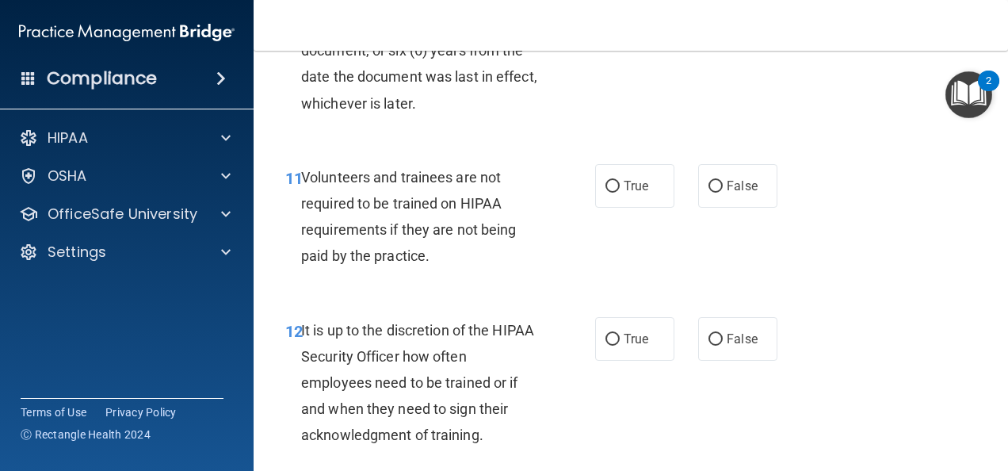
scroll to position [2059, 0]
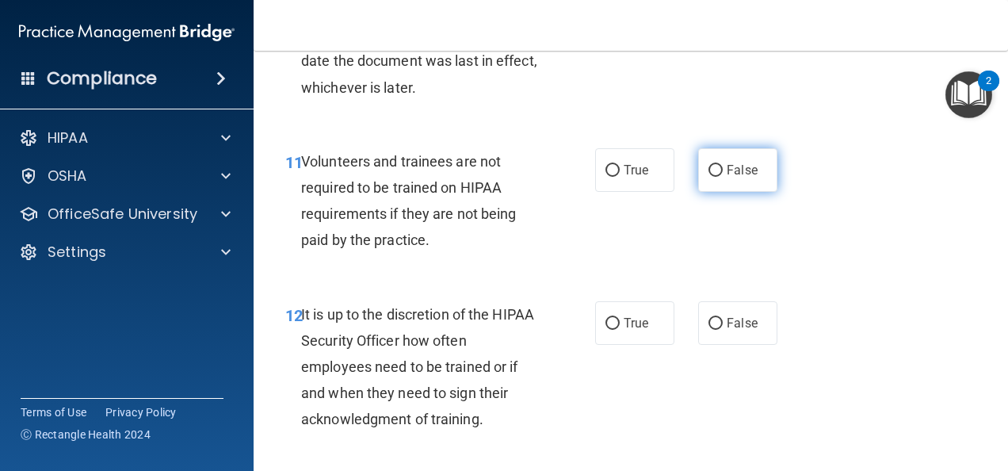
click at [739, 178] on span "False" at bounding box center [742, 169] width 31 height 15
click at [723, 177] on input "False" at bounding box center [716, 171] width 14 height 12
radio input "true"
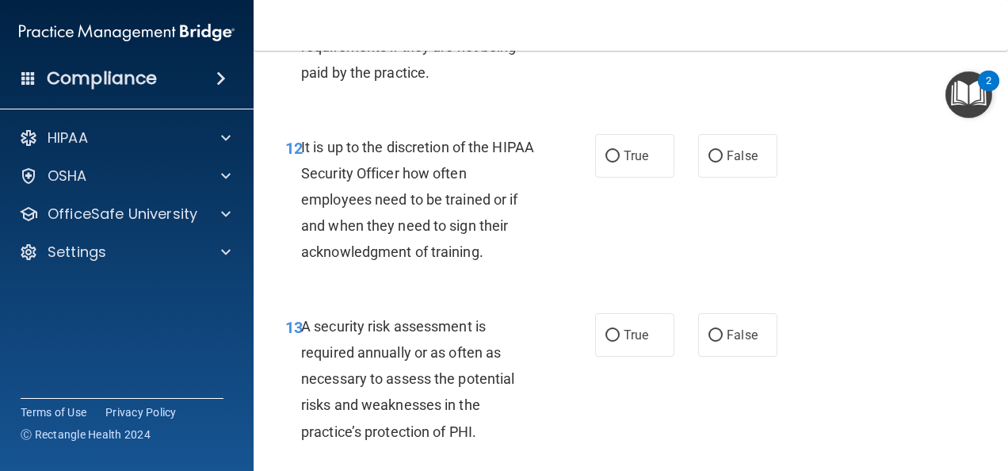
scroll to position [2227, 0]
click at [740, 162] on span "False" at bounding box center [742, 154] width 31 height 15
click at [723, 162] on input "False" at bounding box center [716, 156] width 14 height 12
radio input "true"
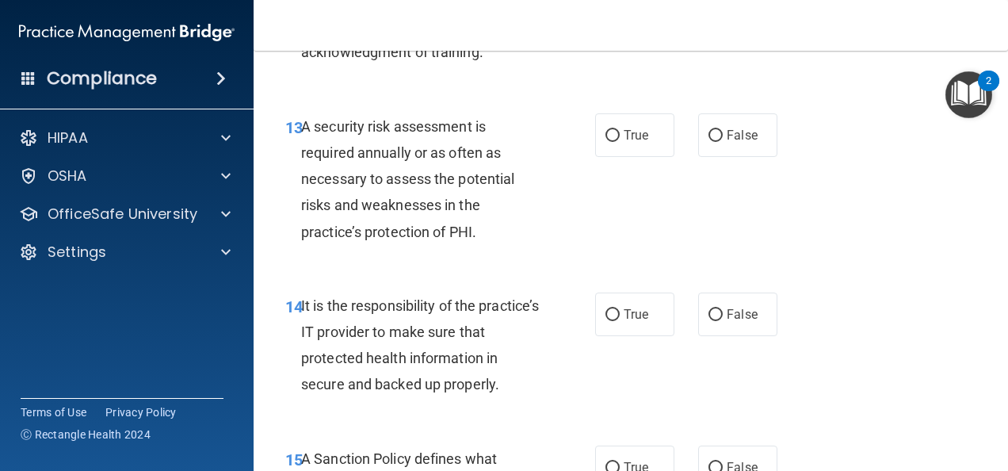
scroll to position [2427, 0]
click at [624, 142] on span "True" at bounding box center [636, 134] width 25 height 15
click at [620, 141] on input "True" at bounding box center [612, 135] width 14 height 12
radio input "true"
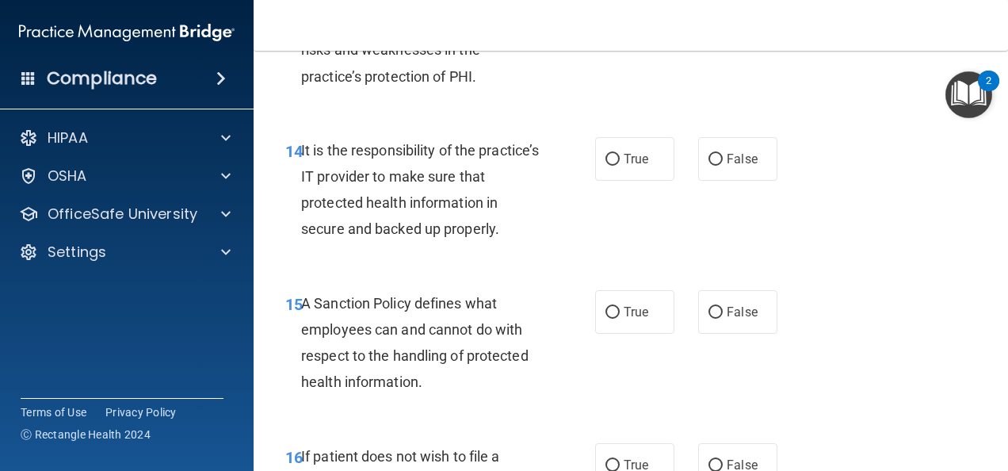
scroll to position [2582, 0]
click at [709, 165] on input "False" at bounding box center [716, 159] width 14 height 12
radio input "true"
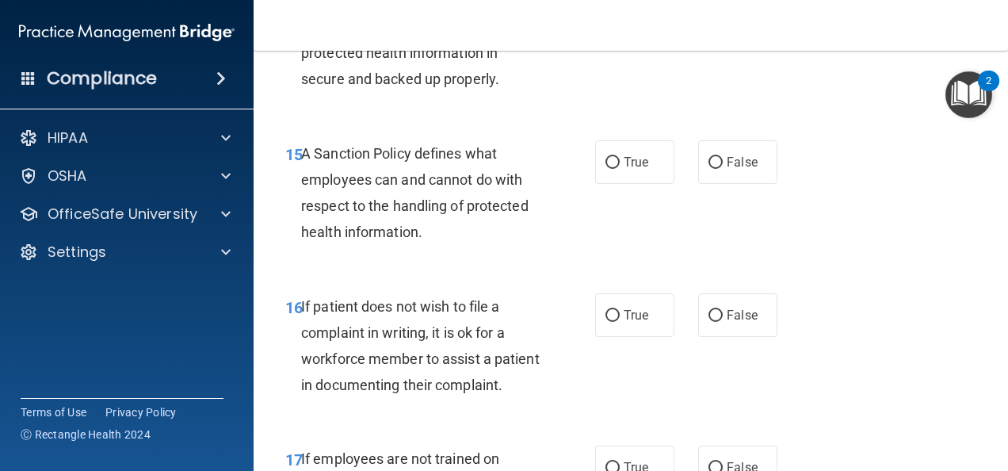
scroll to position [2732, 0]
click at [595, 183] on label "True" at bounding box center [634, 161] width 79 height 44
click at [605, 168] on input "True" at bounding box center [612, 162] width 14 height 12
radio input "true"
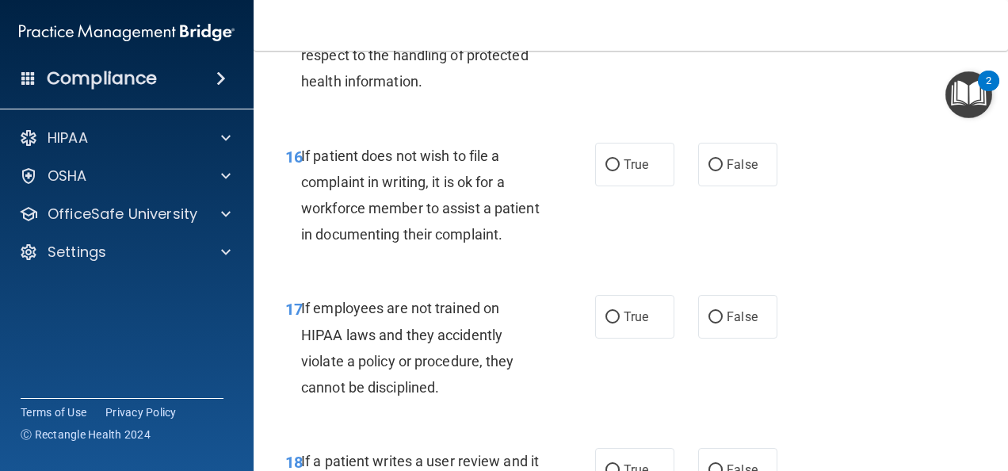
scroll to position [2884, 0]
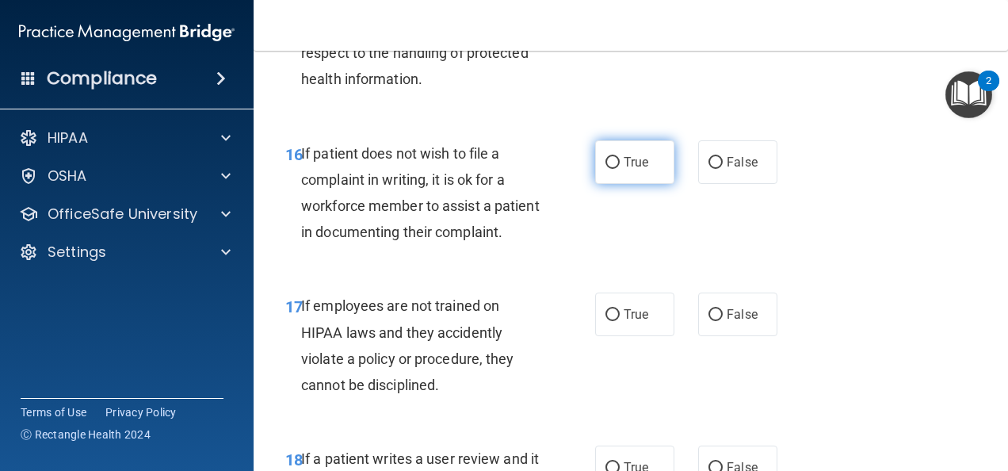
click at [624, 170] on span "True" at bounding box center [636, 162] width 25 height 15
click at [620, 169] on input "True" at bounding box center [612, 163] width 14 height 12
radio input "true"
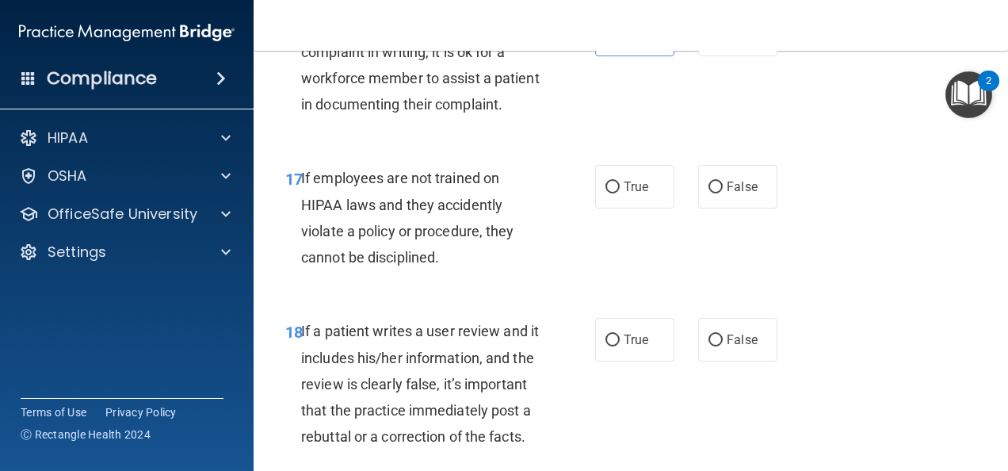
scroll to position [3017, 0]
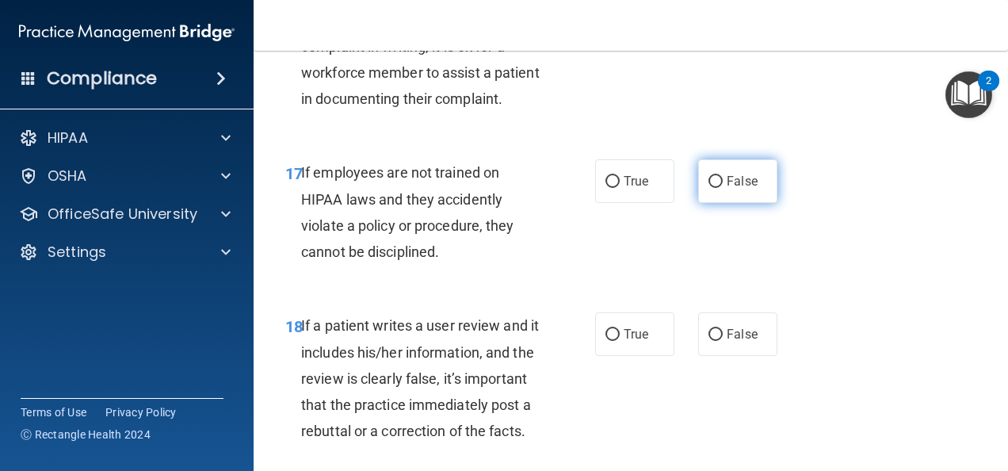
click at [742, 203] on label "False" at bounding box center [737, 181] width 79 height 44
click at [723, 188] on input "False" at bounding box center [716, 182] width 14 height 12
radio input "true"
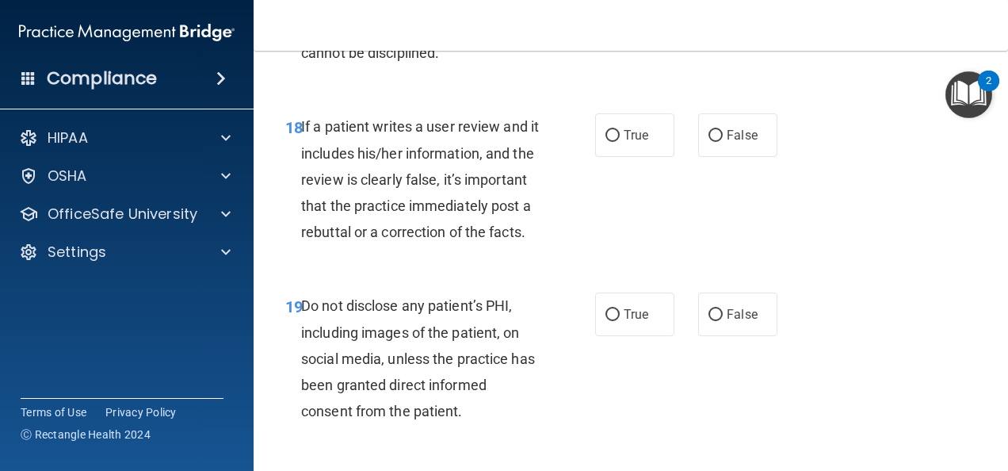
scroll to position [3233, 0]
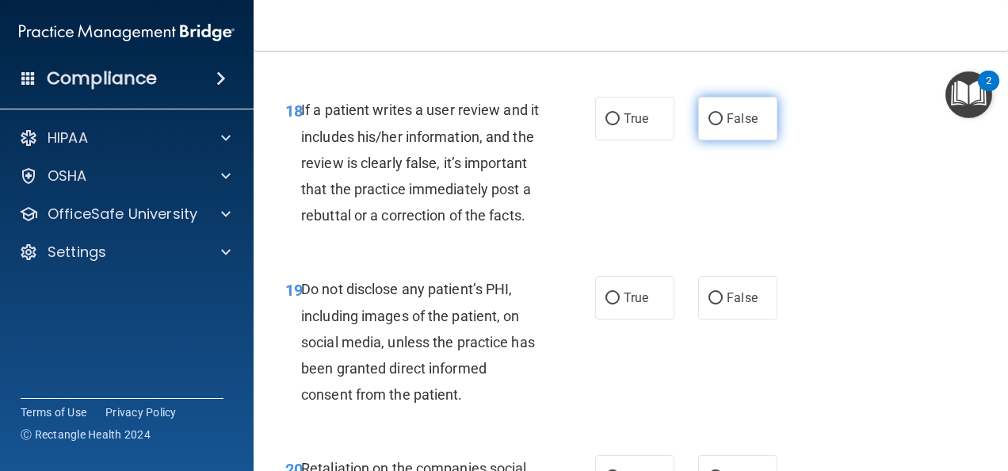
click at [735, 140] on label "False" at bounding box center [737, 119] width 79 height 44
click at [723, 125] on input "False" at bounding box center [716, 119] width 14 height 12
radio input "true"
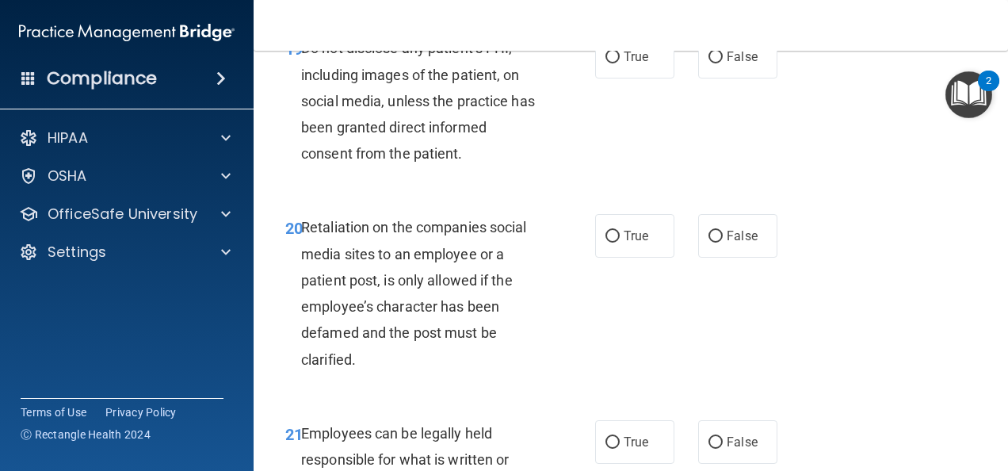
scroll to position [3476, 0]
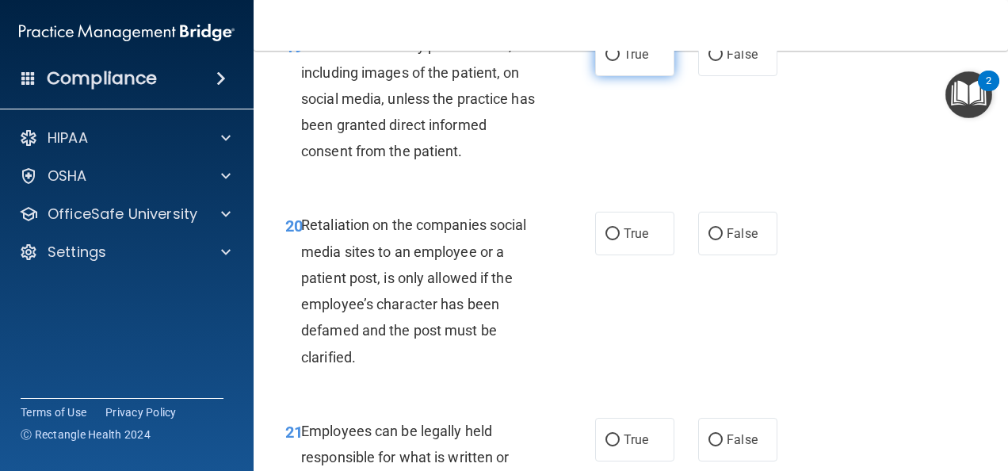
click at [624, 62] on span "True" at bounding box center [636, 54] width 25 height 15
click at [620, 61] on input "True" at bounding box center [612, 55] width 14 height 12
radio input "true"
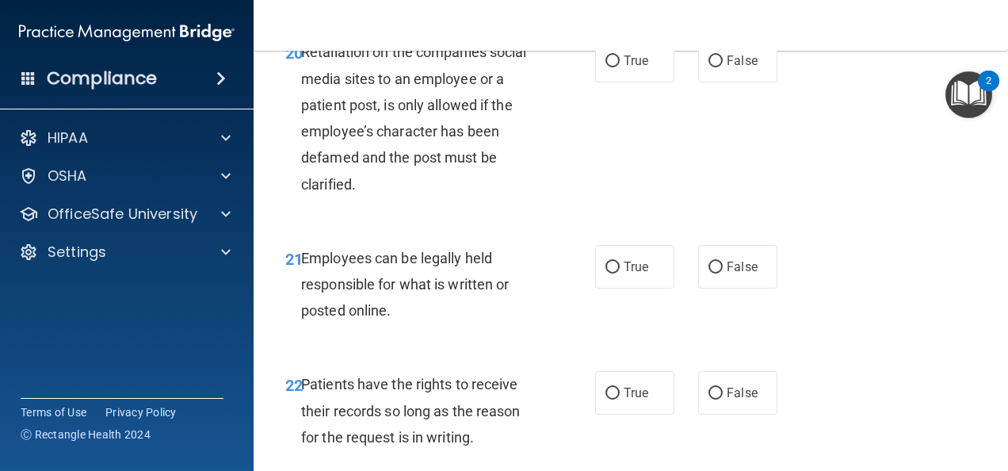
scroll to position [3650, 0]
click at [727, 67] on span "False" at bounding box center [742, 59] width 31 height 15
click at [723, 66] on input "False" at bounding box center [716, 60] width 14 height 12
radio input "true"
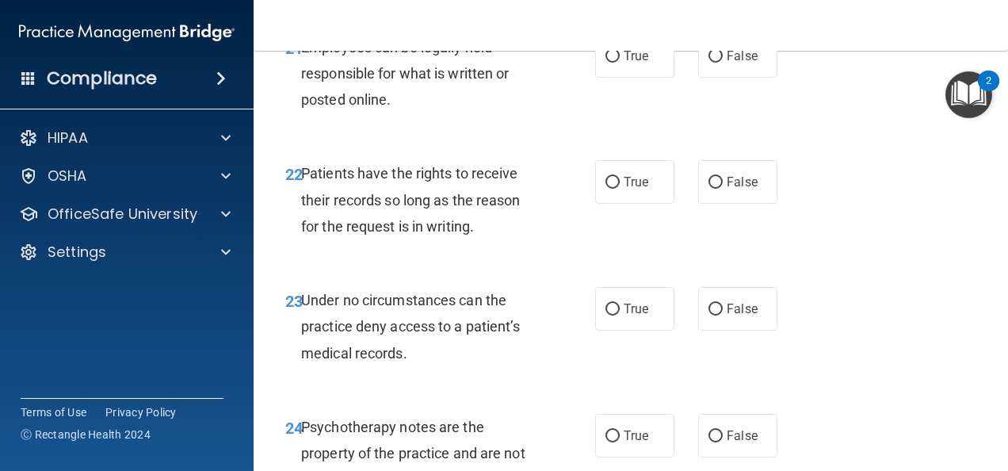
scroll to position [3860, 0]
click at [625, 63] on span "True" at bounding box center [636, 55] width 25 height 15
click at [620, 62] on input "True" at bounding box center [612, 56] width 14 height 12
radio input "true"
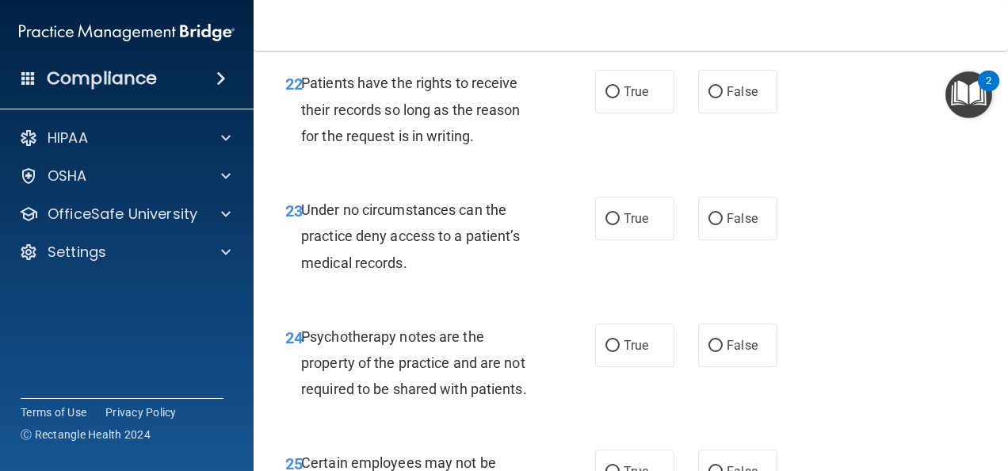
scroll to position [3951, 0]
click at [640, 98] on span "True" at bounding box center [636, 90] width 25 height 15
click at [620, 97] on input "True" at bounding box center [612, 92] width 14 height 12
radio input "true"
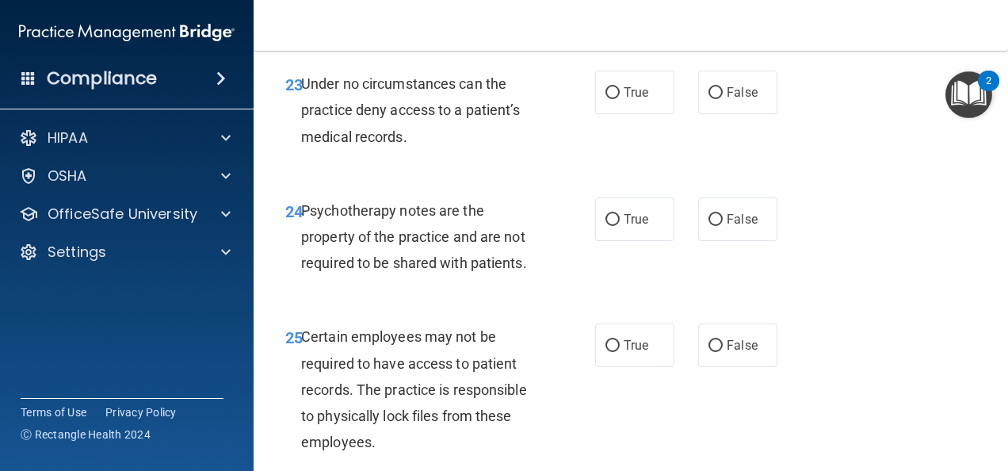
scroll to position [4080, 0]
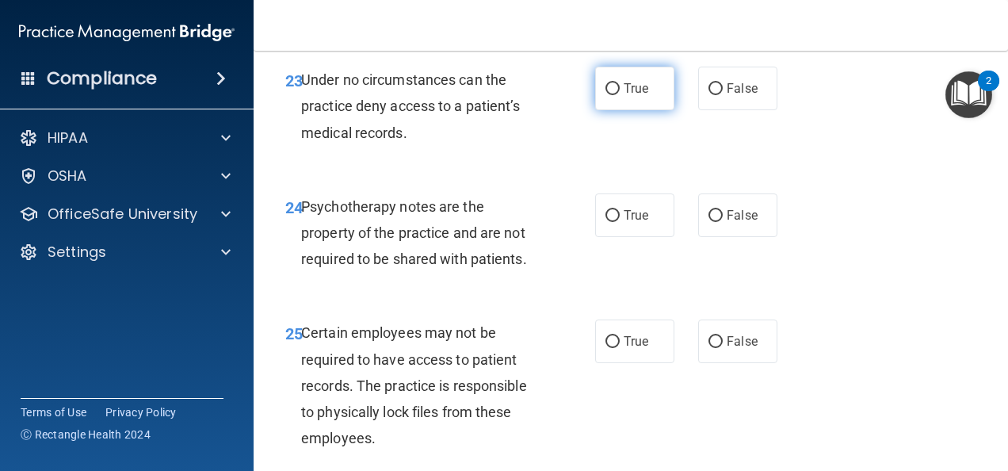
click at [618, 110] on label "True" at bounding box center [634, 89] width 79 height 44
click at [618, 95] on input "True" at bounding box center [612, 89] width 14 height 12
radio input "true"
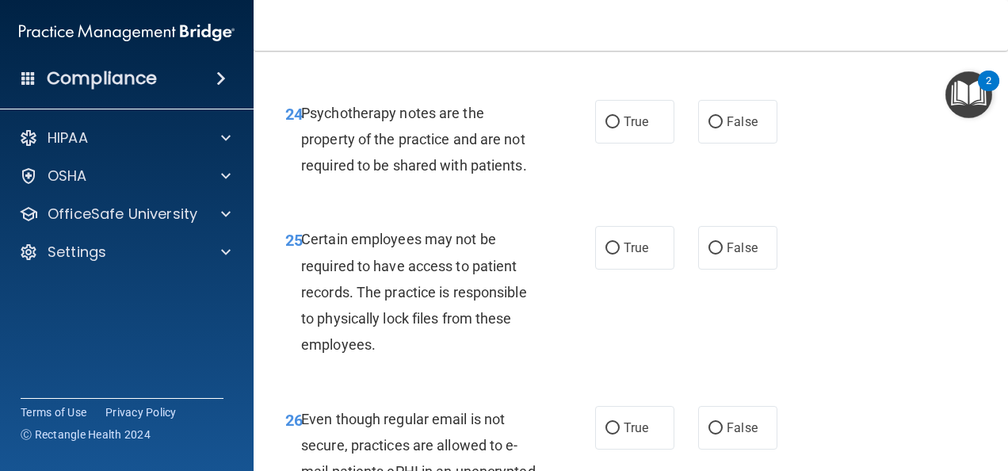
scroll to position [4177, 0]
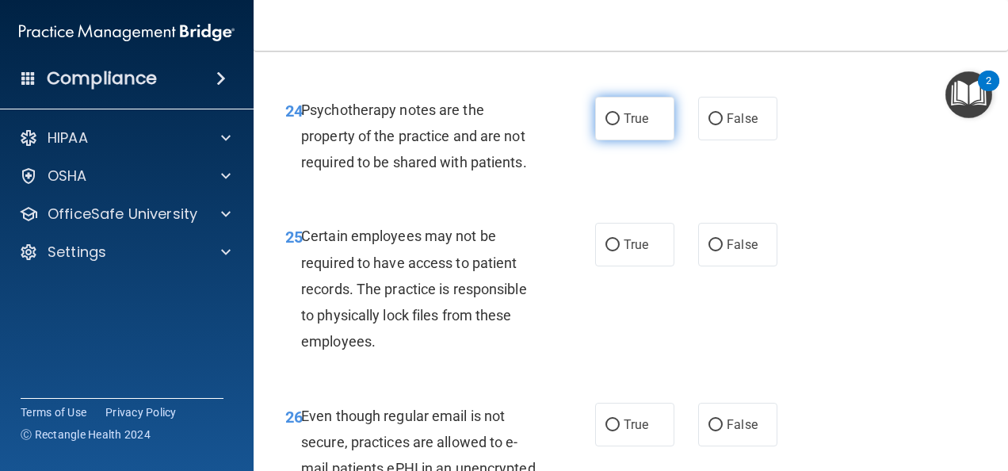
click at [624, 126] on span "True" at bounding box center [636, 118] width 25 height 15
click at [620, 125] on input "True" at bounding box center [612, 119] width 14 height 12
radio input "true"
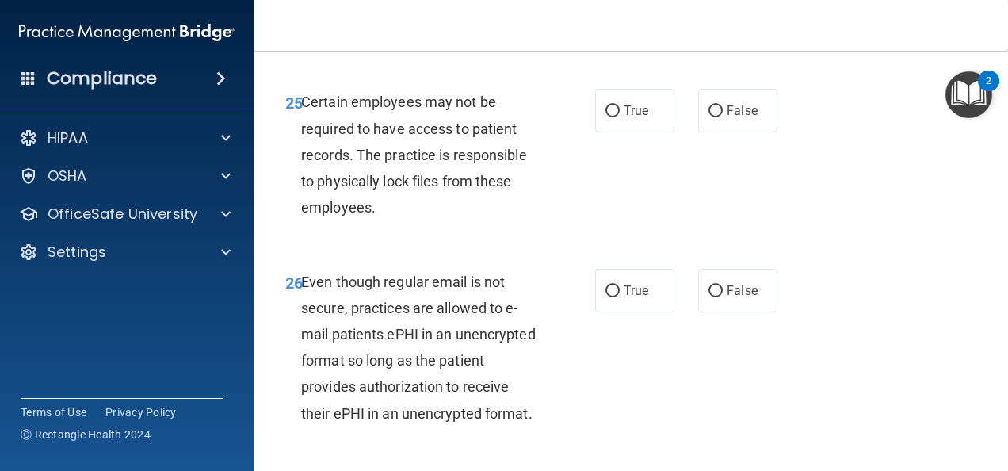
scroll to position [4318, 0]
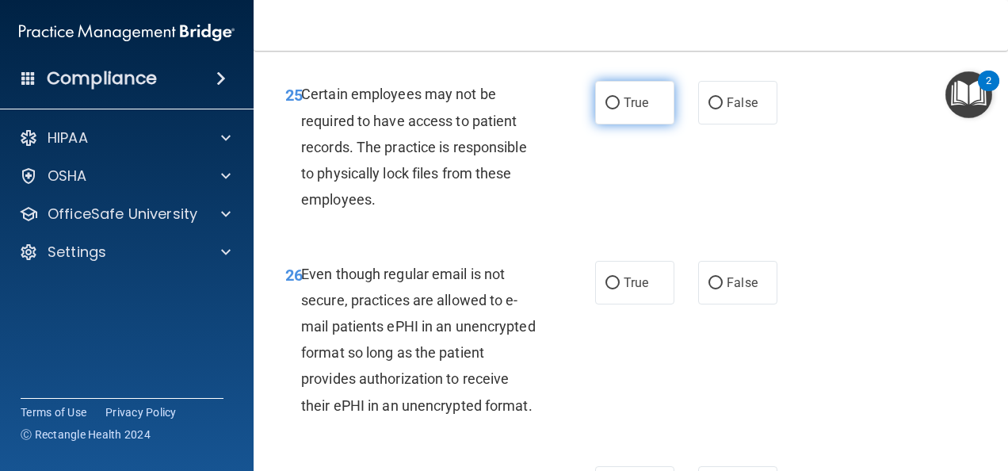
click at [625, 110] on span "True" at bounding box center [636, 102] width 25 height 15
click at [620, 109] on input "True" at bounding box center [612, 103] width 14 height 12
radio input "true"
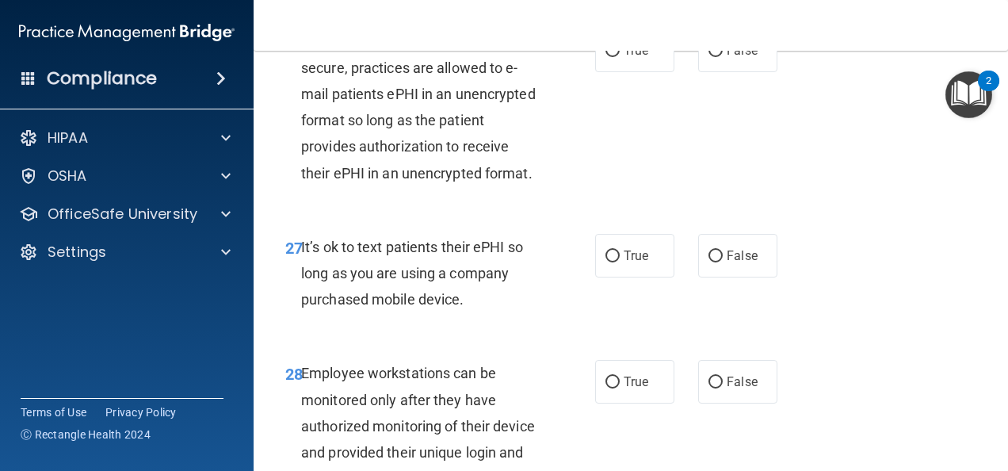
scroll to position [4551, 0]
click at [618, 71] on label "True" at bounding box center [634, 50] width 79 height 44
click at [618, 56] on input "True" at bounding box center [612, 50] width 14 height 12
radio input "true"
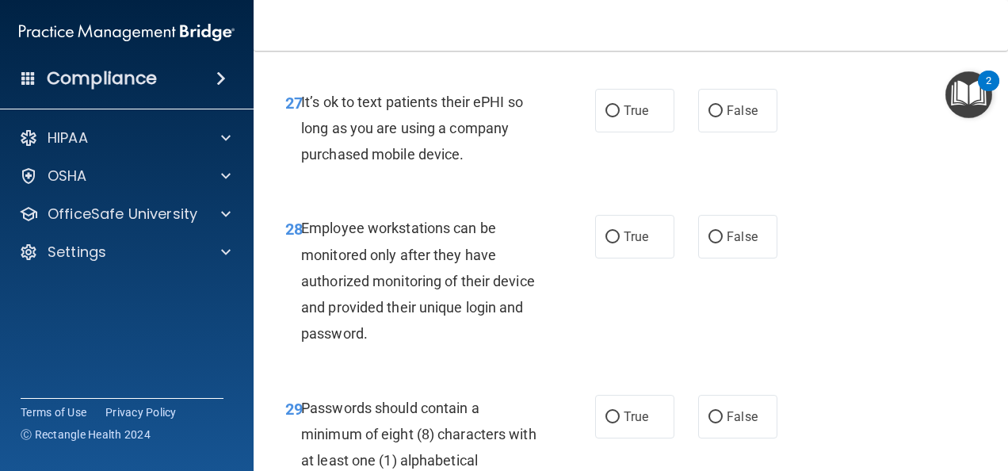
scroll to position [4706, 0]
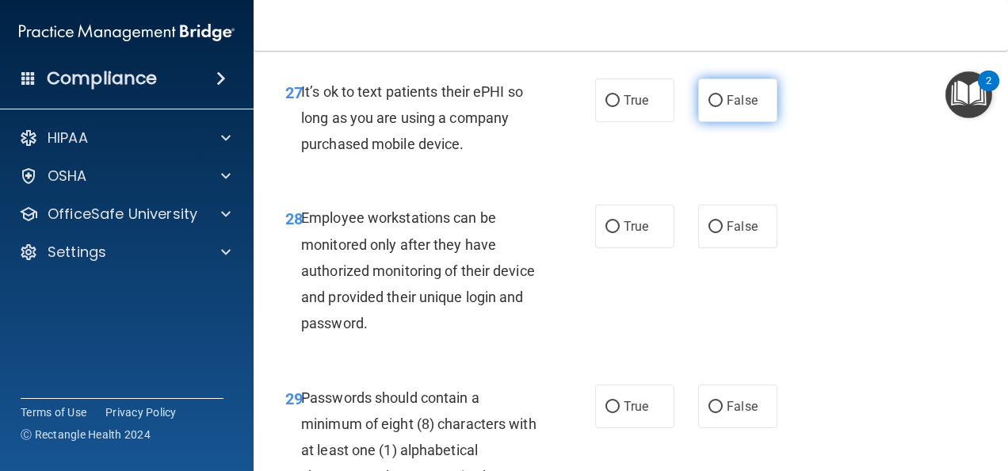
click at [709, 107] on input "False" at bounding box center [716, 101] width 14 height 12
radio input "true"
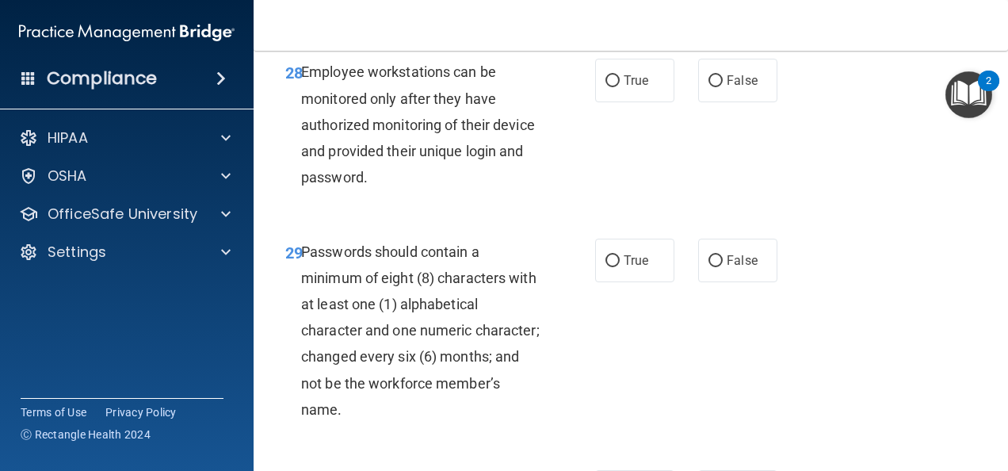
scroll to position [4853, 0]
click at [624, 87] on span "True" at bounding box center [636, 79] width 25 height 15
click at [620, 86] on input "True" at bounding box center [612, 80] width 14 height 12
radio input "true"
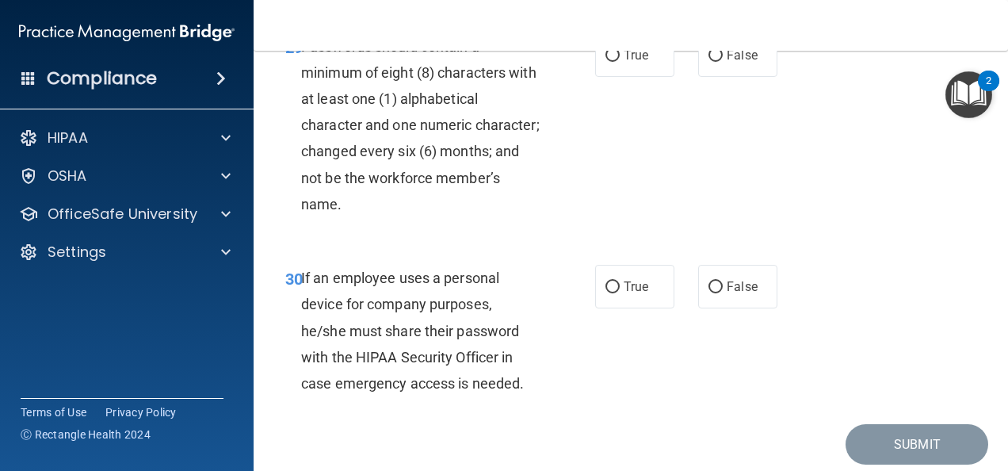
scroll to position [5058, 0]
click at [624, 76] on label "True" at bounding box center [634, 54] width 79 height 44
click at [620, 61] on input "True" at bounding box center [612, 55] width 14 height 12
radio input "true"
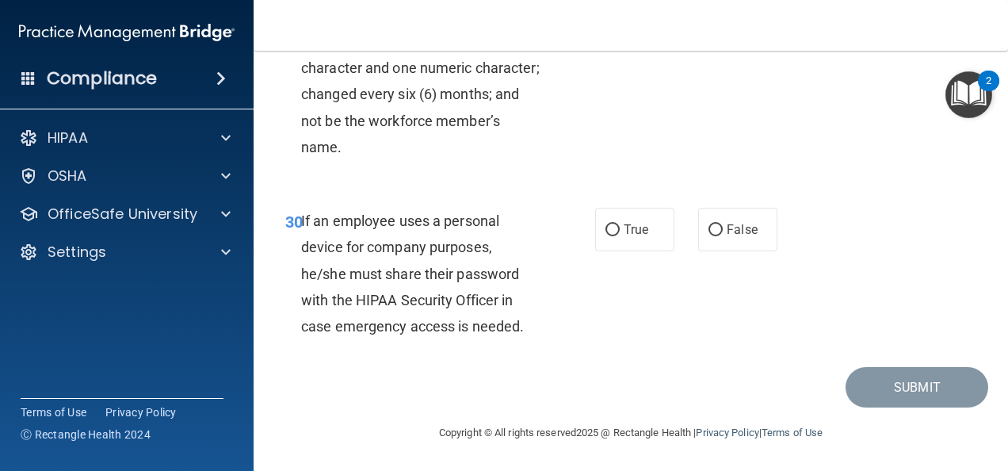
scroll to position [5235, 0]
click at [721, 250] on label "False" at bounding box center [737, 230] width 79 height 44
click at [721, 236] on input "False" at bounding box center [716, 230] width 14 height 12
radio input "true"
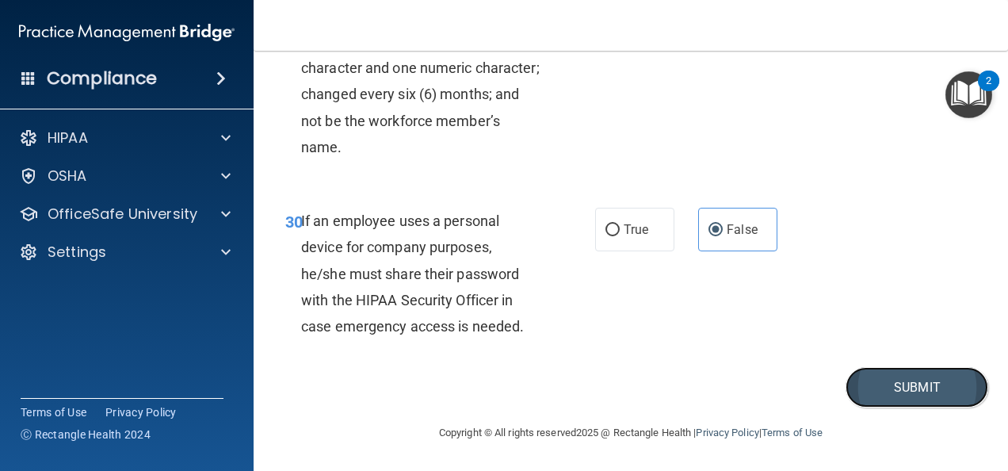
click at [873, 407] on button "Submit" at bounding box center [917, 387] width 143 height 40
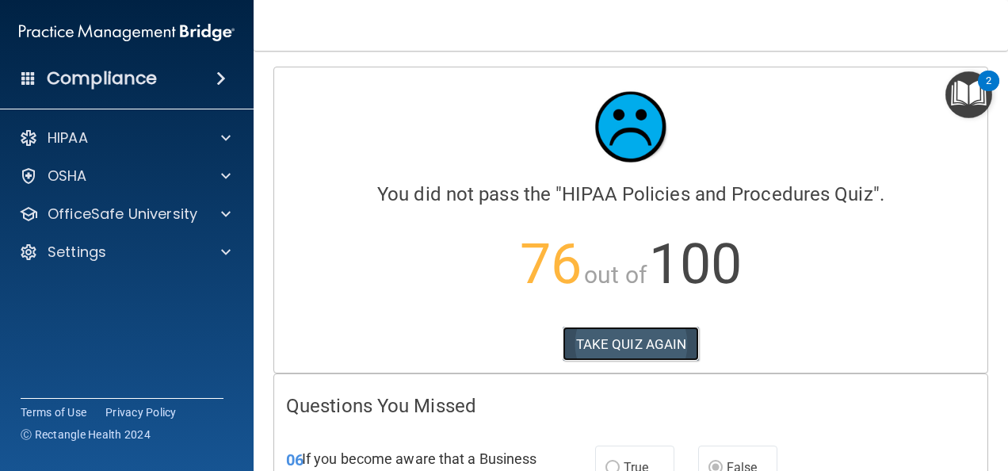
click at [656, 330] on button "TAKE QUIZ AGAIN" at bounding box center [631, 344] width 137 height 35
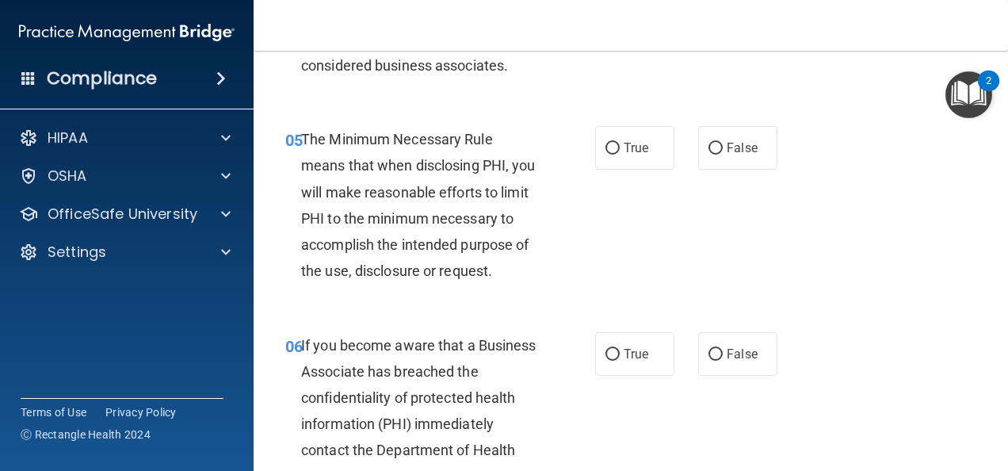
scroll to position [985, 0]
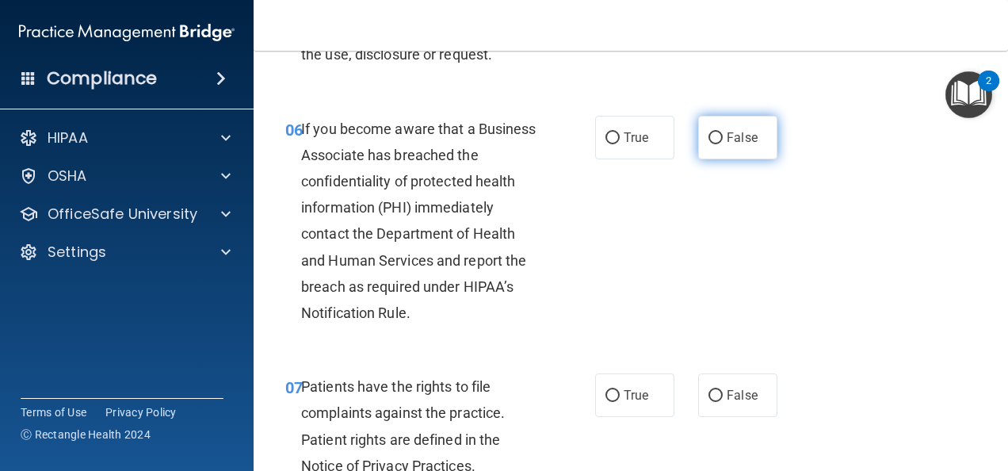
click at [709, 144] on input "False" at bounding box center [716, 138] width 14 height 12
radio input "true"
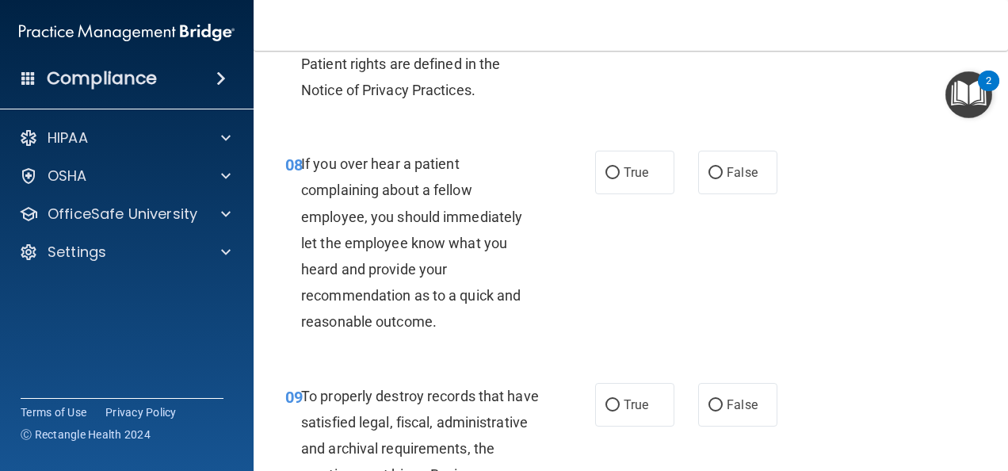
scroll to position [1362, 0]
click at [730, 193] on label "False" at bounding box center [737, 172] width 79 height 44
click at [723, 178] on input "False" at bounding box center [716, 172] width 14 height 12
radio input "true"
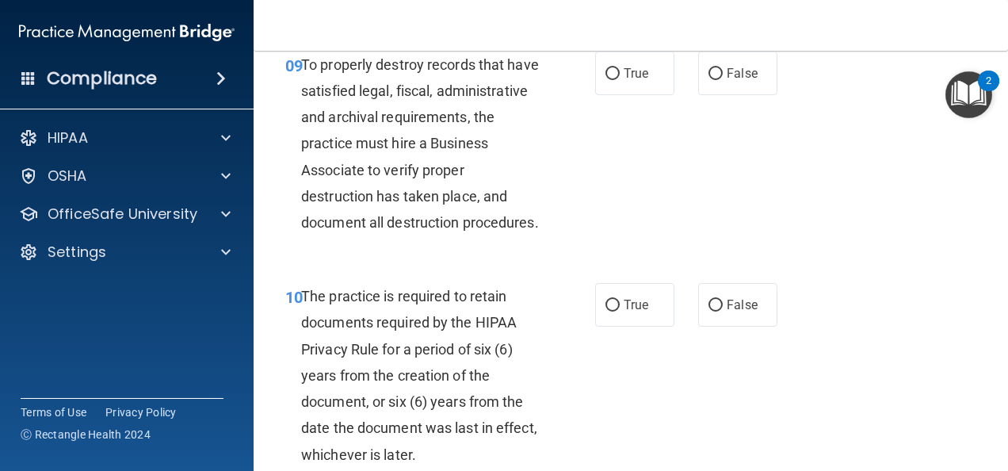
scroll to position [1693, 0]
click at [741, 80] on span "False" at bounding box center [742, 72] width 31 height 15
click at [723, 79] on input "False" at bounding box center [716, 73] width 14 height 12
radio input "true"
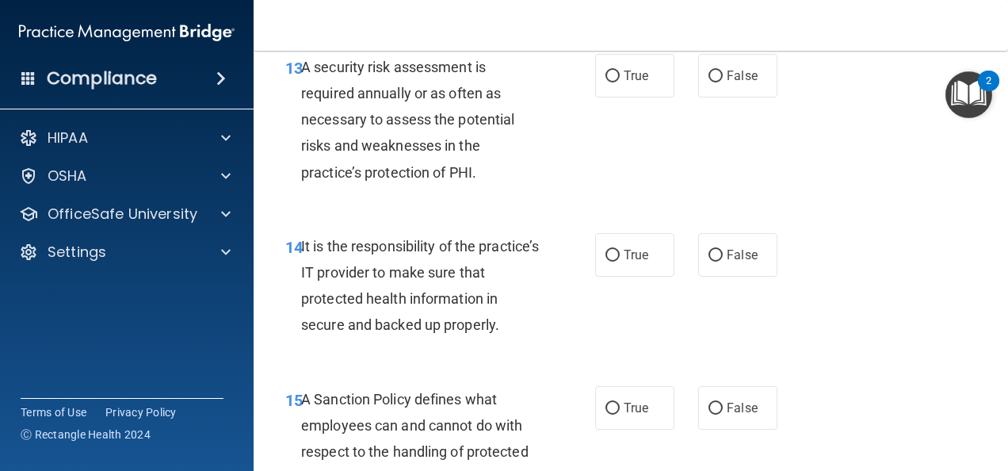
scroll to position [2706, 0]
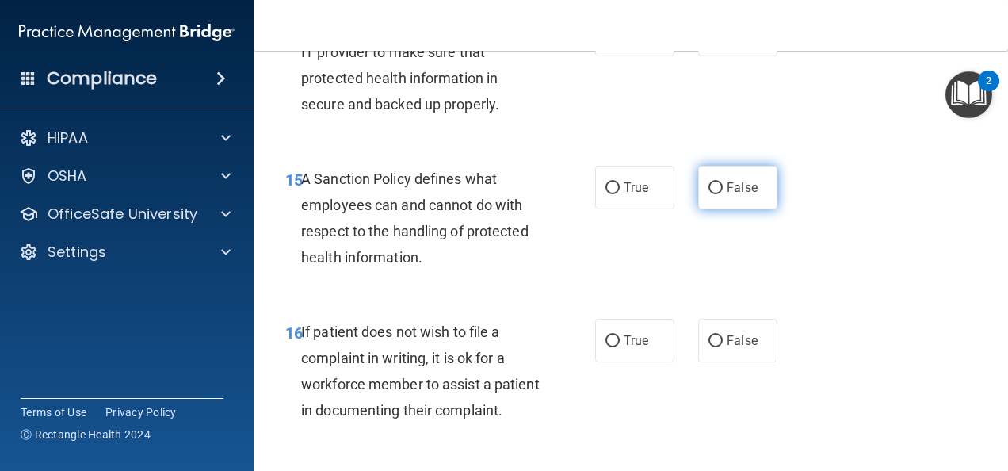
click at [731, 195] on span "False" at bounding box center [742, 187] width 31 height 15
click at [723, 194] on input "False" at bounding box center [716, 188] width 14 height 12
radio input "true"
click at [731, 195] on span "False" at bounding box center [742, 187] width 31 height 15
click at [723, 194] on input "False" at bounding box center [716, 188] width 14 height 12
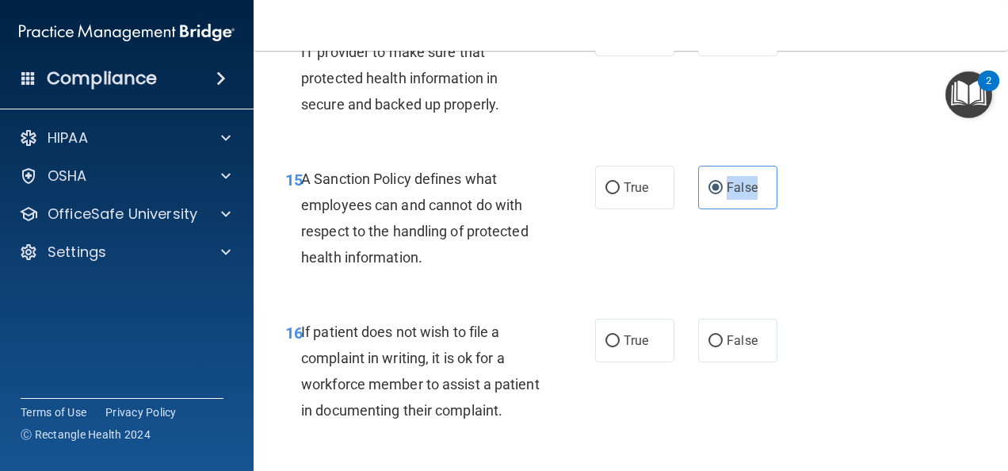
drag, startPoint x: 731, startPoint y: 271, endPoint x: 805, endPoint y: 284, distance: 75.6
click at [805, 284] on div "15 A Sanction Policy defines what employees can and cannot do with respect to t…" at bounding box center [630, 222] width 715 height 153
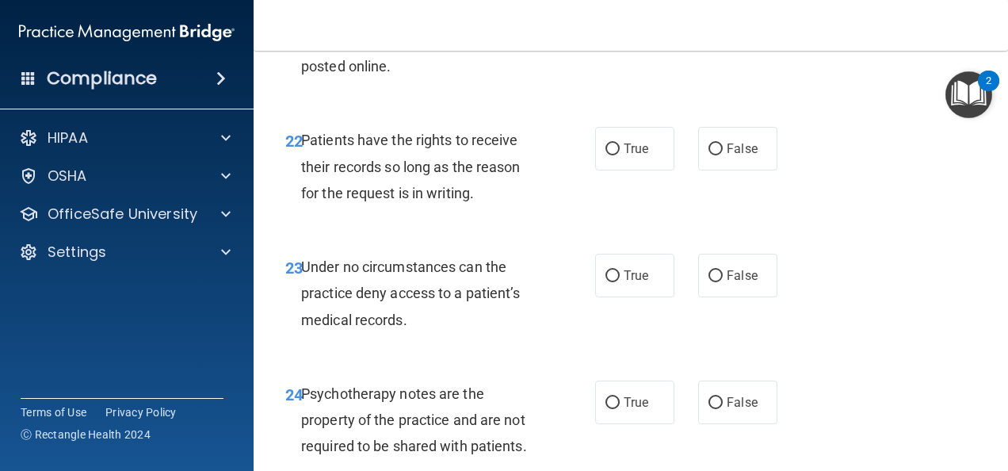
scroll to position [3895, 0]
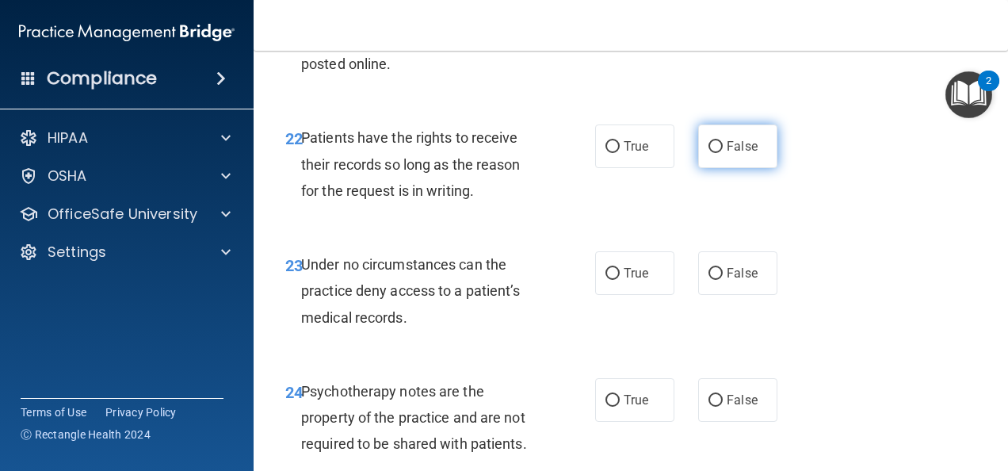
click at [722, 168] on label "False" at bounding box center [737, 146] width 79 height 44
click at [722, 153] on input "False" at bounding box center [716, 147] width 14 height 12
radio input "true"
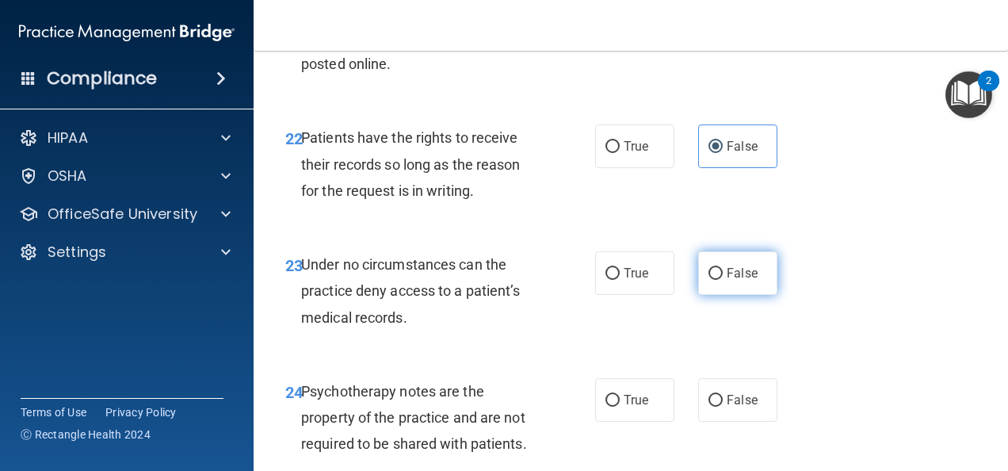
click at [718, 295] on label "False" at bounding box center [737, 273] width 79 height 44
click at [718, 280] on input "False" at bounding box center [716, 274] width 14 height 12
radio input "true"
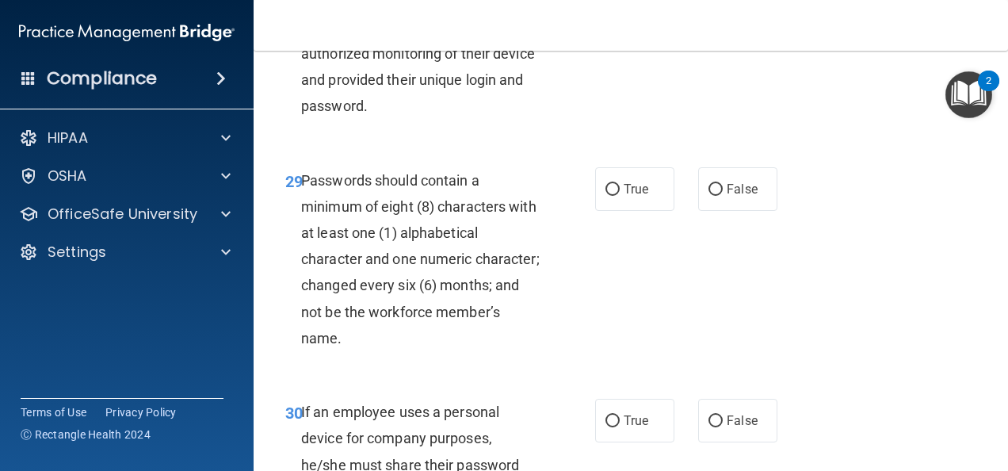
scroll to position [4924, 0]
click at [740, 16] on span "False" at bounding box center [742, 8] width 31 height 15
click at [723, 15] on input "False" at bounding box center [716, 9] width 14 height 12
radio input "true"
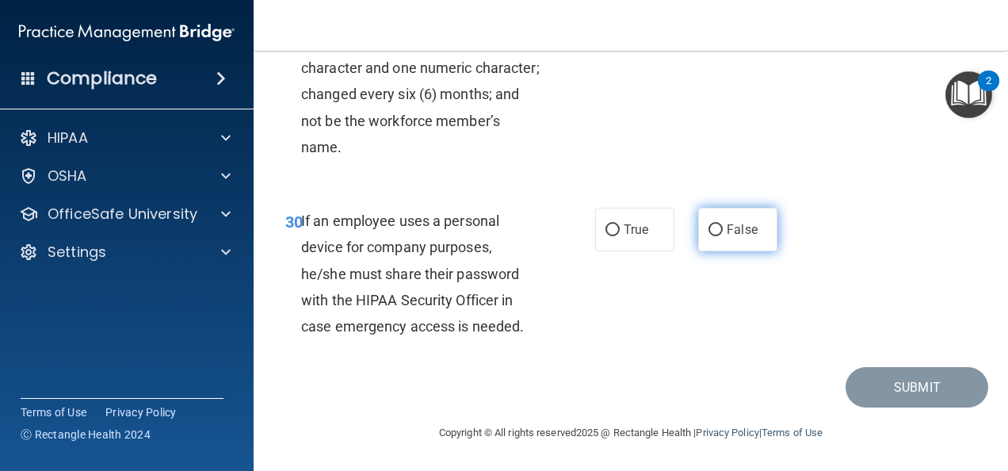
click at [727, 235] on span "False" at bounding box center [742, 229] width 31 height 15
click at [720, 235] on input "False" at bounding box center [716, 230] width 14 height 12
radio input "true"
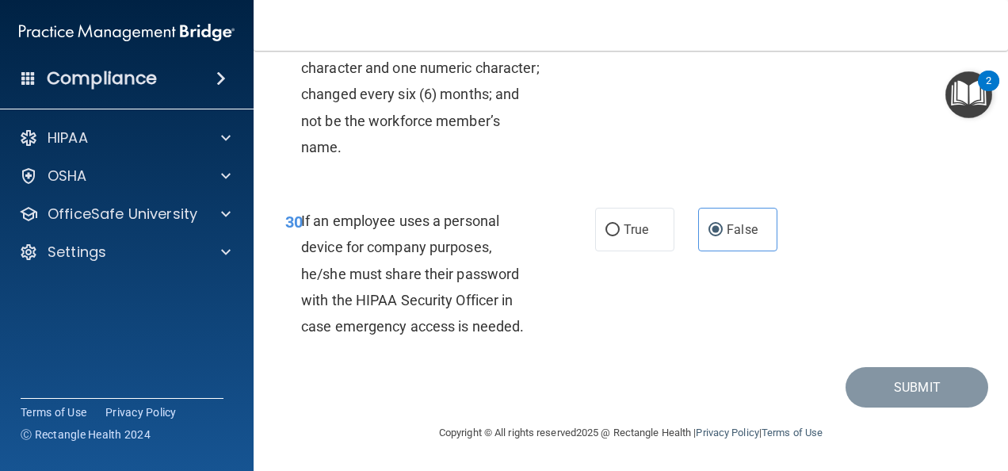
radio input "true"
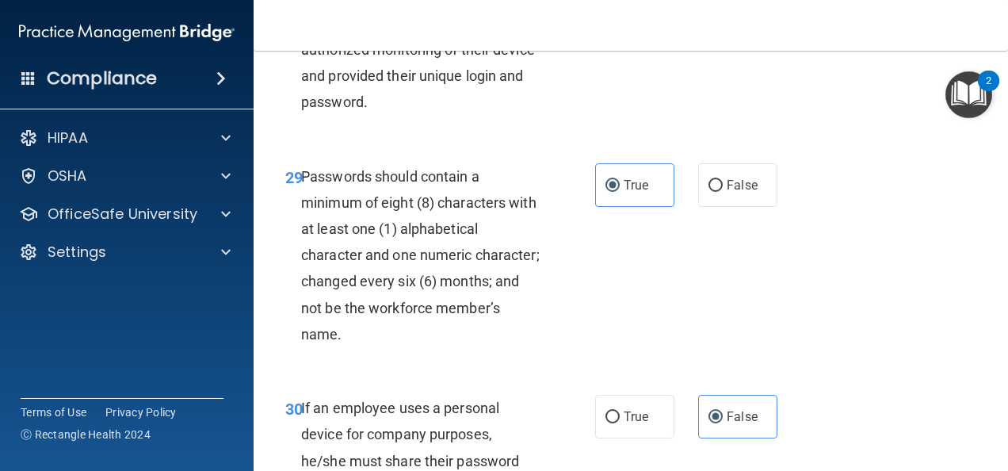
scroll to position [4699, 0]
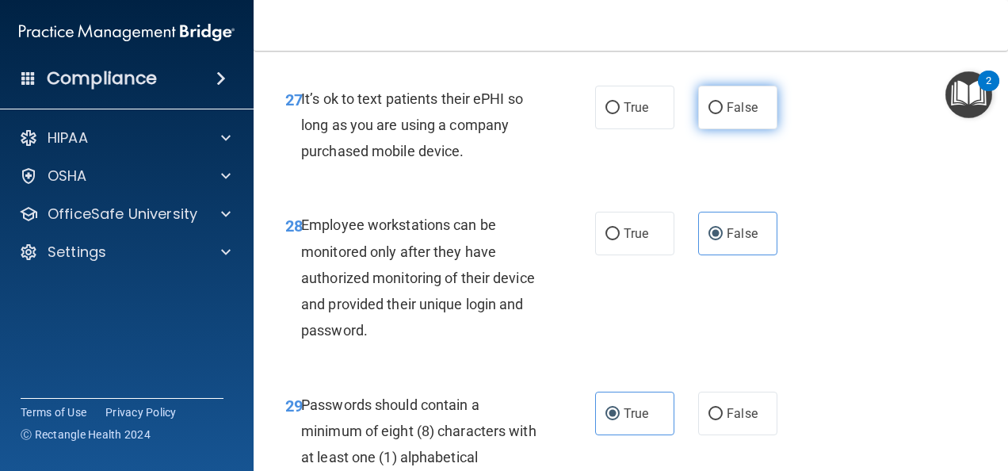
click at [742, 115] on span "False" at bounding box center [742, 107] width 31 height 15
click at [723, 114] on input "False" at bounding box center [716, 108] width 14 height 12
radio input "true"
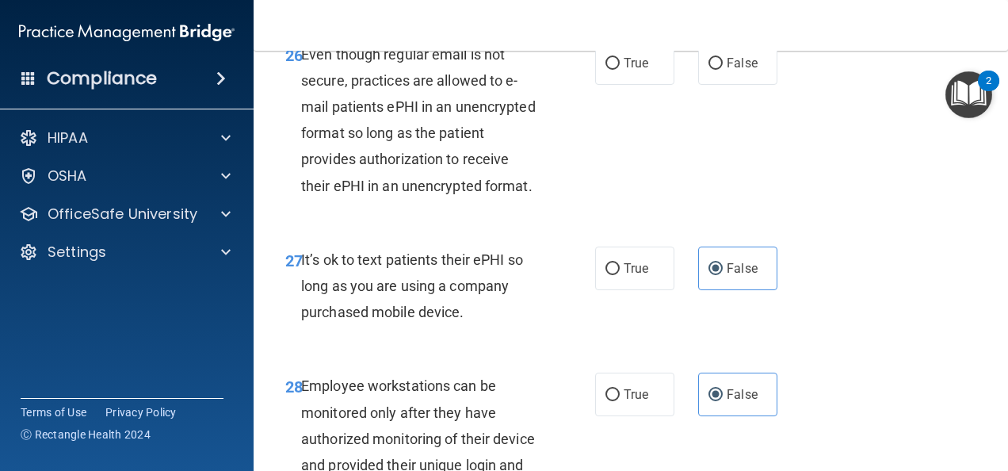
scroll to position [4537, 0]
click at [742, 71] on span "False" at bounding box center [742, 63] width 31 height 15
click at [723, 71] on input "False" at bounding box center [716, 65] width 14 height 12
radio input "true"
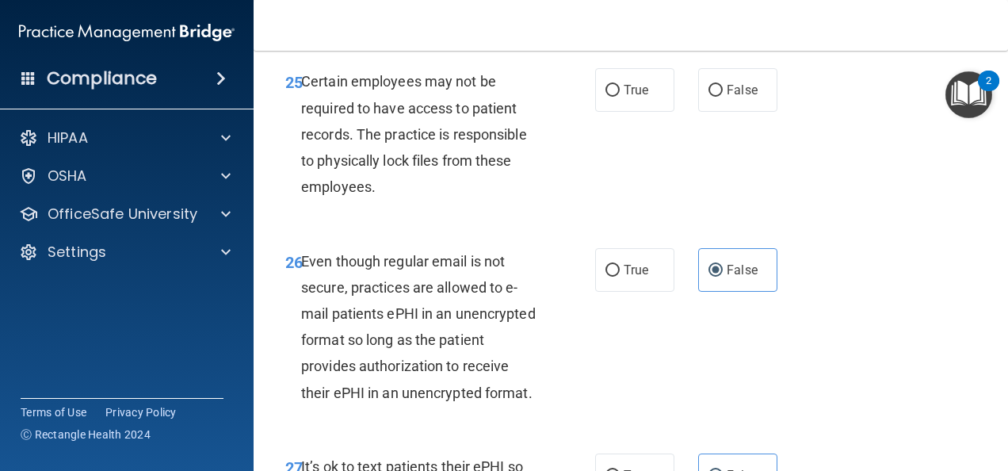
scroll to position [4329, 0]
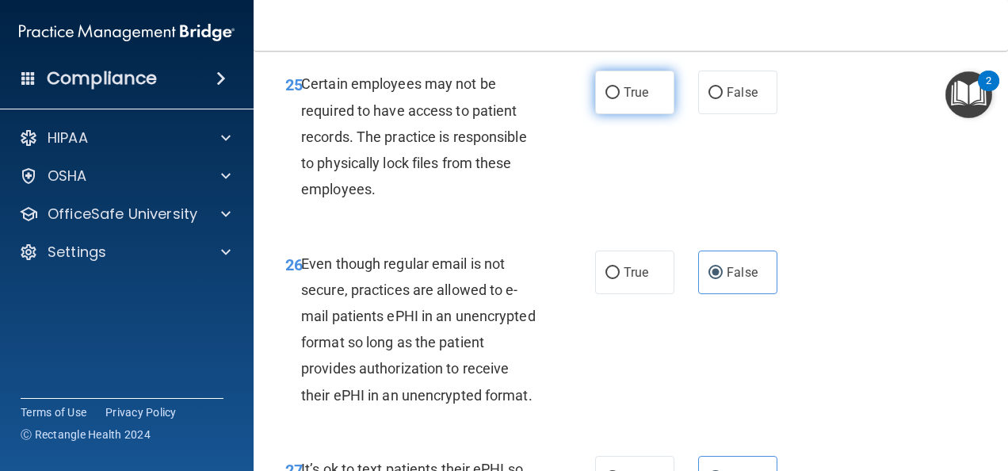
click at [640, 100] on span "True" at bounding box center [636, 92] width 25 height 15
click at [620, 99] on input "True" at bounding box center [612, 93] width 14 height 12
radio input "true"
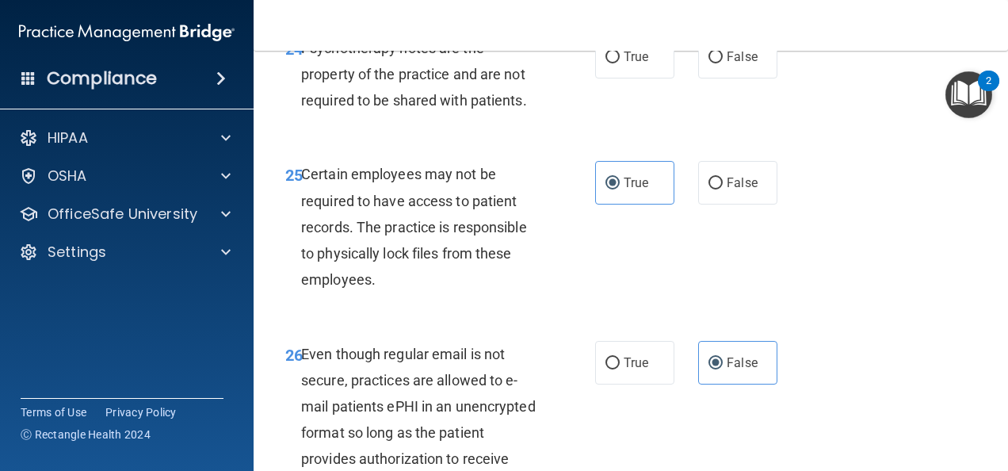
scroll to position [4236, 0]
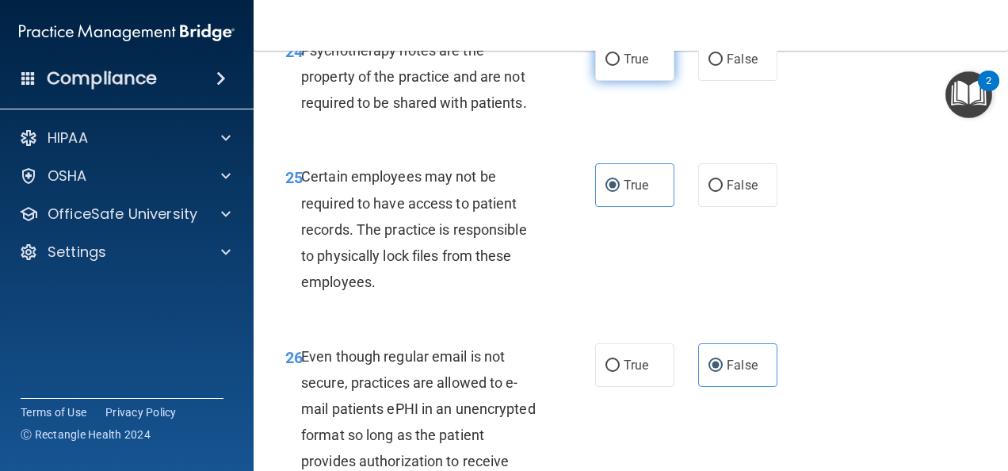
click at [634, 67] on span "True" at bounding box center [636, 59] width 25 height 15
click at [620, 66] on input "True" at bounding box center [612, 60] width 14 height 12
radio input "true"
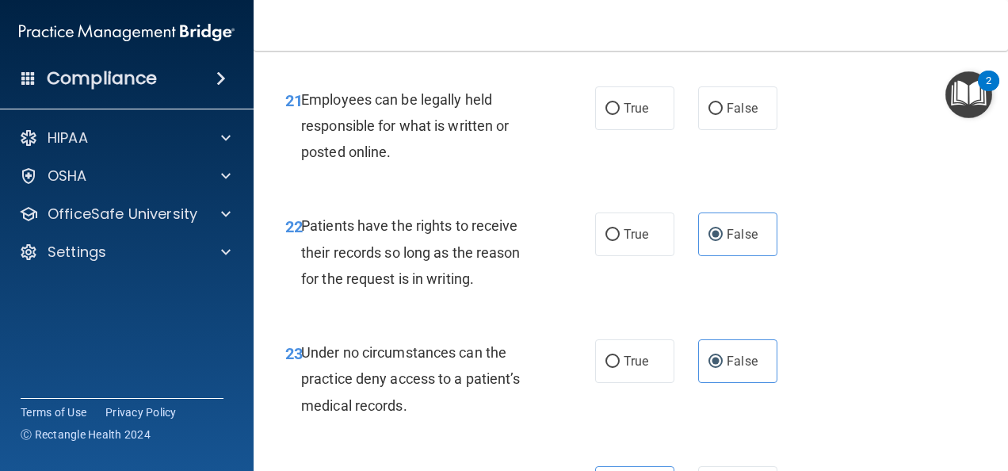
scroll to position [3805, 0]
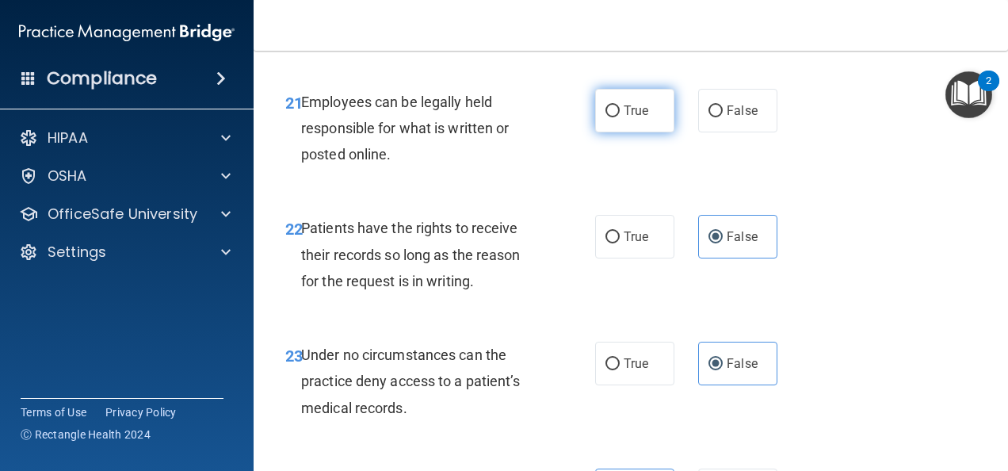
click at [628, 118] on span "True" at bounding box center [636, 110] width 25 height 15
click at [620, 117] on input "True" at bounding box center [612, 111] width 14 height 12
radio input "true"
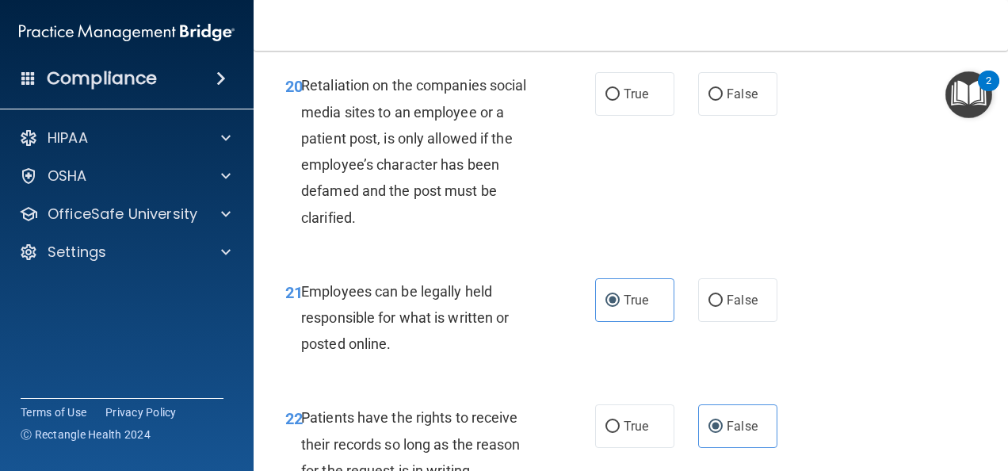
scroll to position [3611, 0]
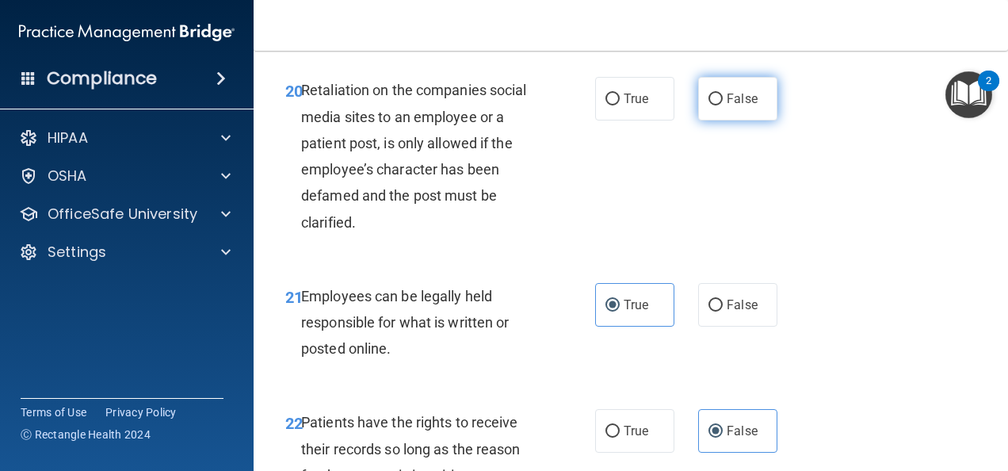
click at [724, 120] on label "False" at bounding box center [737, 99] width 79 height 44
click at [723, 105] on input "False" at bounding box center [716, 100] width 14 height 12
radio input "true"
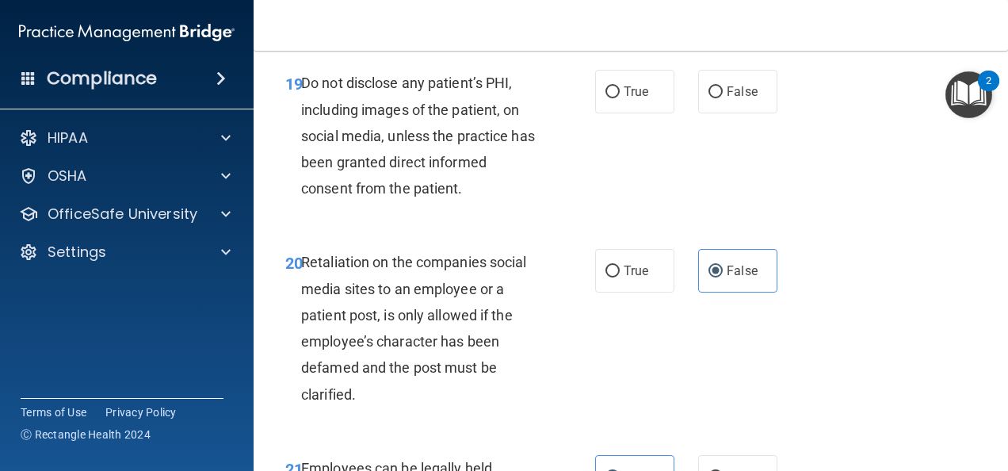
scroll to position [3432, 0]
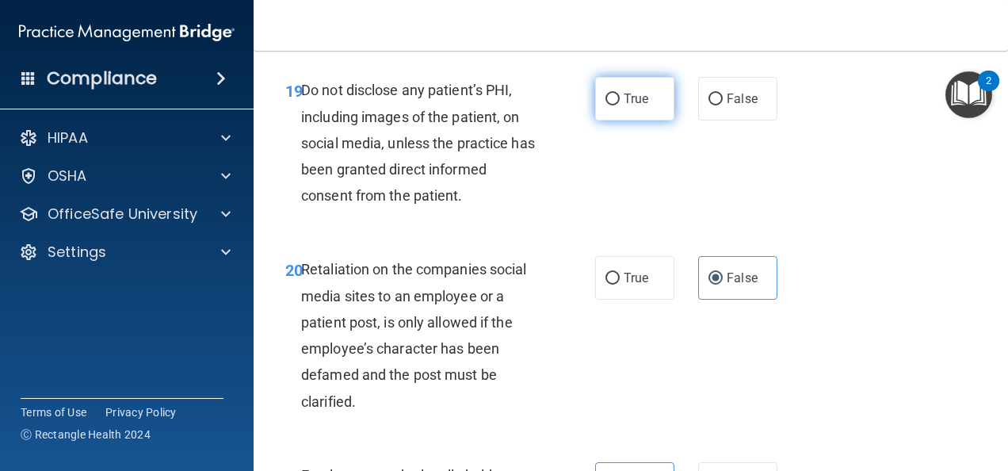
click at [615, 120] on label "True" at bounding box center [634, 99] width 79 height 44
click at [615, 105] on input "True" at bounding box center [612, 100] width 14 height 12
radio input "true"
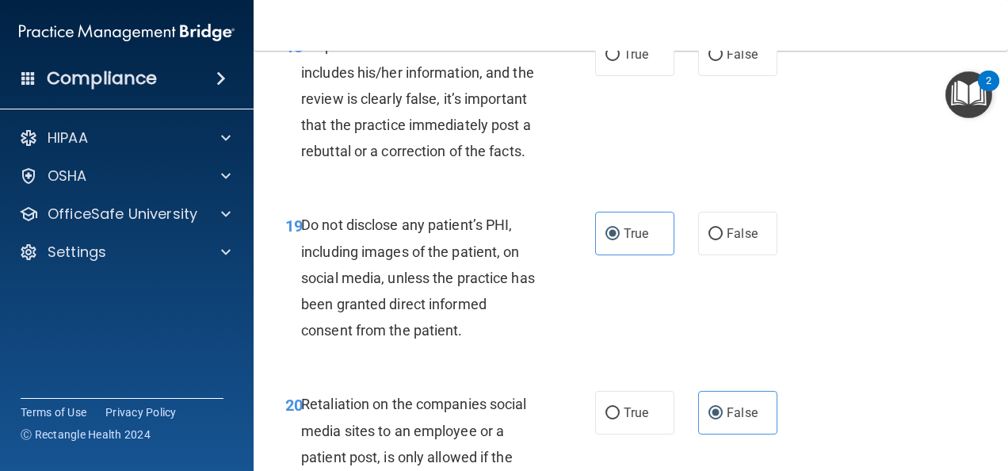
scroll to position [3283, 0]
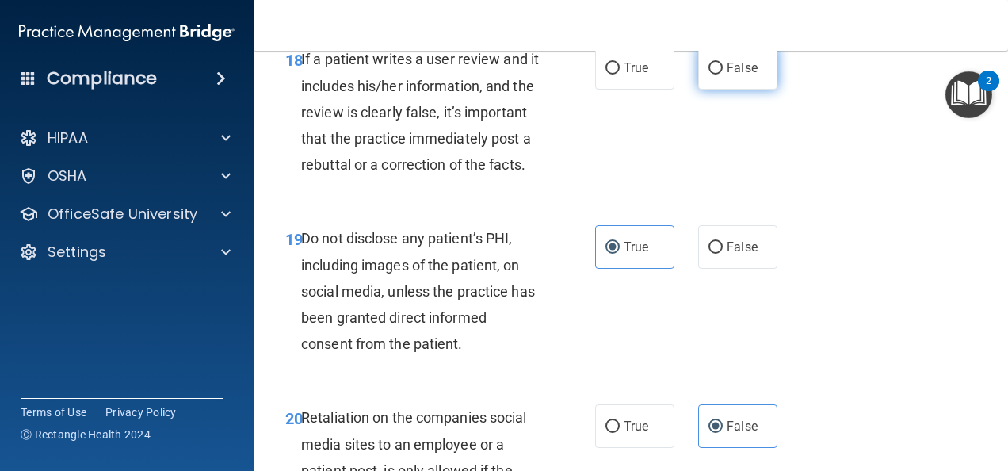
click at [727, 75] on span "False" at bounding box center [742, 67] width 31 height 15
click at [723, 74] on input "False" at bounding box center [716, 69] width 14 height 12
radio input "true"
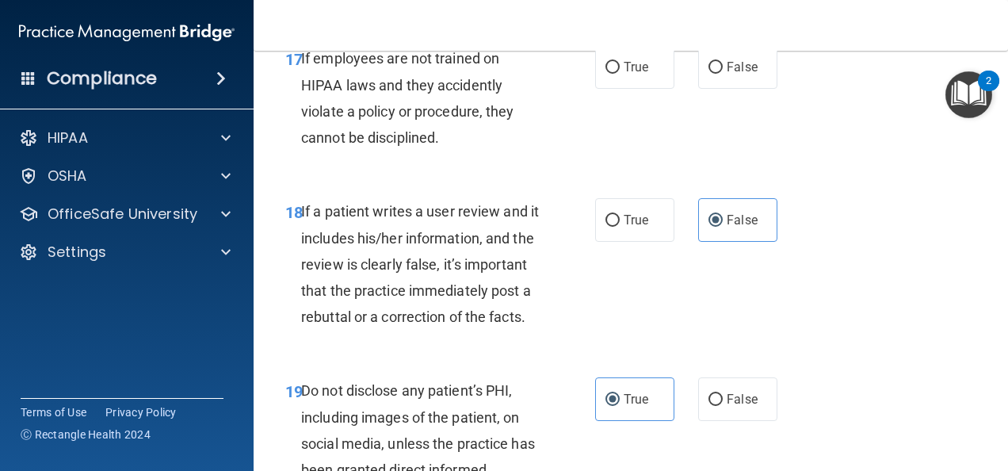
scroll to position [3126, 0]
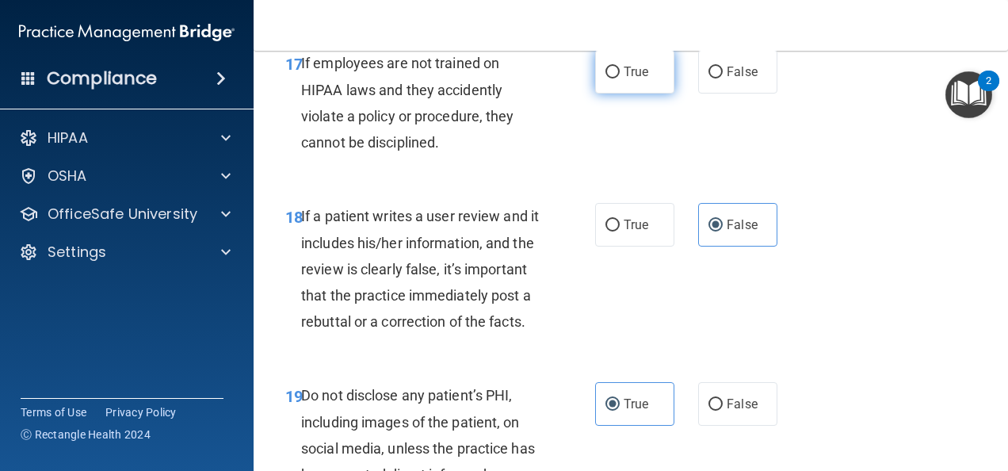
click at [613, 78] on input "True" at bounding box center [612, 73] width 14 height 12
radio input "true"
click at [732, 94] on label "False" at bounding box center [737, 72] width 79 height 44
click at [723, 78] on input "False" at bounding box center [716, 73] width 14 height 12
radio input "true"
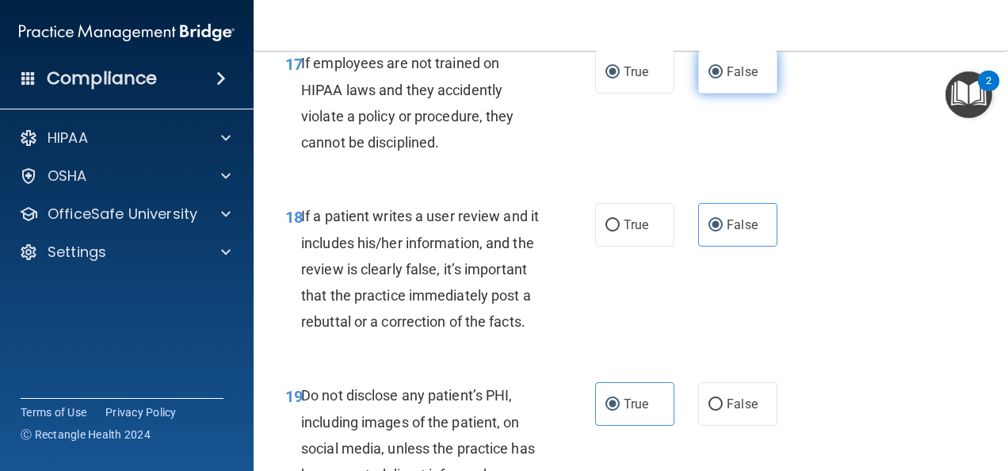
radio input "false"
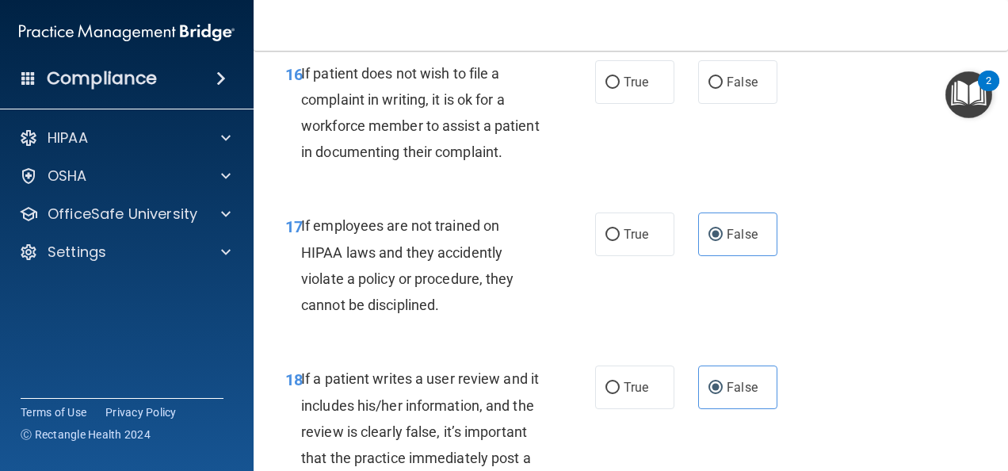
scroll to position [2936, 0]
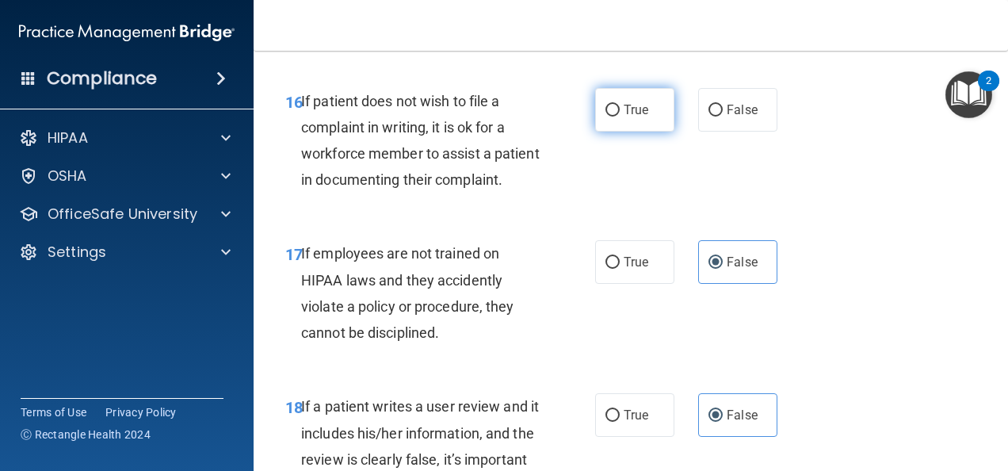
click at [616, 132] on label "True" at bounding box center [634, 110] width 79 height 44
click at [616, 117] on input "True" at bounding box center [612, 111] width 14 height 12
radio input "true"
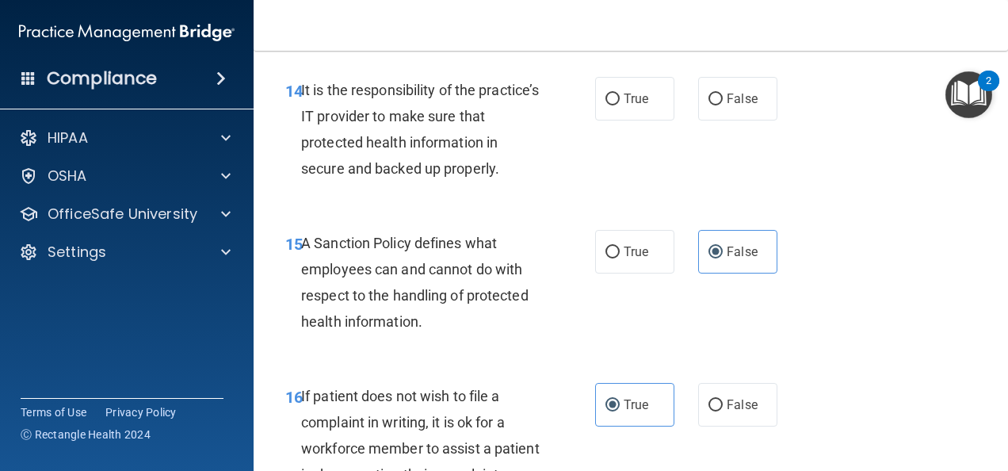
scroll to position [2634, 0]
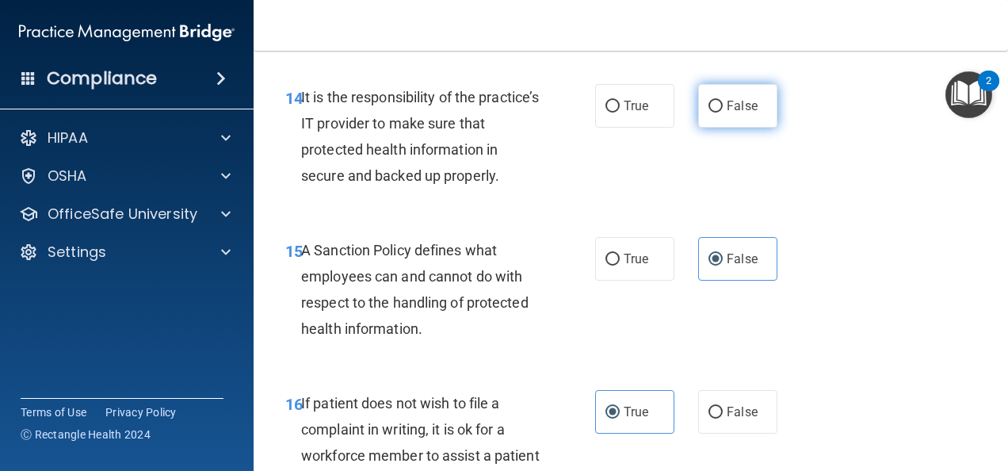
click at [735, 113] on span "False" at bounding box center [742, 105] width 31 height 15
click at [723, 113] on input "False" at bounding box center [716, 107] width 14 height 12
radio input "true"
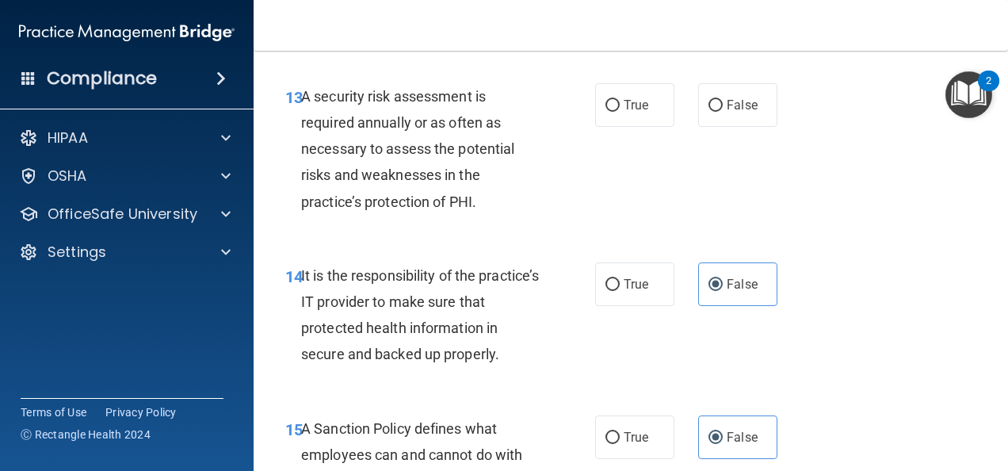
scroll to position [2451, 0]
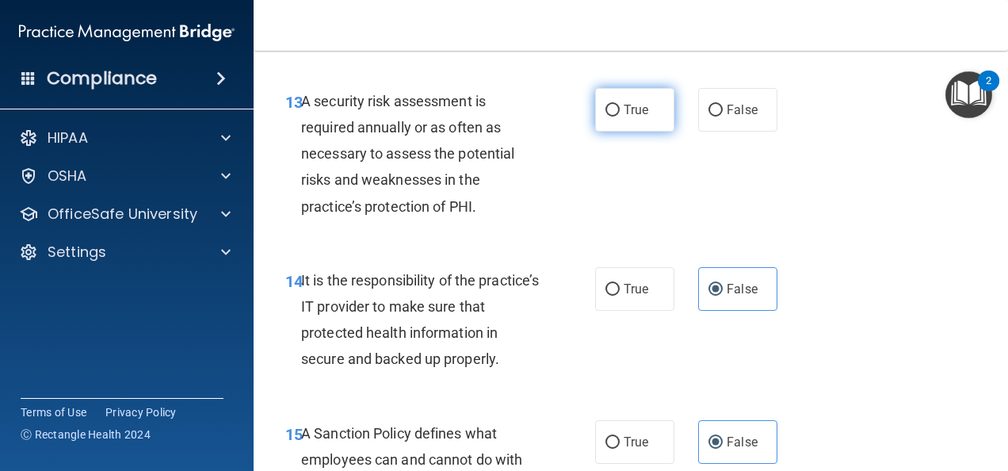
click at [613, 132] on label "True" at bounding box center [634, 110] width 79 height 44
click at [613, 117] on input "True" at bounding box center [612, 111] width 14 height 12
radio input "true"
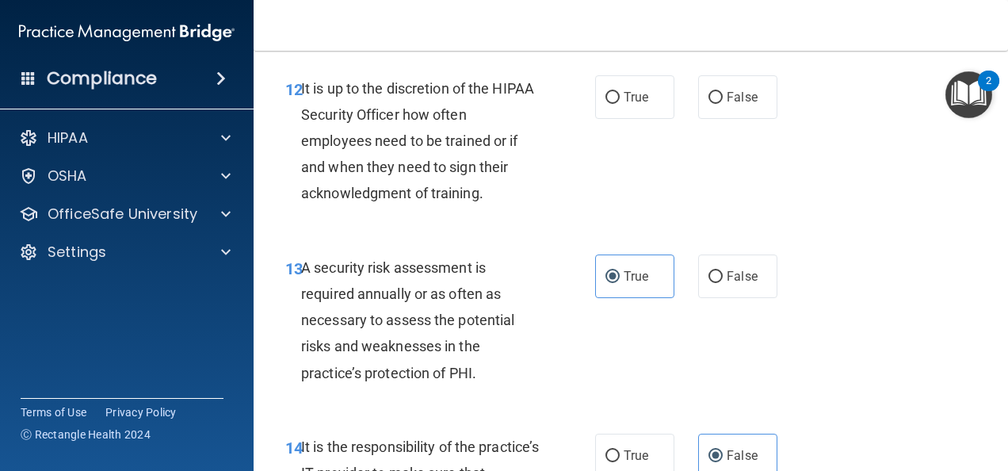
scroll to position [2285, 0]
click at [713, 104] on input "False" at bounding box center [716, 98] width 14 height 12
radio input "true"
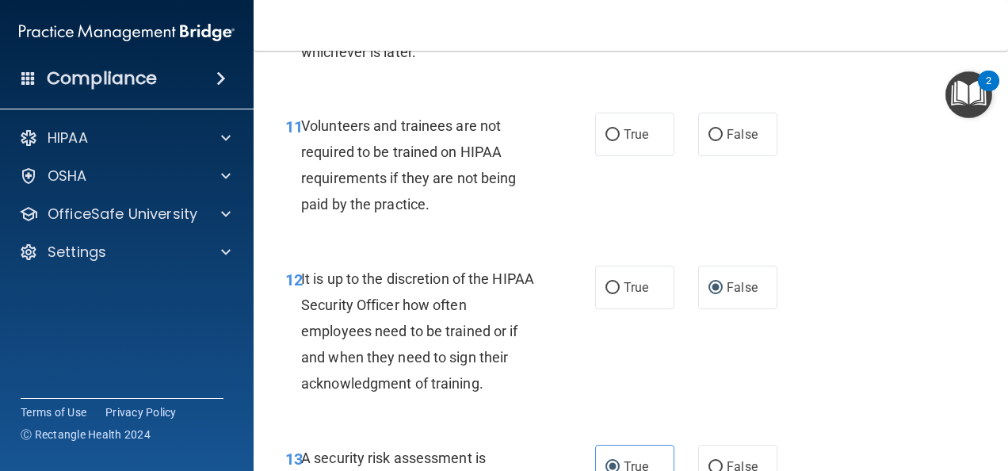
scroll to position [2093, 0]
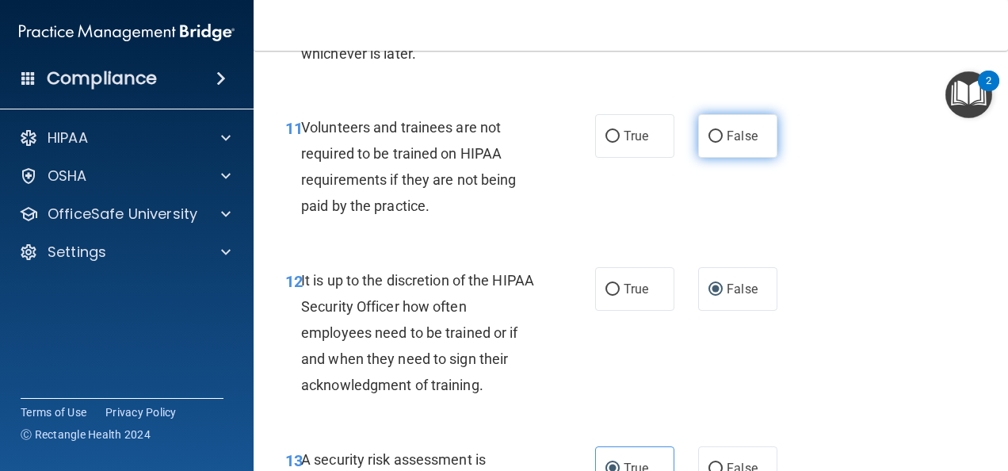
click at [750, 158] on label "False" at bounding box center [737, 136] width 79 height 44
click at [723, 143] on input "False" at bounding box center [716, 137] width 14 height 12
radio input "true"
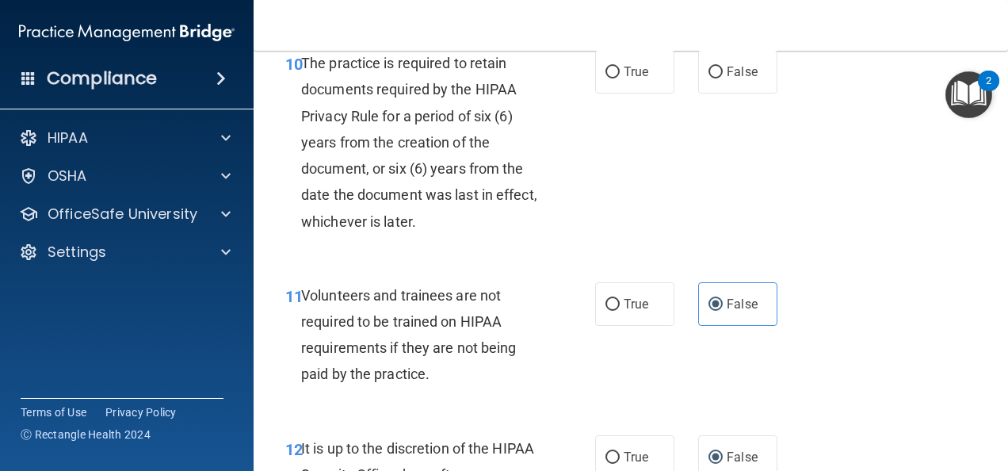
scroll to position [1923, 0]
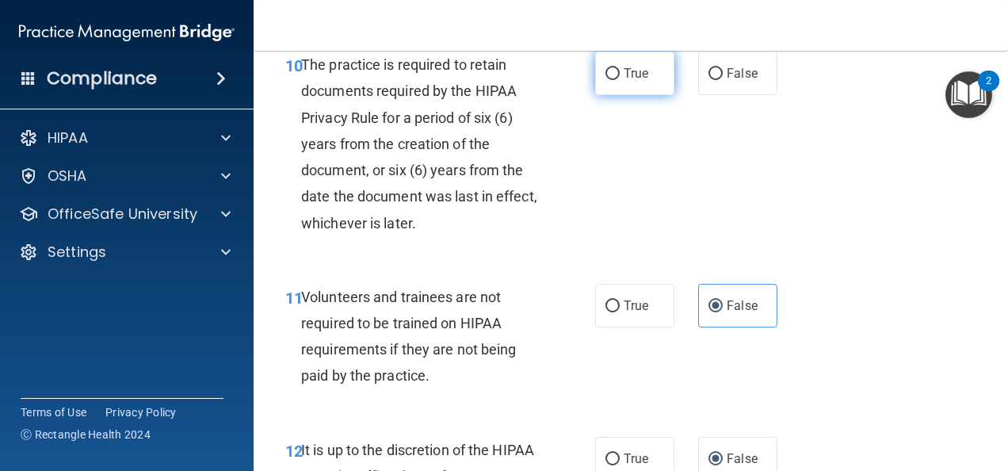
click at [624, 81] on span "True" at bounding box center [636, 73] width 25 height 15
click at [620, 80] on input "True" at bounding box center [612, 74] width 14 height 12
radio input "true"
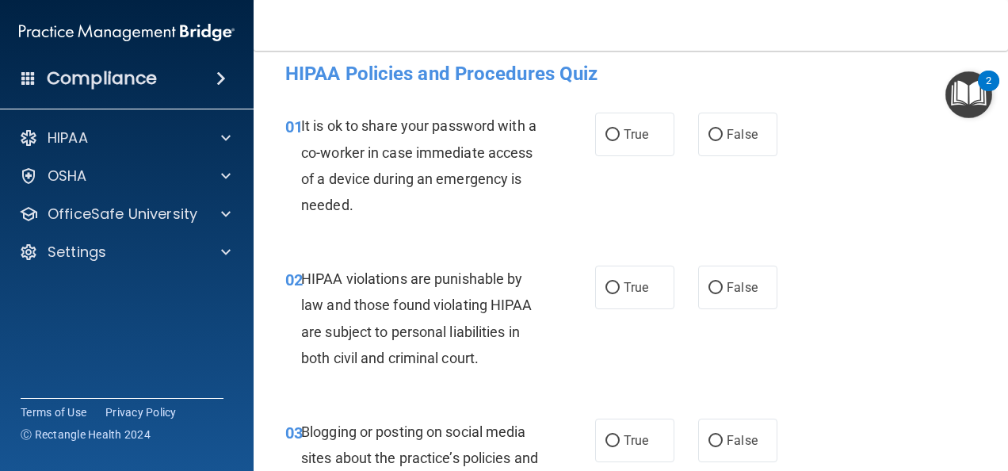
scroll to position [0, 0]
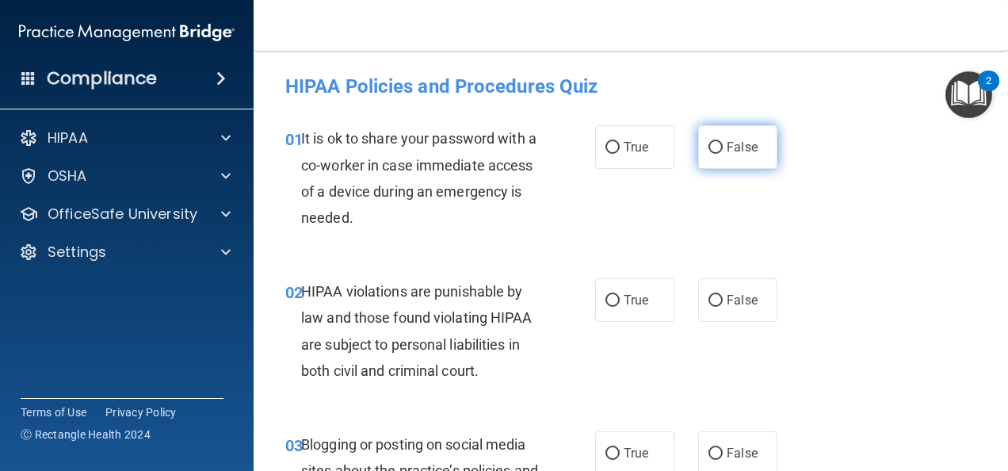
click at [743, 139] on label "False" at bounding box center [737, 147] width 79 height 44
click at [723, 142] on input "False" at bounding box center [716, 148] width 14 height 12
radio input "true"
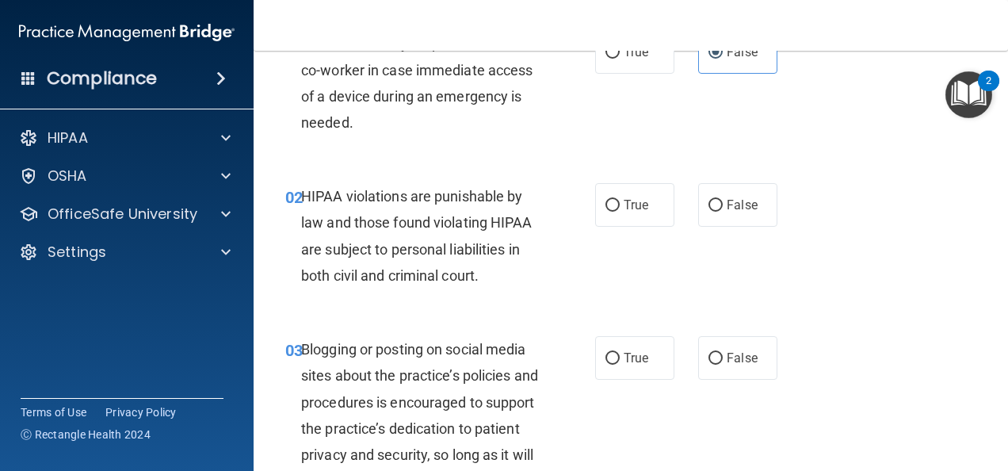
scroll to position [108, 0]
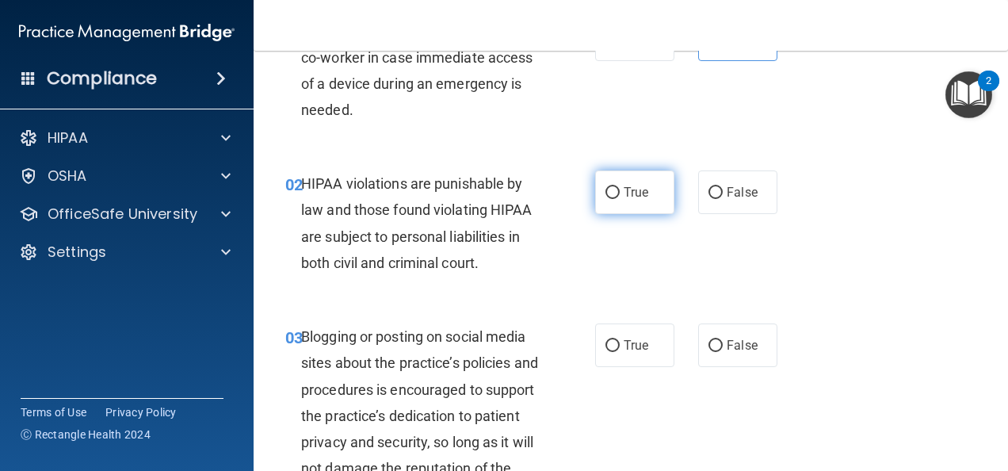
click at [655, 200] on label "True" at bounding box center [634, 192] width 79 height 44
click at [620, 199] on input "True" at bounding box center [612, 193] width 14 height 12
radio input "true"
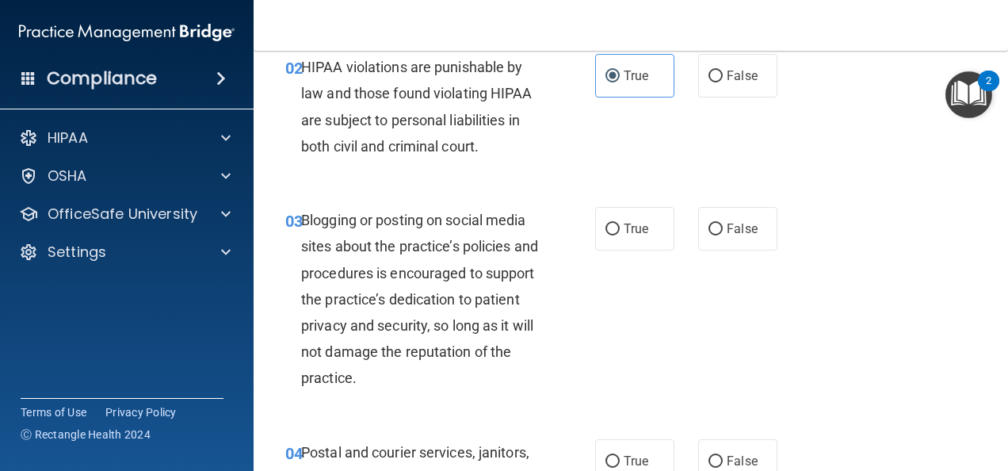
scroll to position [241, 0]
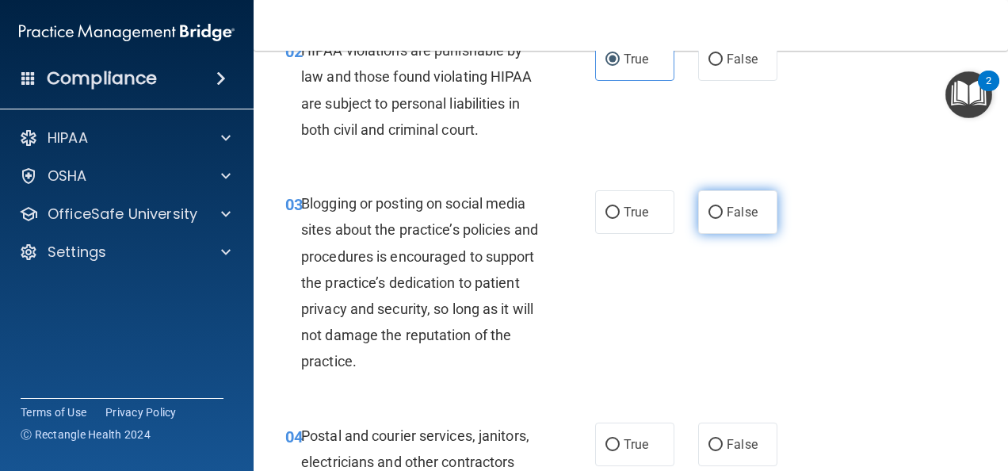
click at [716, 209] on label "False" at bounding box center [737, 212] width 79 height 44
click at [716, 209] on input "False" at bounding box center [716, 213] width 14 height 12
radio input "true"
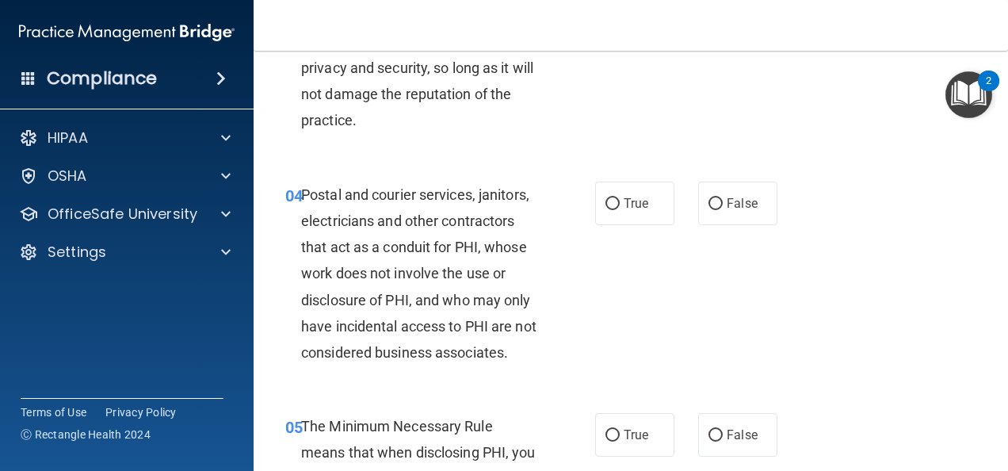
scroll to position [483, 0]
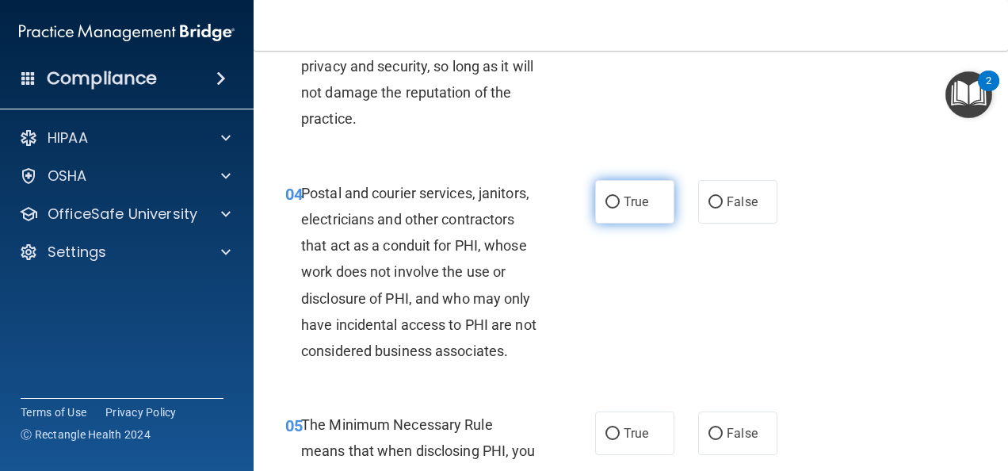
click at [617, 195] on label "True" at bounding box center [634, 202] width 79 height 44
click at [617, 197] on input "True" at bounding box center [612, 203] width 14 height 12
radio input "true"
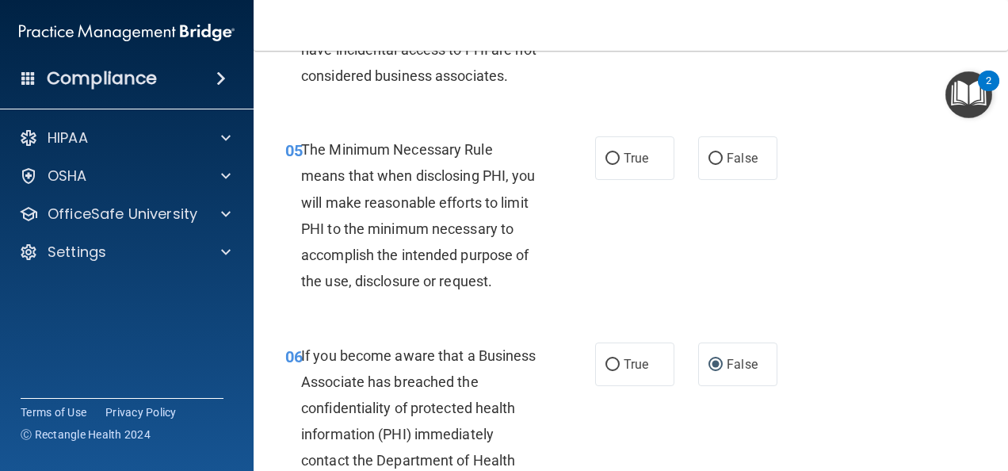
scroll to position [759, 0]
click at [613, 179] on label "True" at bounding box center [634, 158] width 79 height 44
click at [613, 164] on input "True" at bounding box center [612, 158] width 14 height 12
radio input "true"
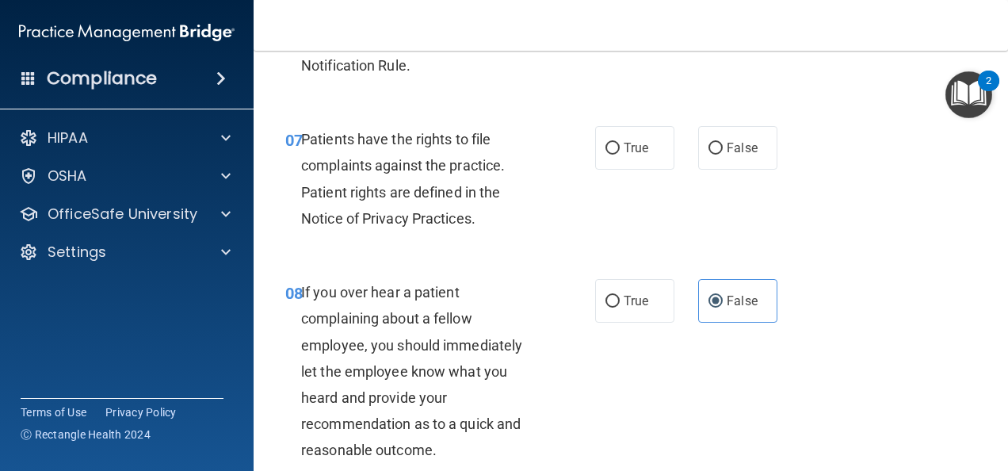
scroll to position [1233, 0]
click at [615, 169] on label "True" at bounding box center [634, 147] width 79 height 44
click at [615, 154] on input "True" at bounding box center [612, 148] width 14 height 12
radio input "true"
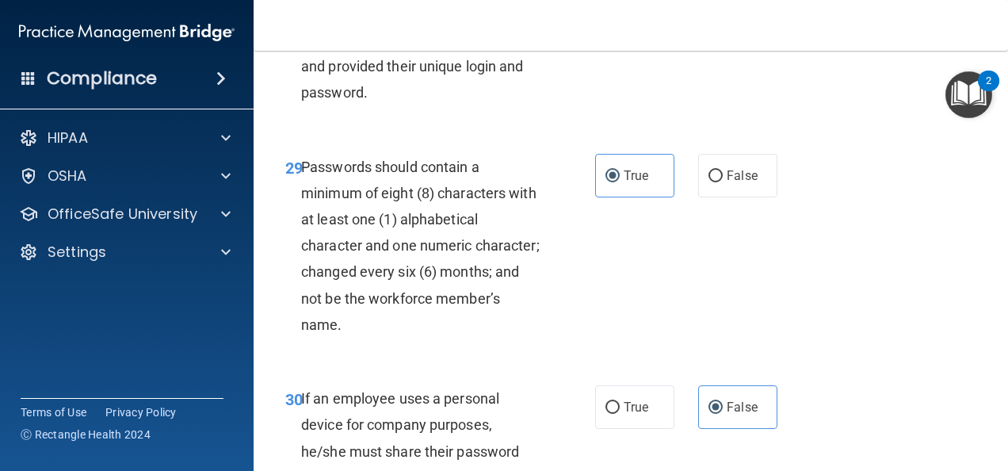
scroll to position [5272, 0]
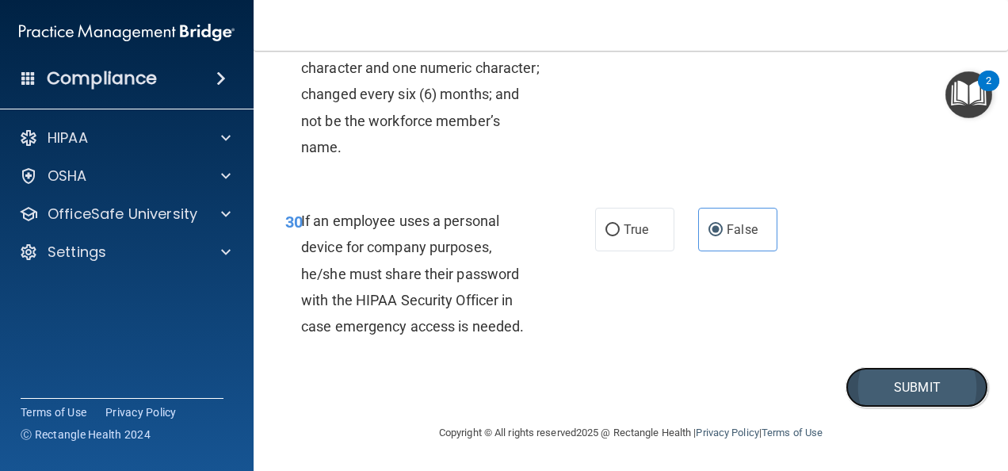
click at [913, 391] on button "Submit" at bounding box center [917, 387] width 143 height 40
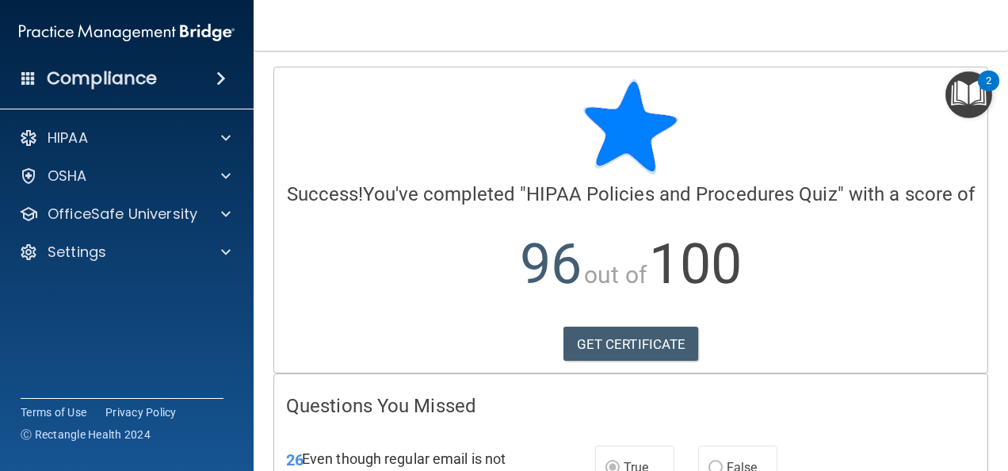
scroll to position [142, 0]
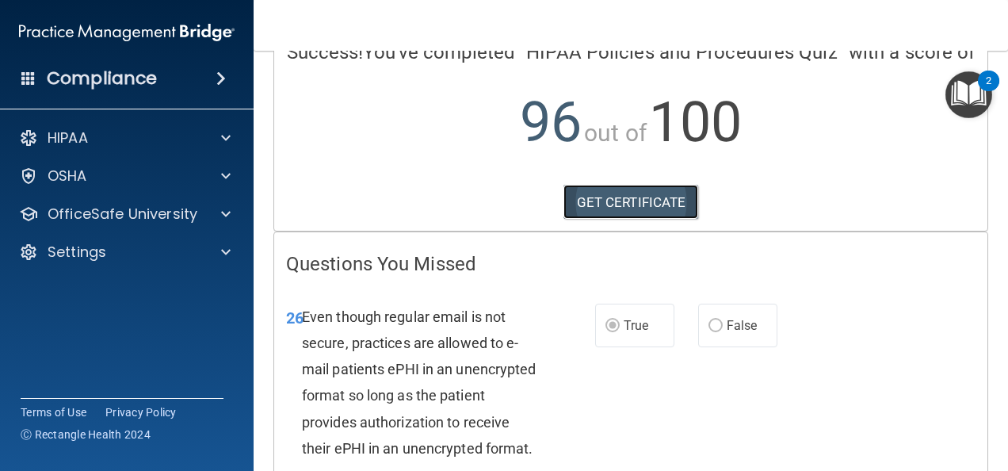
click at [607, 220] on link "GET CERTIFICATE" at bounding box center [631, 202] width 136 height 35
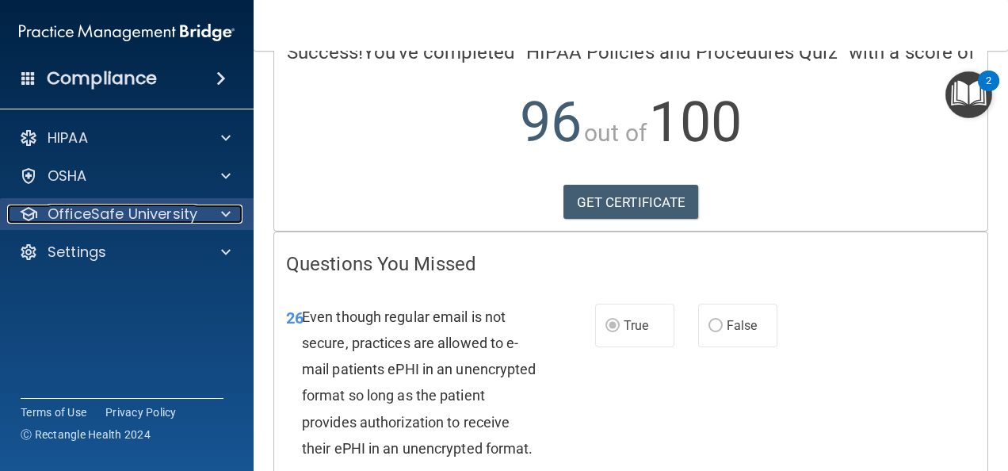
click at [82, 220] on p "OfficeSafe University" at bounding box center [123, 213] width 150 height 19
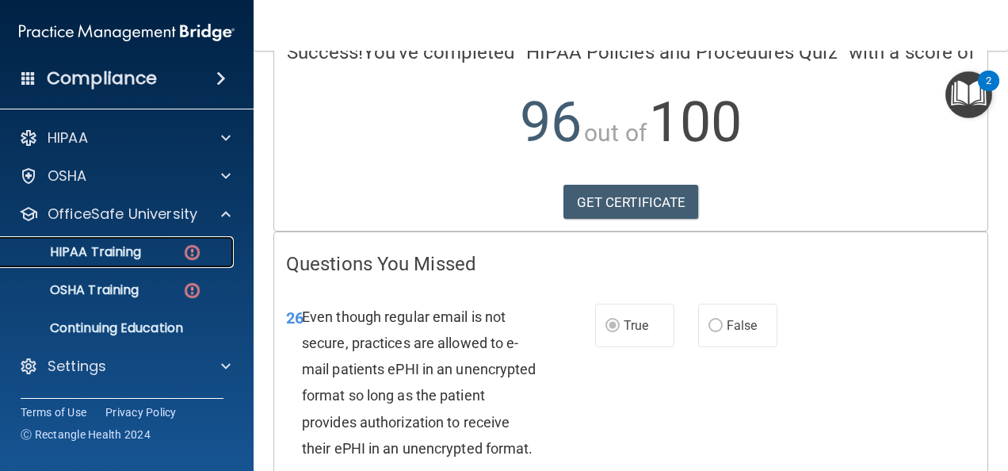
click at [100, 250] on p "HIPAA Training" at bounding box center [75, 252] width 131 height 16
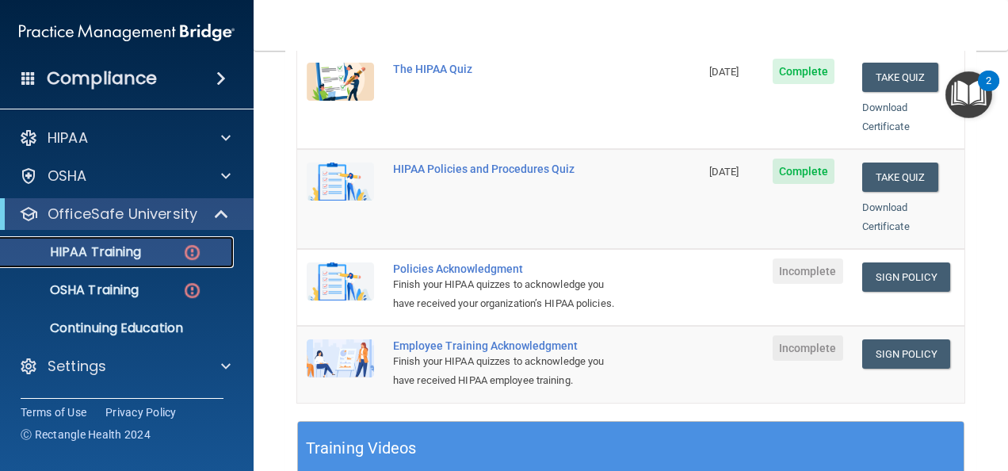
scroll to position [361, 0]
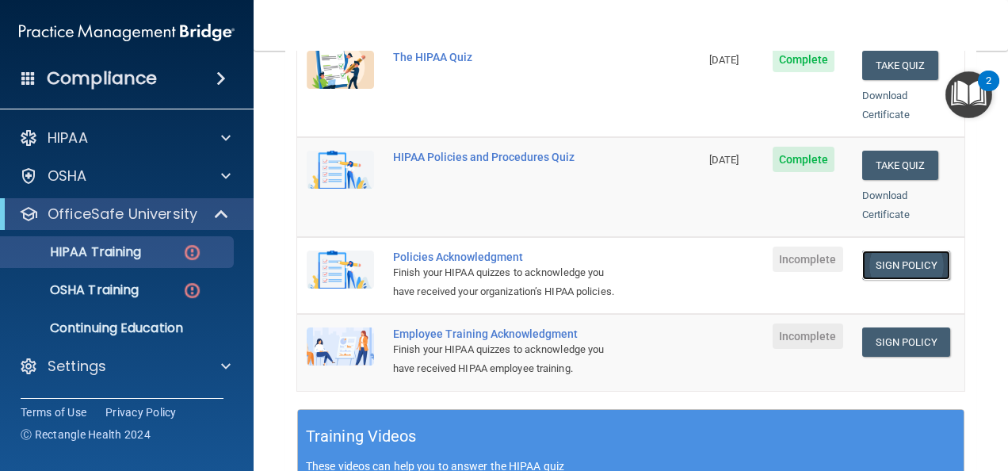
click at [891, 250] on link "Sign Policy" at bounding box center [906, 264] width 88 height 29
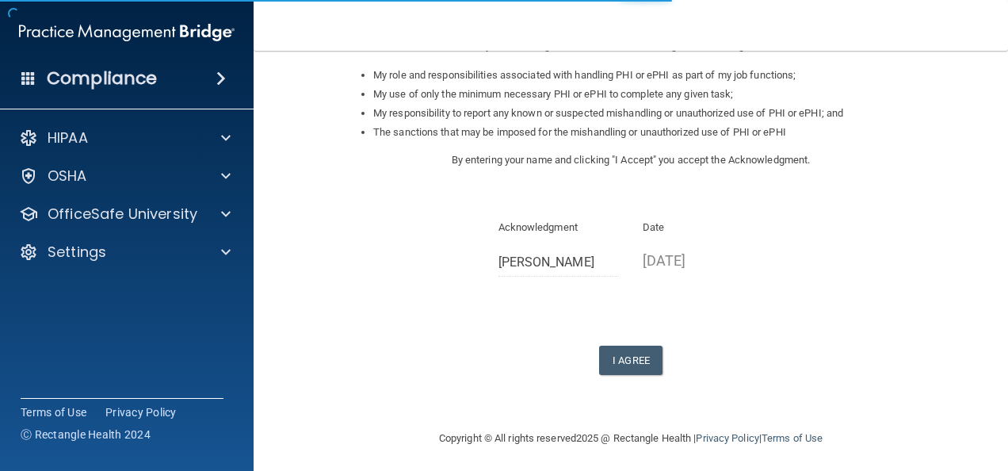
scroll to position [251, 0]
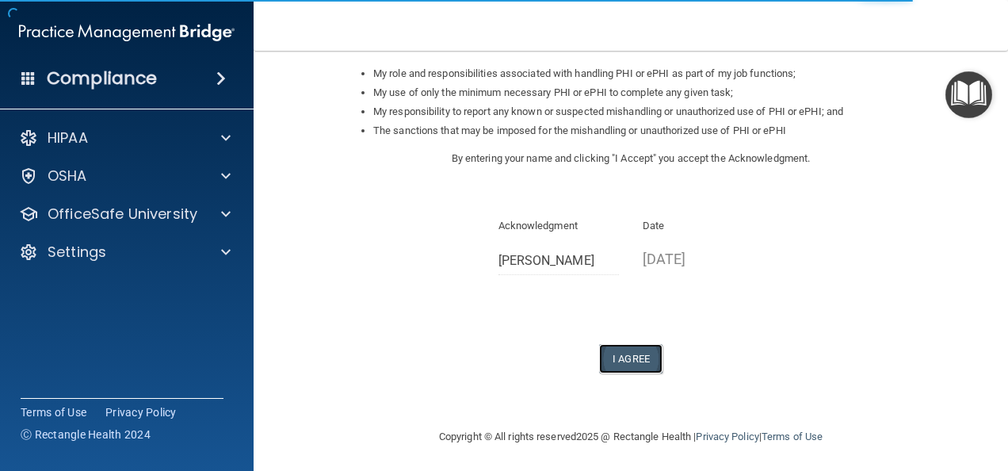
click at [628, 360] on button "I Agree" at bounding box center [630, 358] width 63 height 29
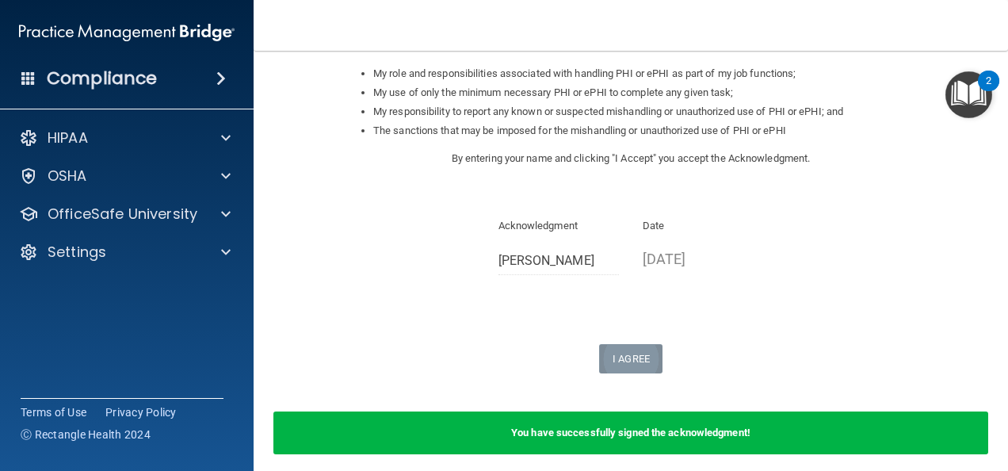
scroll to position [317, 0]
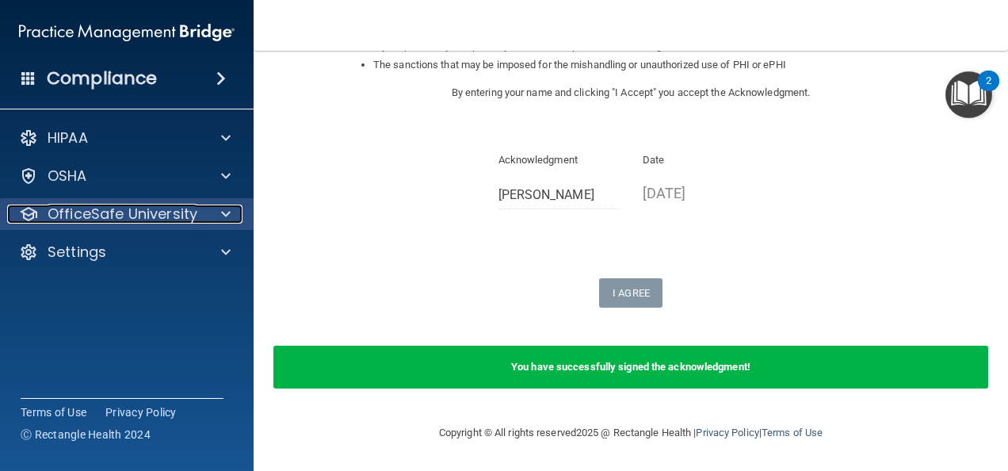
click at [135, 215] on p "OfficeSafe University" at bounding box center [123, 213] width 150 height 19
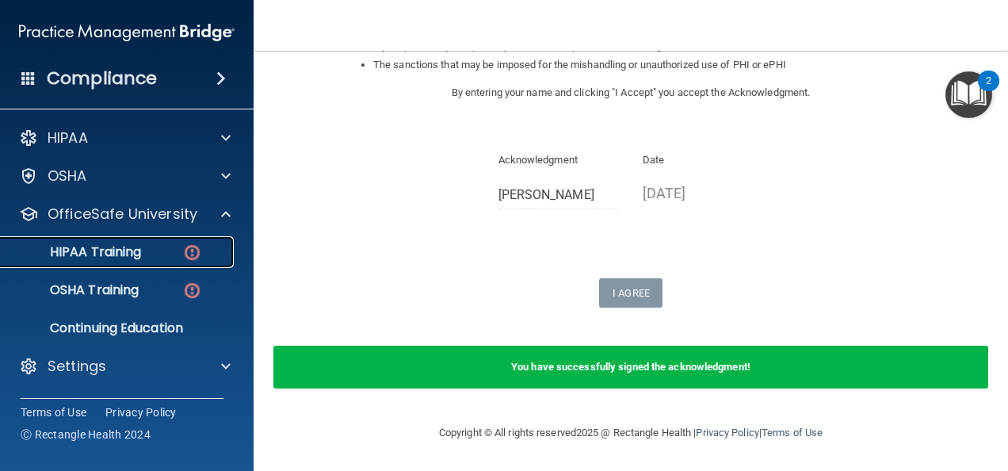
click at [132, 247] on p "HIPAA Training" at bounding box center [75, 252] width 131 height 16
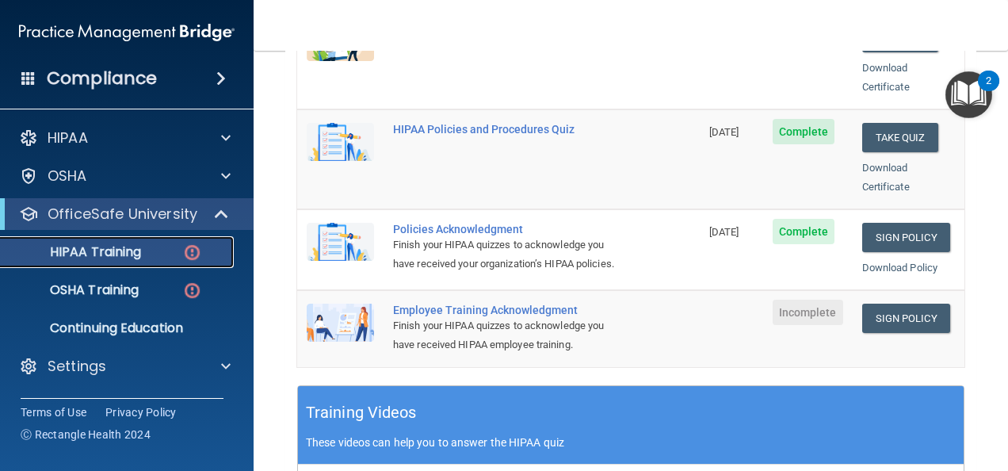
scroll to position [433, 0]
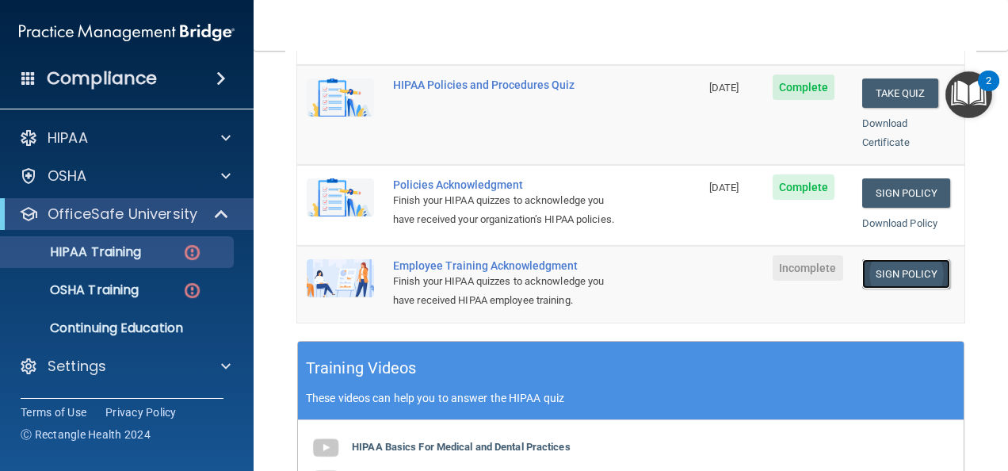
click at [873, 263] on link "Sign Policy" at bounding box center [906, 273] width 88 height 29
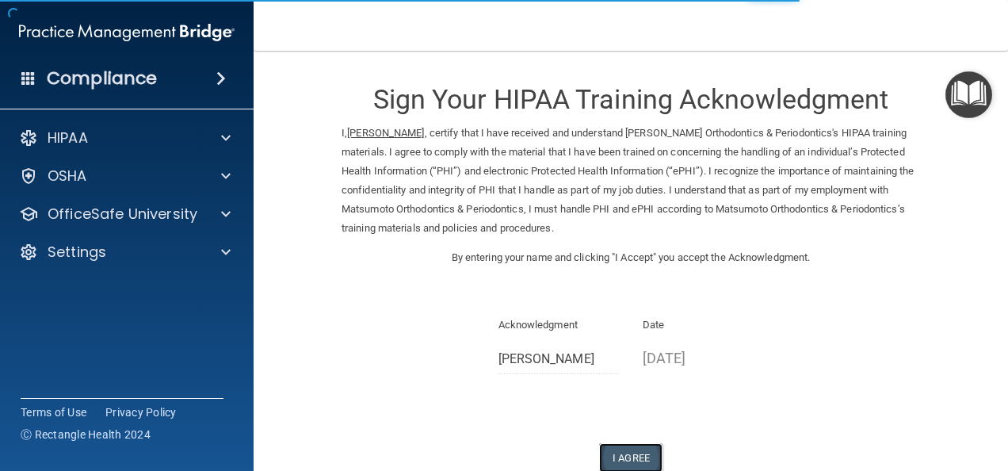
click at [620, 460] on button "I Agree" at bounding box center [630, 457] width 63 height 29
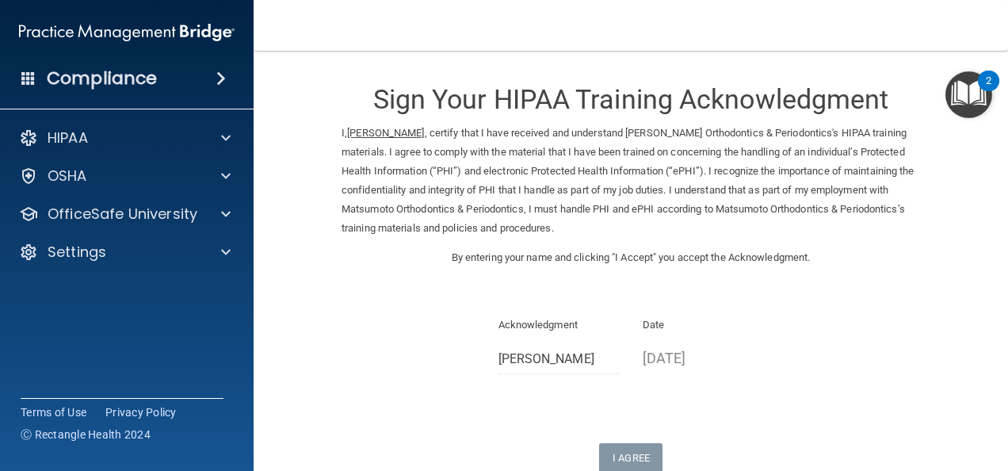
scroll to position [164, 0]
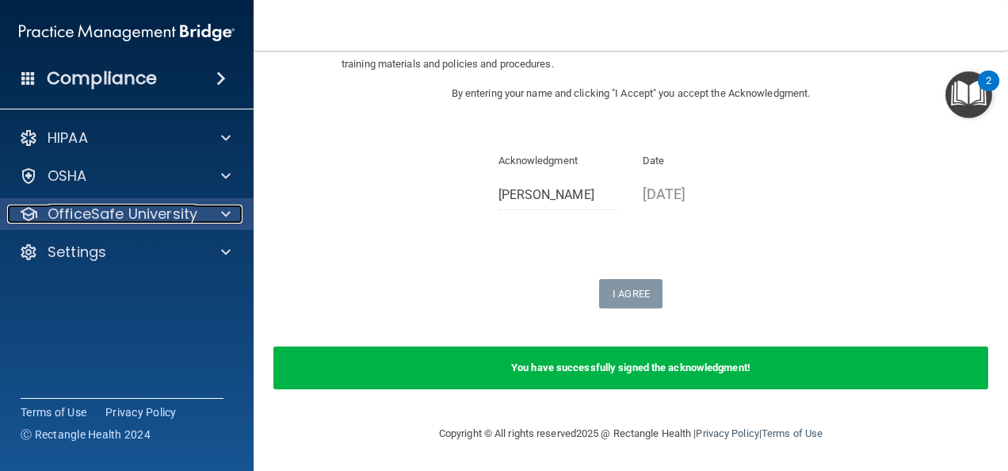
click at [105, 212] on p "OfficeSafe University" at bounding box center [123, 213] width 150 height 19
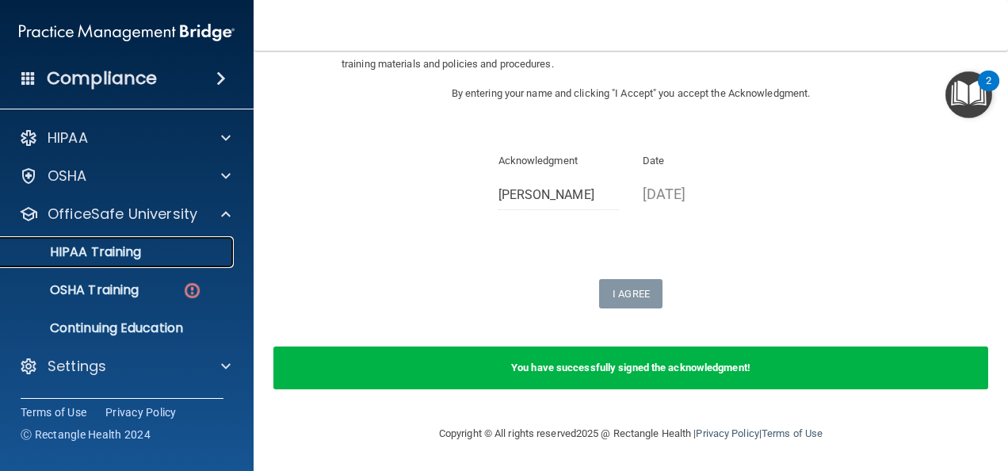
click at [135, 253] on p "HIPAA Training" at bounding box center [75, 252] width 131 height 16
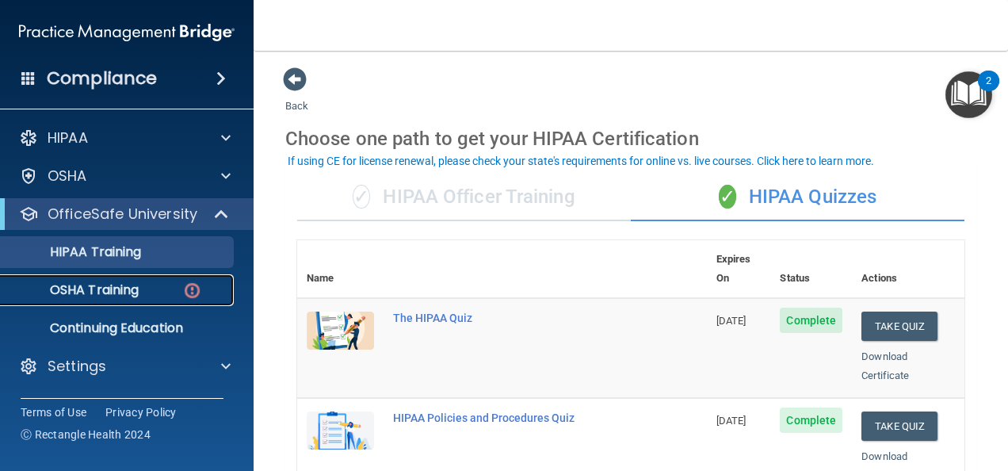
click at [147, 286] on div "OSHA Training" at bounding box center [118, 290] width 216 height 16
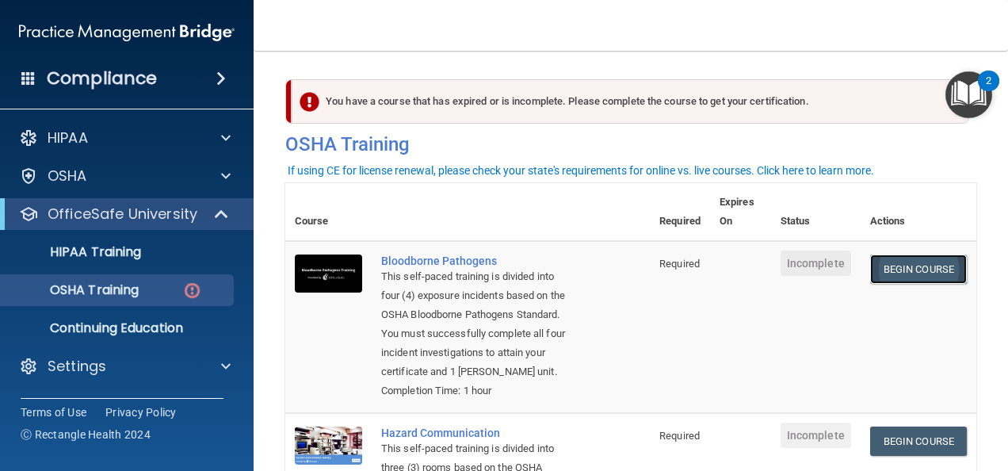
click at [883, 280] on link "Begin Course" at bounding box center [918, 268] width 97 height 29
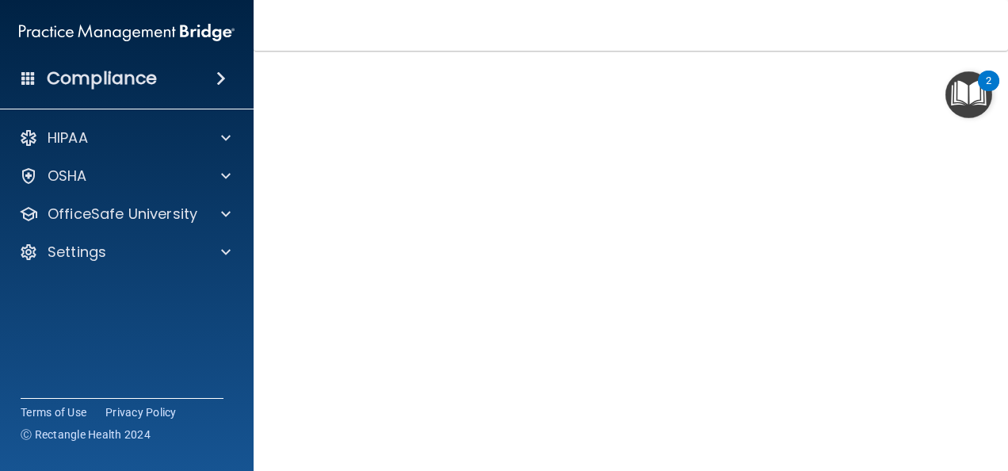
scroll to position [99, 0]
click at [273, 311] on main "Bloodborne Pathogens Training This course doesn’t expire until . Are you sure y…" at bounding box center [631, 261] width 754 height 420
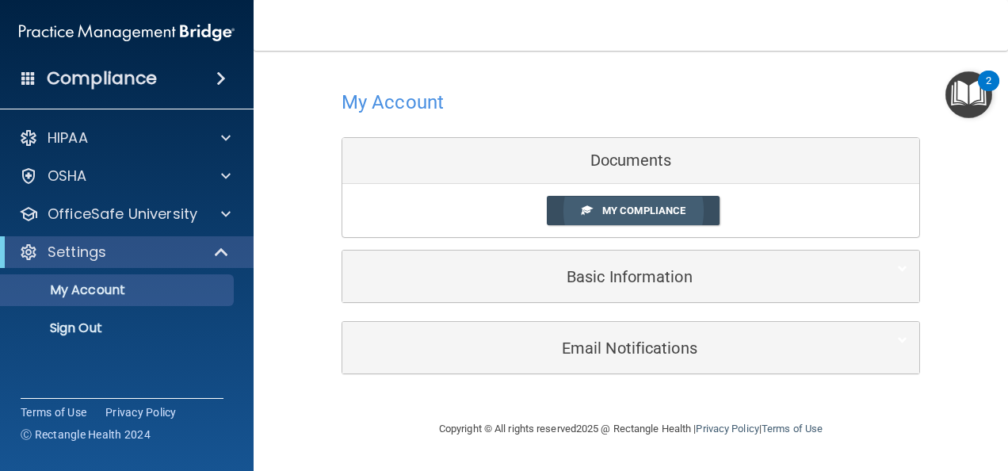
click at [669, 214] on span "My Compliance" at bounding box center [643, 210] width 83 height 12
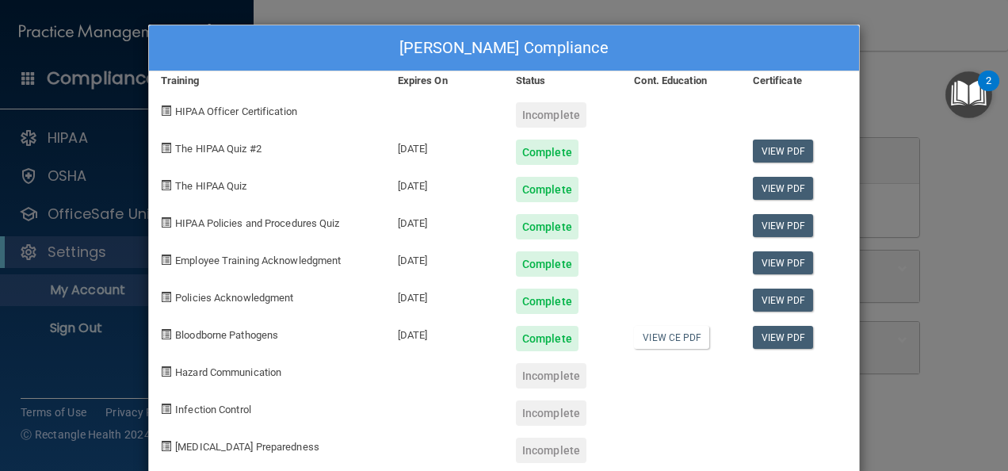
click at [938, 55] on div "[PERSON_NAME] Compliance Training Expires On Status Cont. Education Certificate…" at bounding box center [504, 235] width 1008 height 471
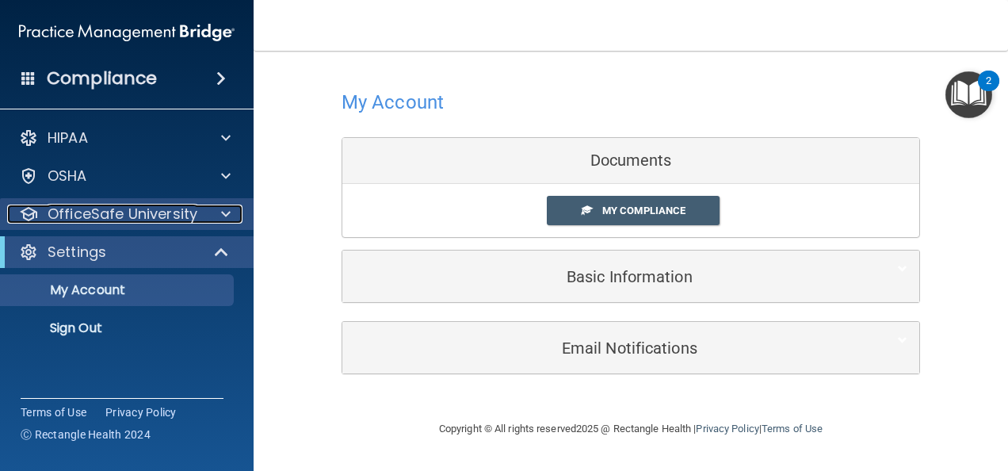
click at [138, 222] on p "OfficeSafe University" at bounding box center [123, 213] width 150 height 19
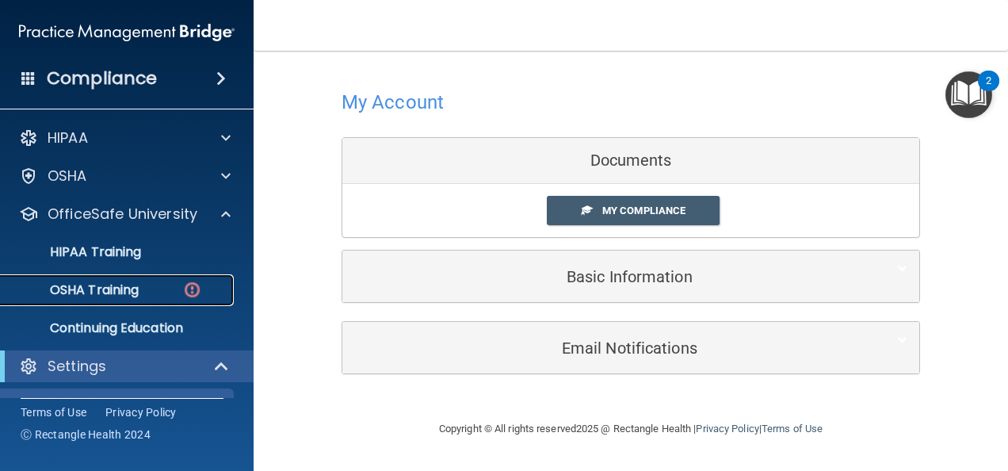
click at [154, 295] on div "OSHA Training" at bounding box center [118, 290] width 216 height 16
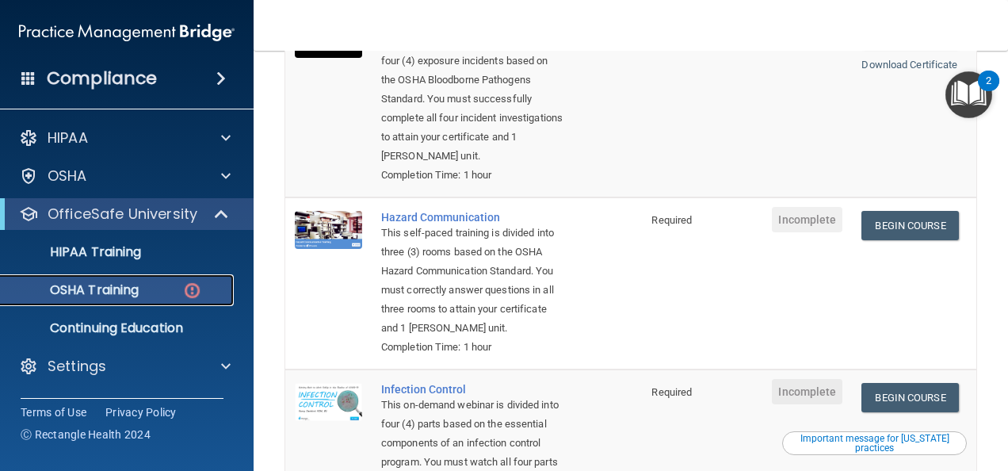
scroll to position [204, 0]
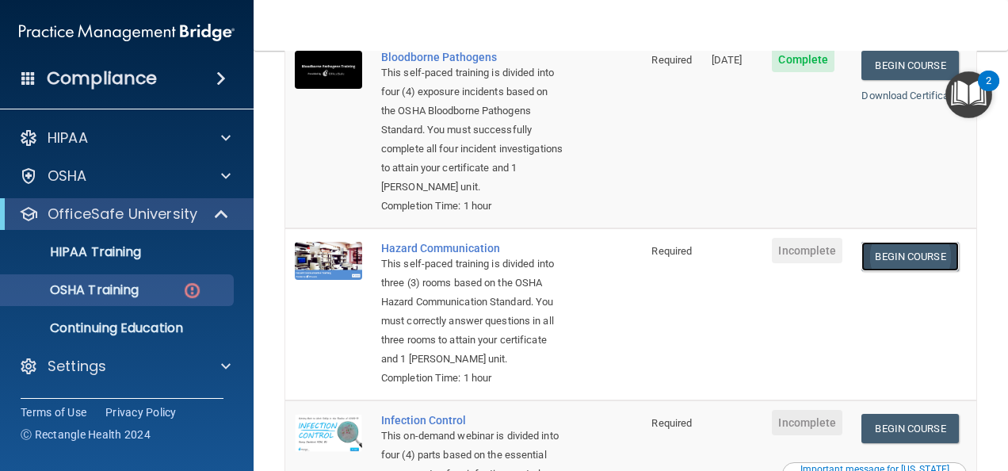
click at [899, 262] on link "Begin Course" at bounding box center [909, 256] width 97 height 29
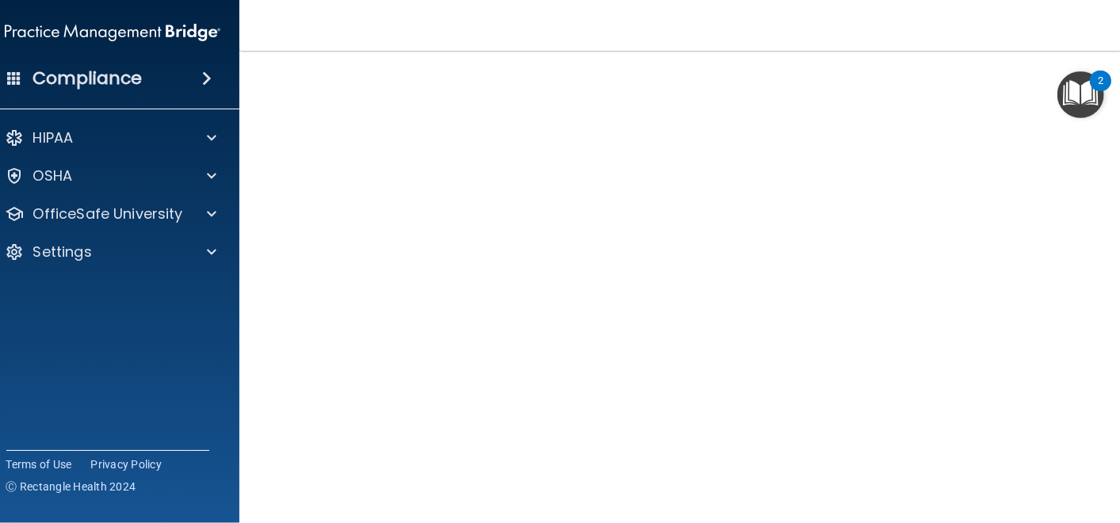
scroll to position [99, 0]
drag, startPoint x: 945, startPoint y: 0, endPoint x: 693, endPoint y: 21, distance: 252.9
click at [693, 21] on nav "Toggle navigation Elysha Kauker elyshajosephine@icloud.com Manage My Enterprise…" at bounding box center [687, 25] width 896 height 51
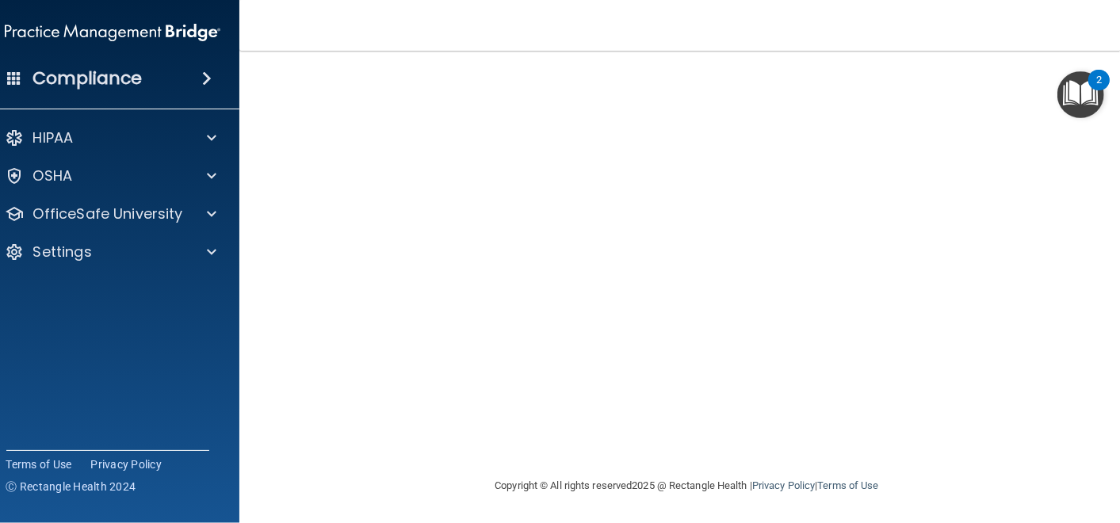
scroll to position [0, 0]
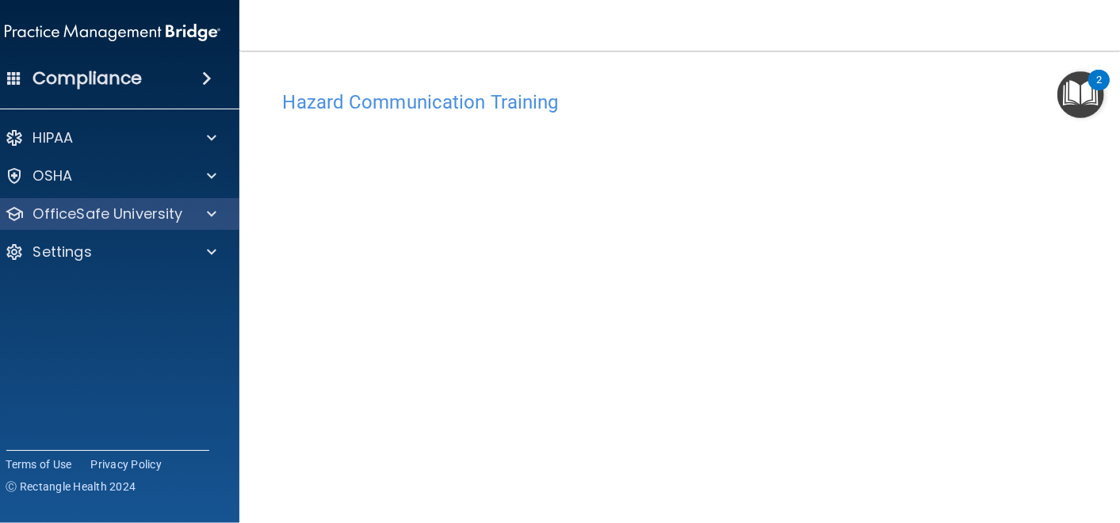
click at [62, 225] on div "OfficeSafe University" at bounding box center [113, 214] width 254 height 32
click at [149, 220] on p "OfficeSafe University" at bounding box center [108, 213] width 150 height 19
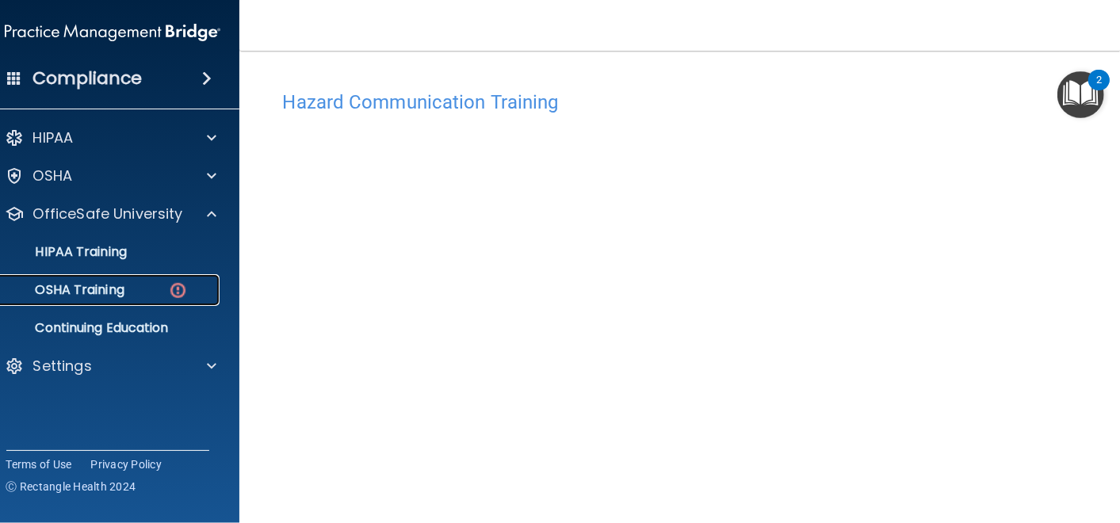
click at [124, 285] on div "OSHA Training" at bounding box center [104, 290] width 216 height 16
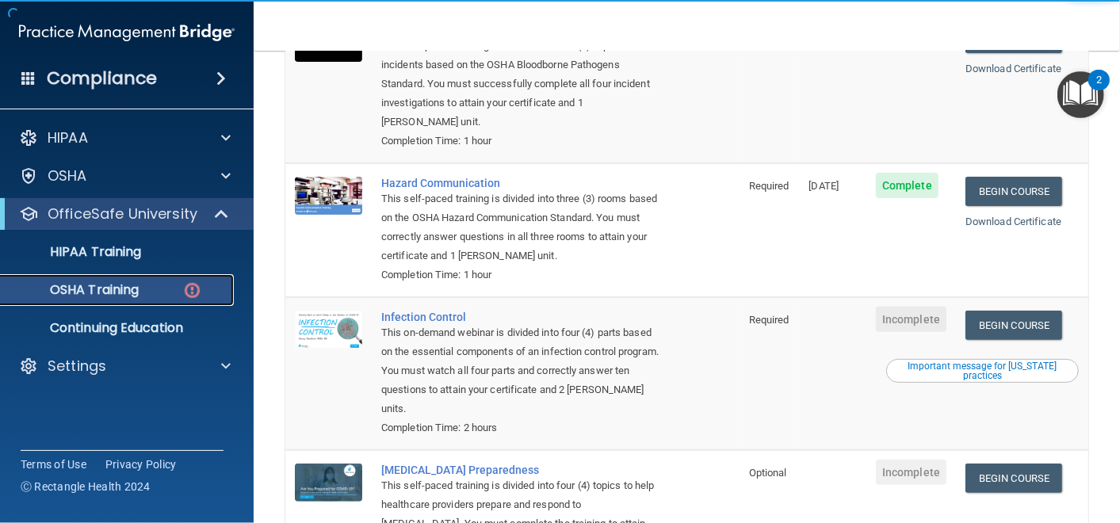
scroll to position [238, 0]
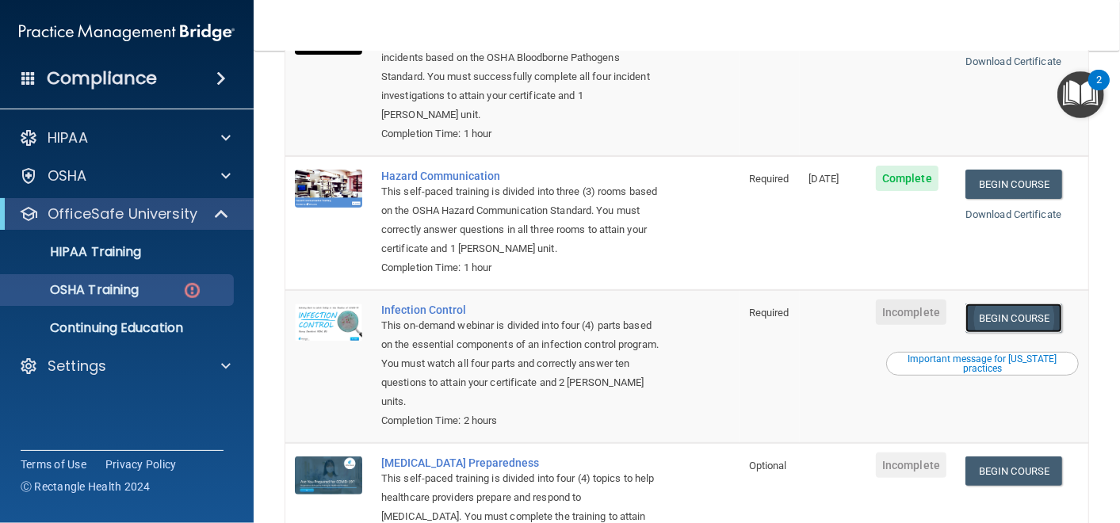
click at [1007, 310] on link "Begin Course" at bounding box center [1013, 318] width 97 height 29
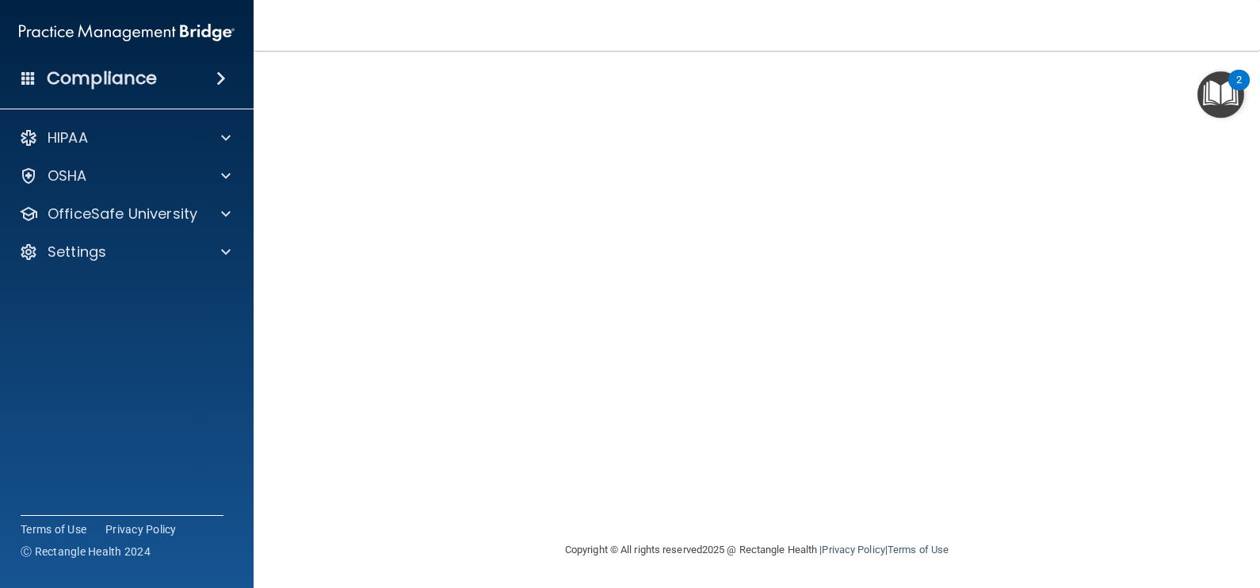
scroll to position [90, 0]
drag, startPoint x: 1080, startPoint y: 0, endPoint x: 1228, endPoint y: 254, distance: 293.7
click at [1119, 254] on main "Infection Control Training This course doesn’t expire until . Are you sure you …" at bounding box center [757, 319] width 1006 height 537
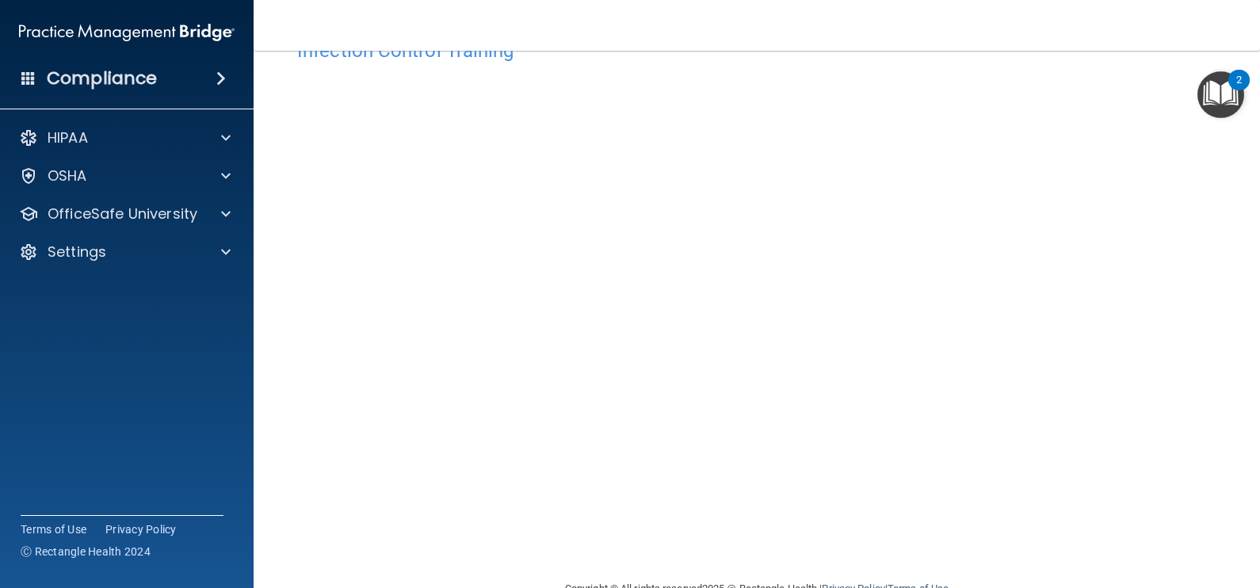
scroll to position [53, 0]
click at [83, 205] on p "OfficeSafe University" at bounding box center [123, 213] width 150 height 19
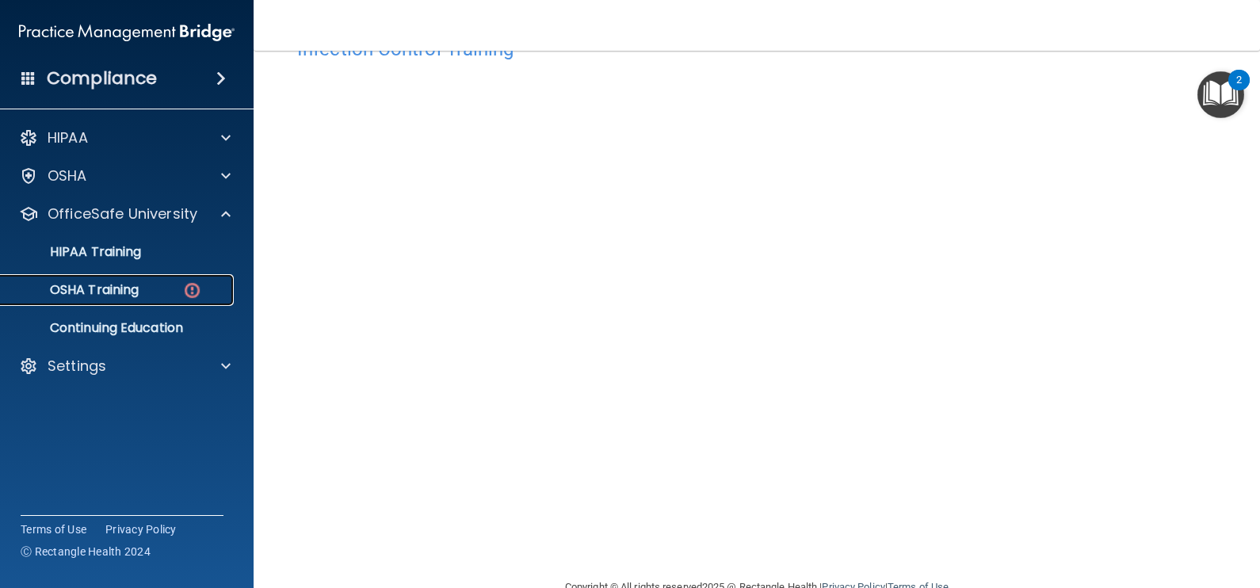
click at [118, 294] on p "OSHA Training" at bounding box center [74, 290] width 128 height 16
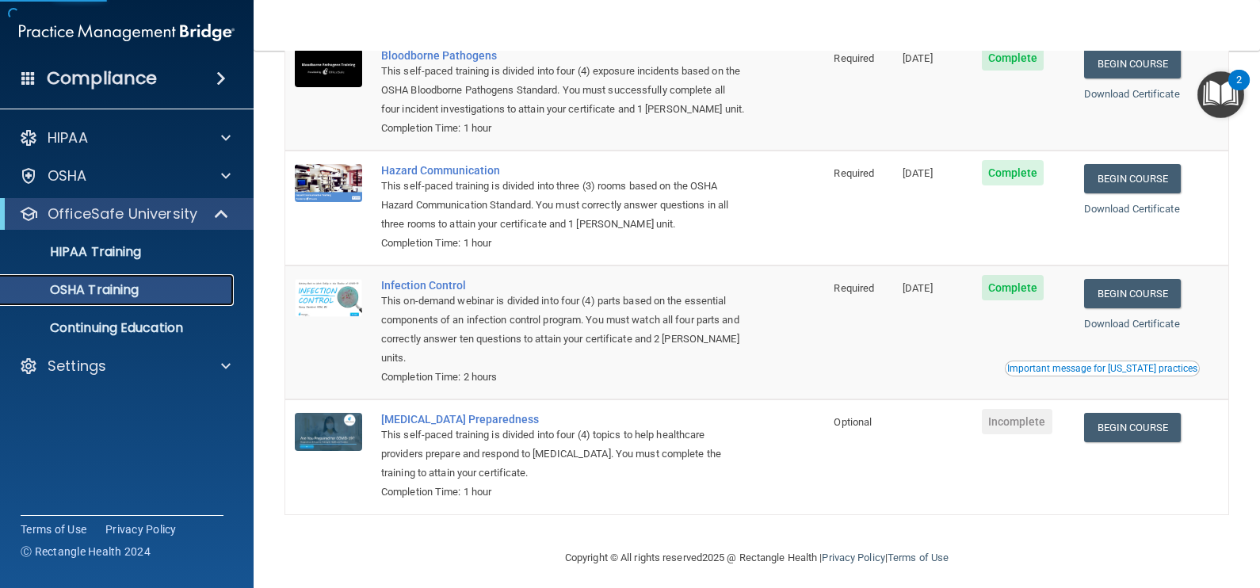
scroll to position [151, 0]
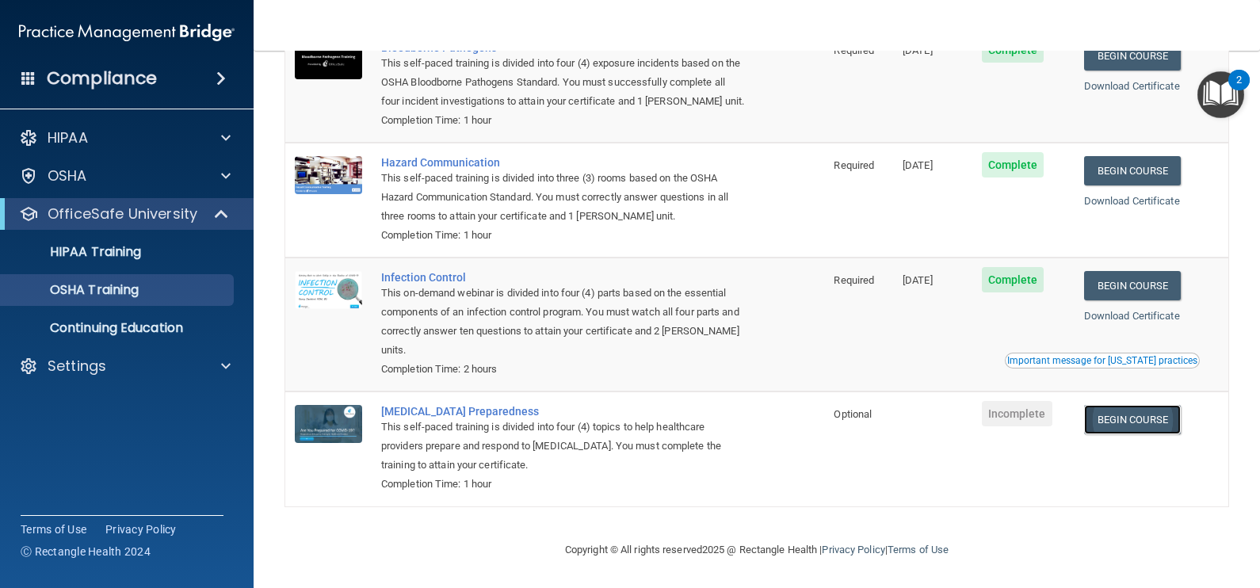
click at [1119, 420] on link "Begin Course" at bounding box center [1132, 419] width 97 height 29
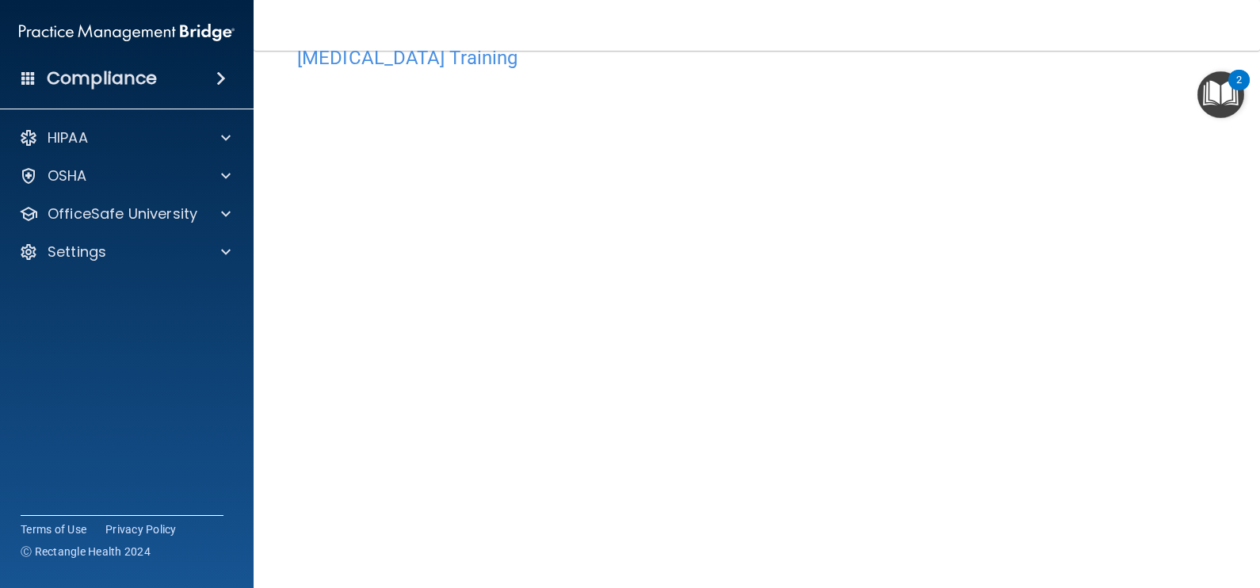
scroll to position [59, 0]
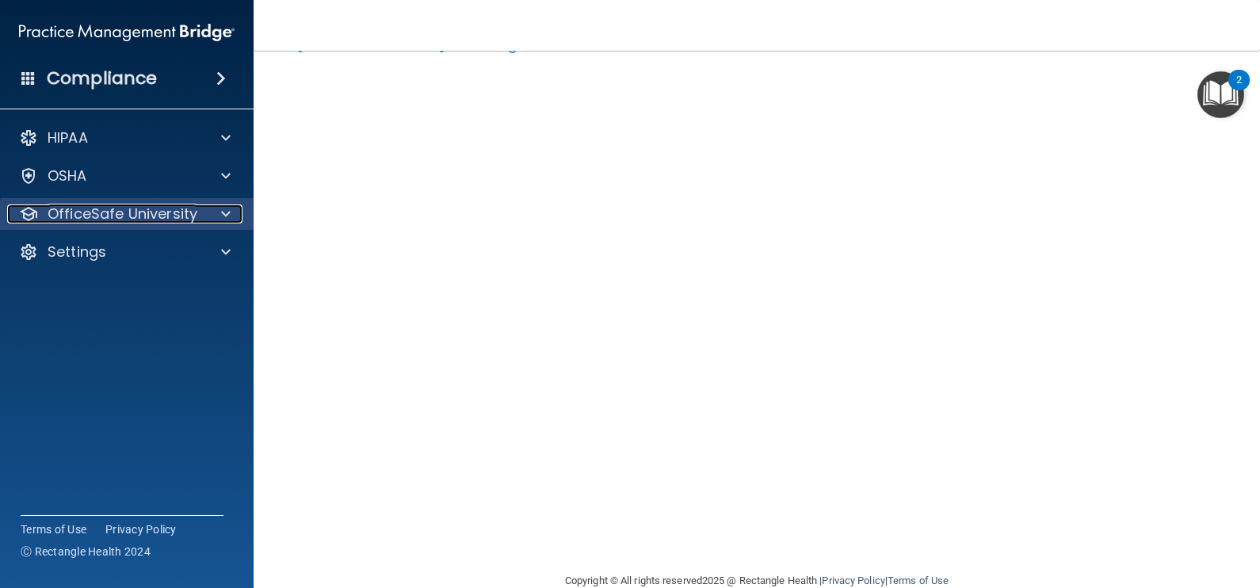
click at [77, 220] on p "OfficeSafe University" at bounding box center [123, 213] width 150 height 19
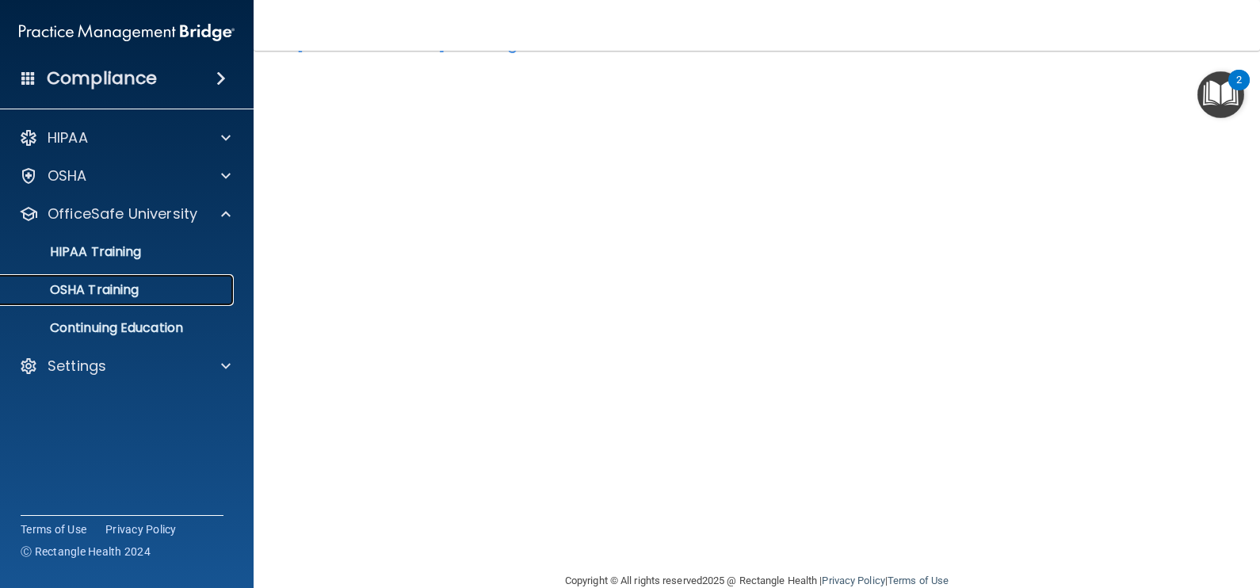
click at [109, 289] on p "OSHA Training" at bounding box center [74, 290] width 128 height 16
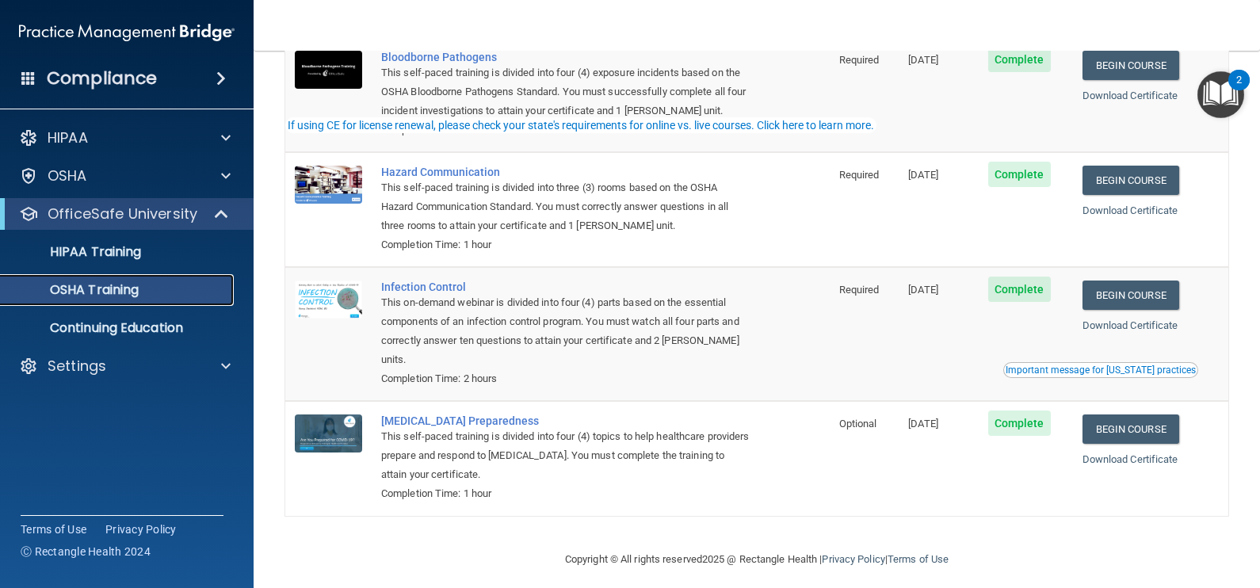
scroll to position [151, 0]
